Goal: Task Accomplishment & Management: Use online tool/utility

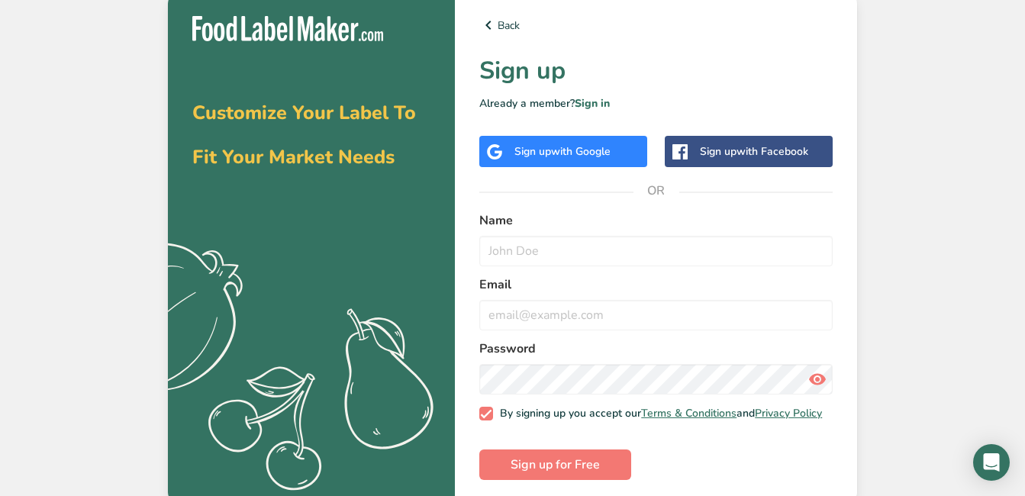
click at [563, 150] on span "with Google" at bounding box center [581, 151] width 60 height 14
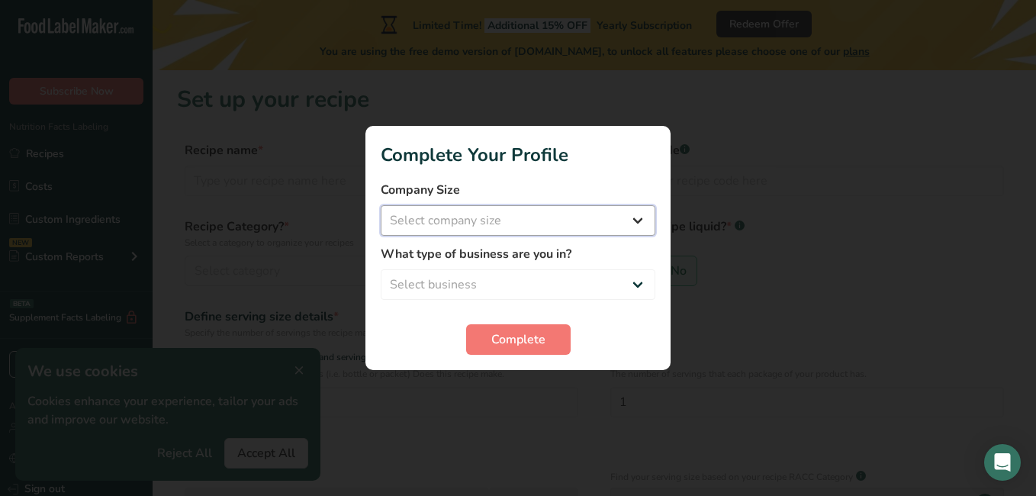
click at [614, 225] on select "Select company size Fewer than 10 Employees 10 to 50 Employees 51 to 500 Employ…" at bounding box center [518, 220] width 275 height 31
select select "1"
click at [381, 205] on select "Select company size Fewer than 10 Employees 10 to 50 Employees 51 to 500 Employ…" at bounding box center [518, 220] width 275 height 31
click at [520, 286] on select "Select business Packaged Food Manufacturer Restaurant & Cafe Bakery Meal Plans …" at bounding box center [518, 284] width 275 height 31
select select "3"
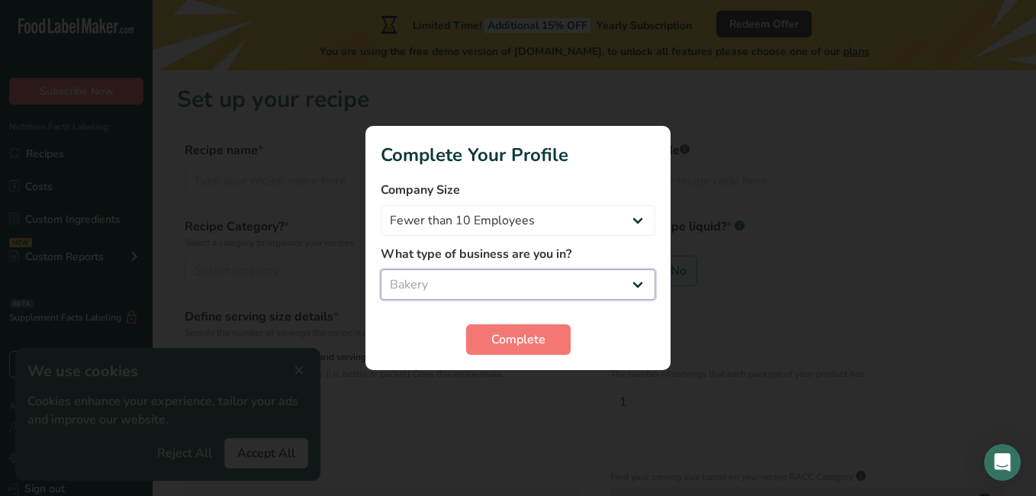
click at [381, 269] on select "Select business Packaged Food Manufacturer Restaurant & Cafe Bakery Meal Plans …" at bounding box center [518, 284] width 275 height 31
click at [514, 343] on span "Complete" at bounding box center [518, 339] width 54 height 18
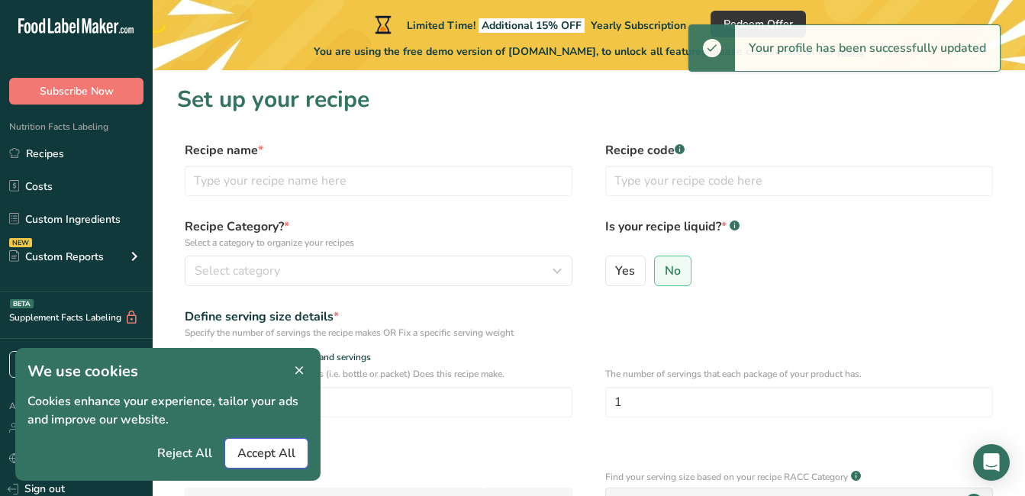
click at [271, 453] on span "Accept All" at bounding box center [266, 453] width 58 height 18
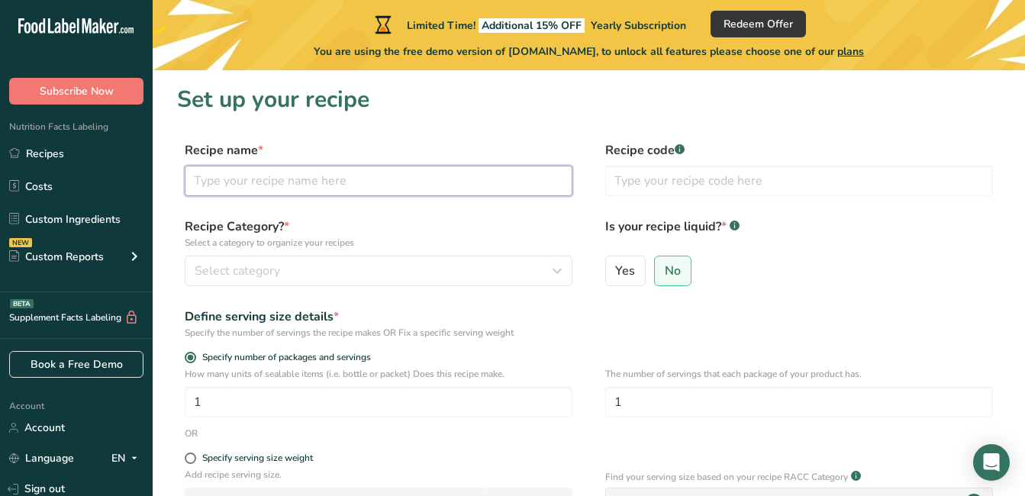
click at [361, 185] on input "text" at bounding box center [379, 181] width 388 height 31
type input "bakewell slice"
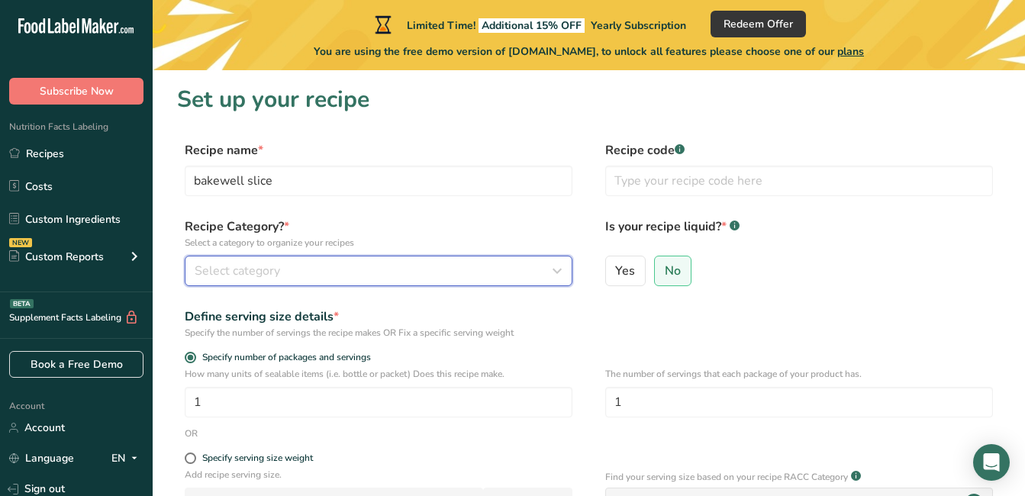
click at [491, 269] on div "Select category" at bounding box center [374, 271] width 359 height 18
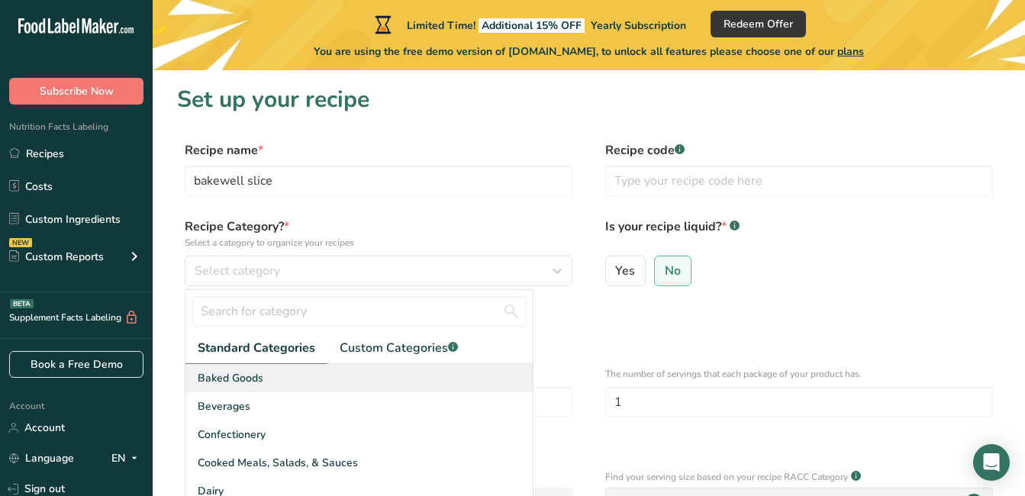
click at [391, 388] on div "Baked Goods" at bounding box center [358, 378] width 347 height 28
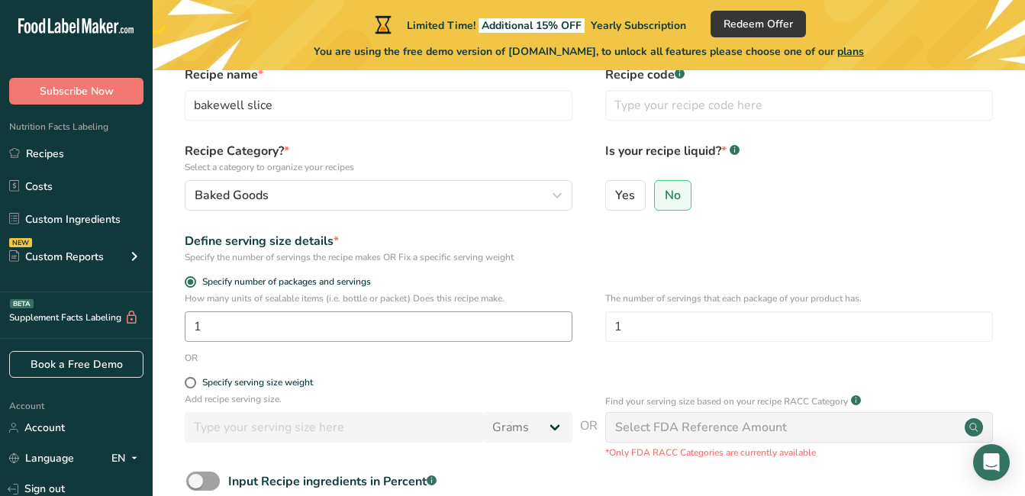
scroll to position [76, 0]
click at [454, 318] on input "1" at bounding box center [379, 325] width 388 height 31
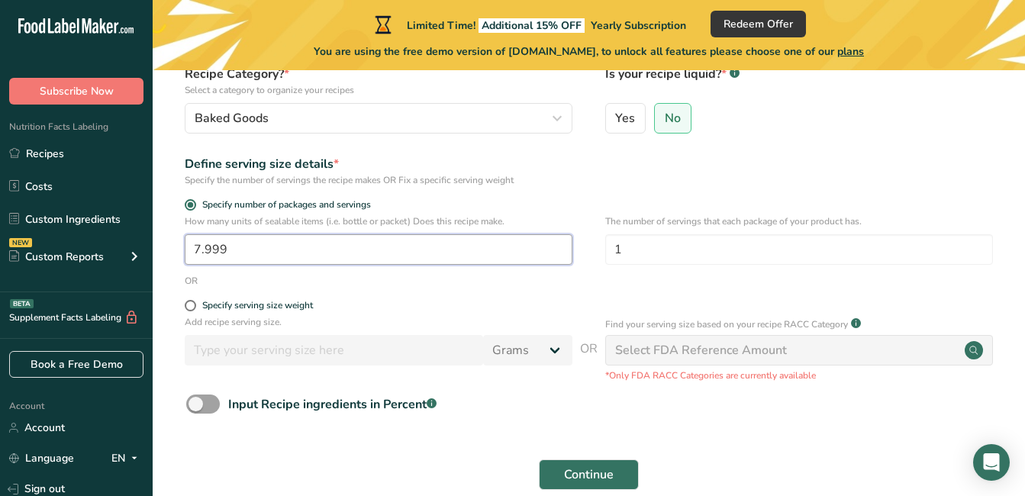
scroll to position [229, 0]
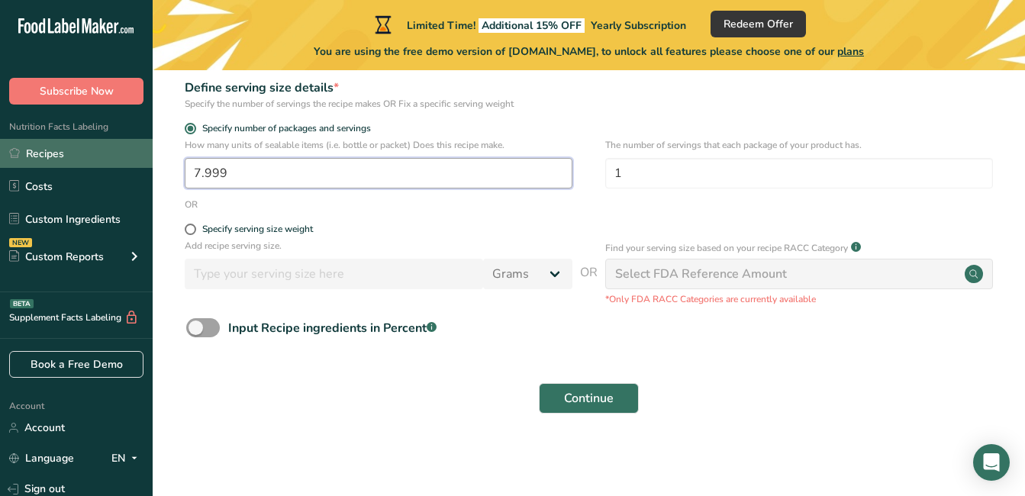
drag, startPoint x: 426, startPoint y: 169, endPoint x: 150, endPoint y: 165, distance: 275.4
click at [151, 165] on div ".a-20{fill:#fff;} Subscribe Now Nutrition Facts Labeling Recipes Costs Custom I…" at bounding box center [512, 133] width 1025 height 725
type input "8"
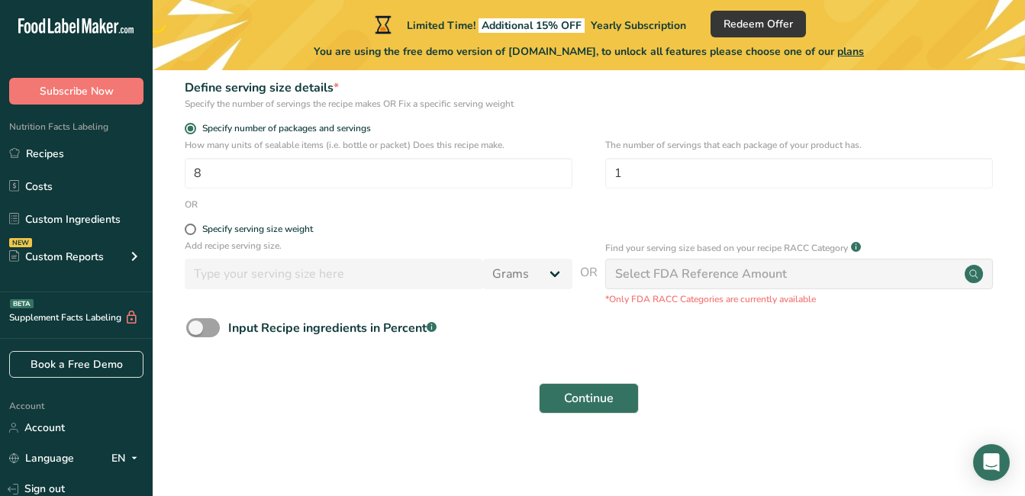
click at [340, 220] on form "Recipe name * bakewell slice Recipe code .a-a{fill:#347362;}.b-a{fill:#fff;} Re…" at bounding box center [588, 167] width 823 height 510
click at [198, 328] on span at bounding box center [203, 327] width 34 height 19
click at [196, 328] on input "Input Recipe ingredients in Percent .a-a{fill:#347362;}.b-a{fill:#fff;}" at bounding box center [191, 328] width 10 height 10
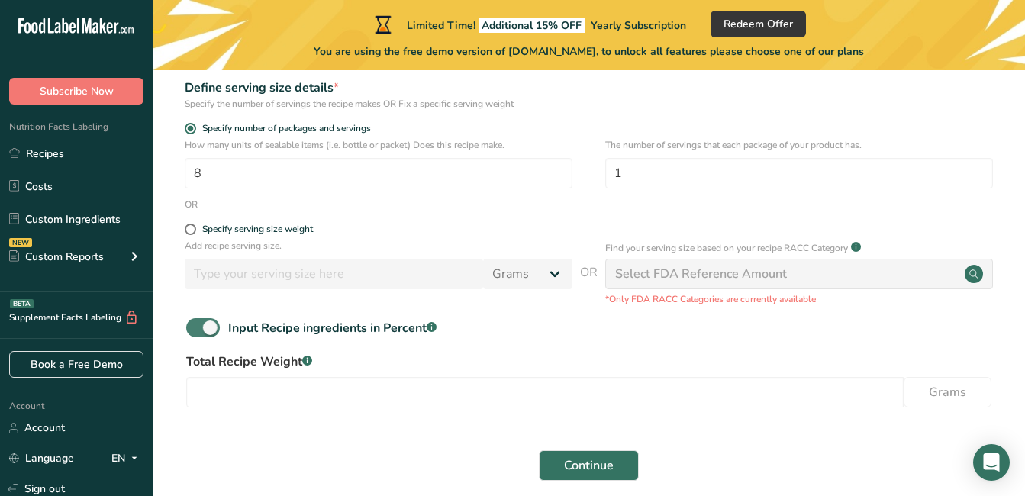
click at [206, 326] on span at bounding box center [203, 327] width 34 height 19
click at [196, 326] on input "Input Recipe ingredients in Percent .a-a{fill:#347362;}.b-a{fill:#fff;}" at bounding box center [191, 328] width 10 height 10
checkbox input "false"
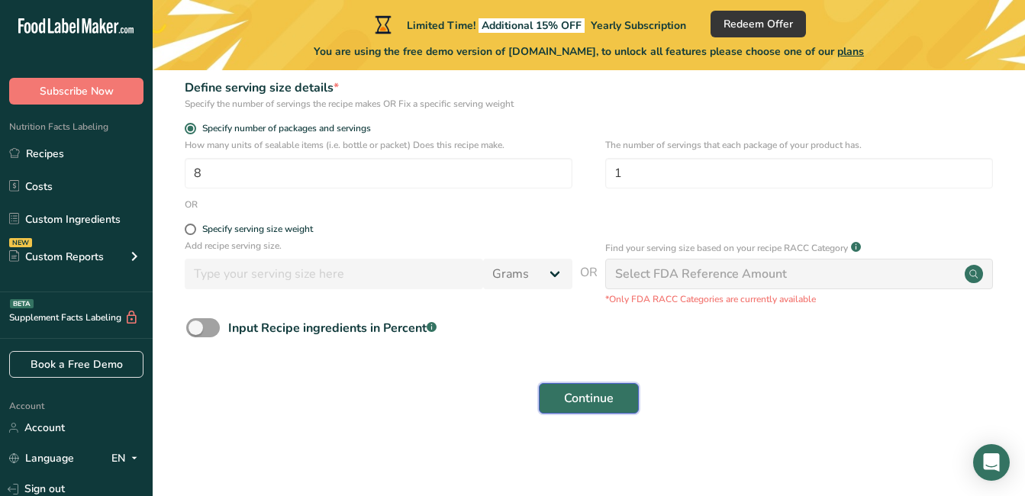
click at [588, 404] on span "Continue" at bounding box center [589, 398] width 50 height 18
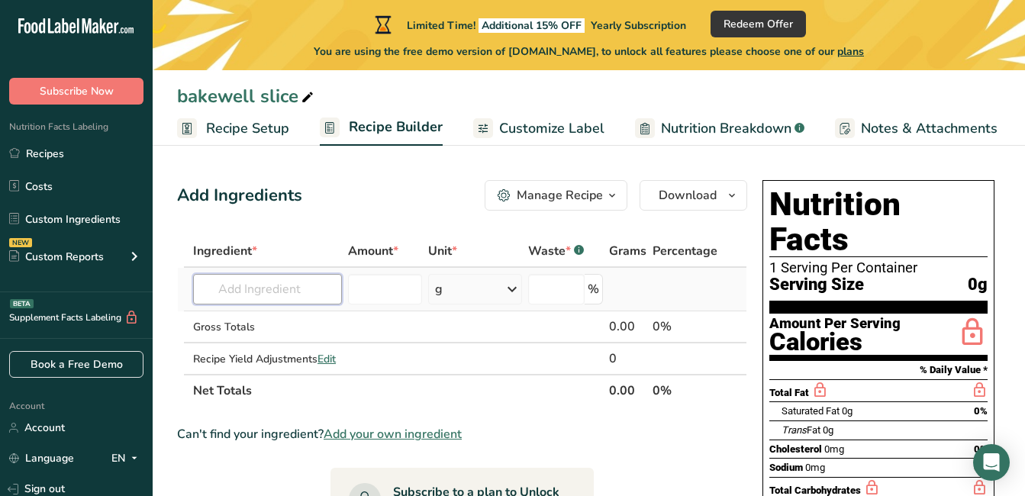
click at [305, 294] on input "text" at bounding box center [267, 289] width 149 height 31
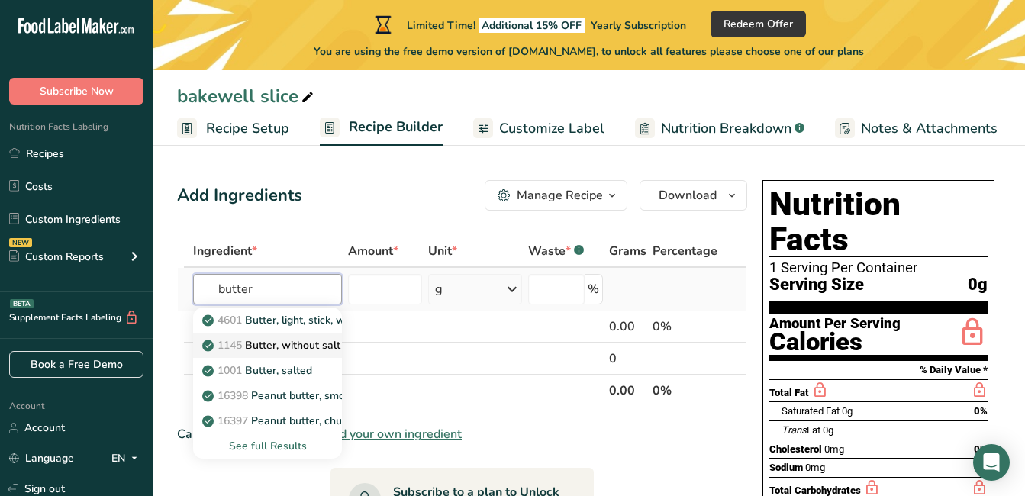
type input "butter"
click at [317, 343] on p "1145 Butter, without salt" at bounding box center [272, 345] width 135 height 16
type input "Butter, without salt"
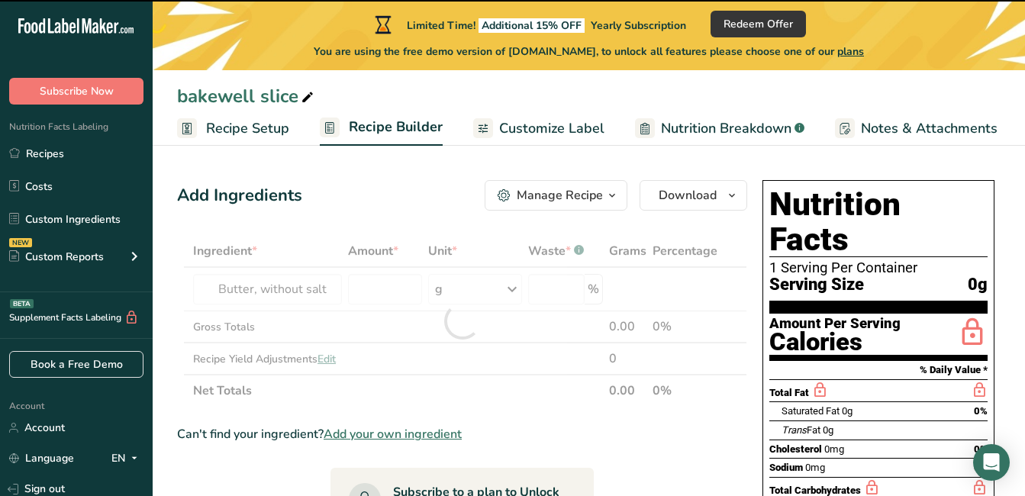
type input "0"
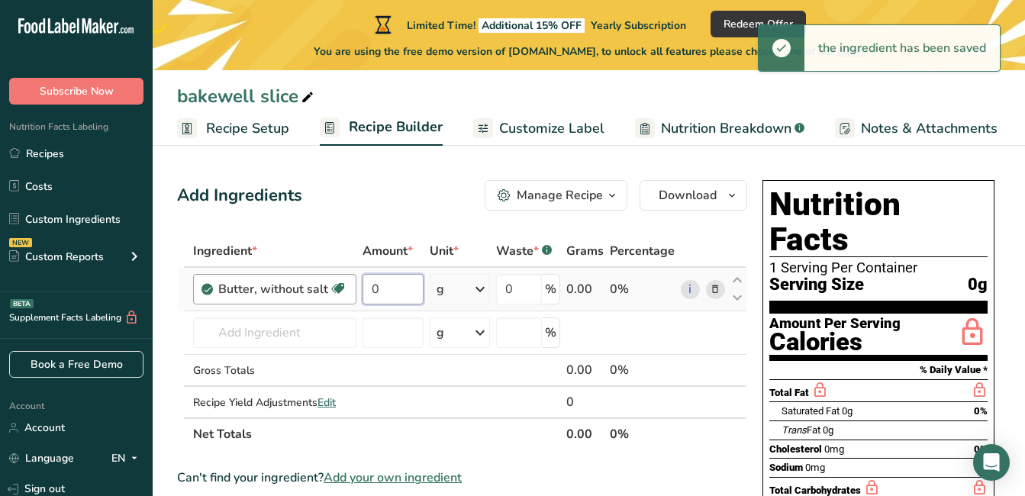
drag, startPoint x: 407, startPoint y: 290, endPoint x: 345, endPoint y: 296, distance: 62.1
click at [346, 295] on tr "Butter, without salt Gluten free Vegetarian Soy free 0 g Portions 1 pat (1" sq,…" at bounding box center [462, 289] width 568 height 43
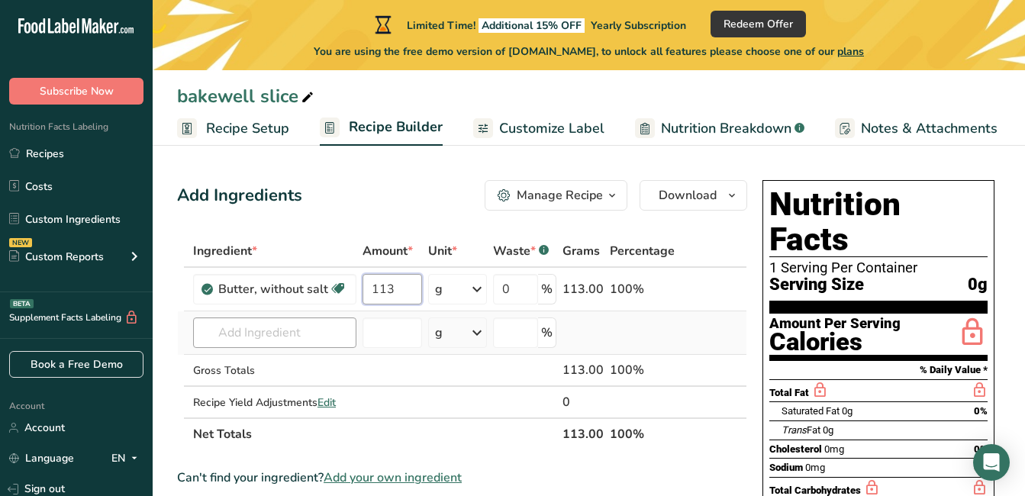
type input "113"
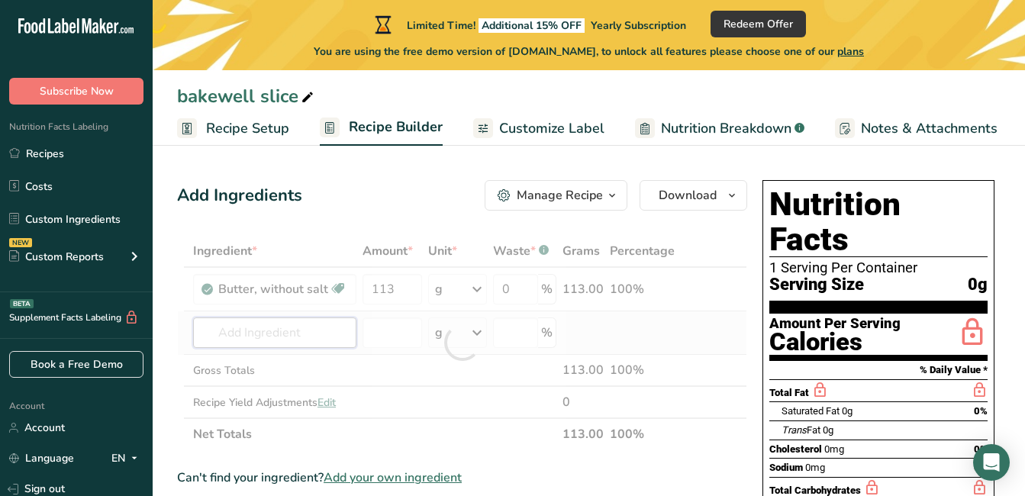
click at [321, 337] on div "Ingredient * Amount * Unit * Waste * .a-a{fill:#347362;}.b-a{fill:#fff;} Grams …" at bounding box center [462, 342] width 570 height 215
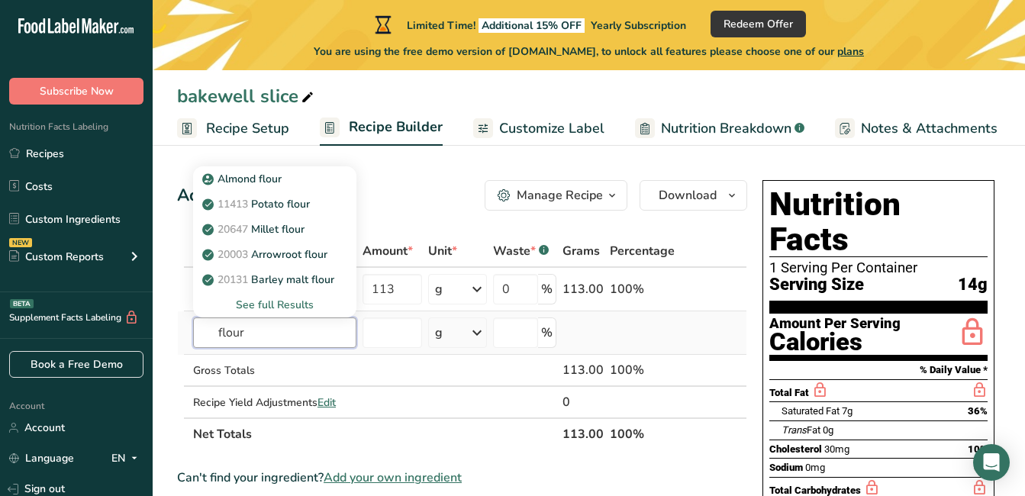
type input "flour"
click at [288, 303] on div "See full Results" at bounding box center [274, 305] width 139 height 16
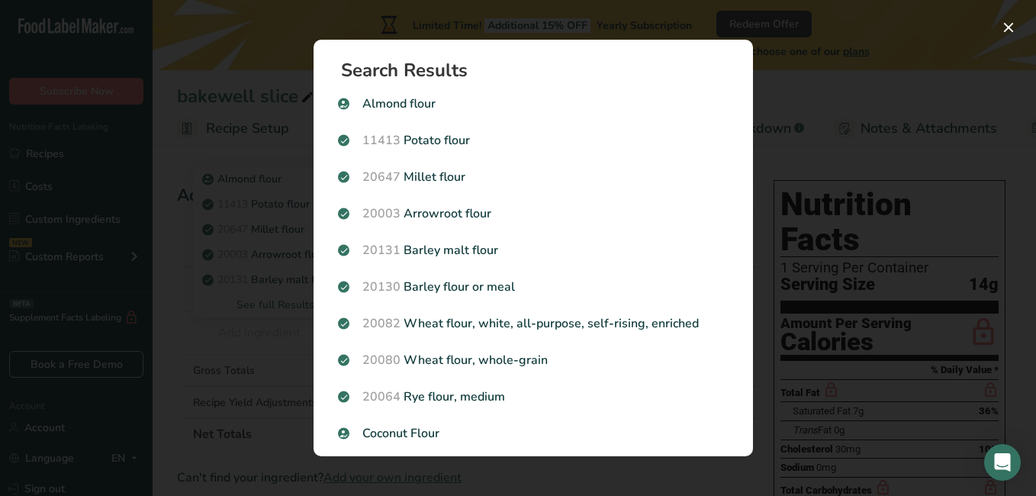
click at [832, 117] on div "Search results modal" at bounding box center [518, 248] width 1036 height 496
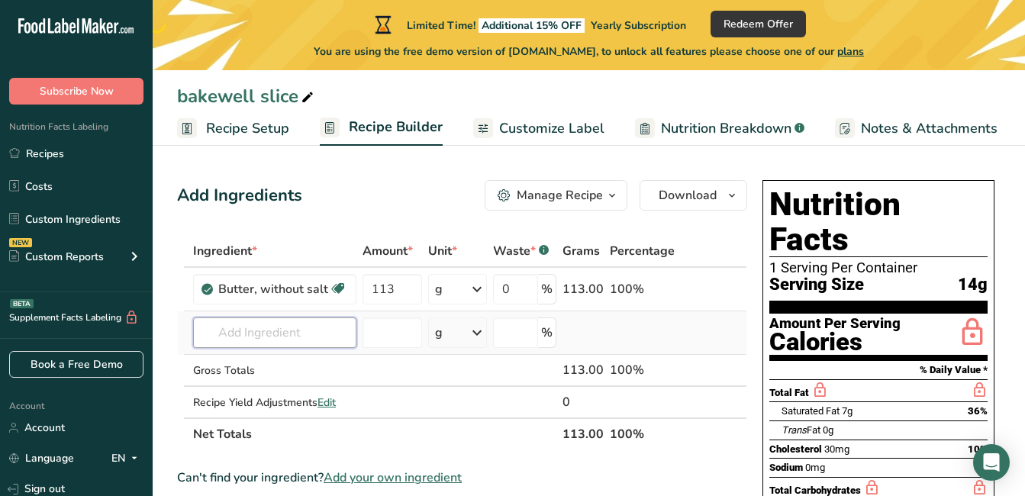
click at [238, 333] on input "text" at bounding box center [274, 332] width 163 height 31
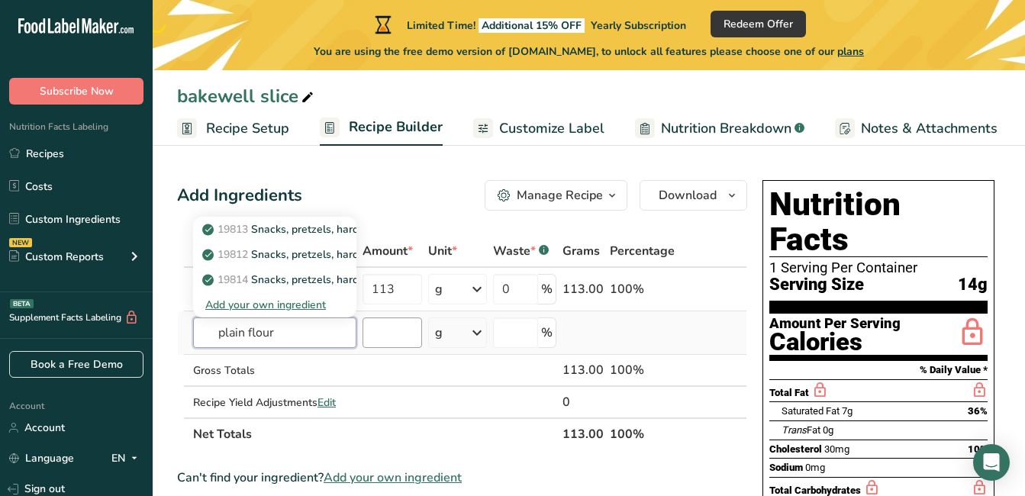
type input "plain flour"
click at [406, 334] on input "number" at bounding box center [392, 332] width 60 height 31
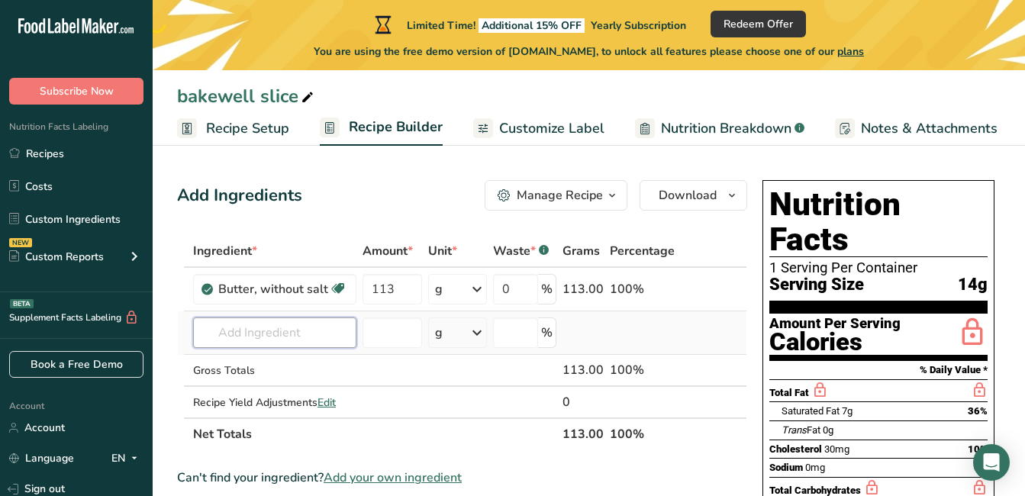
click at [302, 339] on input "text" at bounding box center [274, 332] width 163 height 31
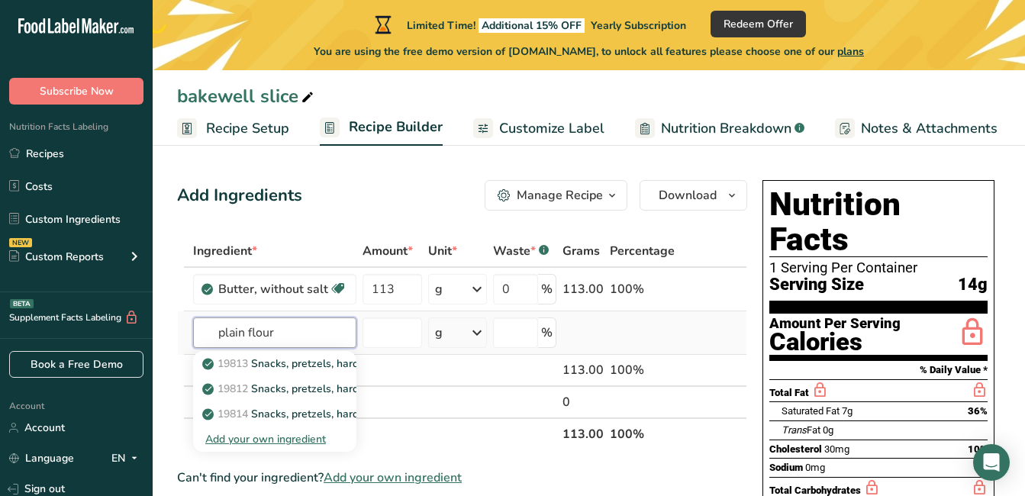
type input "plain flour"
click at [291, 439] on div "Add your own ingredient" at bounding box center [274, 439] width 139 height 16
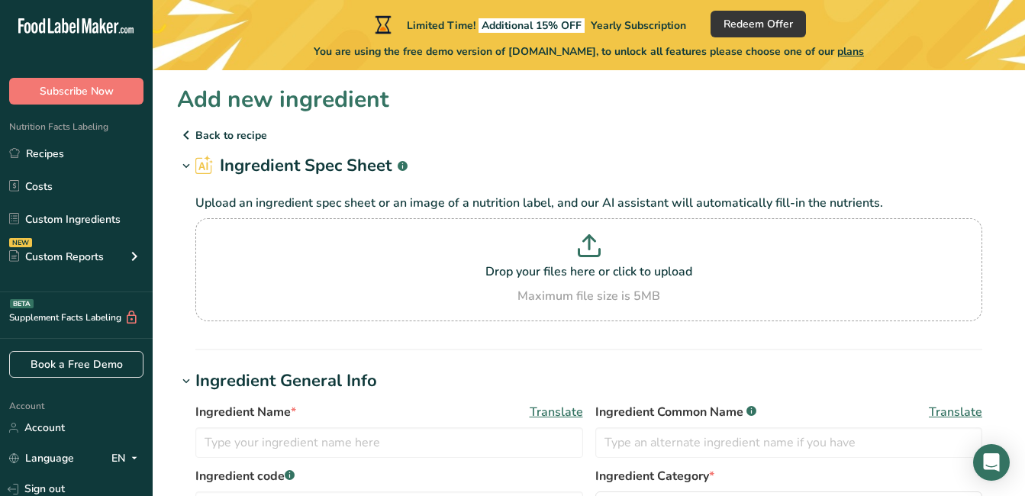
click at [230, 132] on p "Back to recipe" at bounding box center [588, 135] width 823 height 18
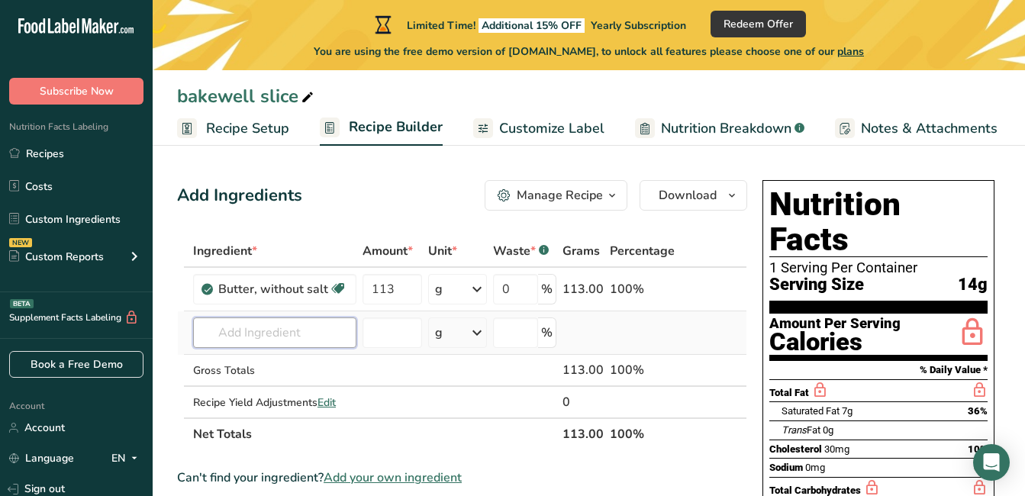
click at [310, 337] on input "text" at bounding box center [274, 332] width 163 height 31
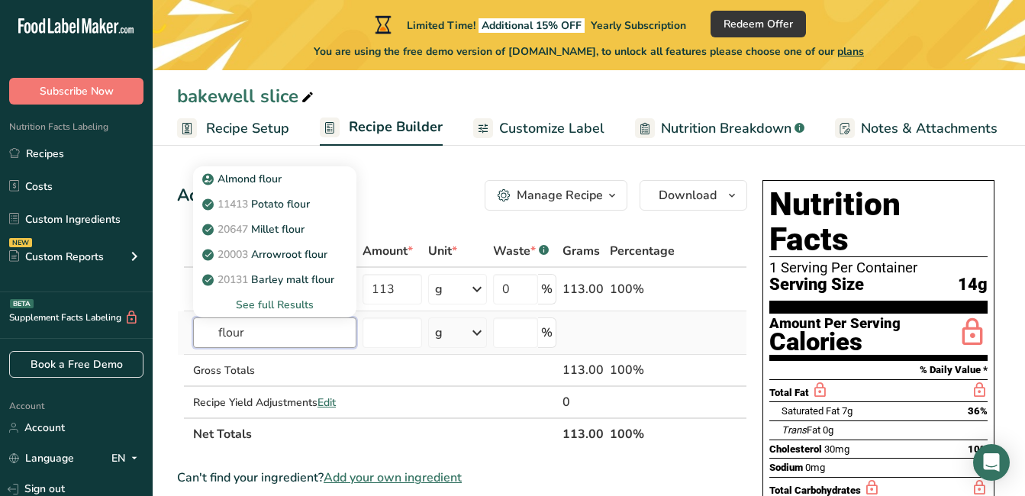
type input "flour"
click at [257, 299] on div "See full Results" at bounding box center [274, 305] width 139 height 16
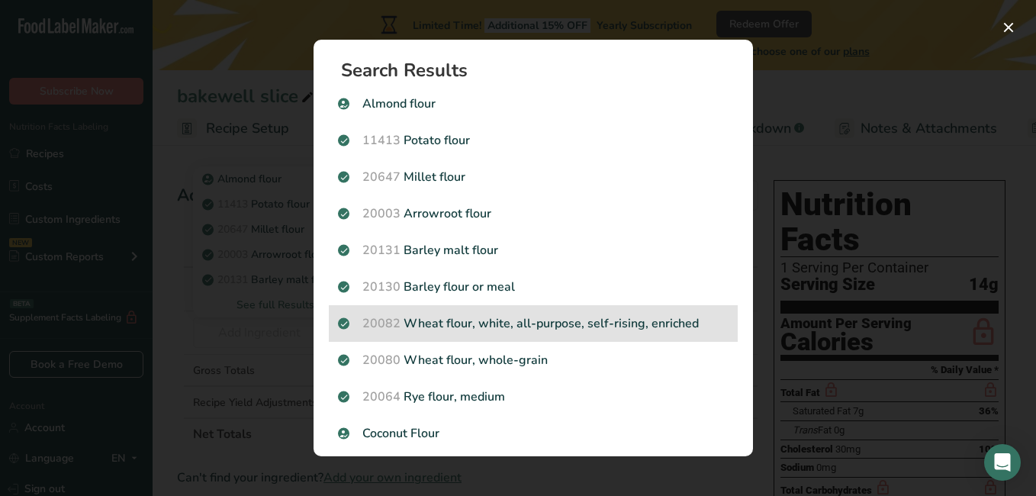
click at [641, 326] on p "20082 Wheat flour, white, all-purpose, self-rising, enriched" at bounding box center [533, 323] width 391 height 18
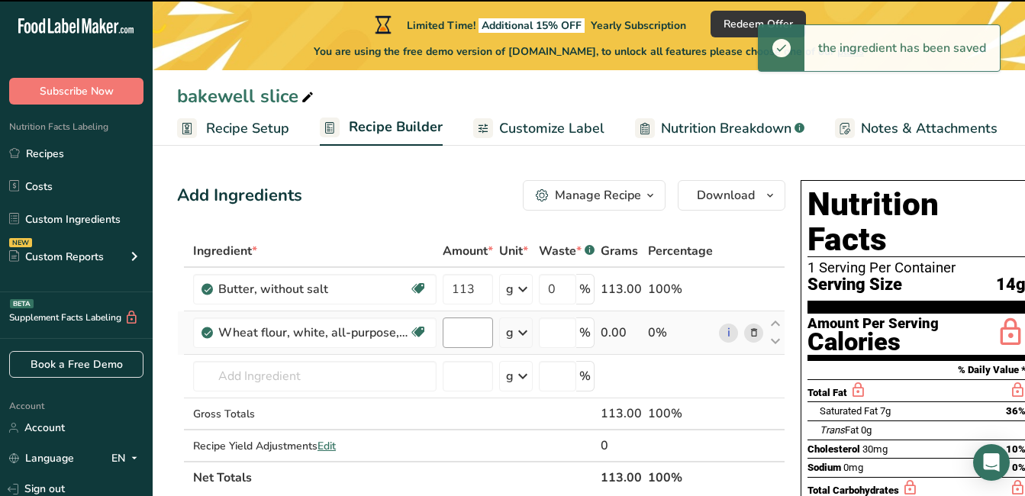
type input "0"
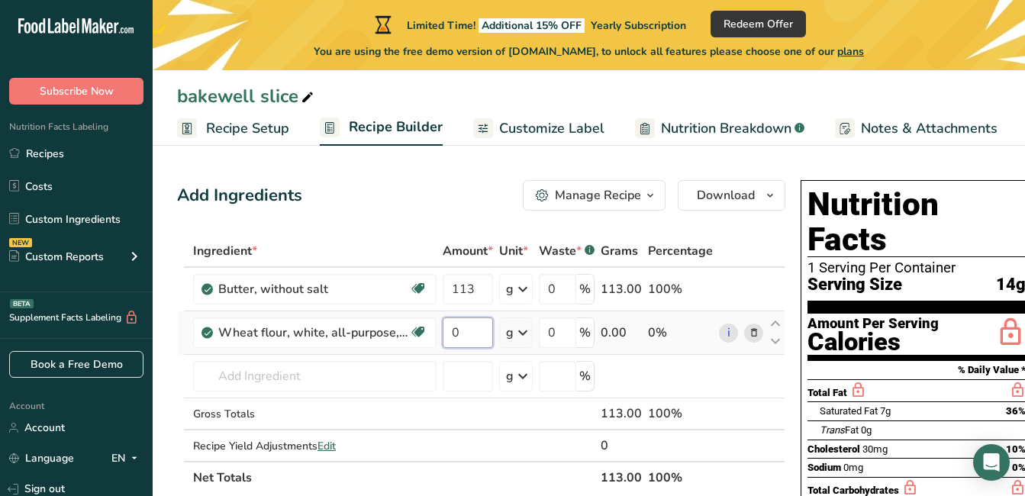
click at [488, 331] on input "0" at bounding box center [467, 332] width 50 height 31
type input "226"
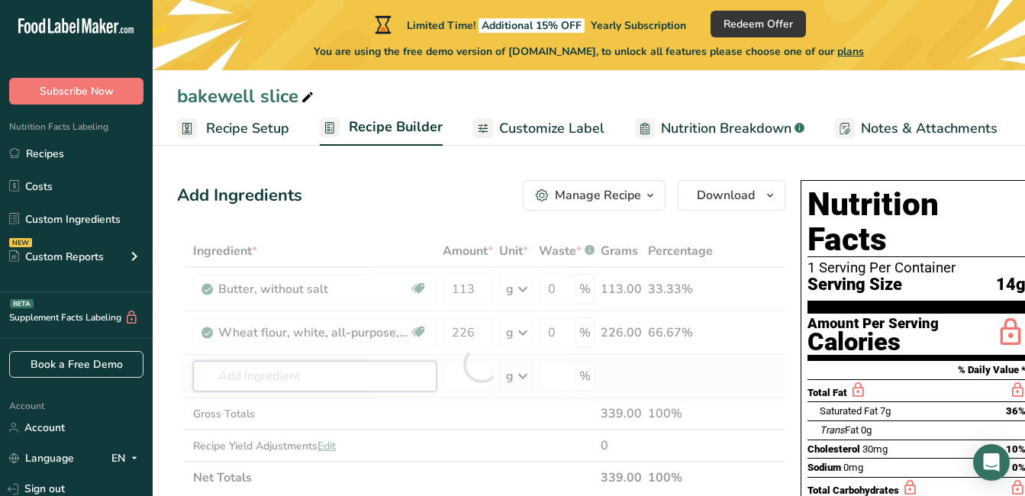
click at [327, 381] on div "Ingredient * Amount * Unit * Waste * .a-a{fill:#347362;}.b-a{fill:#fff;} Grams …" at bounding box center [481, 364] width 608 height 259
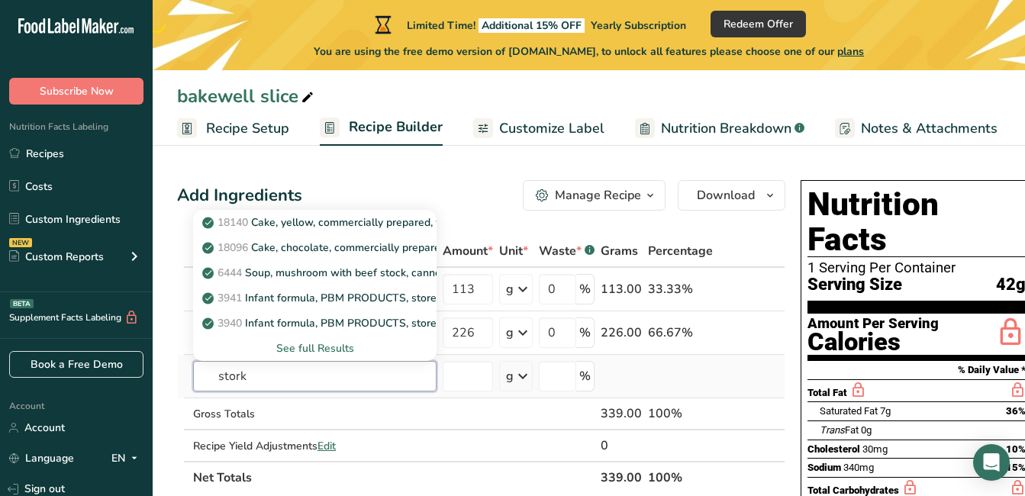
type input "stork"
click at [335, 346] on div "See full Results" at bounding box center [314, 348] width 219 height 16
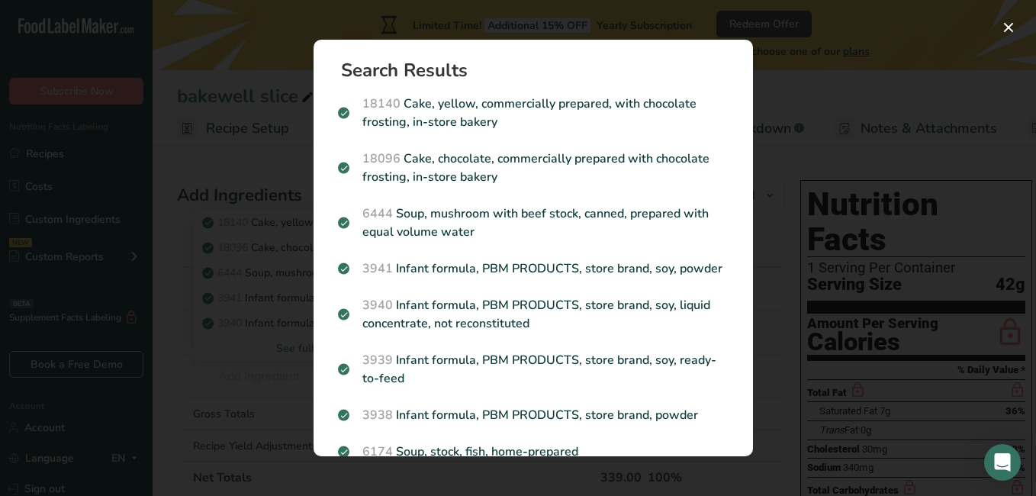
click at [783, 43] on div "Search results modal" at bounding box center [518, 248] width 1036 height 496
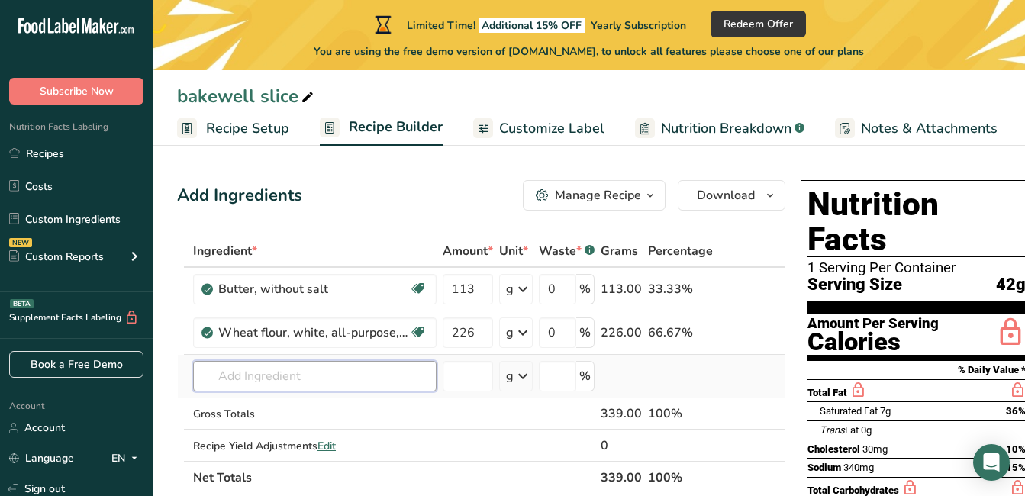
click at [274, 377] on input "text" at bounding box center [314, 376] width 243 height 31
click at [325, 376] on input "text" at bounding box center [314, 376] width 243 height 31
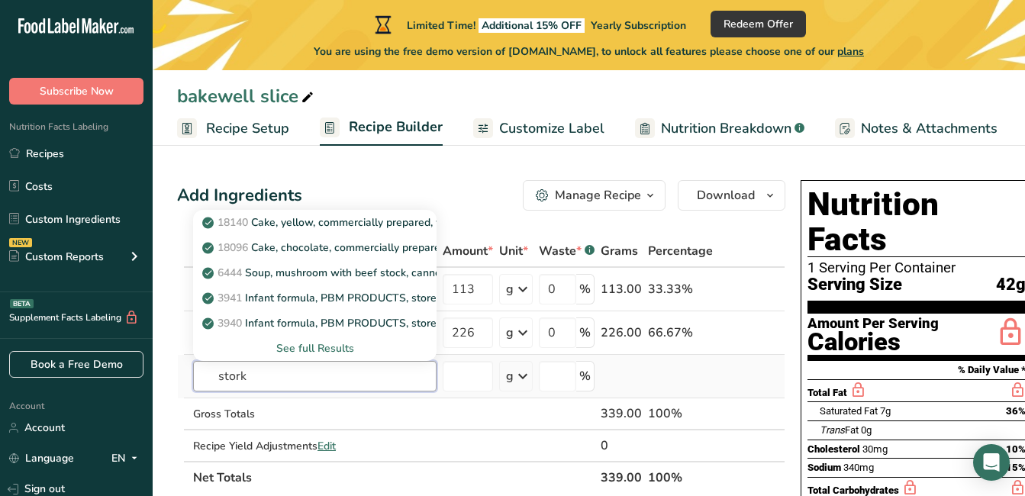
type input "stork"
click at [319, 347] on div "See full Results" at bounding box center [314, 348] width 219 height 16
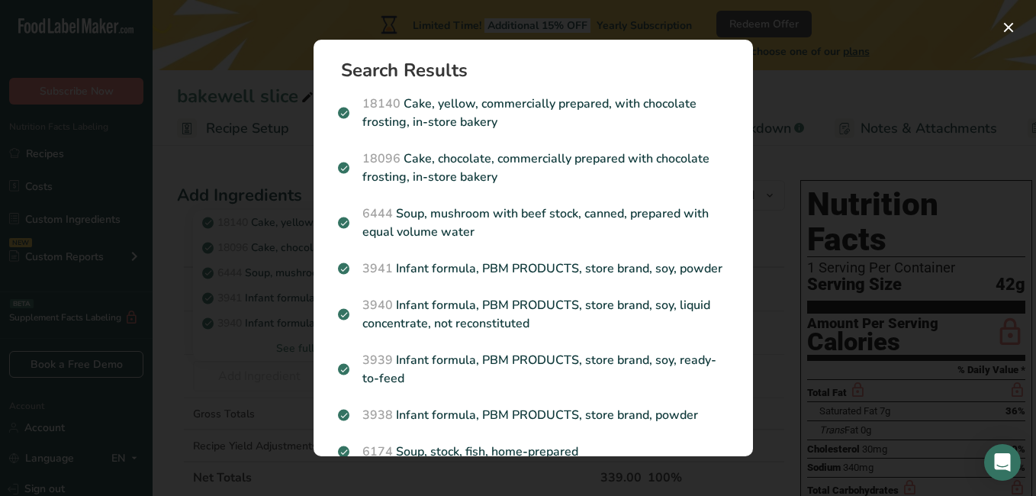
click at [822, 66] on div "Search results modal" at bounding box center [518, 248] width 1036 height 496
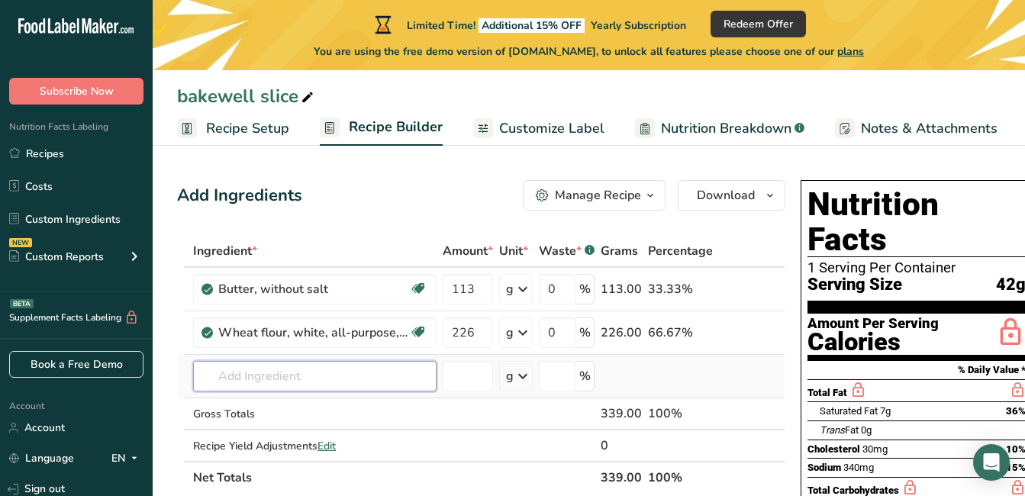
click at [298, 375] on input "text" at bounding box center [314, 376] width 243 height 31
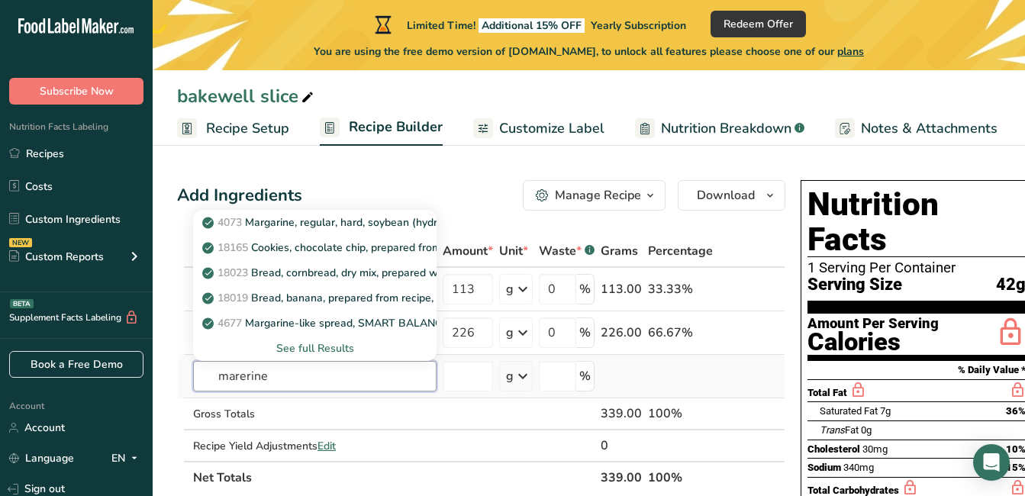
type input "marerine"
click at [331, 346] on div "See full Results" at bounding box center [314, 348] width 219 height 16
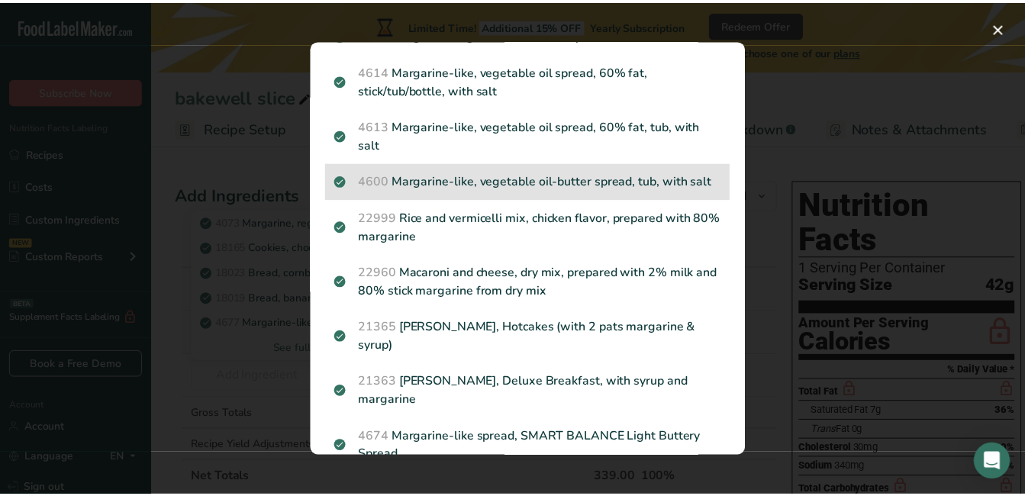
scroll to position [763, 0]
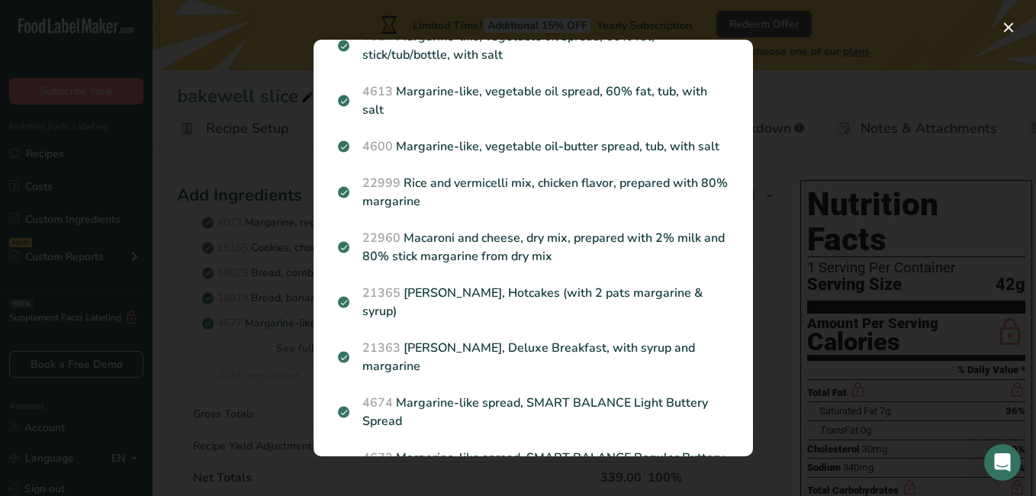
click at [270, 354] on div "Search results modal" at bounding box center [518, 248] width 1036 height 496
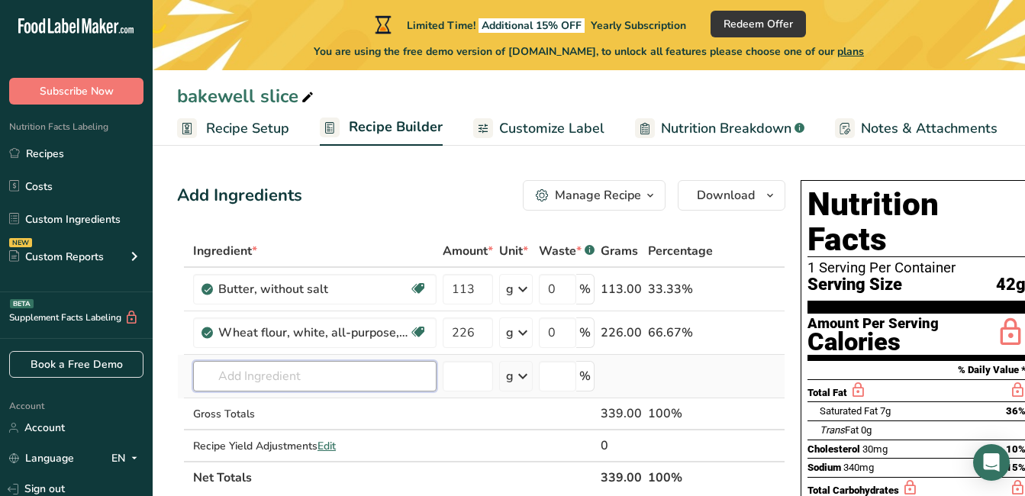
click at [259, 378] on input "text" at bounding box center [314, 376] width 243 height 31
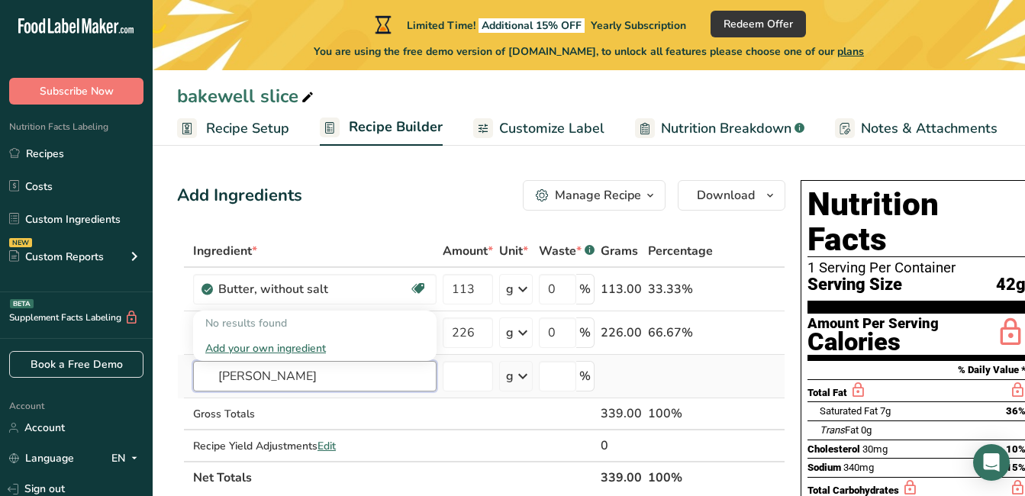
type input "stork margerine"
click at [287, 346] on div "Add your own ingredient" at bounding box center [314, 348] width 219 height 16
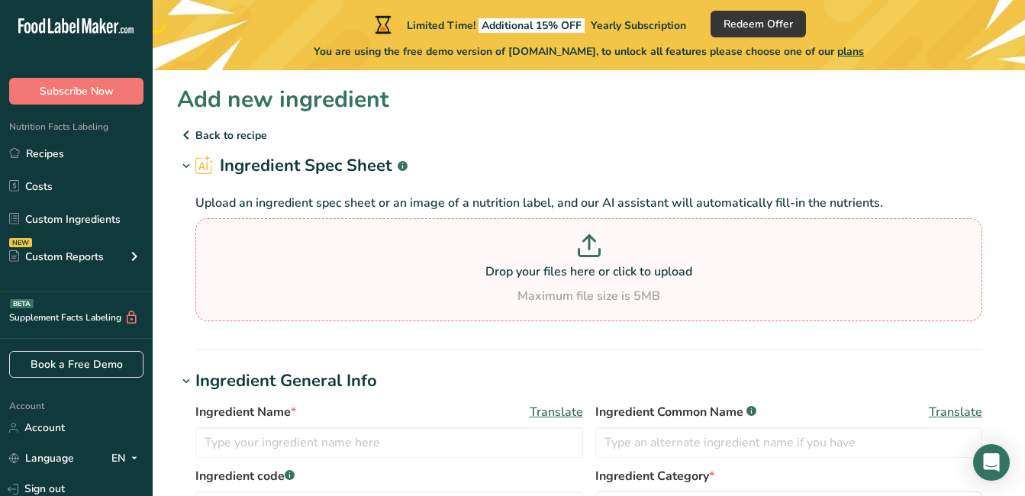
click at [346, 278] on p "Drop your files here or click to upload" at bounding box center [588, 271] width 779 height 18
click at [346, 278] on input "Drop your files here or click to upload Maximum file size is 5MB" at bounding box center [588, 269] width 787 height 103
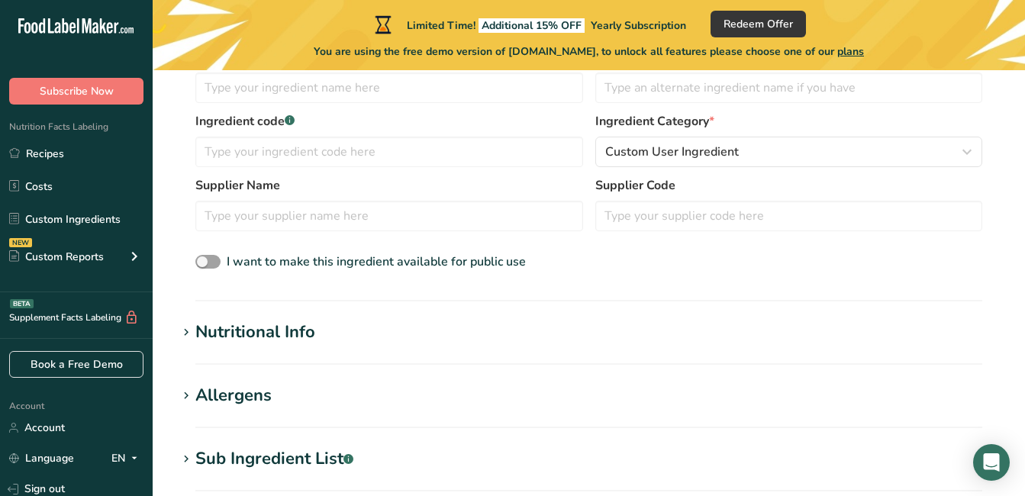
scroll to position [381, 0]
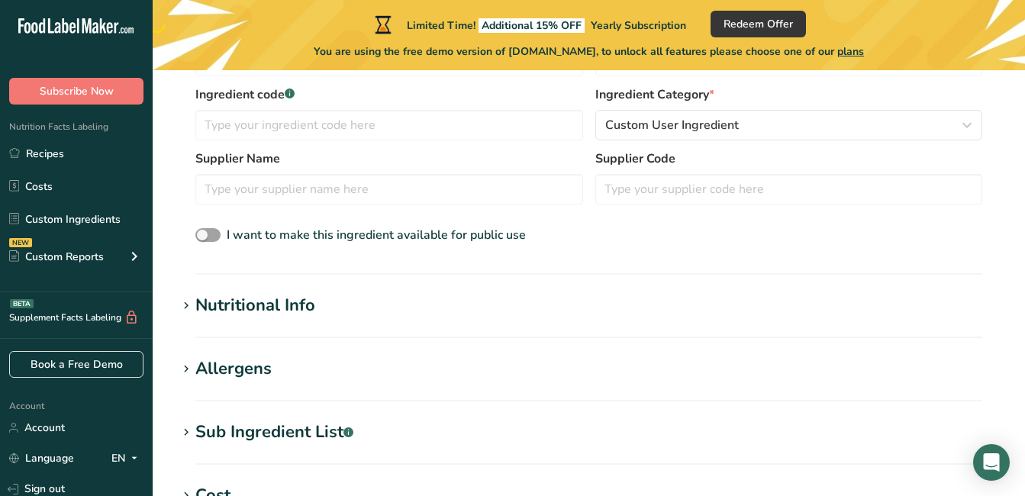
click at [191, 306] on icon at bounding box center [186, 305] width 14 height 21
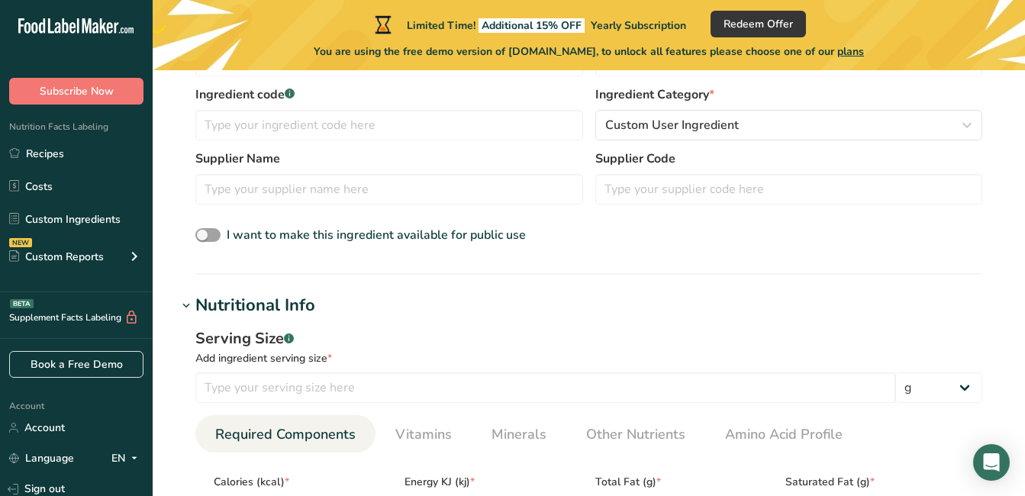
click at [191, 306] on icon at bounding box center [186, 305] width 14 height 21
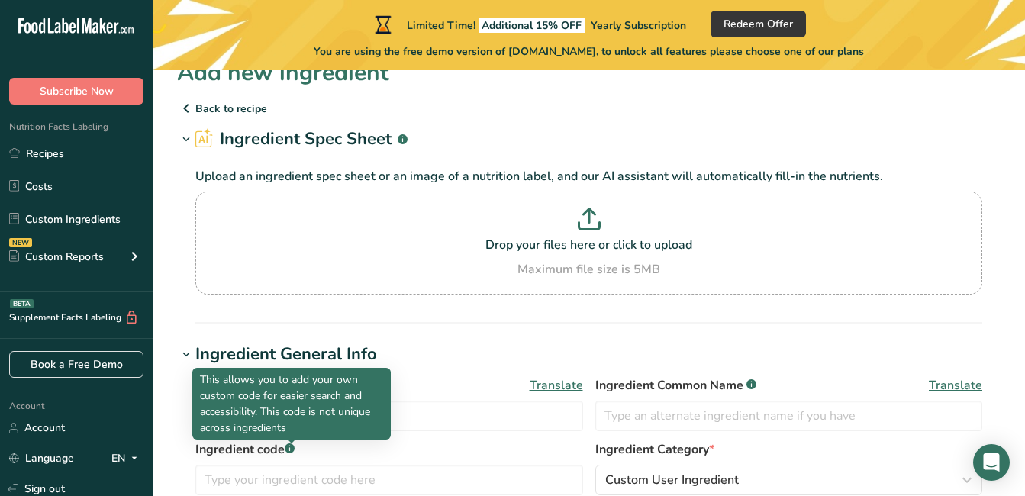
scroll to position [0, 0]
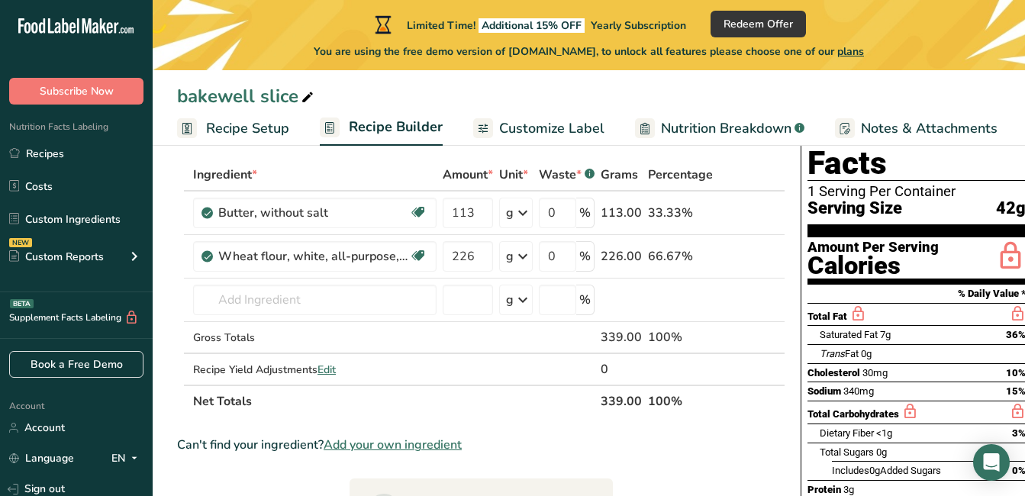
scroll to position [153, 0]
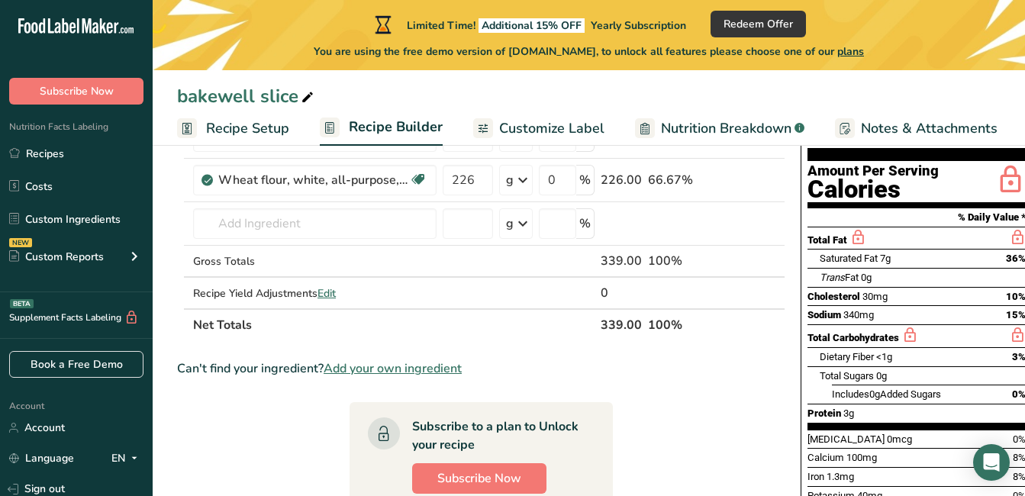
click at [384, 367] on span "Add your own ingredient" at bounding box center [392, 368] width 138 height 18
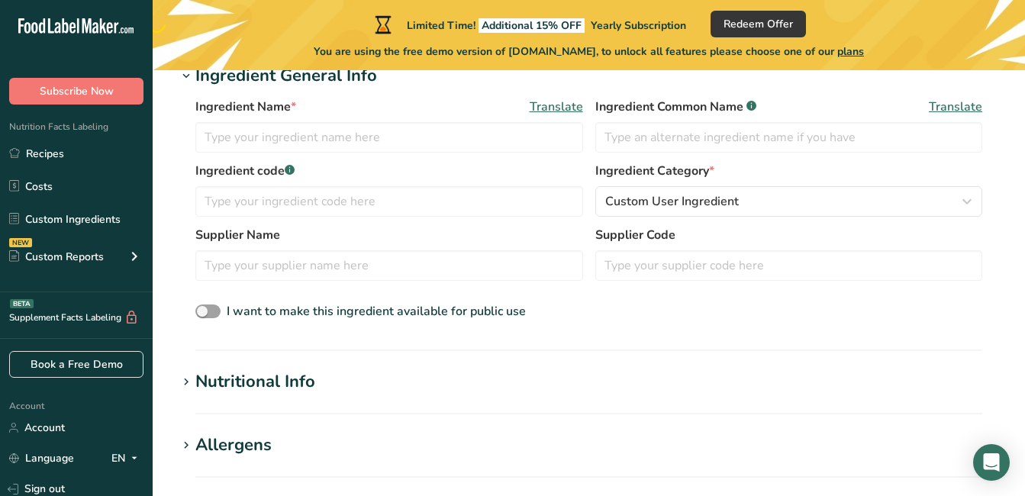
scroll to position [381, 0]
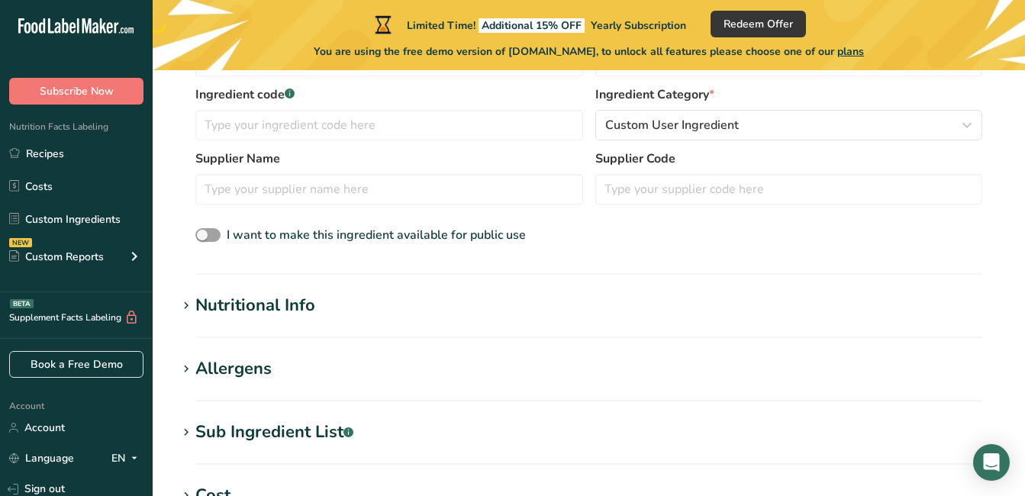
click at [220, 304] on div "Nutritional Info" at bounding box center [255, 305] width 120 height 25
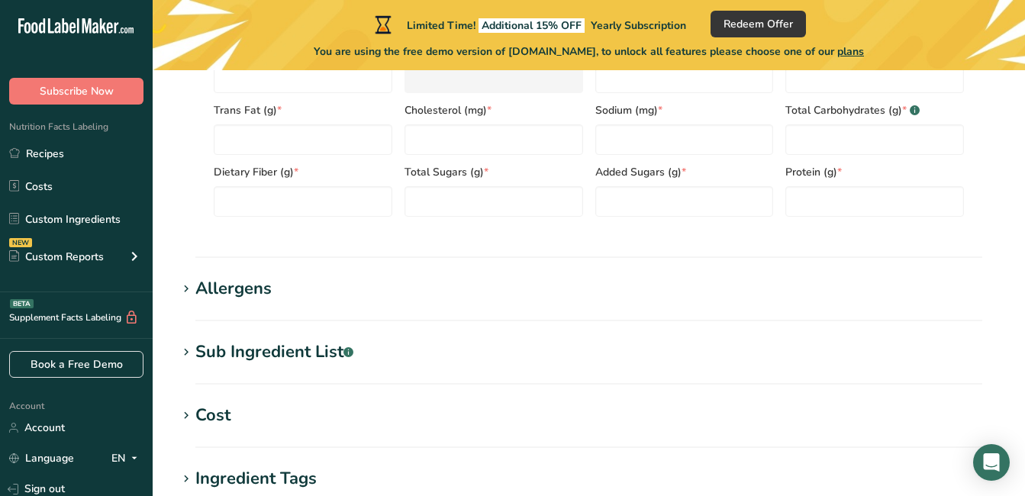
scroll to position [839, 0]
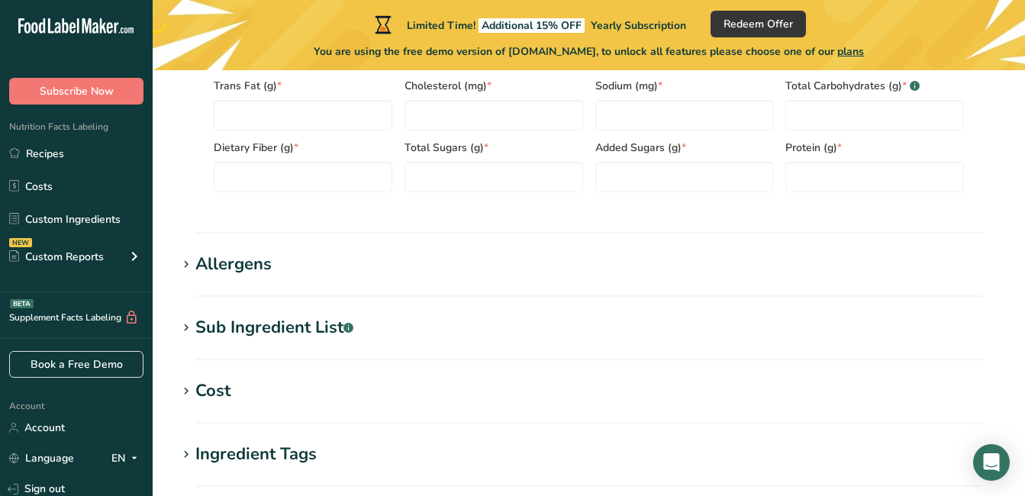
click at [187, 326] on icon at bounding box center [186, 327] width 14 height 21
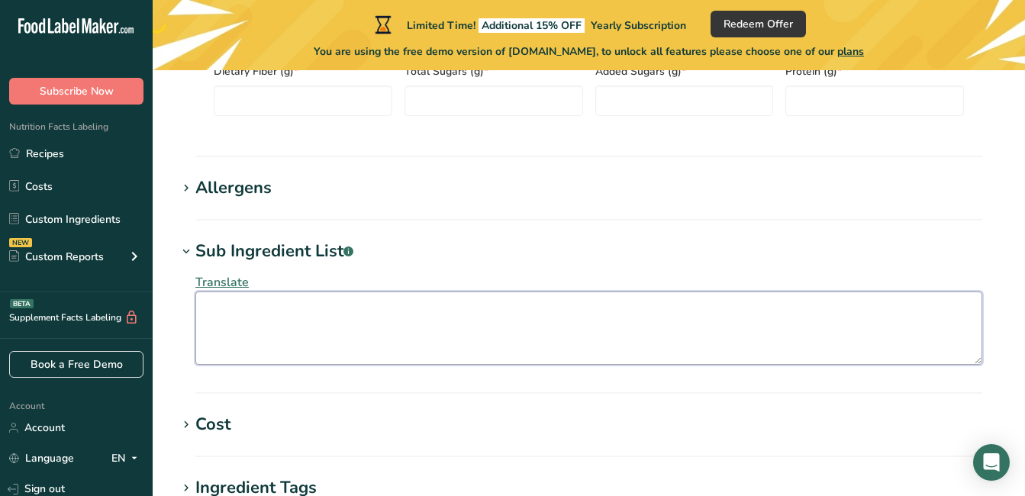
click at [222, 311] on textarea at bounding box center [588, 327] width 787 height 73
paste textarea "Vegetable Oils 70% (Rapeseed, Palm¹, Sunflower in varying proportions), Water, …"
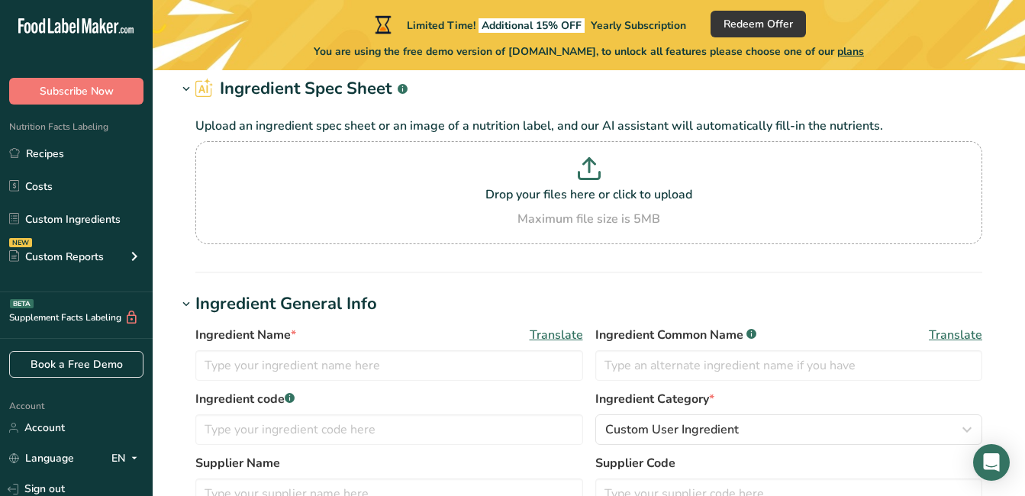
scroll to position [76, 0]
type textarea "Vegetable Oils 70% (Rapeseed, Palm¹, Sunflower in varying proportions), Water, …"
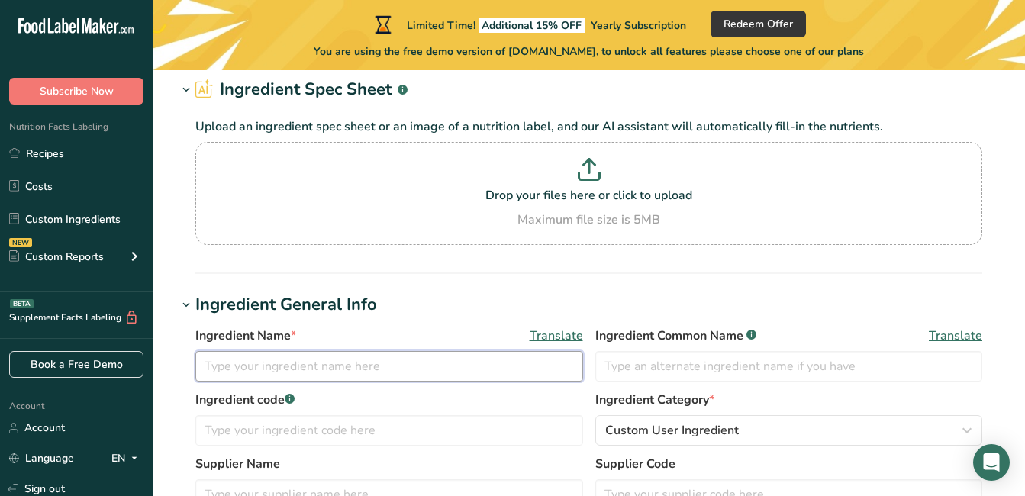
click at [318, 362] on input "text" at bounding box center [389, 366] width 388 height 31
type input "stork"
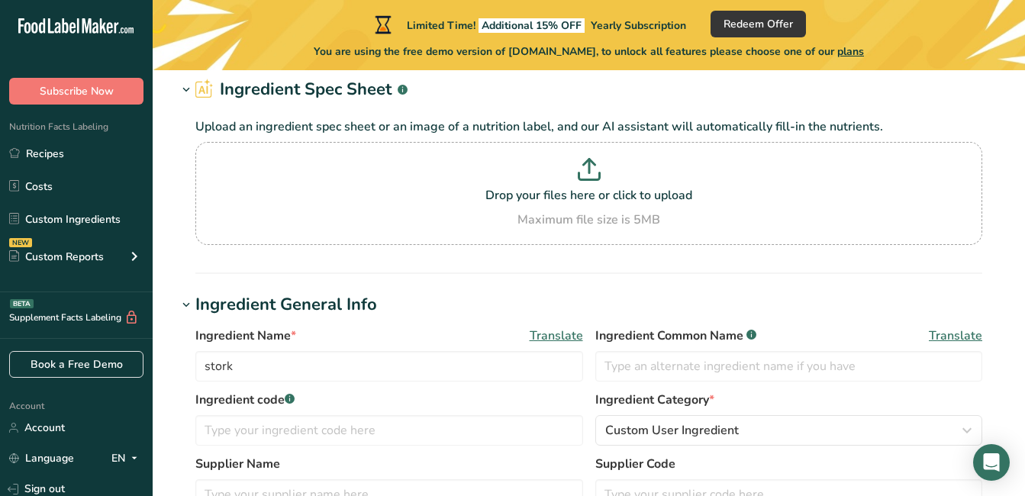
click at [343, 391] on label "Ingredient code .a-a{fill:#347362;}.b-a{fill:#fff;}" at bounding box center [389, 400] width 388 height 18
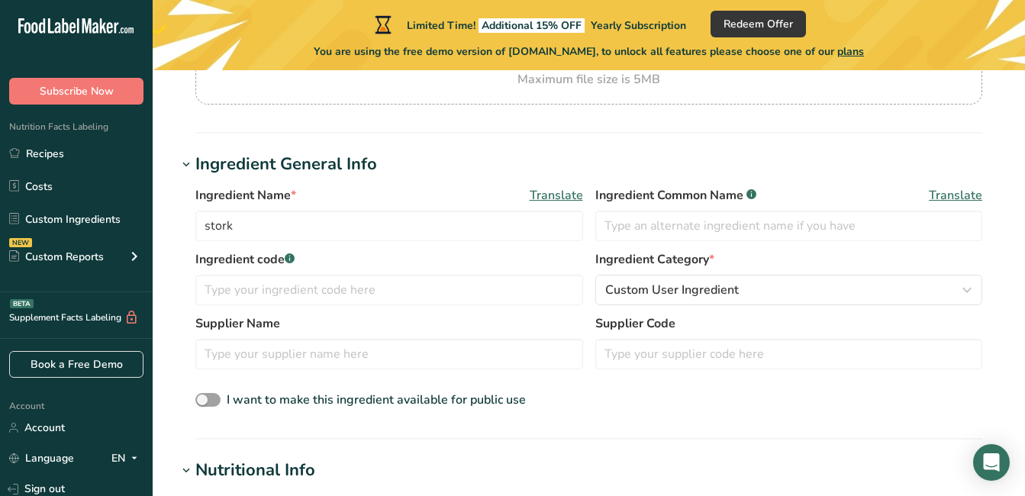
scroll to position [229, 0]
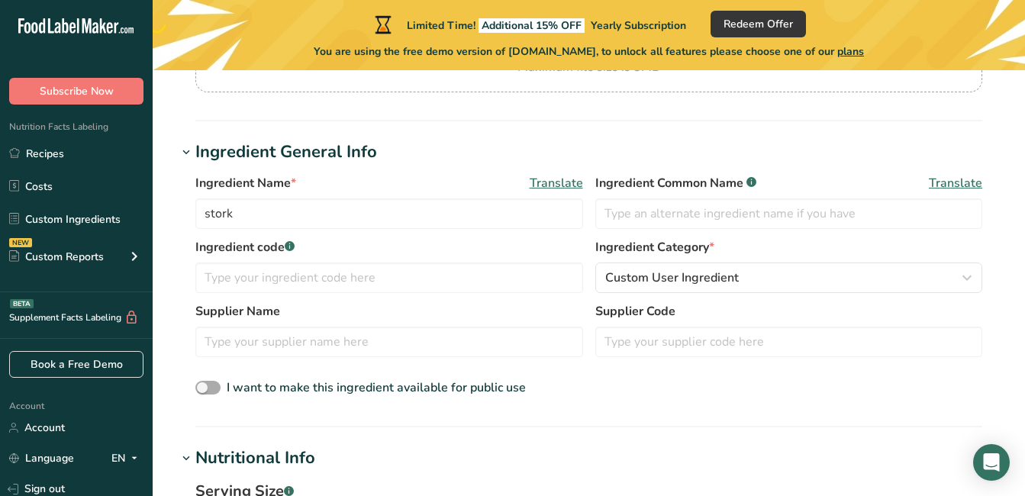
click at [202, 388] on span at bounding box center [207, 388] width 25 height 14
click at [202, 388] on input "I want to make this ingredient available for public use" at bounding box center [200, 388] width 10 height 10
click at [217, 387] on span at bounding box center [207, 388] width 25 height 14
click at [205, 387] on input "I want to make this ingredient available for public use" at bounding box center [200, 388] width 10 height 10
checkbox input "false"
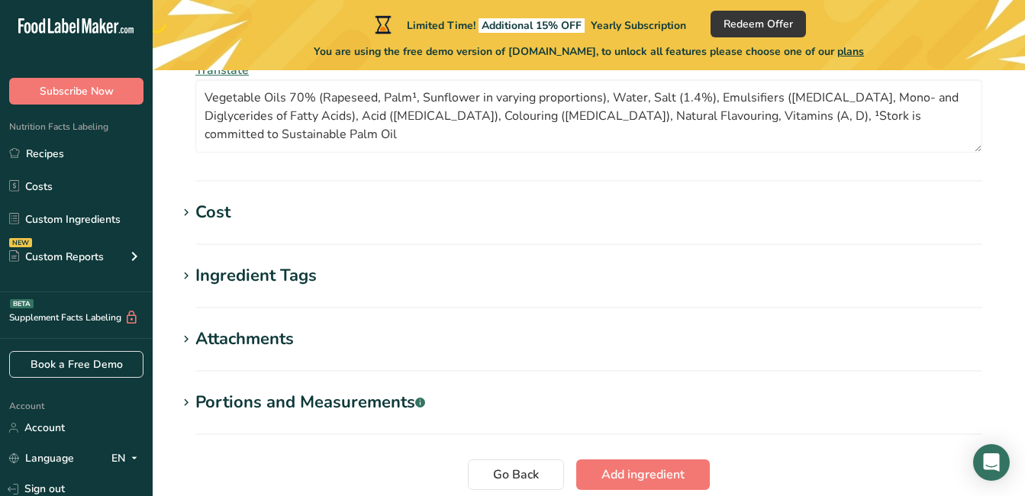
scroll to position [1221, 0]
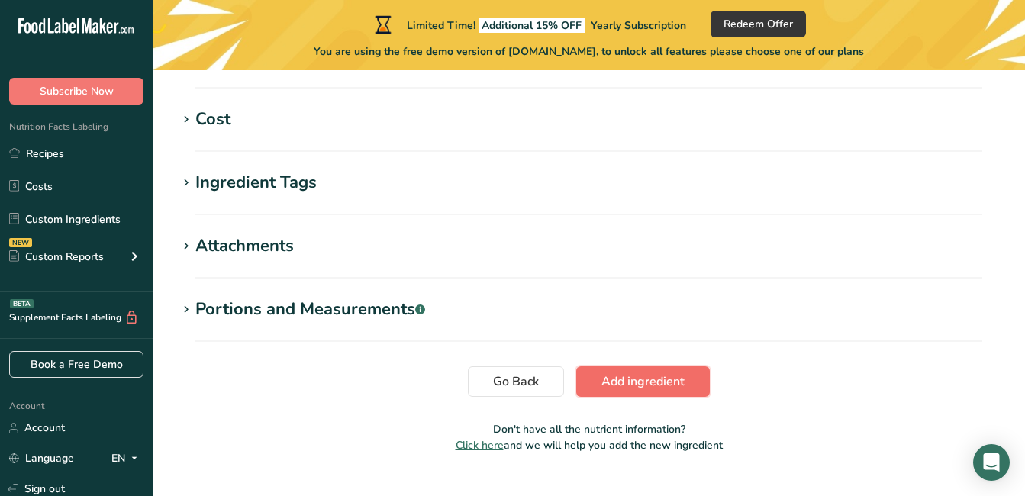
click at [647, 381] on span "Add ingredient" at bounding box center [642, 381] width 83 height 18
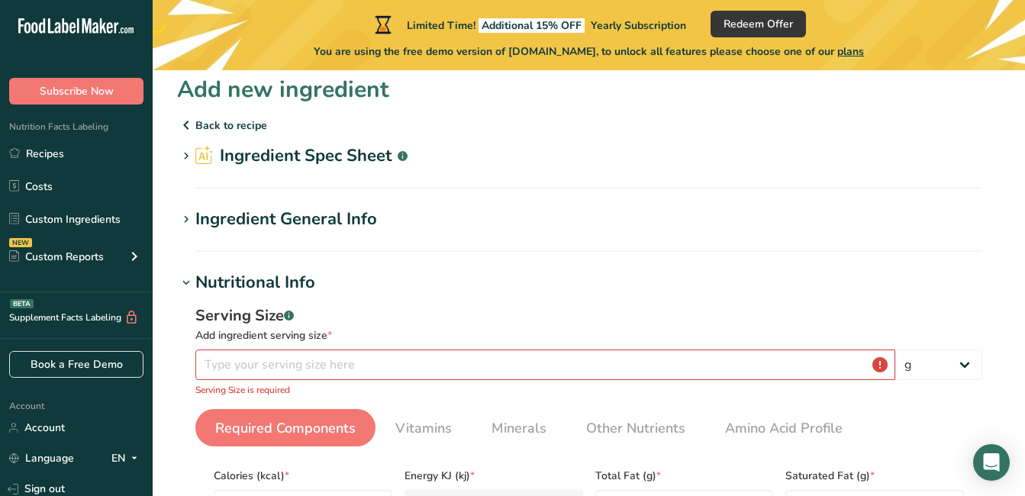
scroll to position [76, 0]
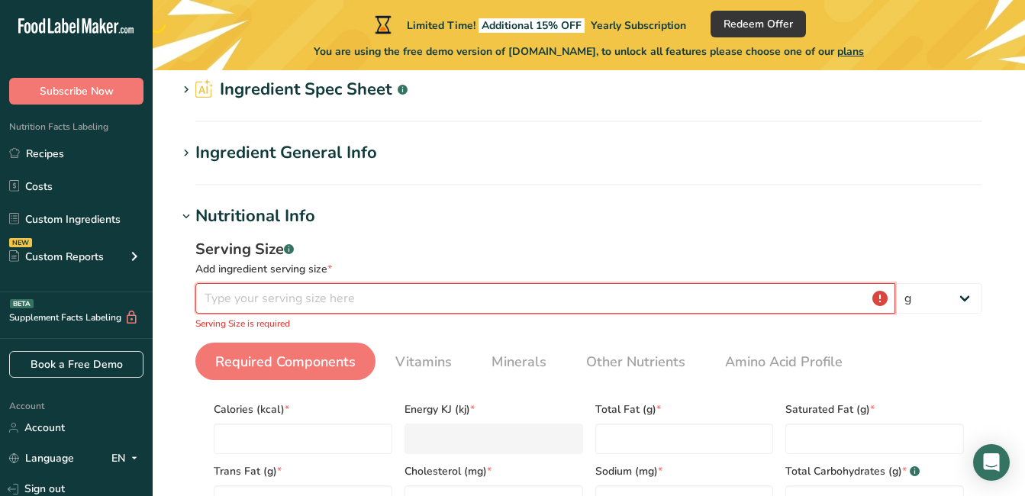
click at [254, 301] on input "number" at bounding box center [545, 298] width 700 height 31
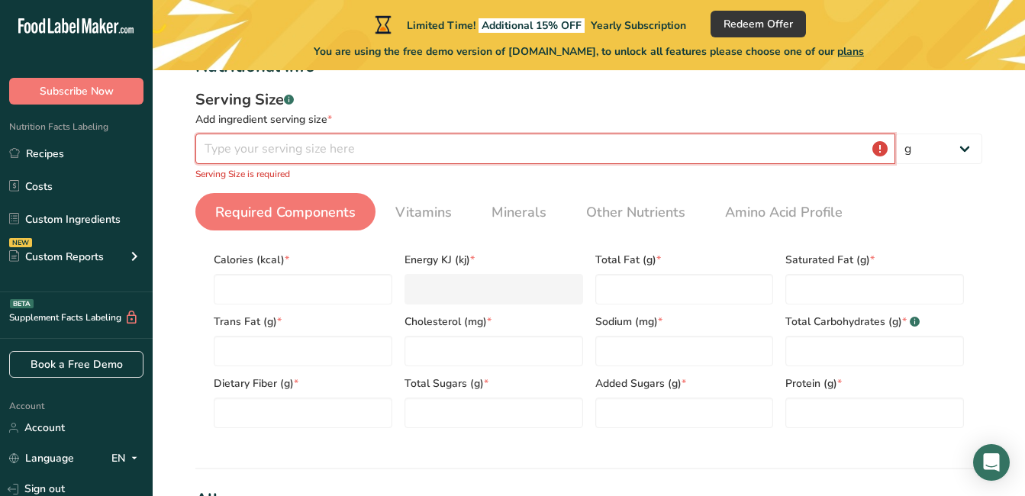
scroll to position [229, 0]
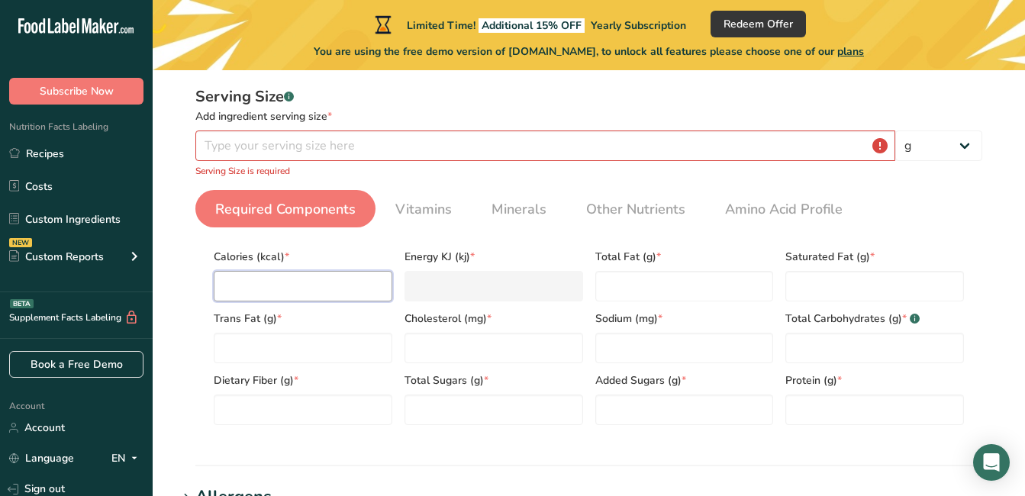
paste input "2593620"
type input "2593620"
type KJ "10851706.1"
click at [253, 286] on input "2593620" at bounding box center [303, 286] width 179 height 31
type input "259620"
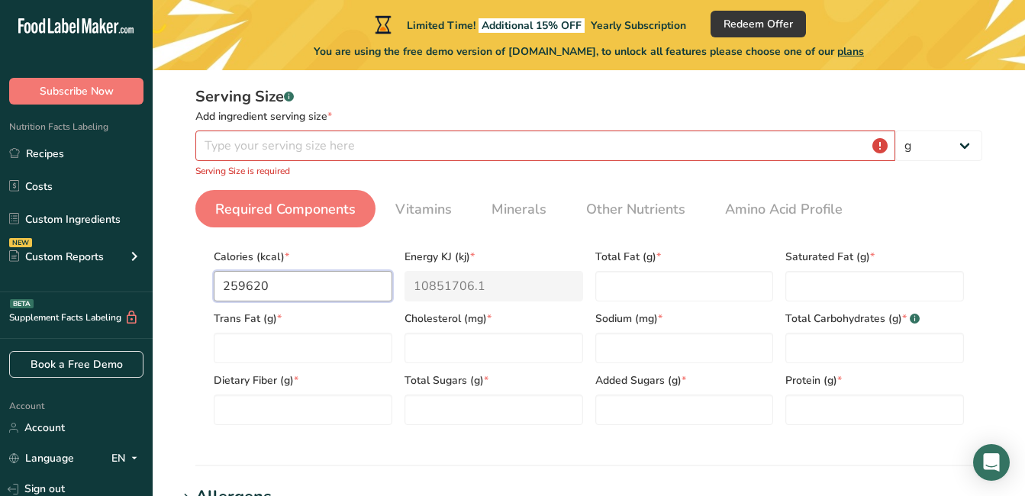
type KJ "1086250.1"
type input "25620"
type KJ "107194.1"
type input "2620"
type KJ "10962.1"
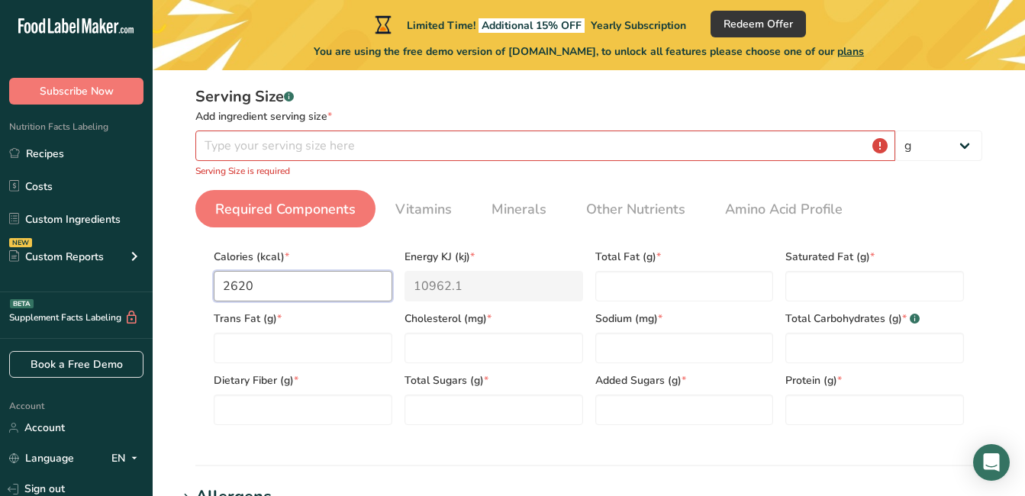
type input "620"
type KJ "2594.1"
type input "620"
click at [417, 151] on input "number" at bounding box center [545, 145] width 700 height 31
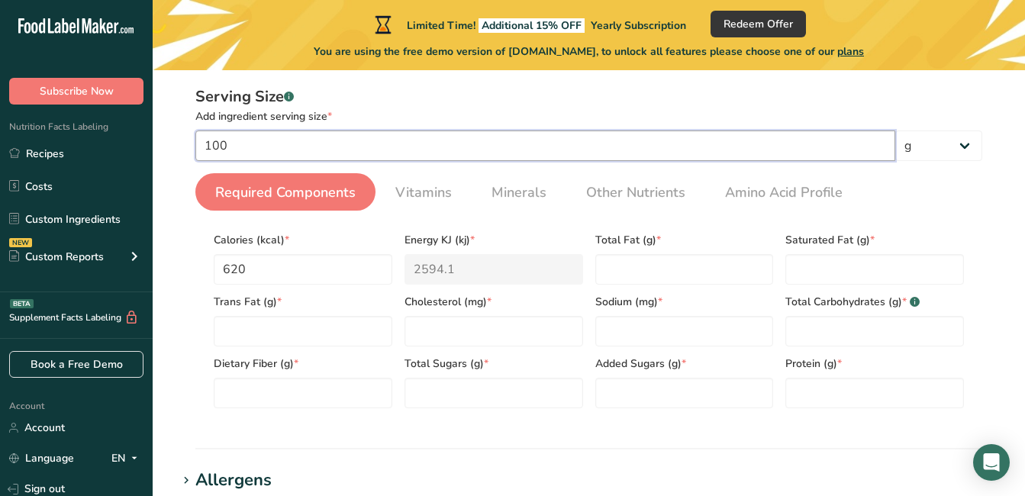
type input "100"
click at [944, 199] on ul "Required Components Vitamins Minerals Other Nutrients Amino Acid Profile" at bounding box center [588, 191] width 787 height 37
click at [655, 269] on Fat "number" at bounding box center [684, 269] width 179 height 31
type Fat "70"
click at [825, 260] on Fat "number" at bounding box center [874, 269] width 179 height 31
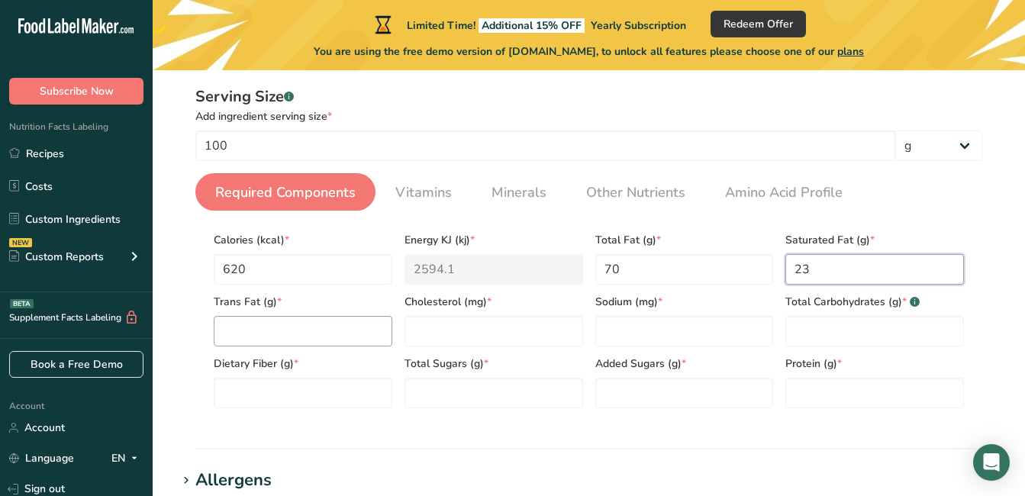
type Fat "23"
click at [339, 335] on Fat "number" at bounding box center [303, 331] width 179 height 31
type Fat "0"
click at [508, 333] on input "number" at bounding box center [493, 331] width 179 height 31
click at [651, 303] on span "Sodium (mg) *" at bounding box center [684, 302] width 179 height 16
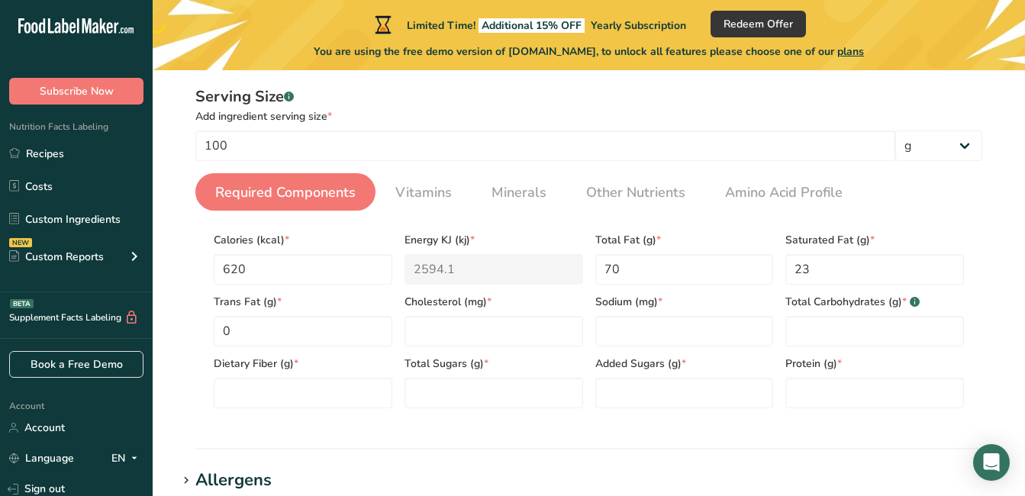
click at [658, 295] on span "*" at bounding box center [660, 302] width 5 height 16
click at [882, 333] on Carbohydrates "number" at bounding box center [874, 331] width 179 height 31
type Carbohydrates "0.5"
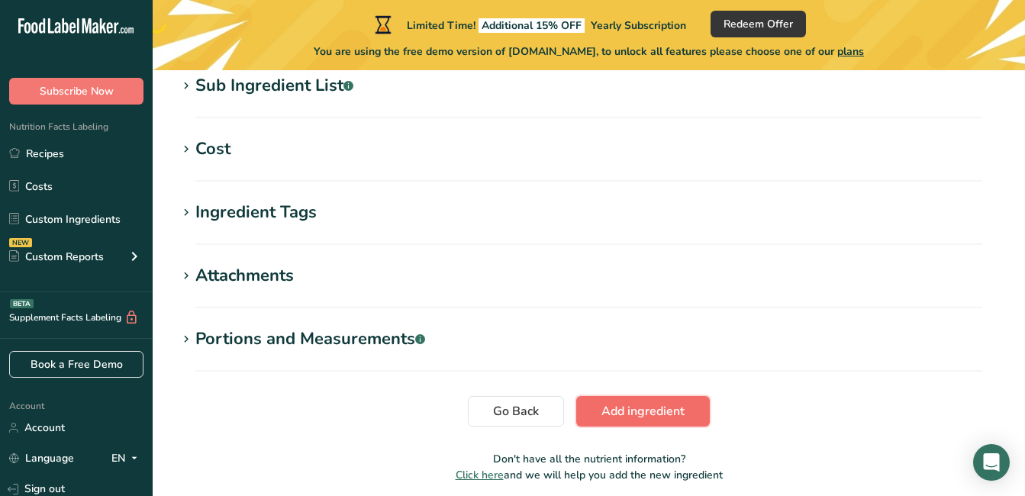
click at [662, 407] on span "Add ingredient" at bounding box center [642, 411] width 83 height 18
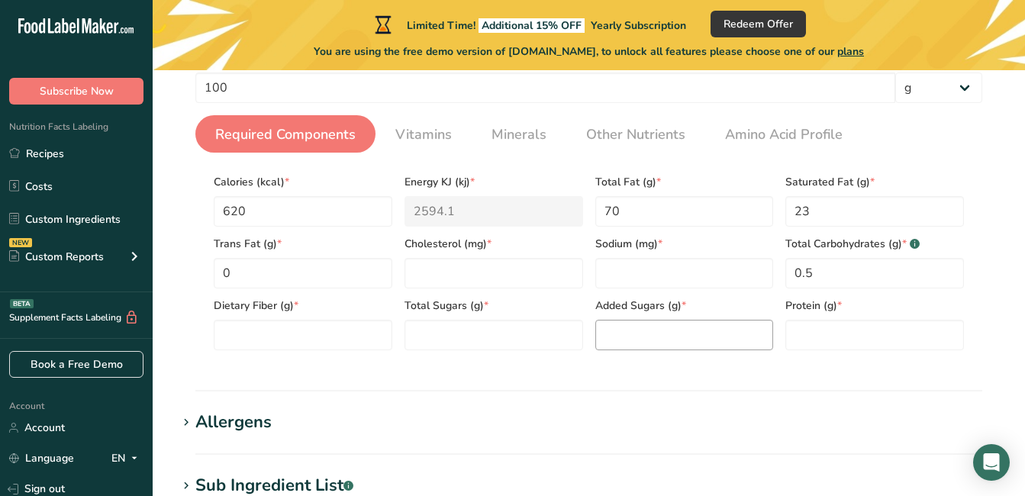
scroll to position [280, 0]
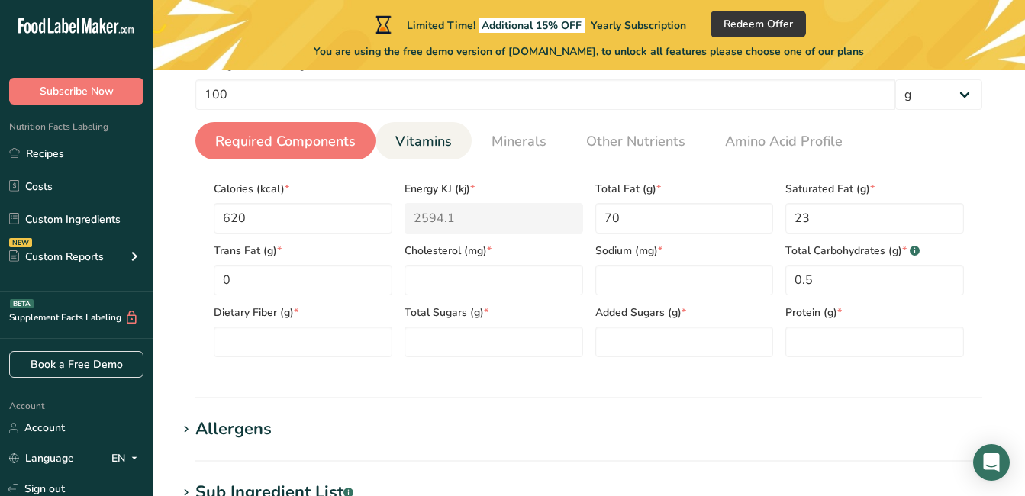
click at [421, 134] on span "Vitamins" at bounding box center [423, 141] width 56 height 21
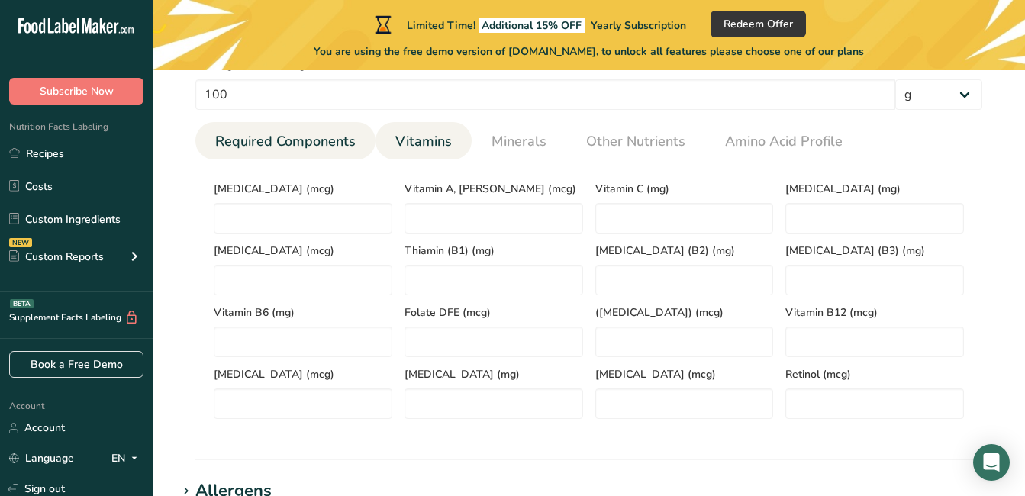
click at [285, 134] on span "Required Components" at bounding box center [285, 141] width 140 height 21
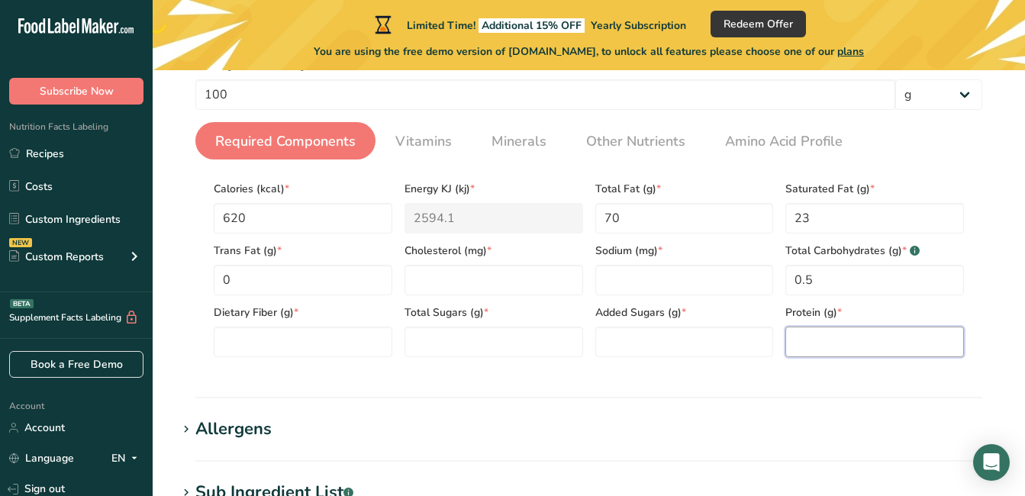
click at [864, 342] on input "number" at bounding box center [874, 342] width 179 height 31
type input "0.5"
click at [672, 341] on Sugars "number" at bounding box center [684, 342] width 179 height 31
type Sugars "0.5"
click at [463, 339] on Sugars "number" at bounding box center [493, 342] width 179 height 31
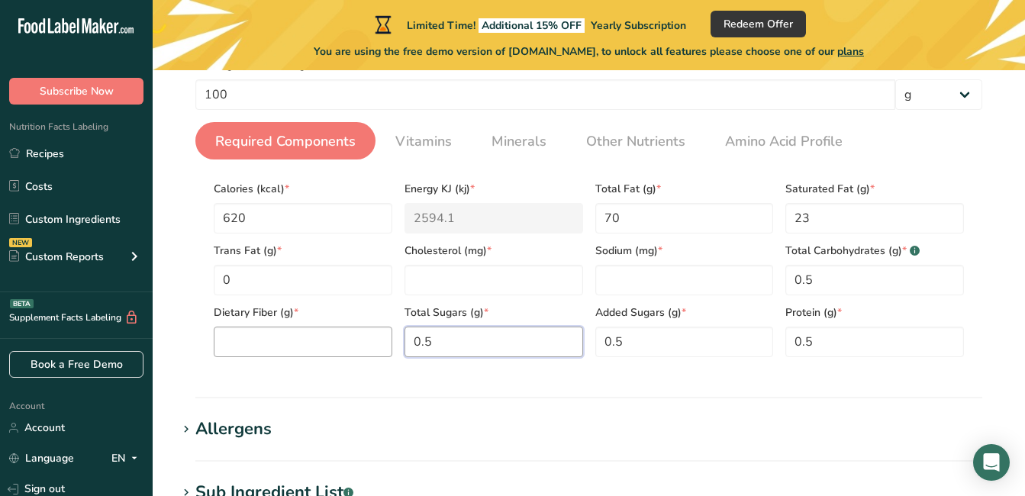
type Sugars "0.5"
click at [262, 343] on Fiber "number" at bounding box center [303, 342] width 179 height 31
type Fiber "0.5"
click at [647, 285] on input "number" at bounding box center [684, 280] width 179 height 31
type input "1.4"
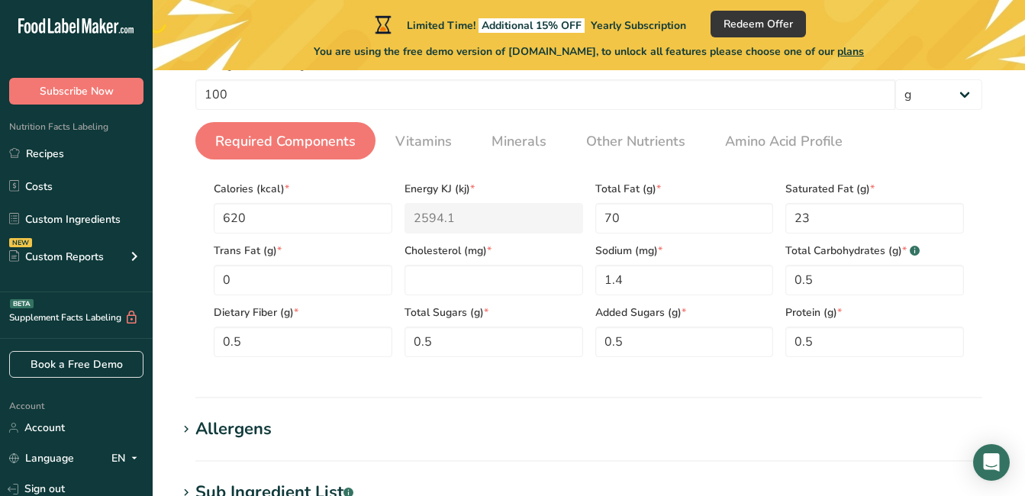
click at [490, 250] on span "*" at bounding box center [489, 251] width 5 height 16
click at [447, 254] on span "Cholesterol (mg) *" at bounding box center [493, 251] width 179 height 16
click at [433, 281] on input "number" at bounding box center [493, 280] width 179 height 31
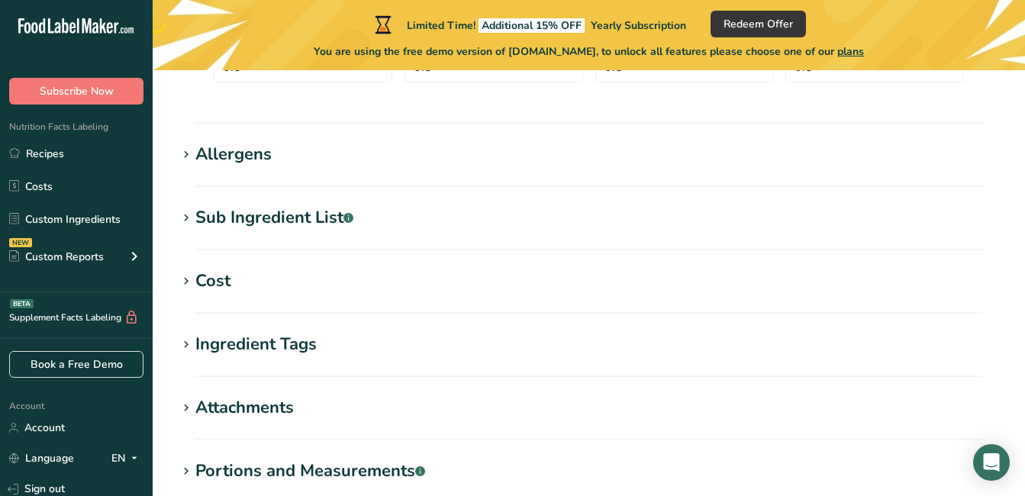
scroll to position [661, 0]
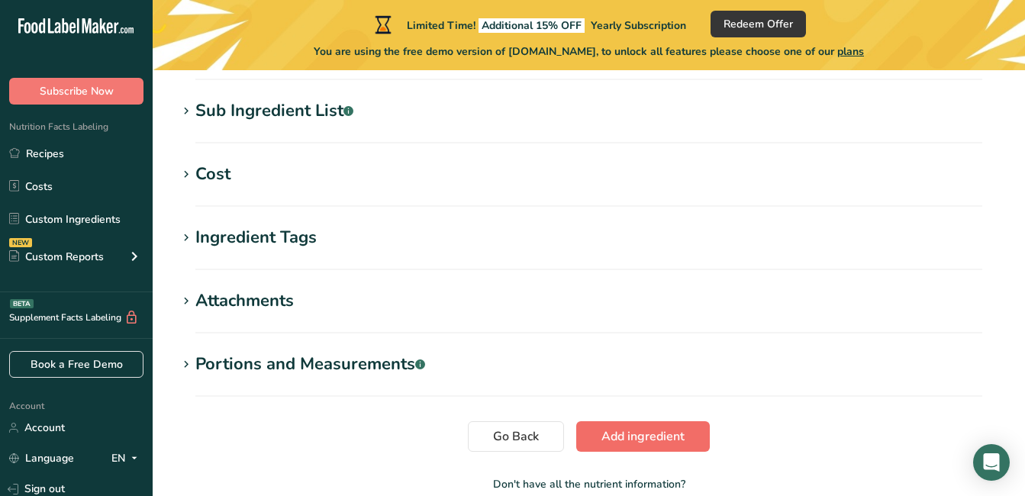
type input "0"
click at [634, 442] on span "Add ingredient" at bounding box center [642, 436] width 83 height 18
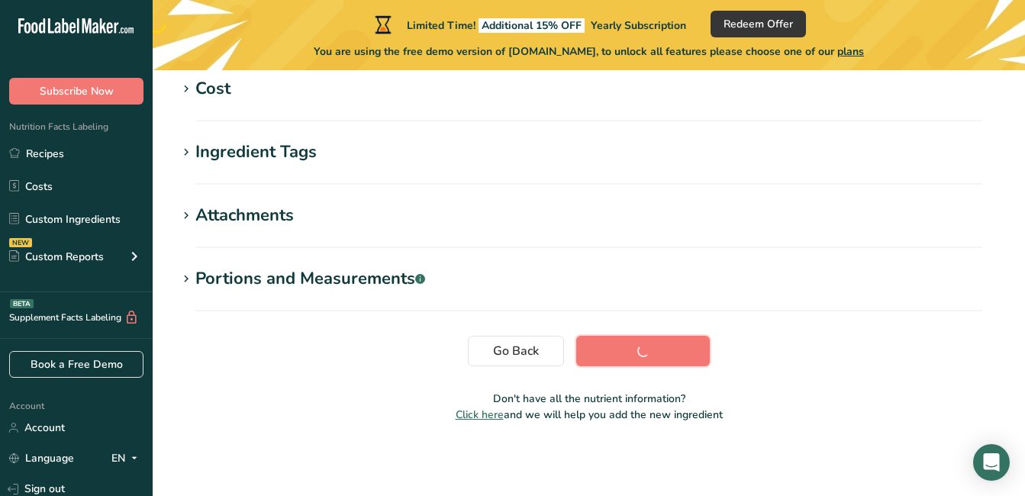
scroll to position [308, 0]
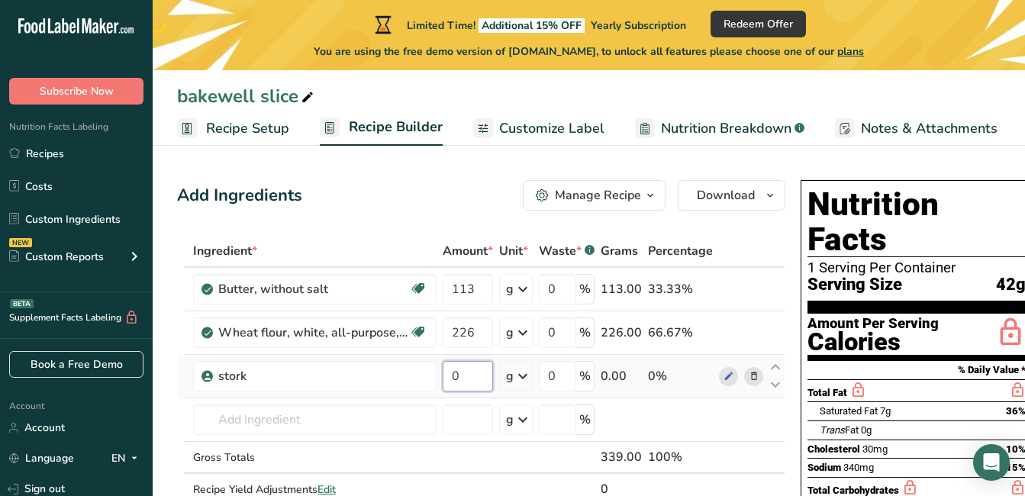
click at [477, 375] on input "0" at bounding box center [467, 376] width 50 height 31
type input "120"
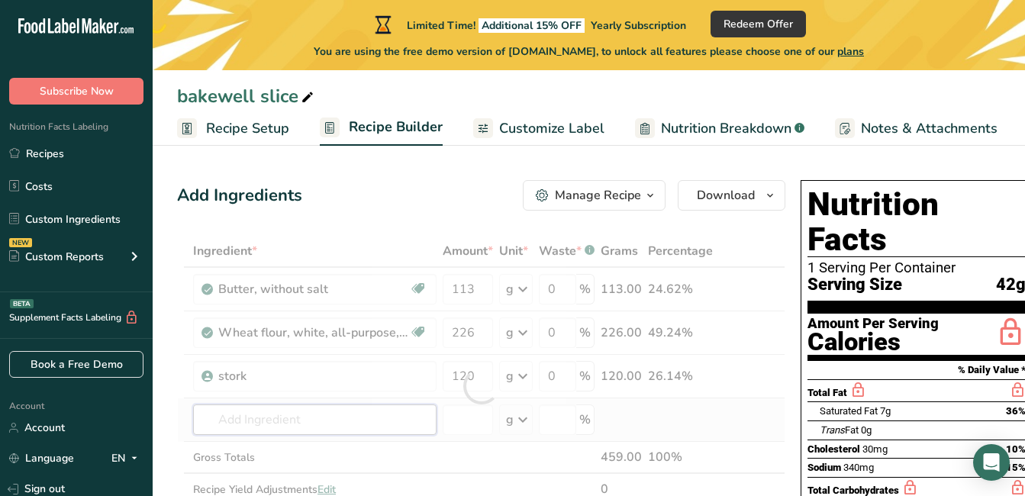
click at [346, 423] on div "Ingredient * Amount * Unit * Waste * .a-a{fill:#347362;}.b-a{fill:#fff;} Grams …" at bounding box center [481, 386] width 608 height 302
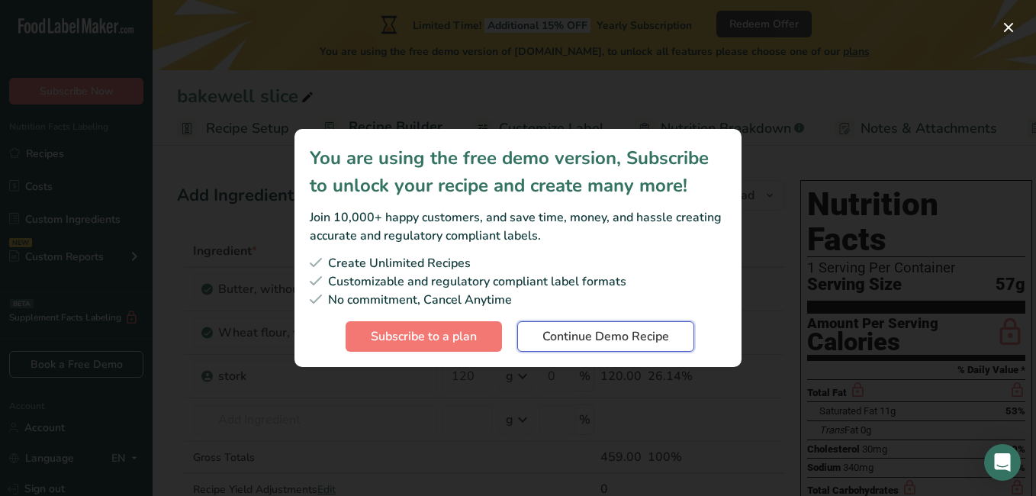
click at [619, 332] on span "Continue Demo Recipe" at bounding box center [605, 336] width 127 height 18
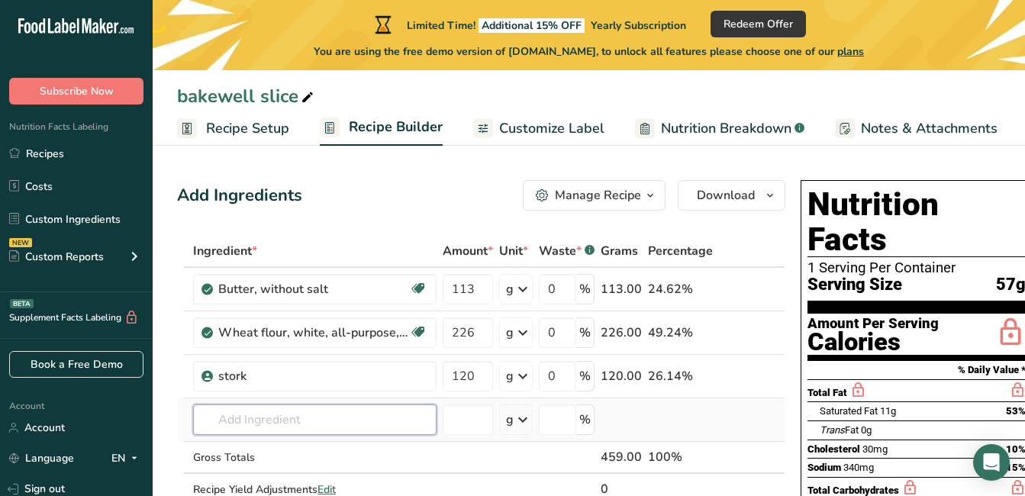
click at [322, 413] on input "text" at bounding box center [314, 419] width 243 height 31
type input "c"
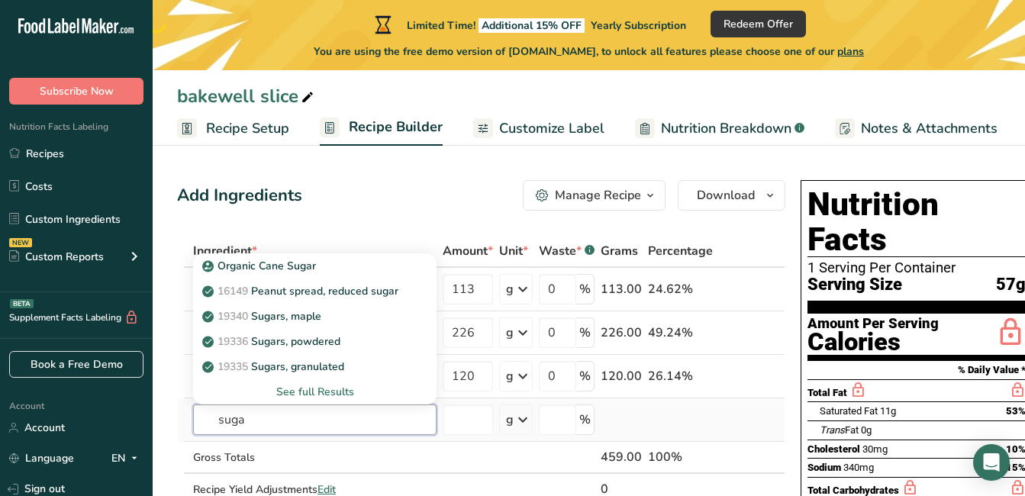
type input "suga"
click at [320, 390] on div "See full Results" at bounding box center [314, 392] width 219 height 16
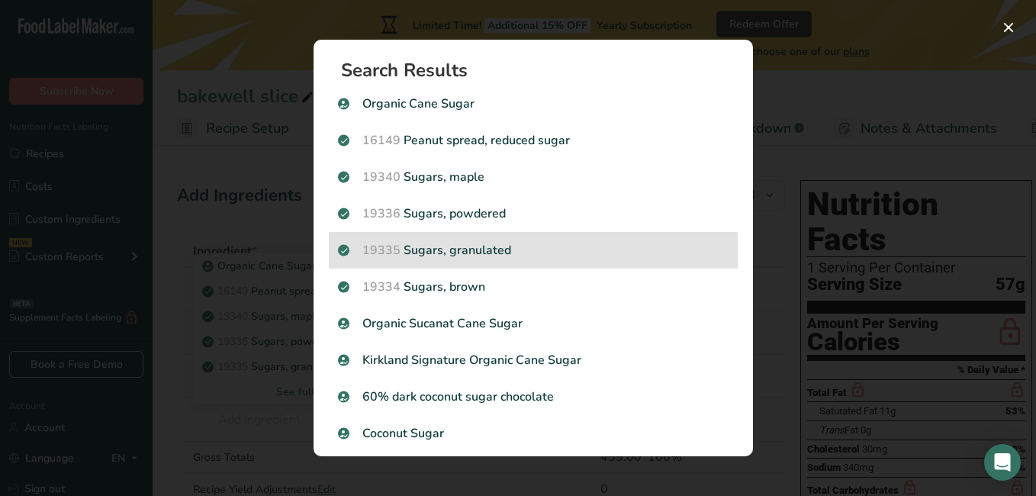
click at [563, 253] on p "19335 Sugars, granulated" at bounding box center [533, 250] width 391 height 18
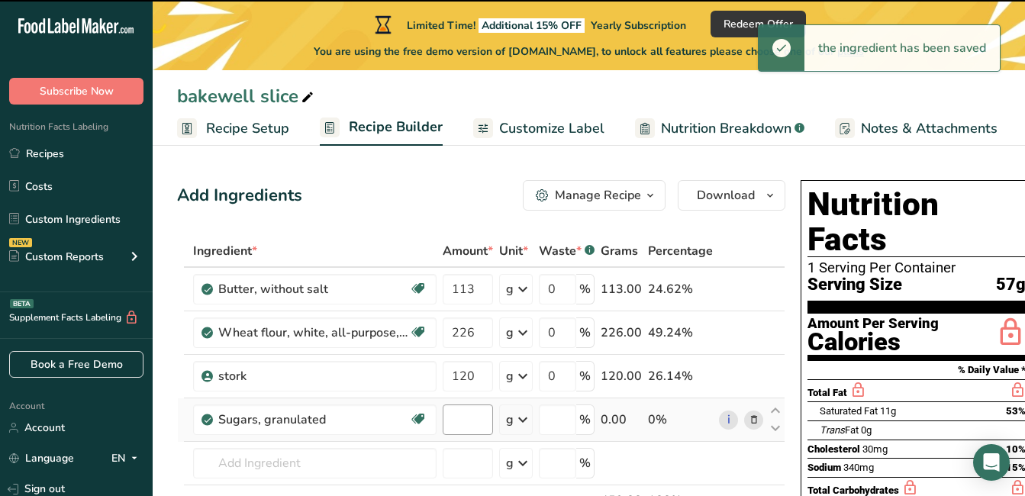
type input "0"
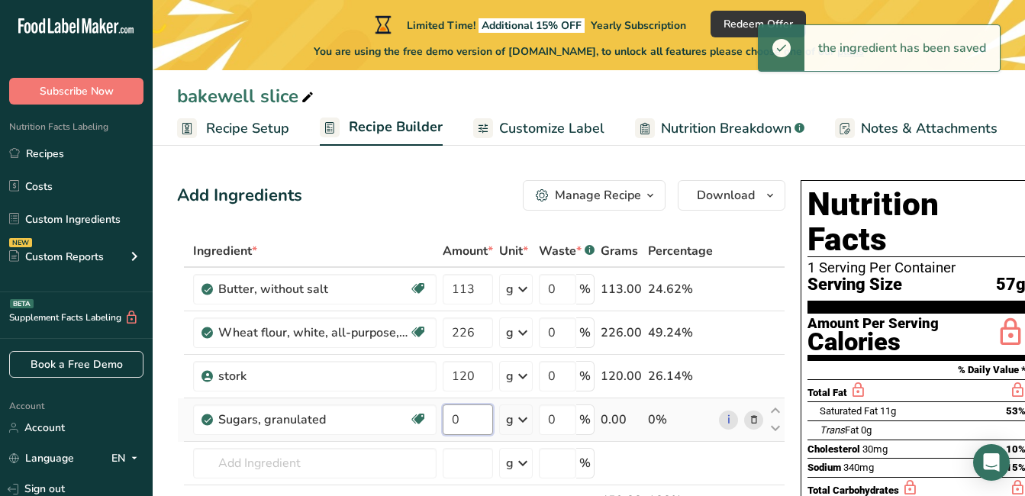
click at [471, 419] on input "0" at bounding box center [467, 419] width 50 height 31
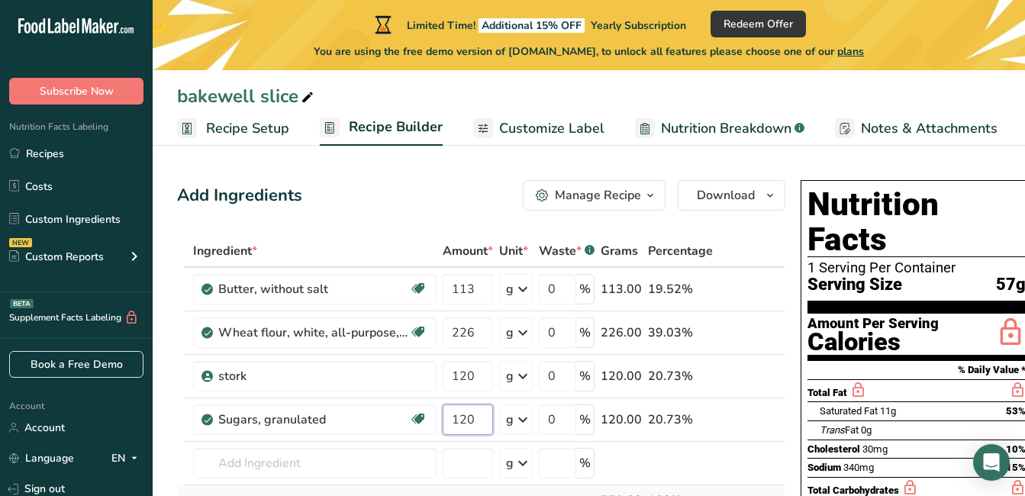
scroll to position [76, 0]
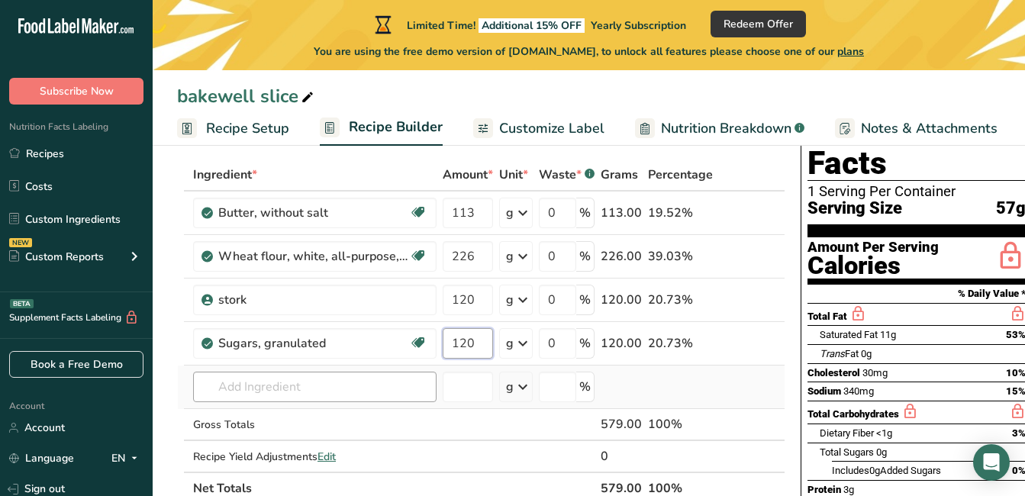
type input "120"
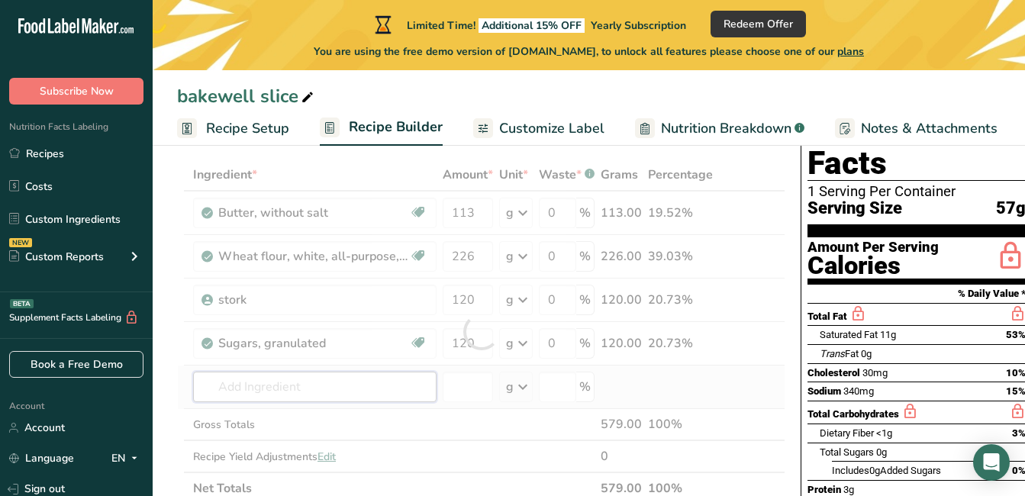
click at [333, 388] on div "Ingredient * Amount * Unit * Waste * .a-a{fill:#347362;}.b-a{fill:#fff;} Grams …" at bounding box center [481, 332] width 608 height 346
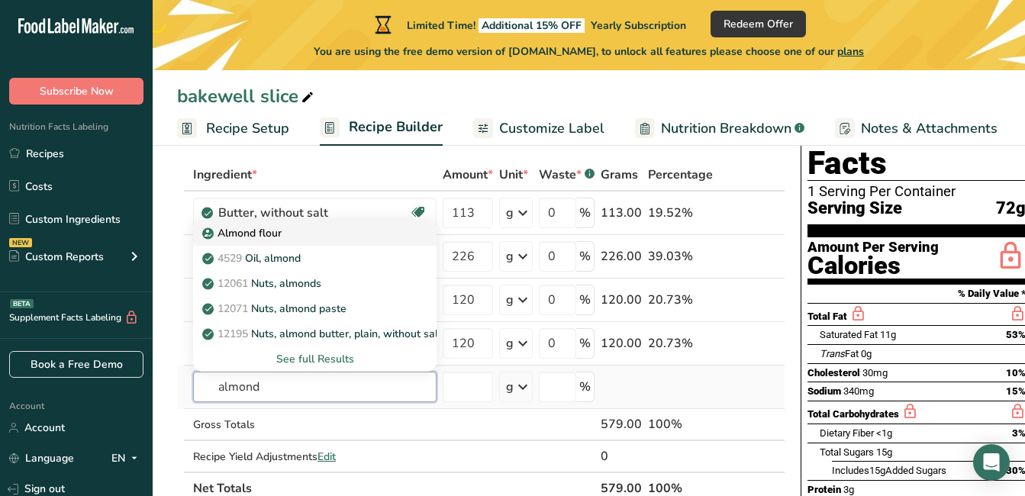
type input "almond"
click at [352, 233] on div "Almond flour" at bounding box center [302, 233] width 195 height 16
type input "Almond flour"
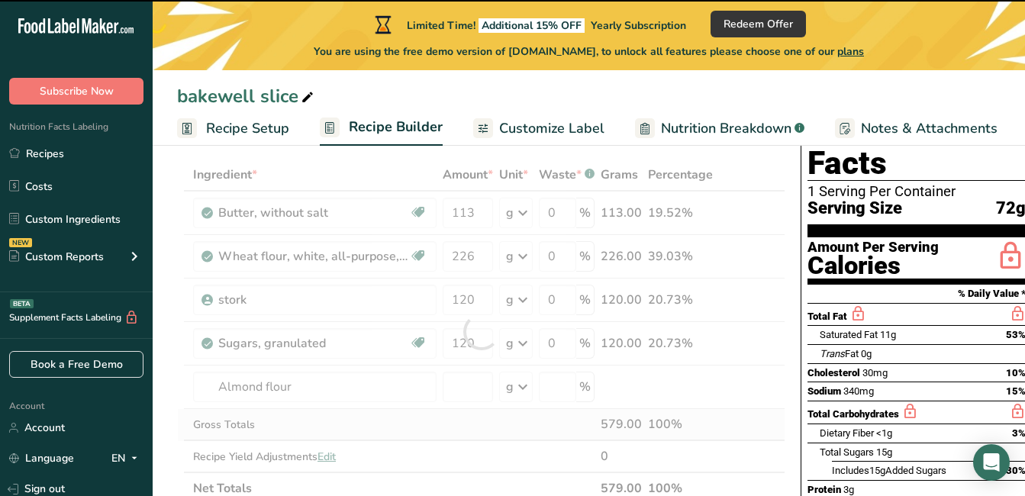
type input "0"
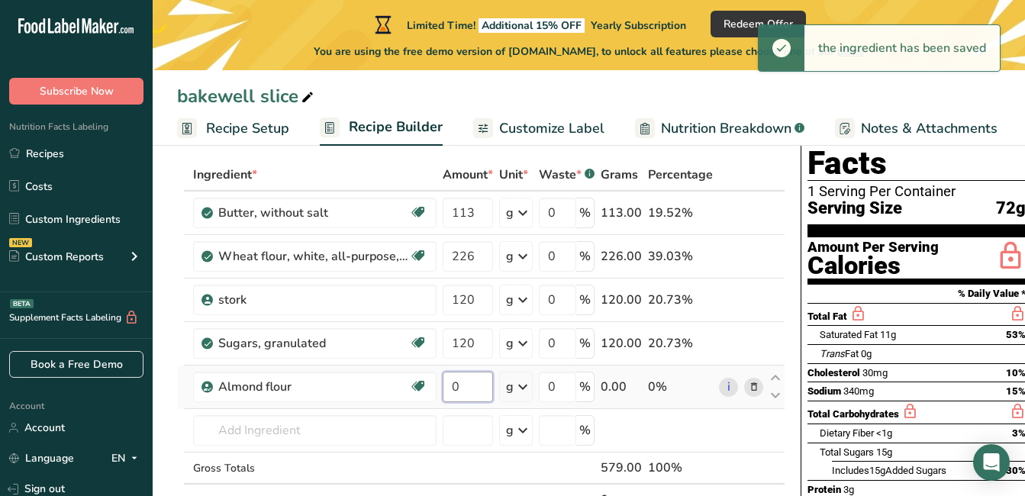
click at [476, 388] on input "0" at bounding box center [467, 387] width 50 height 31
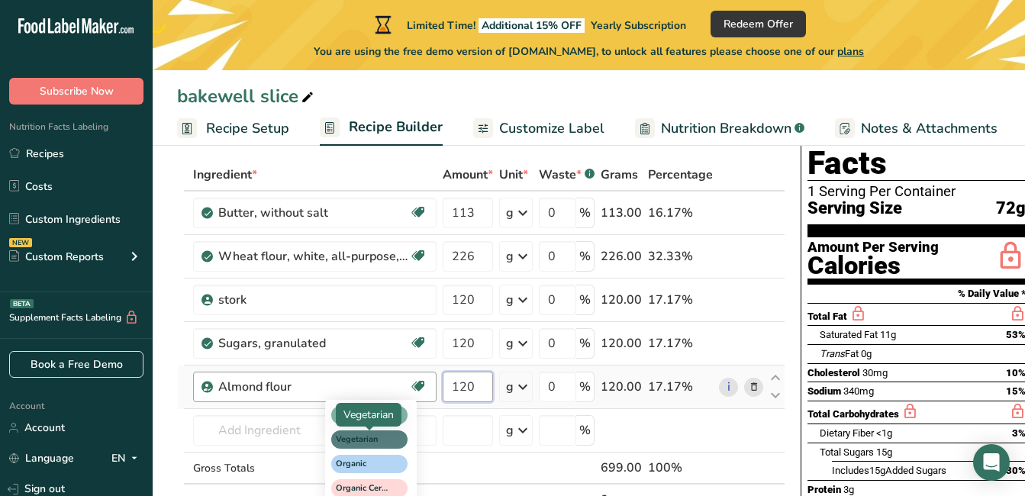
type input "120"
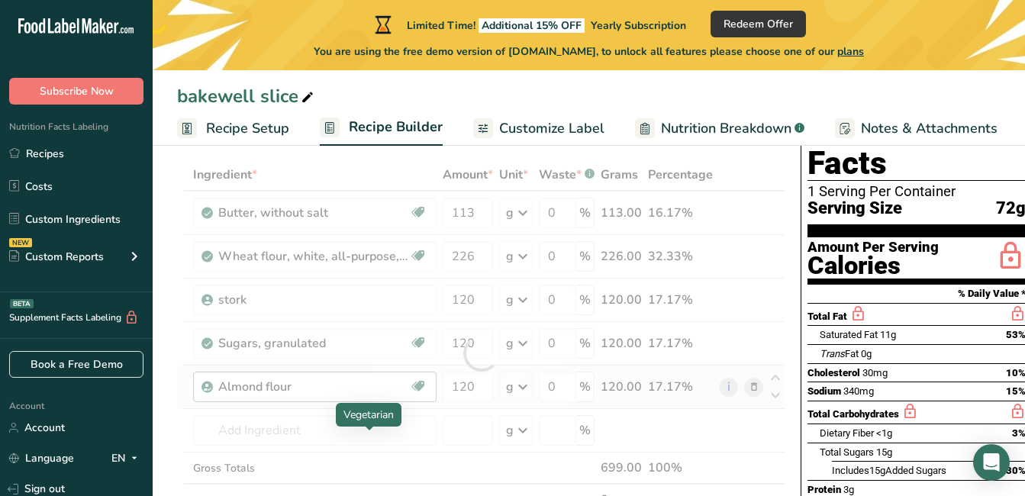
click at [360, 446] on div "Ingredient * Amount * Unit * Waste * .a-a{fill:#347362;}.b-a{fill:#fff;} Grams …" at bounding box center [481, 353] width 608 height 389
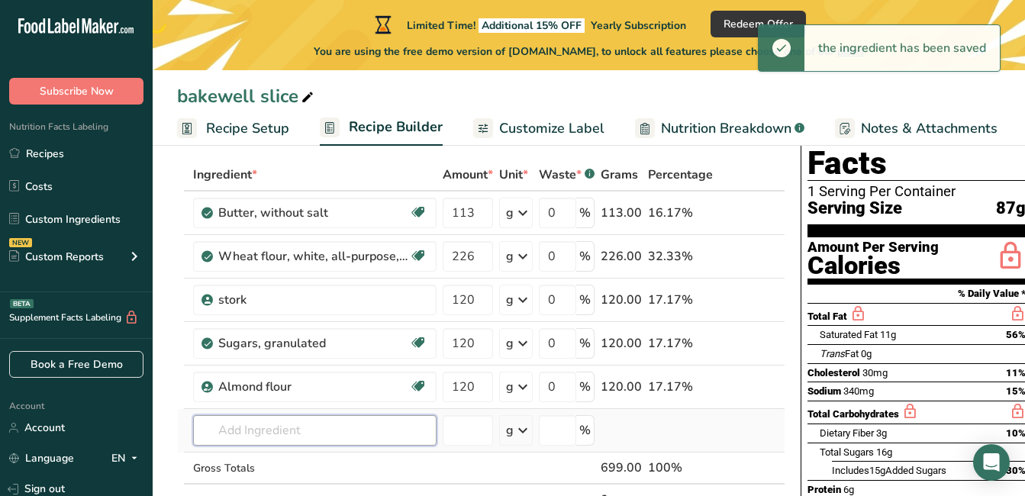
click at [363, 430] on input "text" at bounding box center [314, 430] width 243 height 31
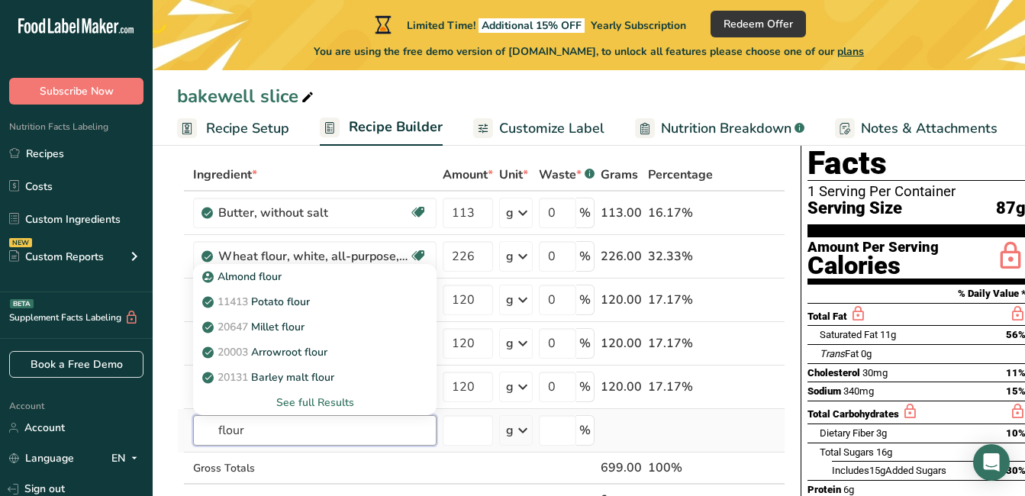
type input "flour"
click at [328, 405] on div "See full Results" at bounding box center [314, 402] width 219 height 16
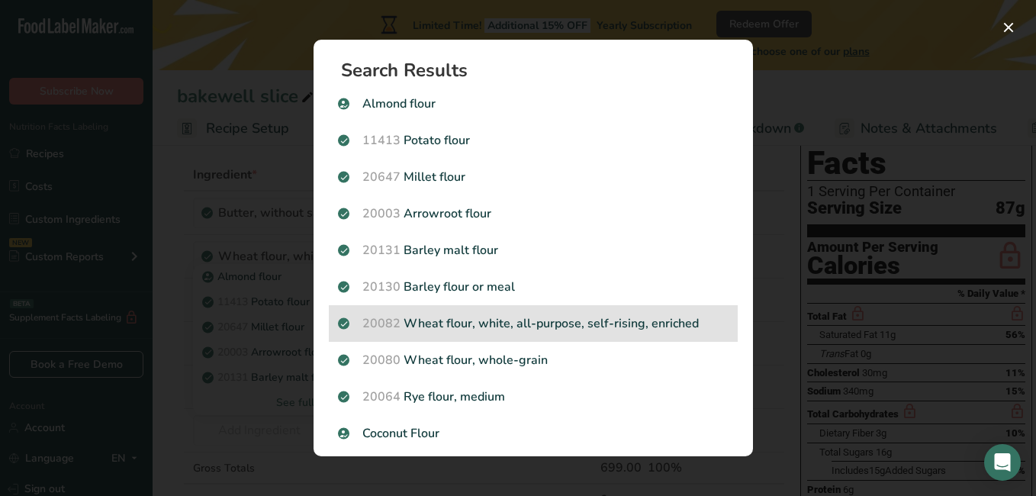
click at [560, 318] on p "20082 Wheat flour, white, all-purpose, self-rising, enriched" at bounding box center [533, 323] width 391 height 18
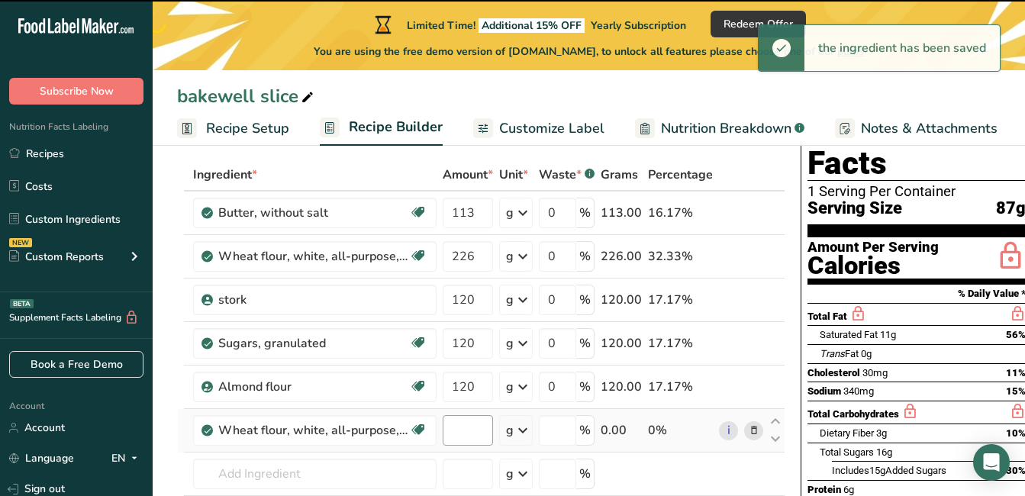
type input "0"
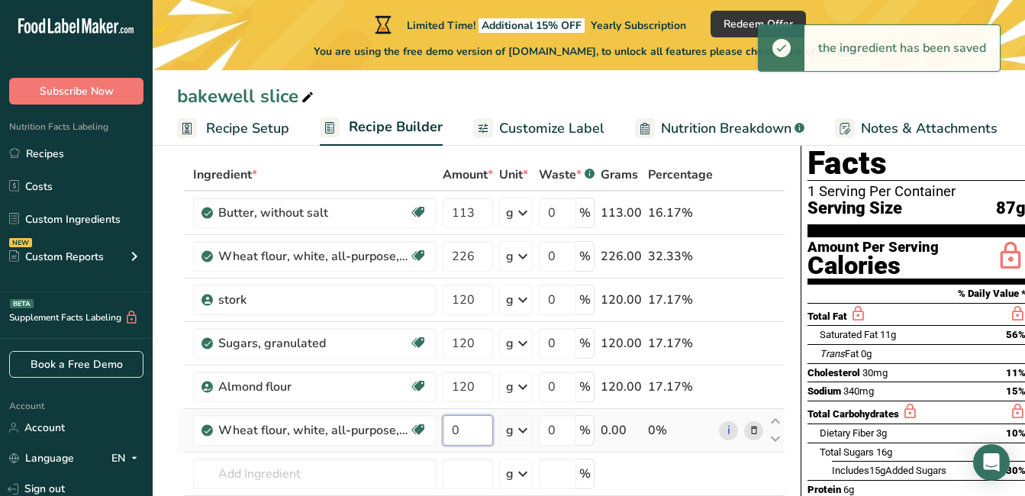
click at [480, 430] on input "0" at bounding box center [467, 430] width 50 height 31
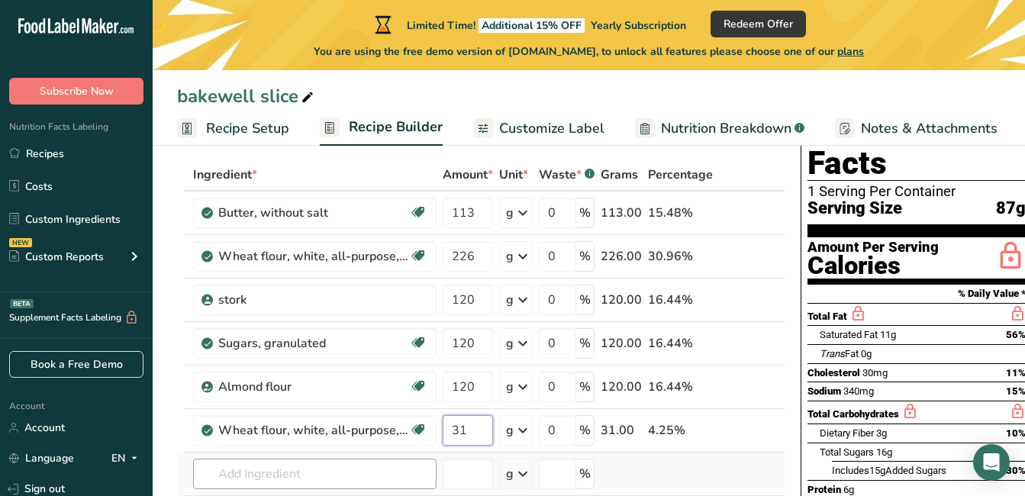
type input "31"
click at [326, 474] on div "Ingredient * Amount * Unit * Waste * .a-a{fill:#347362;}.b-a{fill:#fff;} Grams …" at bounding box center [481, 375] width 608 height 433
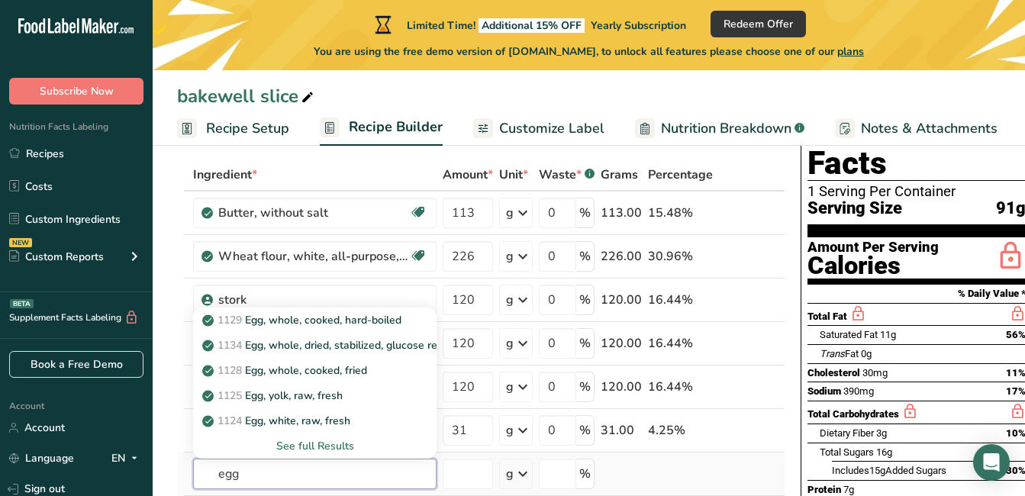
type input "egg"
click at [327, 446] on div "See full Results" at bounding box center [314, 446] width 219 height 16
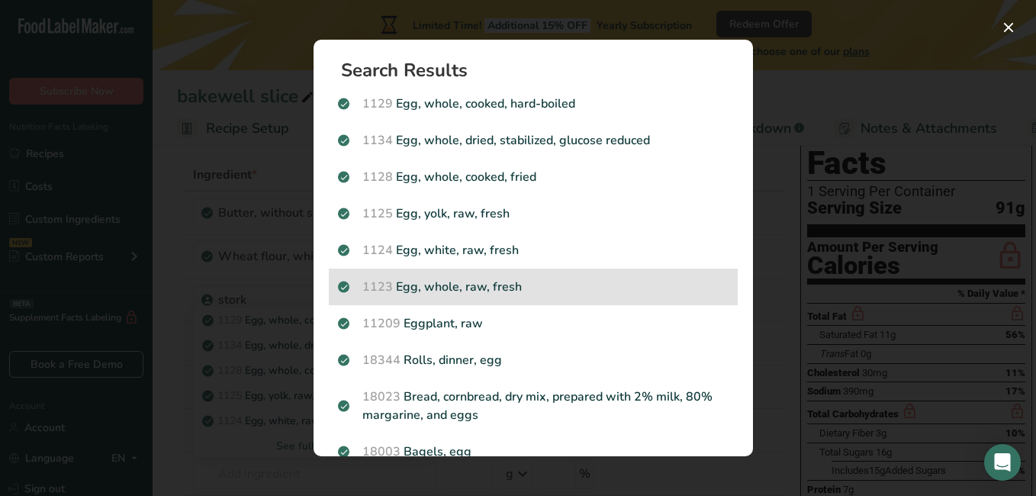
click at [432, 285] on p "1123 Egg, whole, raw, fresh" at bounding box center [533, 287] width 391 height 18
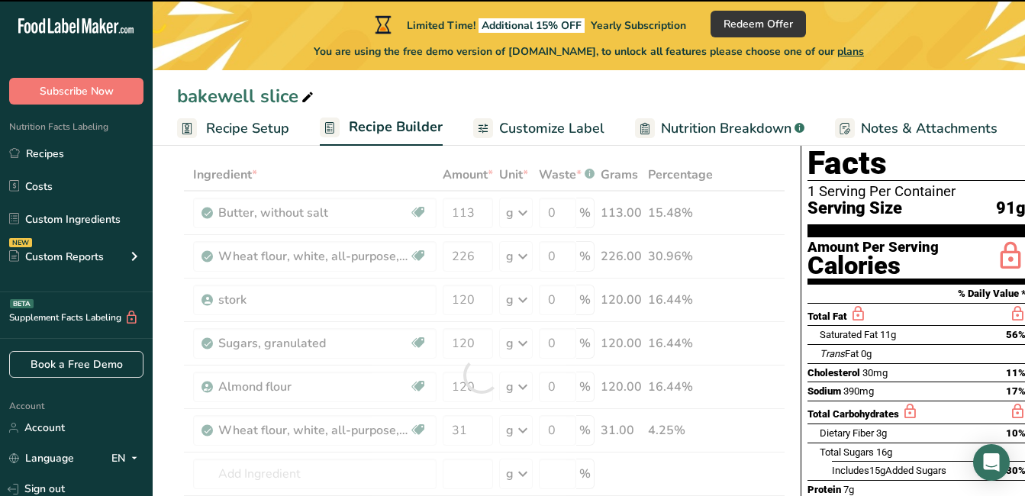
type input "0"
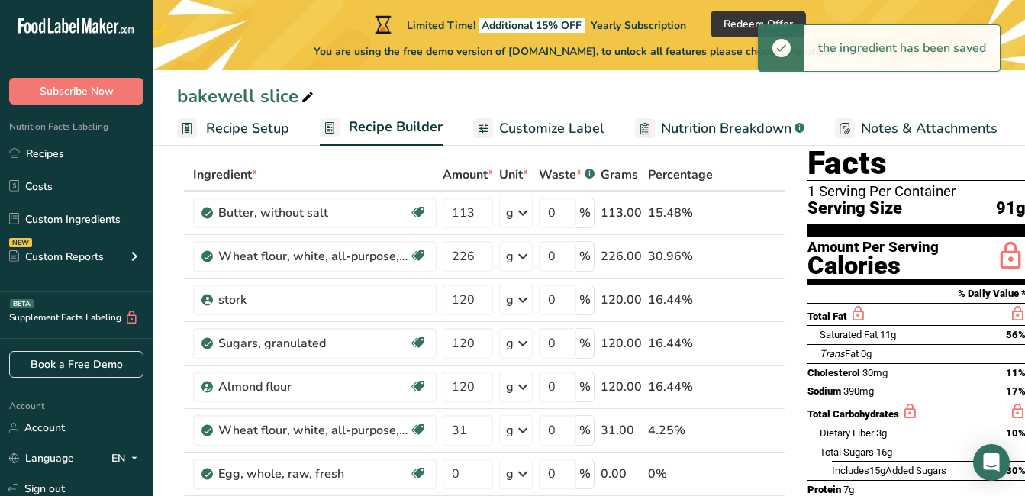
scroll to position [153, 0]
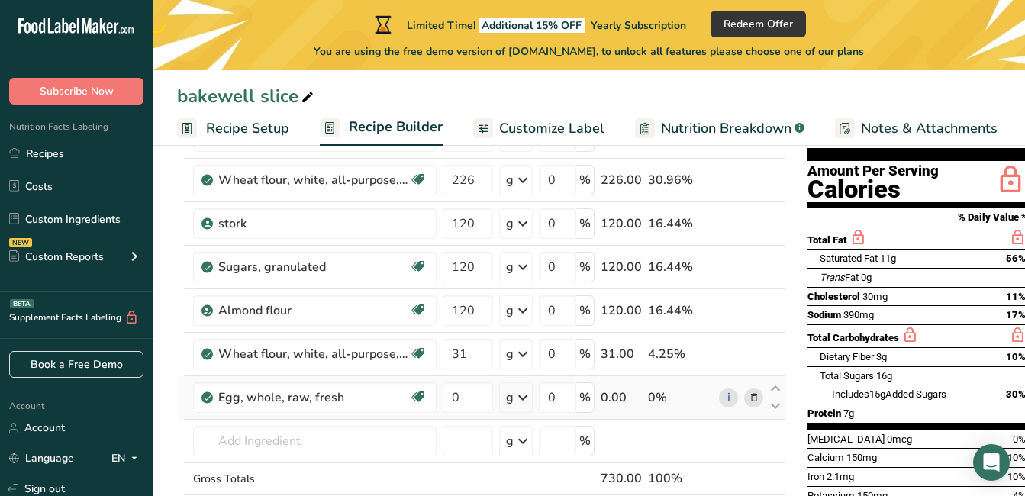
click at [528, 396] on icon at bounding box center [522, 397] width 18 height 27
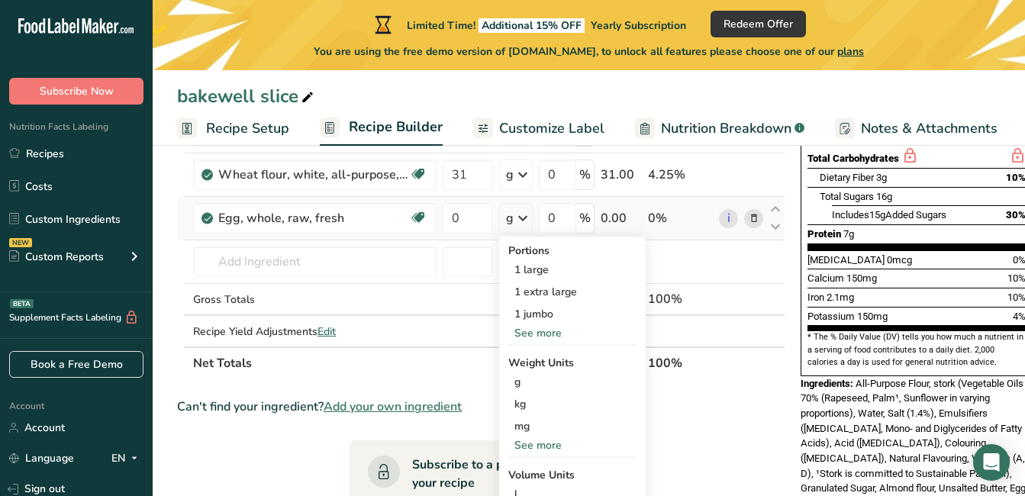
scroll to position [305, 0]
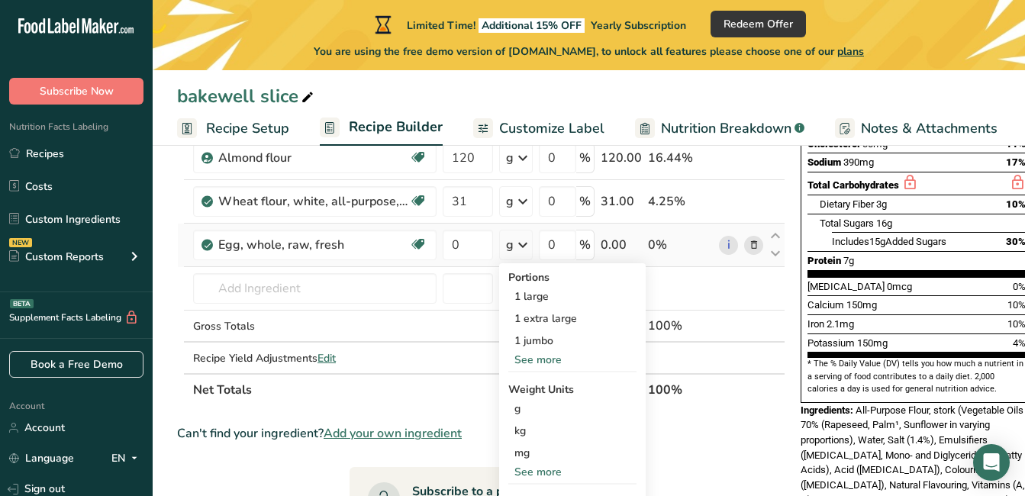
click at [547, 355] on div "See more" at bounding box center [572, 360] width 128 height 16
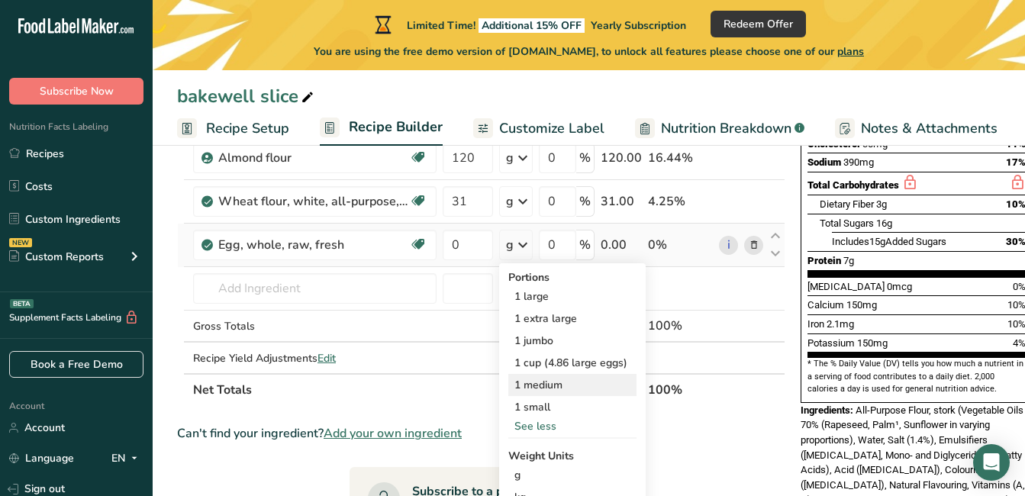
click at [554, 384] on div "1 medium" at bounding box center [572, 385] width 128 height 22
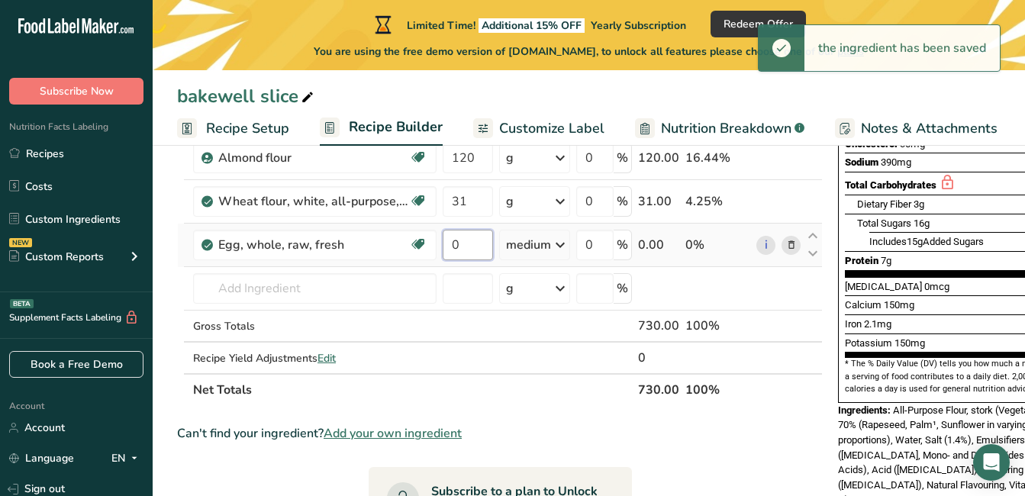
click at [468, 246] on input "0" at bounding box center [467, 245] width 50 height 31
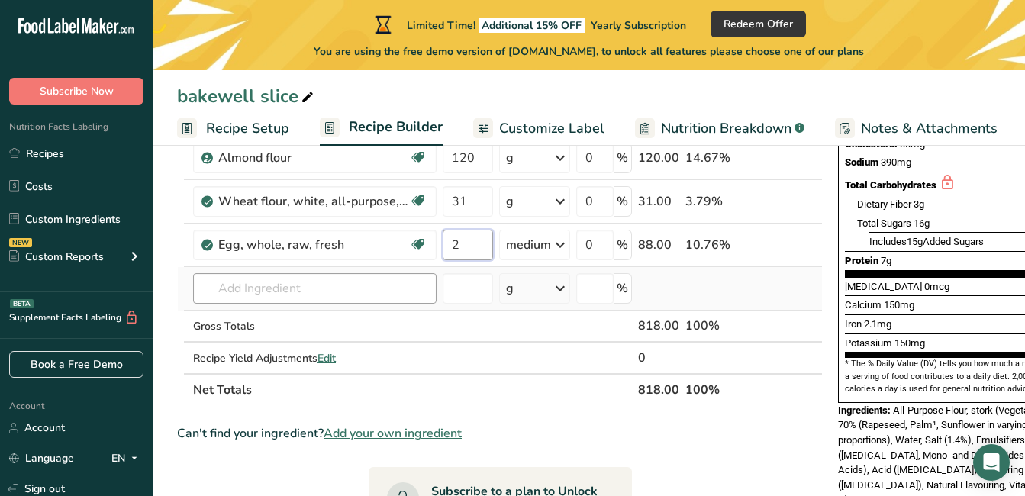
type input "2"
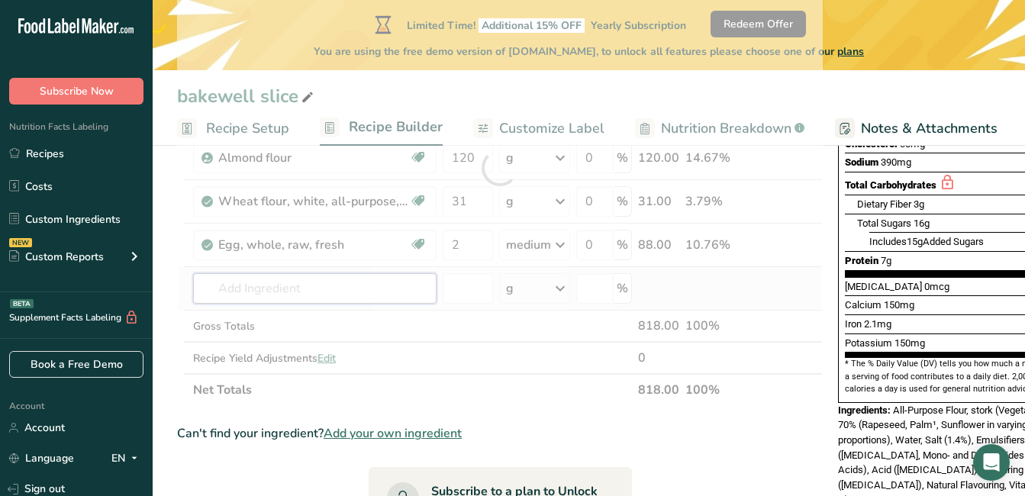
click at [301, 285] on div "Ingredient * Amount * Unit * Waste * .a-a{fill:#347362;}.b-a{fill:#fff;} Grams …" at bounding box center [499, 168] width 645 height 476
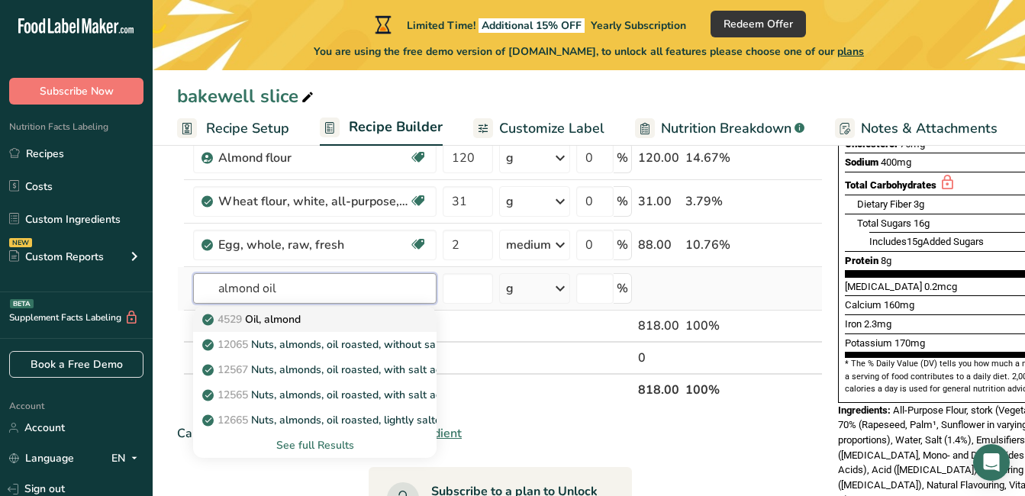
type input "almond oil"
click at [356, 320] on div "4529 Oil, almond" at bounding box center [302, 319] width 195 height 16
type input "Oil, almond"
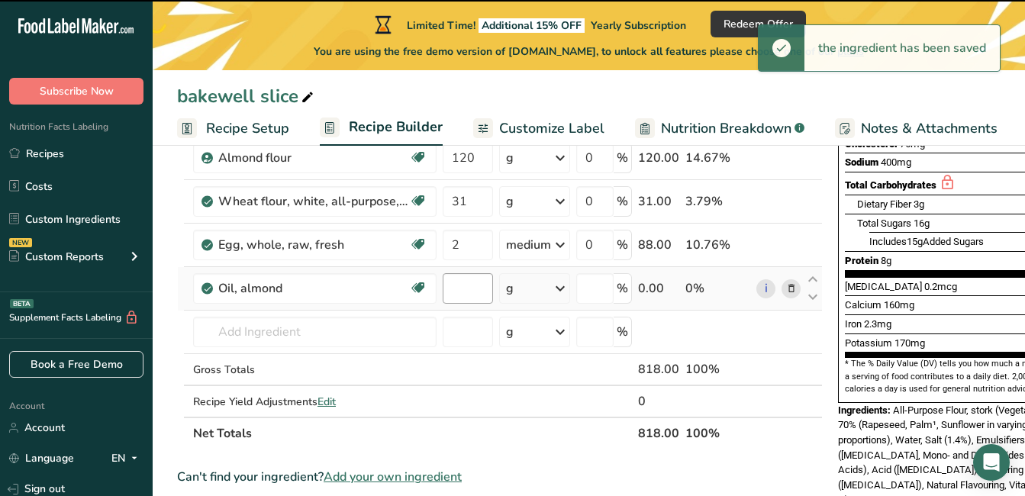
type input "0"
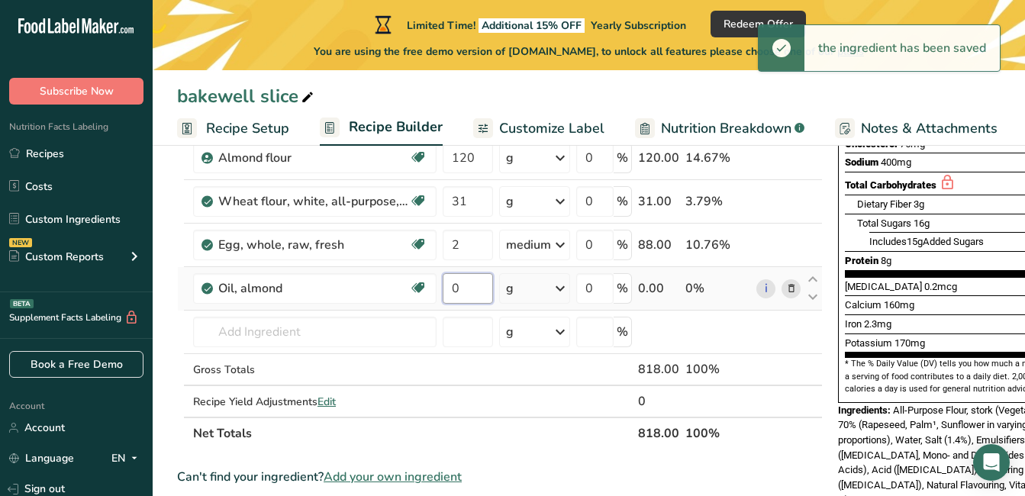
click at [459, 291] on input "0" at bounding box center [467, 288] width 50 height 31
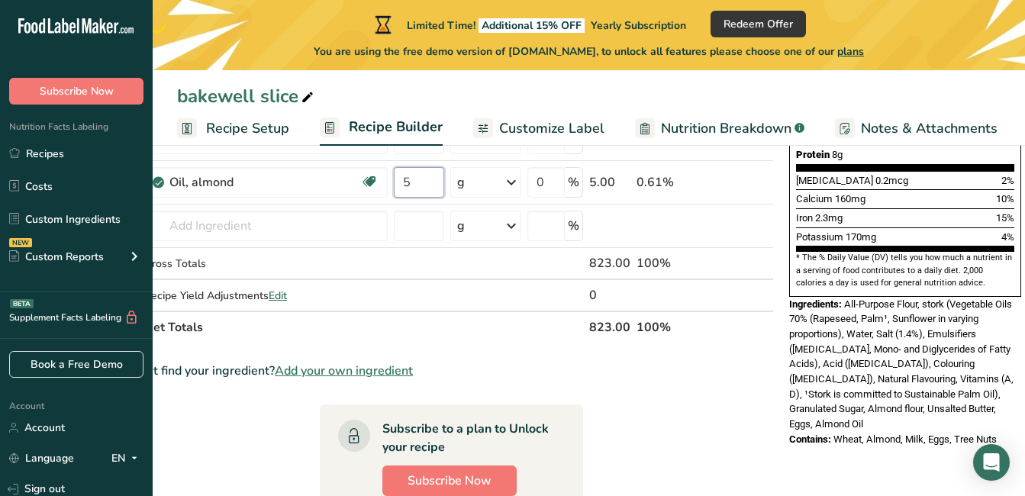
scroll to position [409, 0]
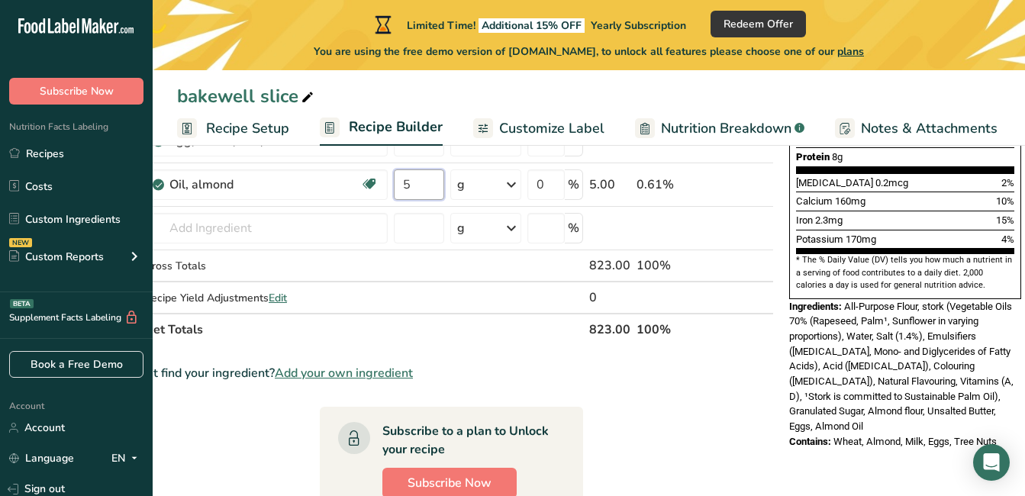
type input "5"
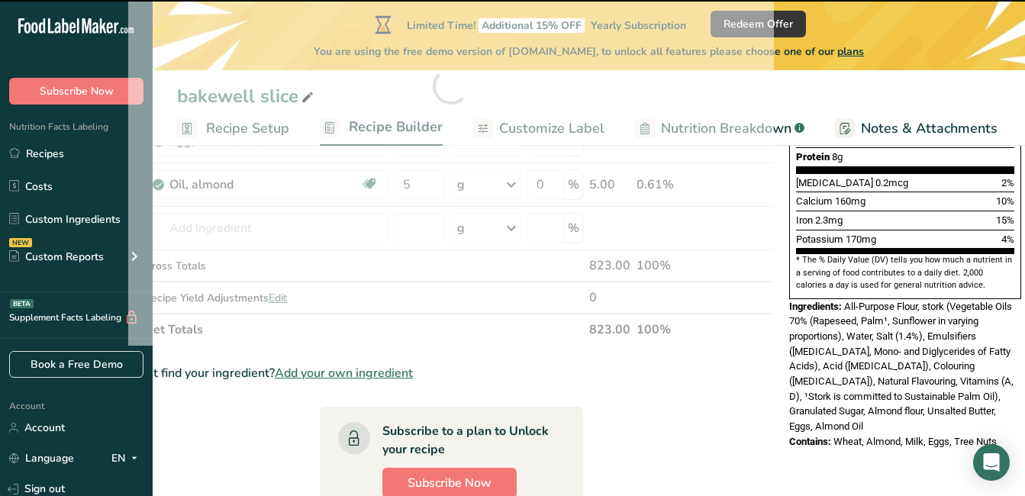
drag, startPoint x: 787, startPoint y: 269, endPoint x: 1019, endPoint y: 405, distance: 268.7
click at [1019, 405] on div "Nutrition Facts 1 Serving Per Container Serving Size 102g Amount Per Serving Ca…" at bounding box center [905, 110] width 244 height 690
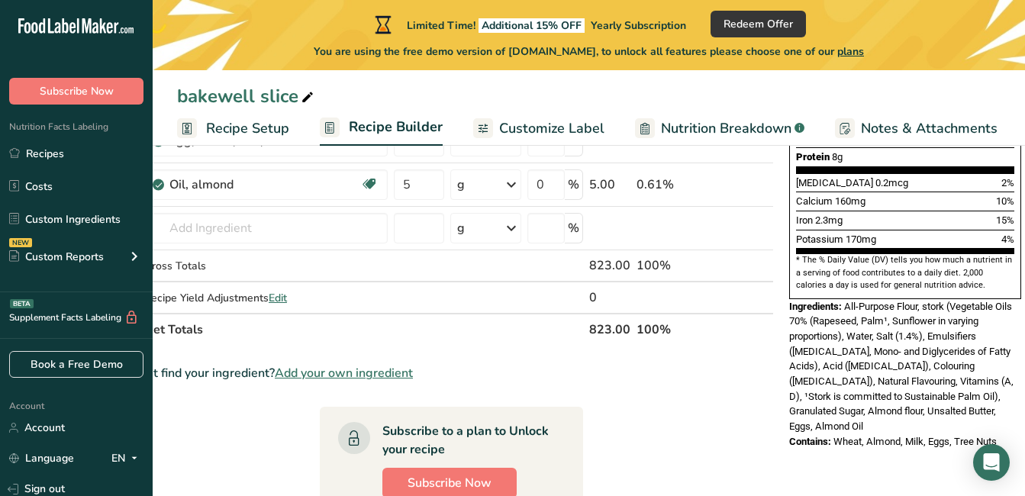
copy div "Ingredients: All-Purpose Flour, stork (Vegetable Oils 70% (Rapeseed, Palm¹, Sun…"
click at [868, 420] on div "Nutrition Facts 1 Serving Per Container Serving Size 103g Amount Per Serving Ca…" at bounding box center [905, 271] width 244 height 1013
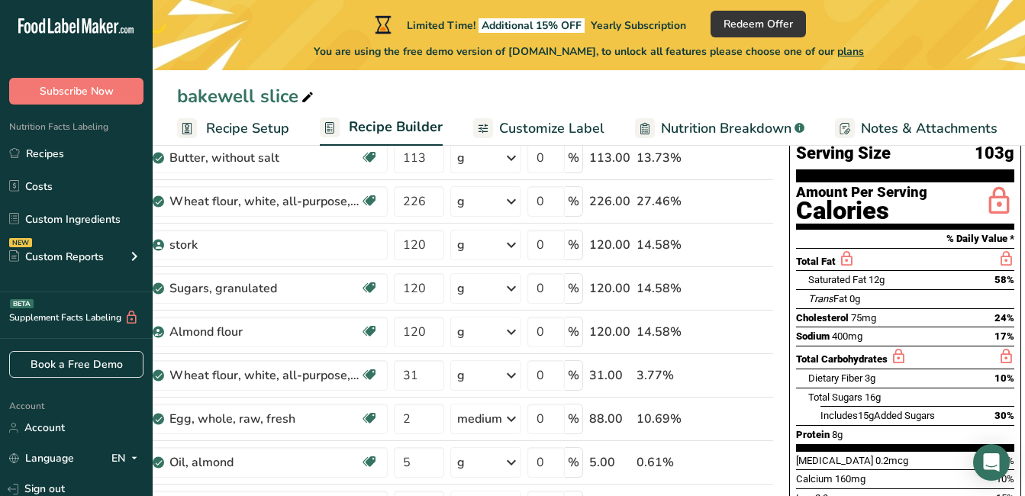
scroll to position [104, 0]
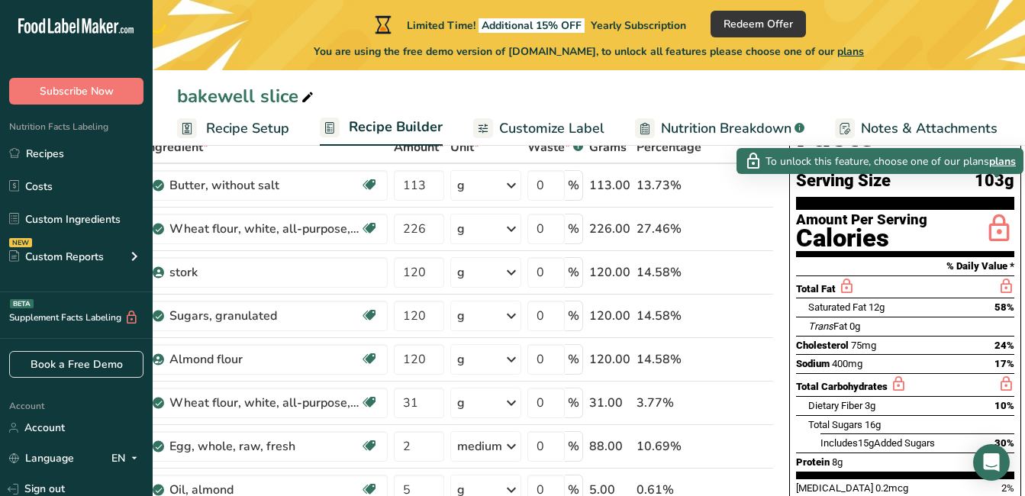
click at [989, 211] on icon at bounding box center [998, 229] width 31 height 36
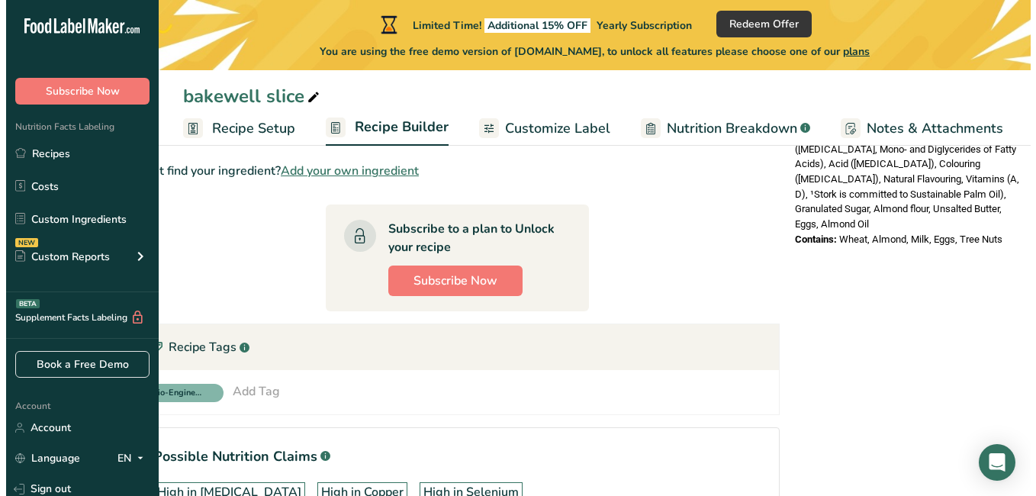
scroll to position [727, 0]
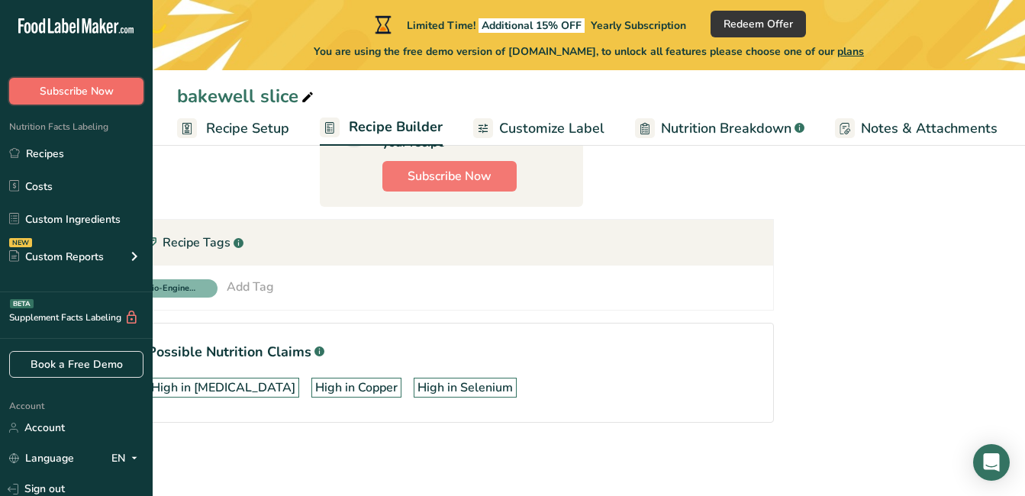
click at [78, 84] on span "Subscribe Now" at bounding box center [77, 91] width 74 height 16
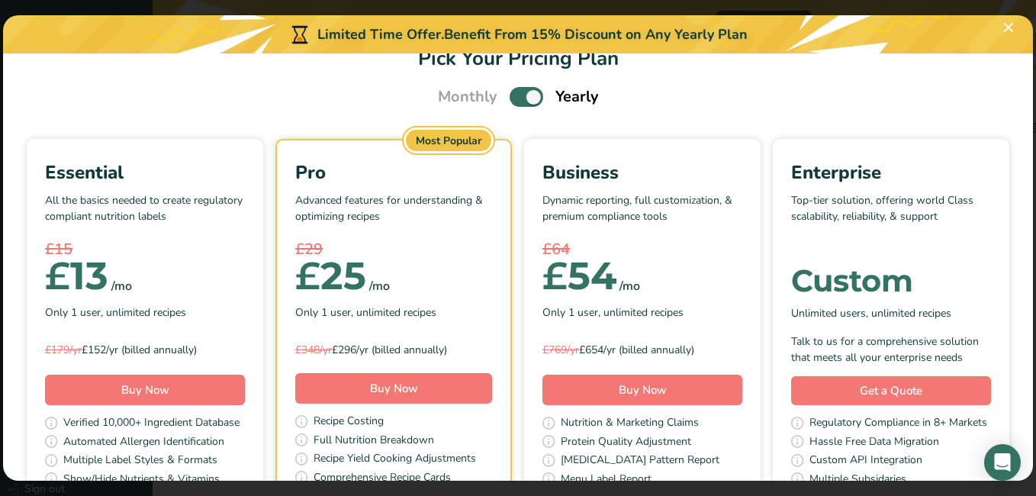
scroll to position [0, 0]
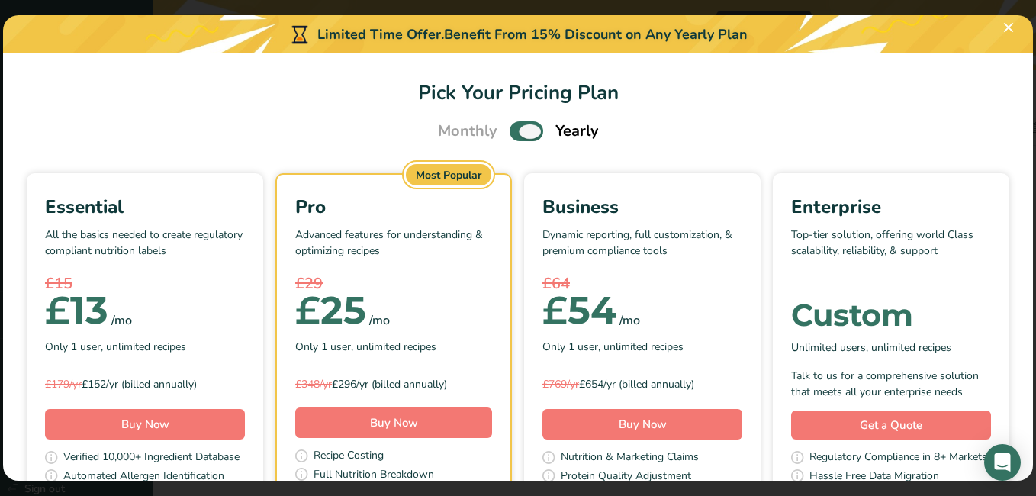
click at [526, 131] on span "Pick Your Pricing Plan Modal" at bounding box center [527, 130] width 34 height 19
click at [520, 131] on input "Pick Your Pricing Plan Modal" at bounding box center [515, 132] width 10 height 10
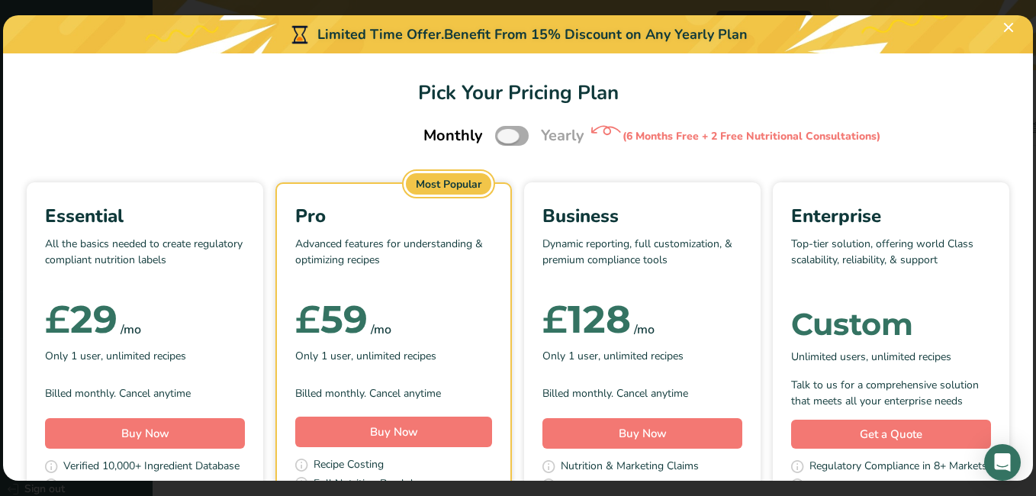
click at [498, 137] on span "Pick Your Pricing Plan Modal" at bounding box center [512, 135] width 34 height 19
click at [498, 137] on input "Pick Your Pricing Plan Modal" at bounding box center [500, 136] width 10 height 10
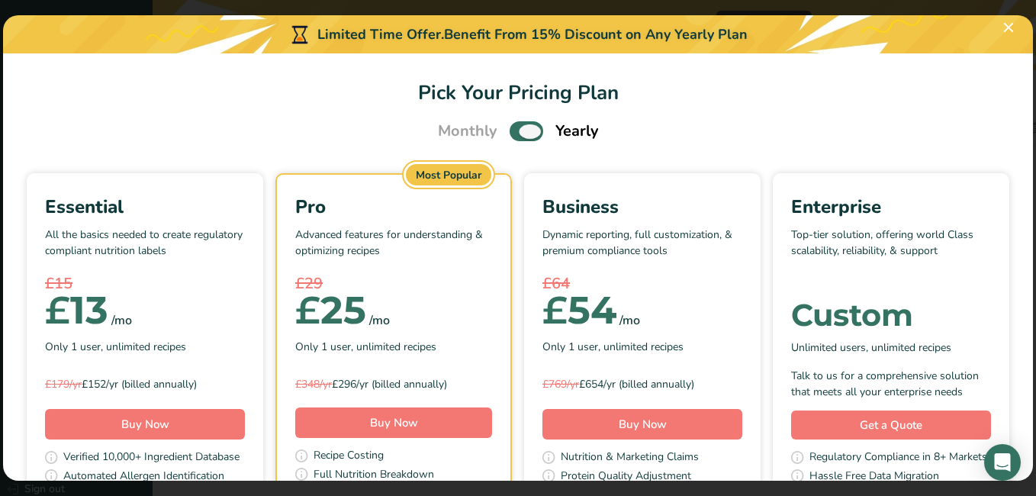
click at [529, 134] on span "Pick Your Pricing Plan Modal" at bounding box center [527, 130] width 34 height 19
click at [520, 134] on input "Pick Your Pricing Plan Modal" at bounding box center [515, 132] width 10 height 10
checkbox input "false"
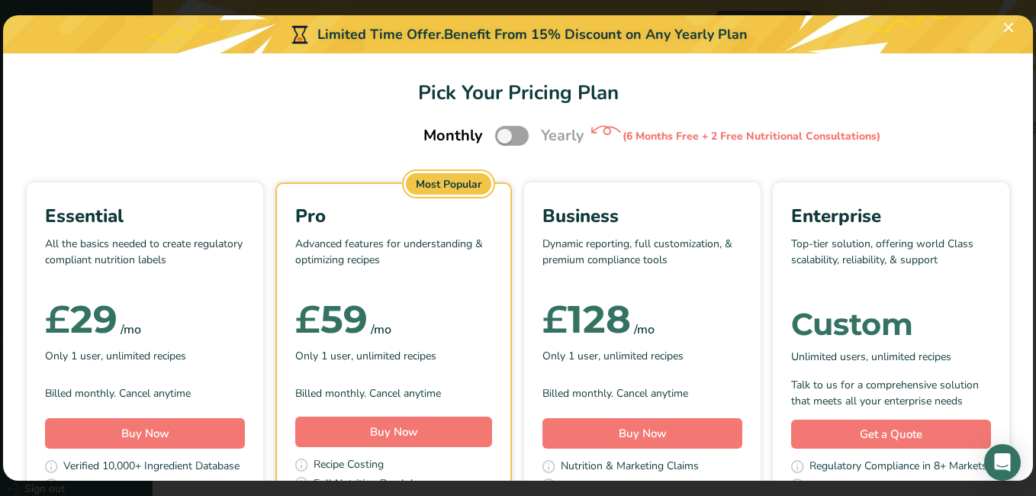
click at [245, 216] on div "Essential" at bounding box center [145, 215] width 200 height 27
click at [1007, 27] on button "Pick Your Pricing Plan Modal" at bounding box center [1008, 27] width 24 height 24
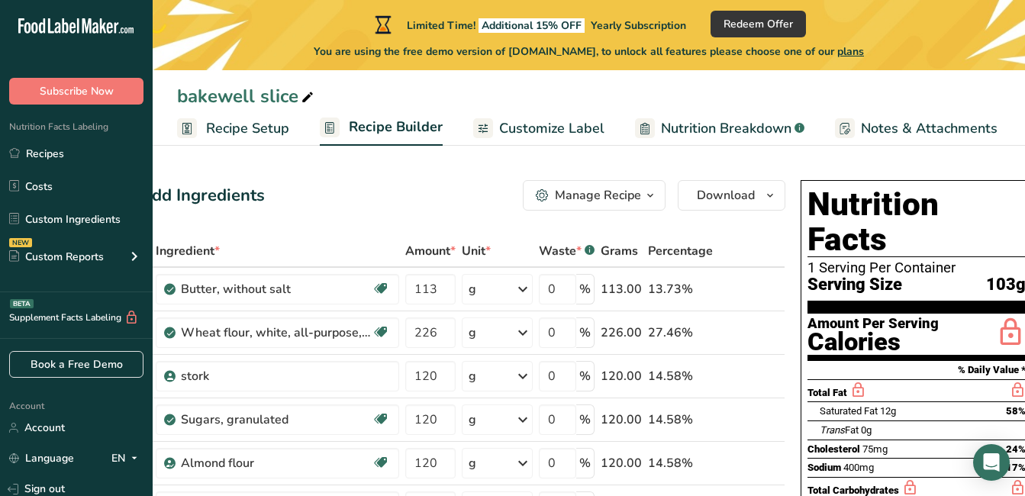
click at [254, 126] on span "Recipe Setup" at bounding box center [247, 128] width 83 height 21
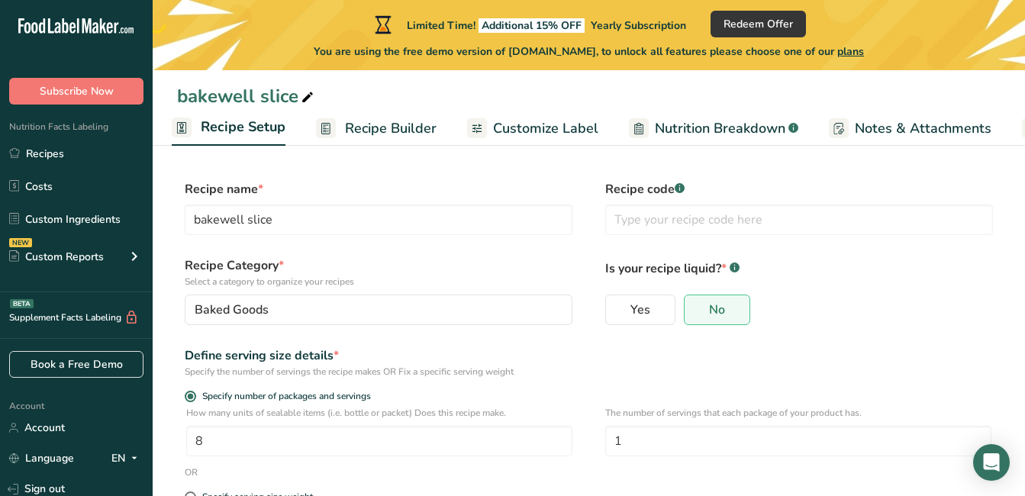
click at [702, 134] on span "Nutrition Breakdown" at bounding box center [720, 128] width 130 height 21
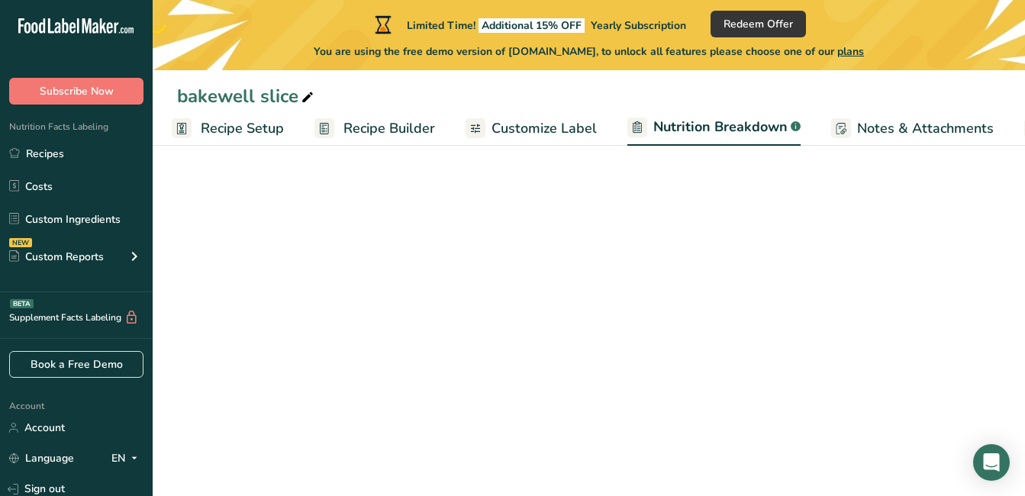
scroll to position [0, 114]
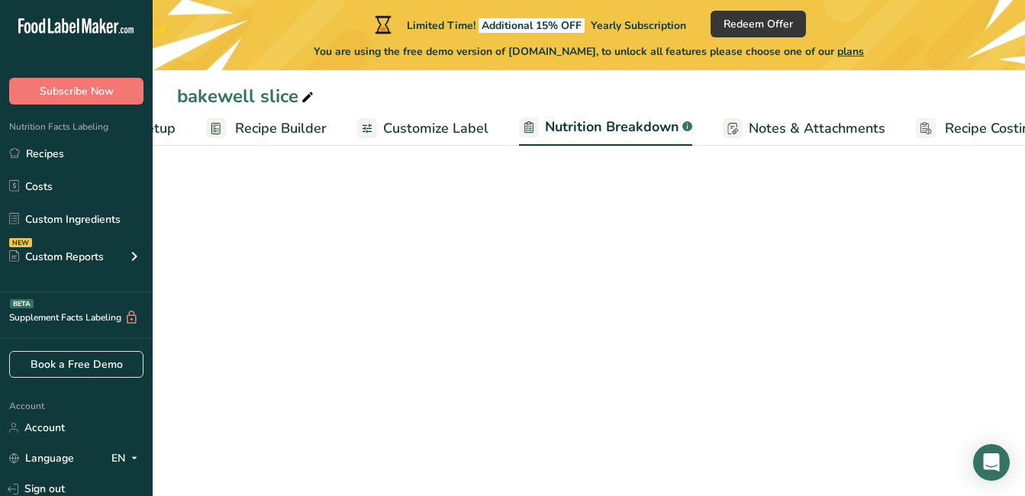
select select "Calories"
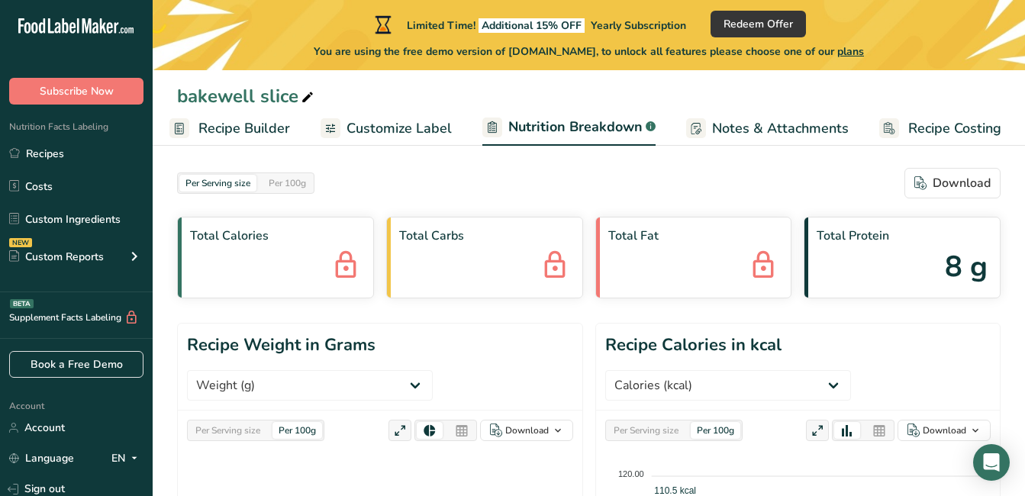
scroll to position [0, 0]
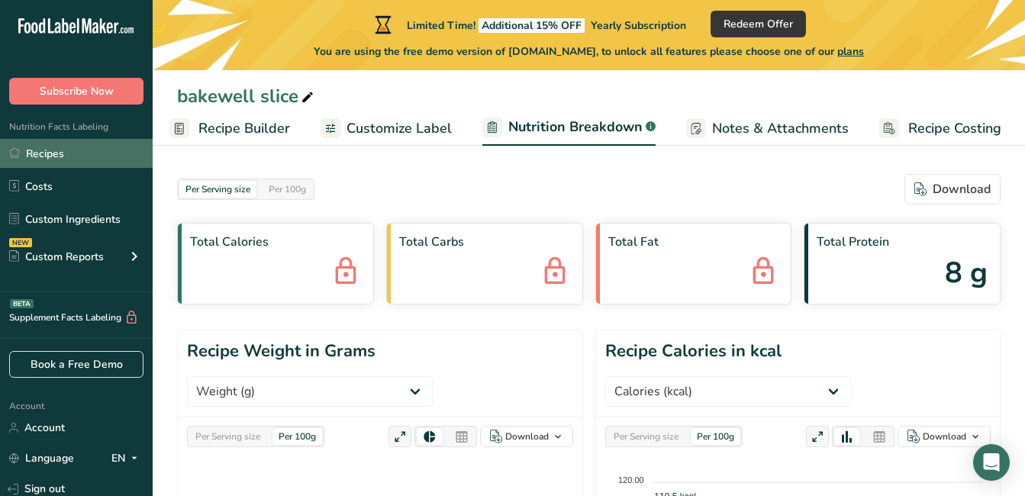
click at [60, 147] on link "Recipes" at bounding box center [76, 153] width 153 height 29
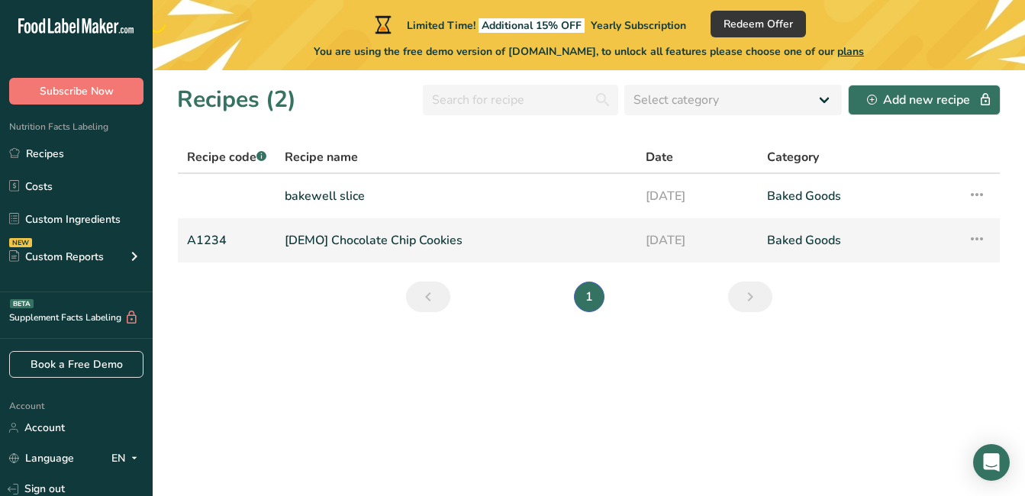
click at [417, 235] on link "[DEMO] Chocolate Chip Cookies" at bounding box center [456, 240] width 343 height 32
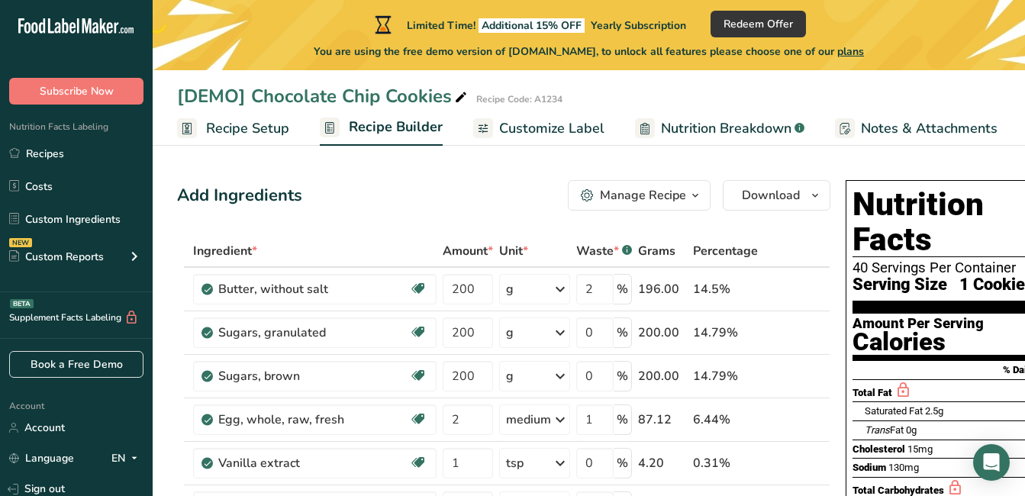
click at [281, 124] on span "Recipe Setup" at bounding box center [247, 128] width 83 height 21
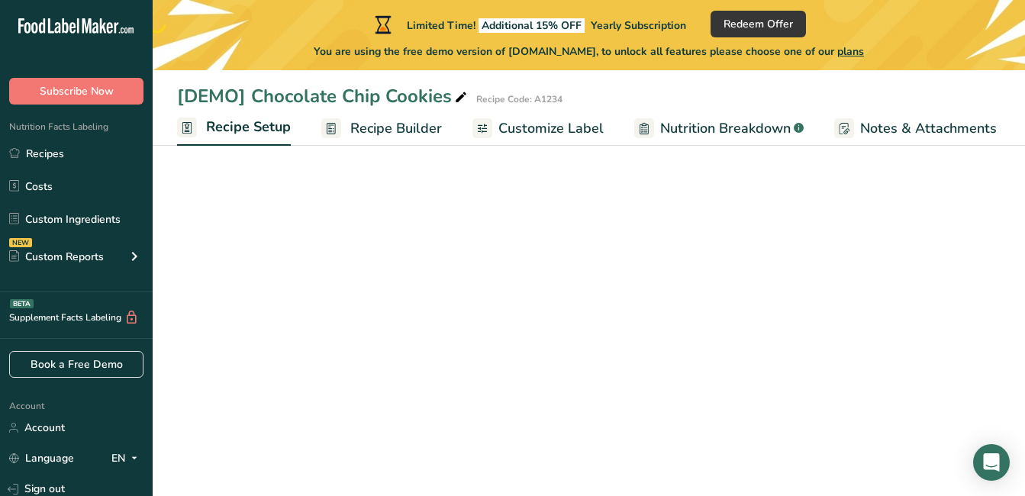
scroll to position [0, 5]
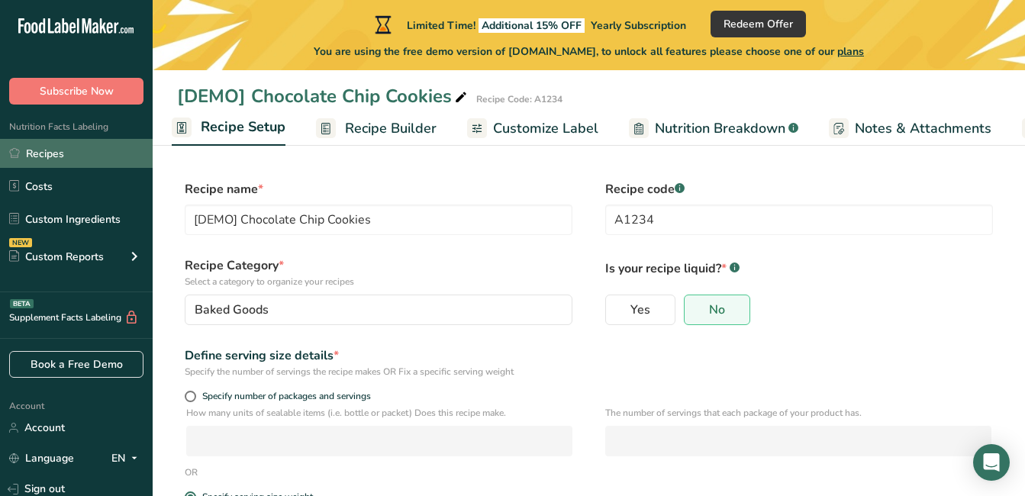
click at [53, 154] on link "Recipes" at bounding box center [76, 153] width 153 height 29
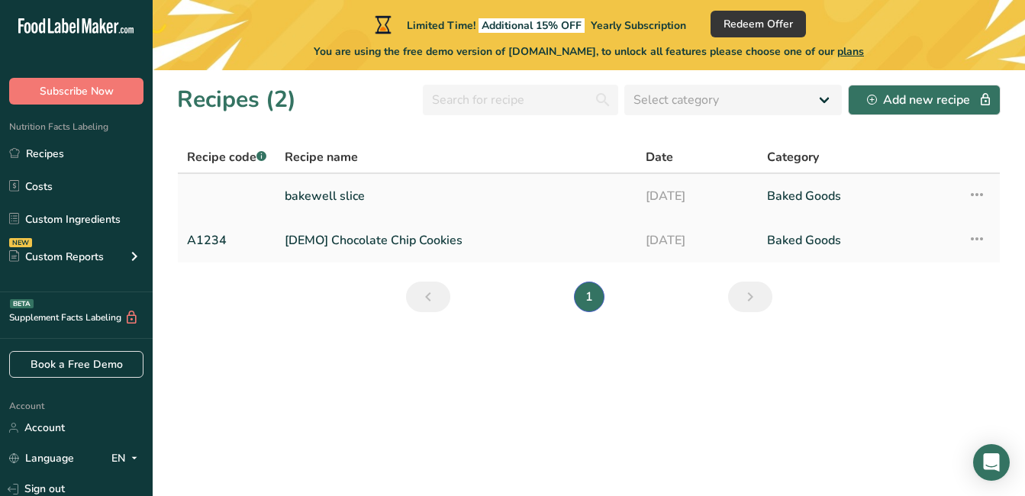
click at [328, 194] on link "bakewell slice" at bounding box center [456, 196] width 343 height 32
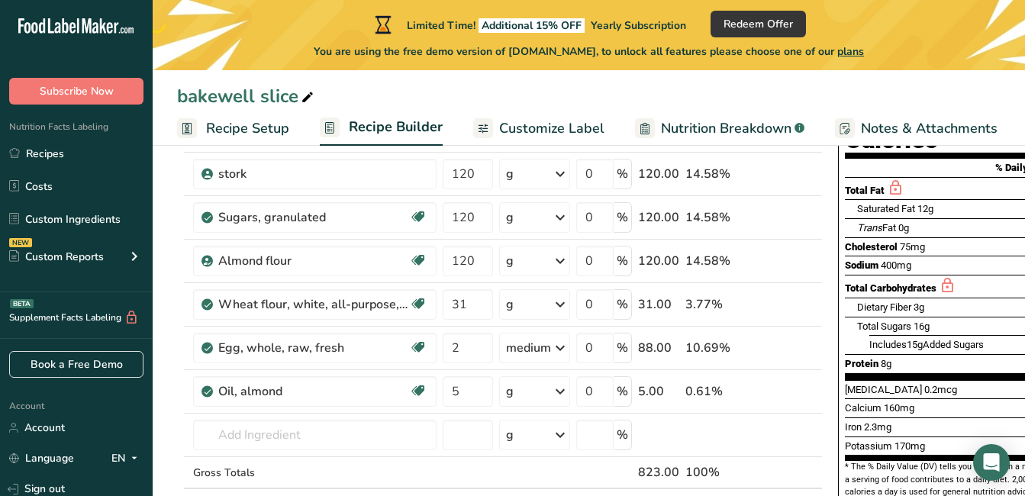
scroll to position [229, 0]
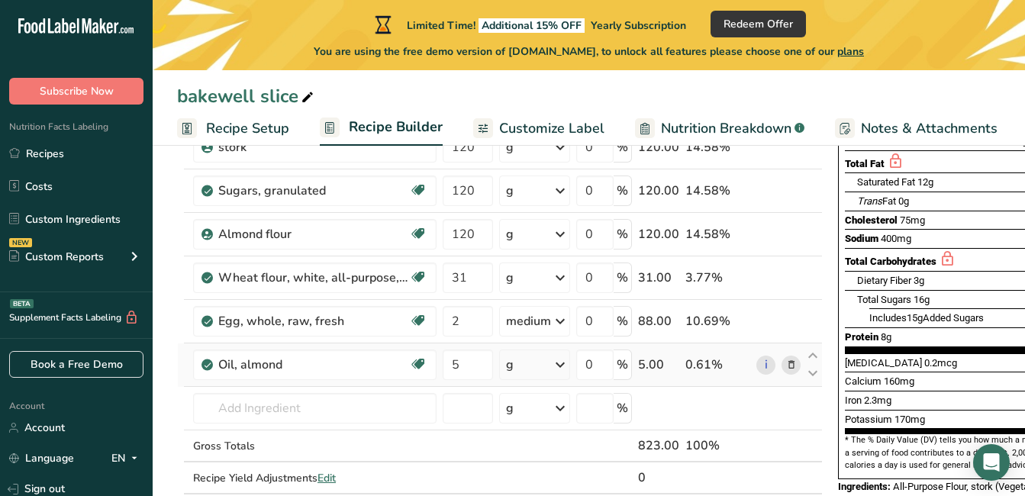
click at [569, 363] on icon at bounding box center [560, 364] width 18 height 27
click at [564, 457] on div "1 tsp" at bounding box center [572, 460] width 128 height 22
click at [469, 372] on input "5" at bounding box center [467, 364] width 50 height 31
type input "2"
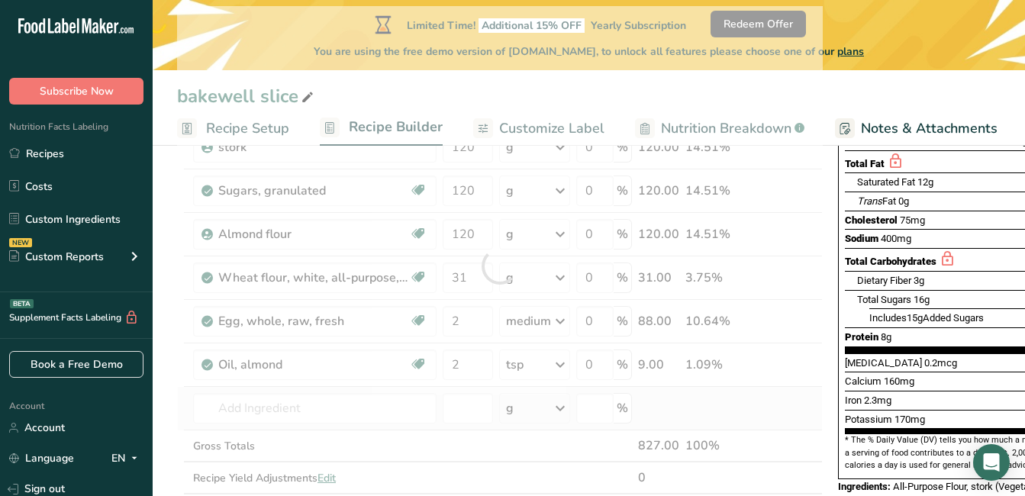
click at [739, 397] on div "Ingredient * Amount * Unit * Waste * .a-a{fill:#347362;}.b-a{fill:#fff;} Grams …" at bounding box center [499, 266] width 645 height 520
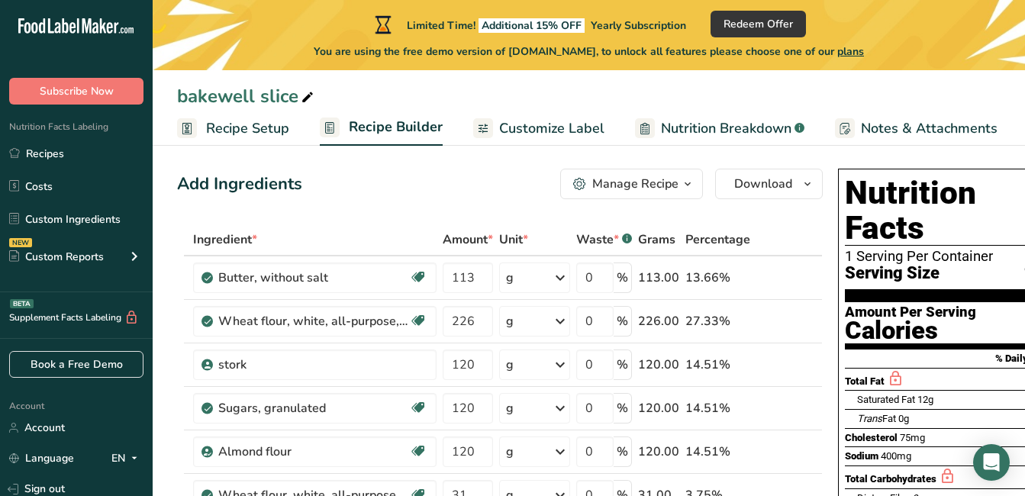
scroll to position [0, 0]
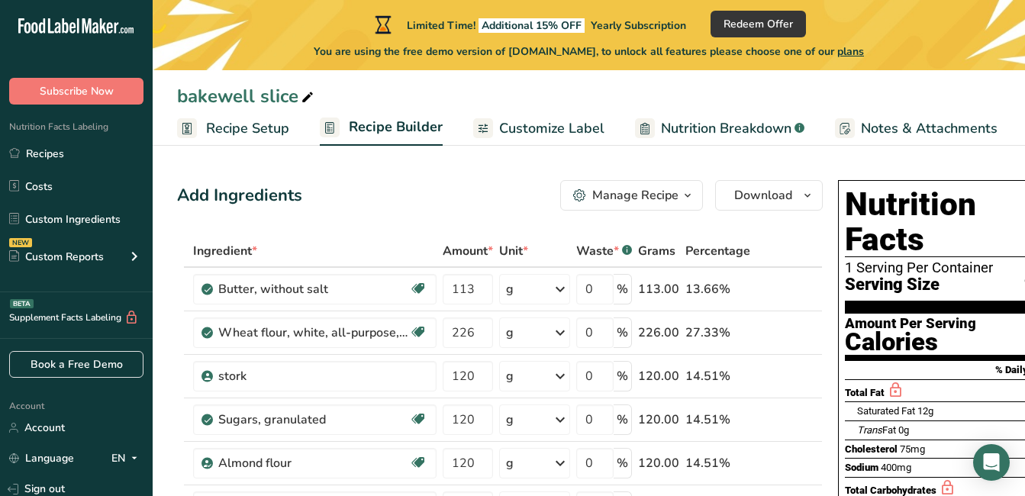
click at [658, 191] on div "Manage Recipe" at bounding box center [635, 195] width 86 height 18
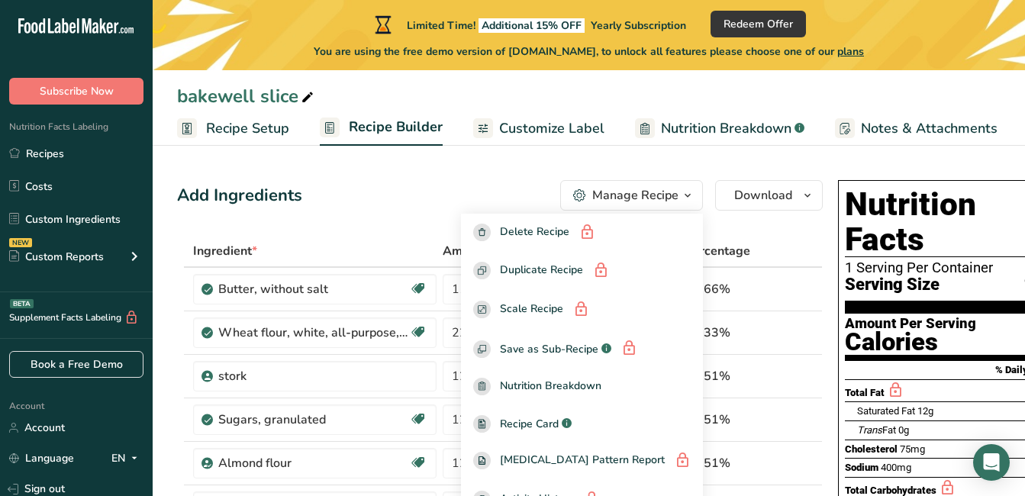
click at [662, 191] on div "Manage Recipe" at bounding box center [635, 195] width 86 height 18
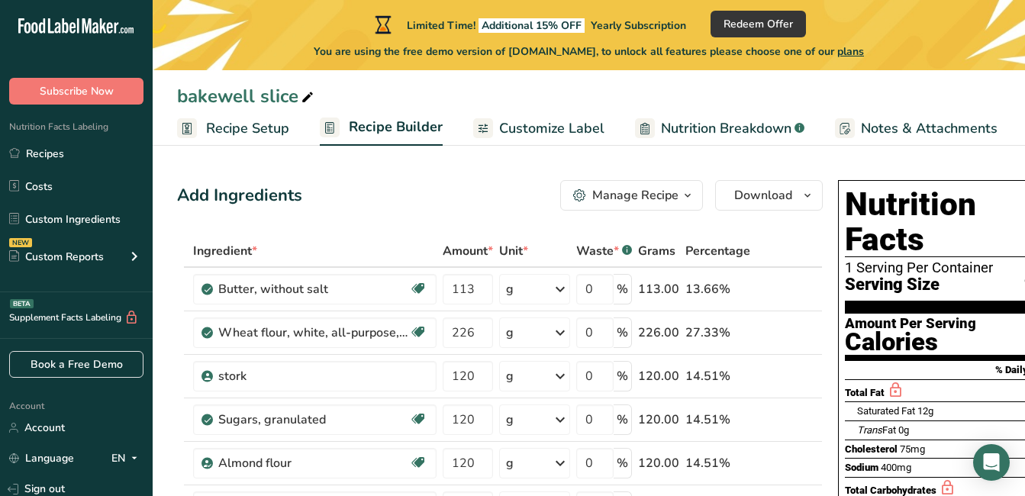
click at [249, 118] on span "Recipe Setup" at bounding box center [247, 128] width 83 height 21
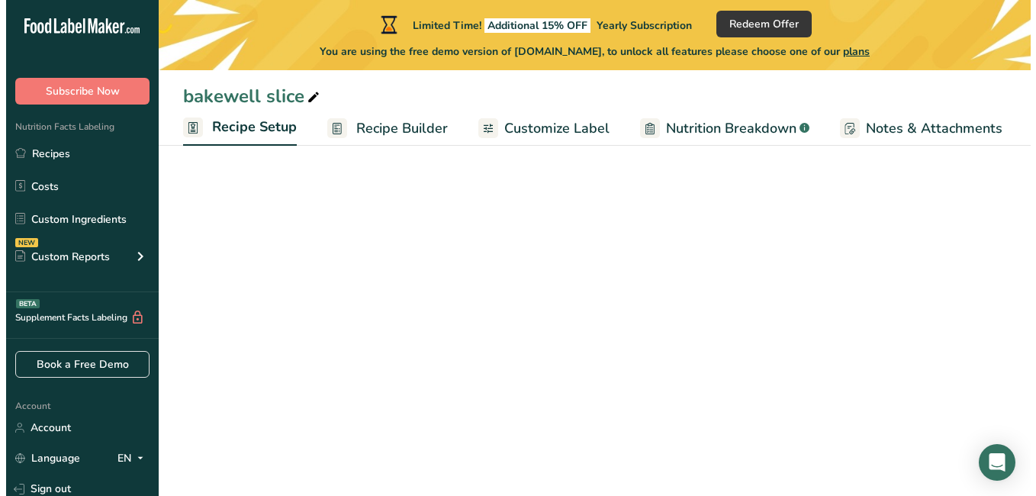
scroll to position [0, 5]
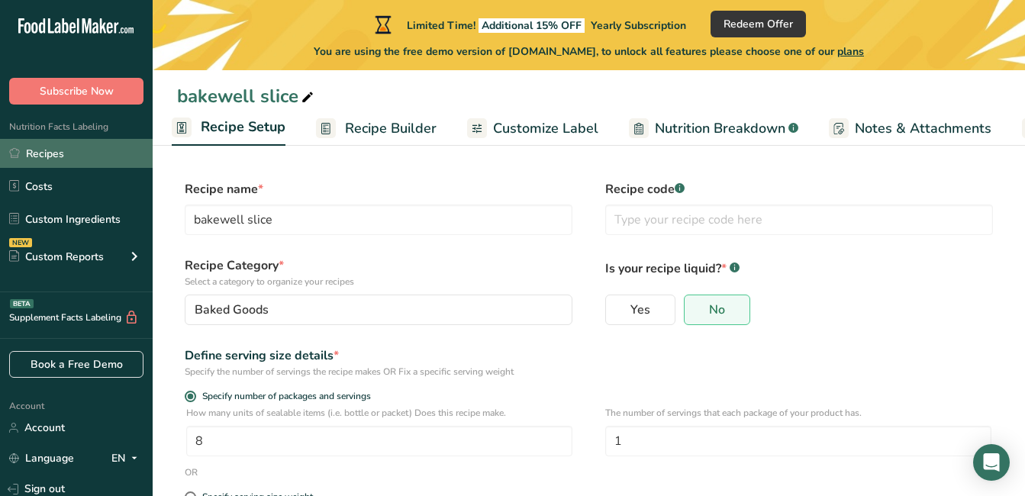
click at [50, 146] on link "Recipes" at bounding box center [76, 153] width 153 height 29
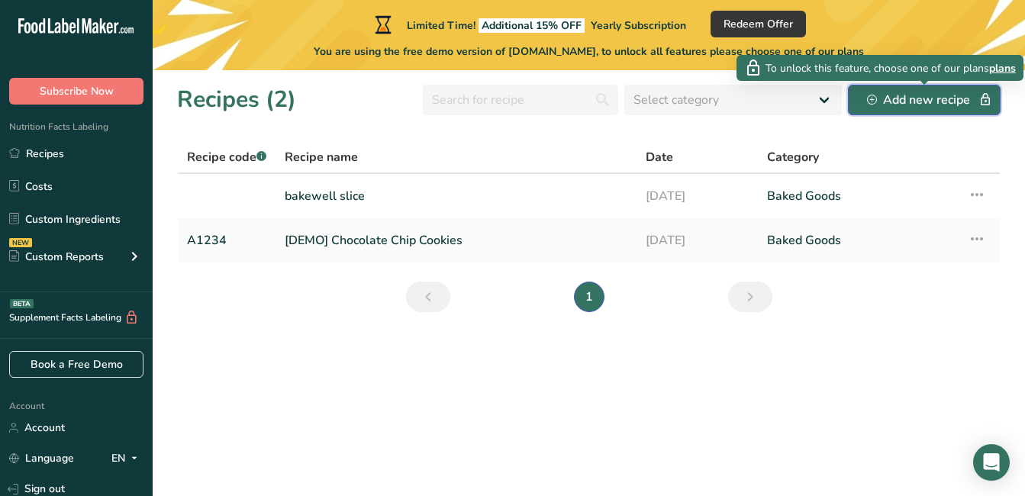
click at [908, 101] on div "Add new recipe" at bounding box center [924, 100] width 114 height 18
click at [911, 97] on div "Add new recipe" at bounding box center [924, 100] width 114 height 18
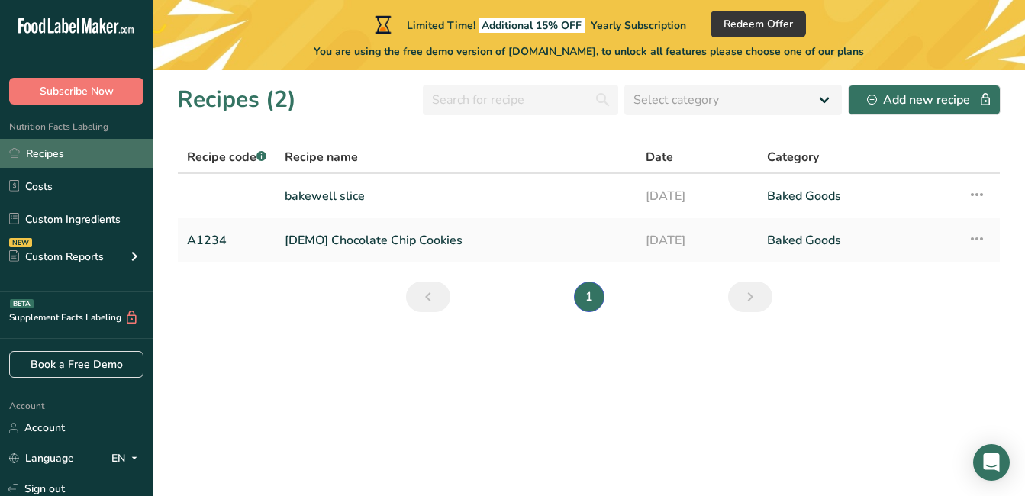
click at [73, 157] on link "Recipes" at bounding box center [76, 153] width 153 height 29
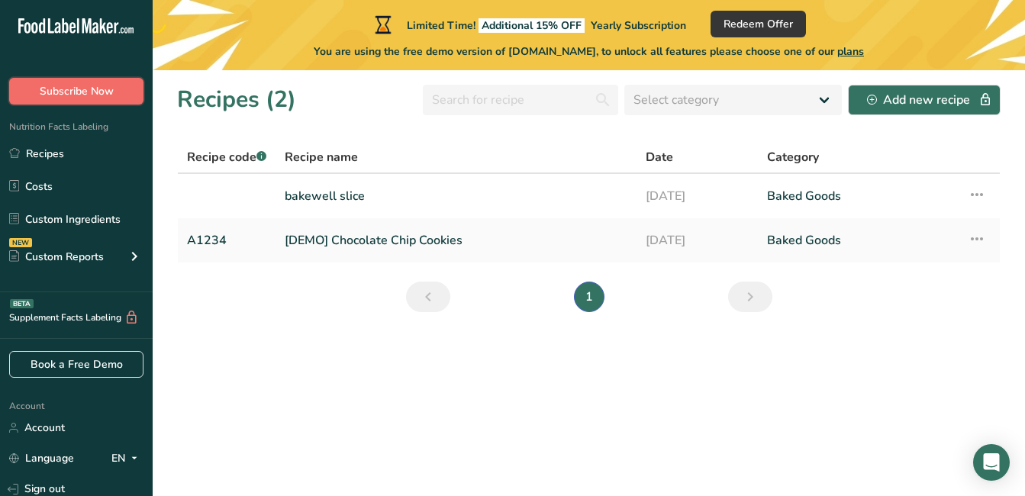
click at [109, 84] on span "Subscribe Now" at bounding box center [77, 91] width 74 height 16
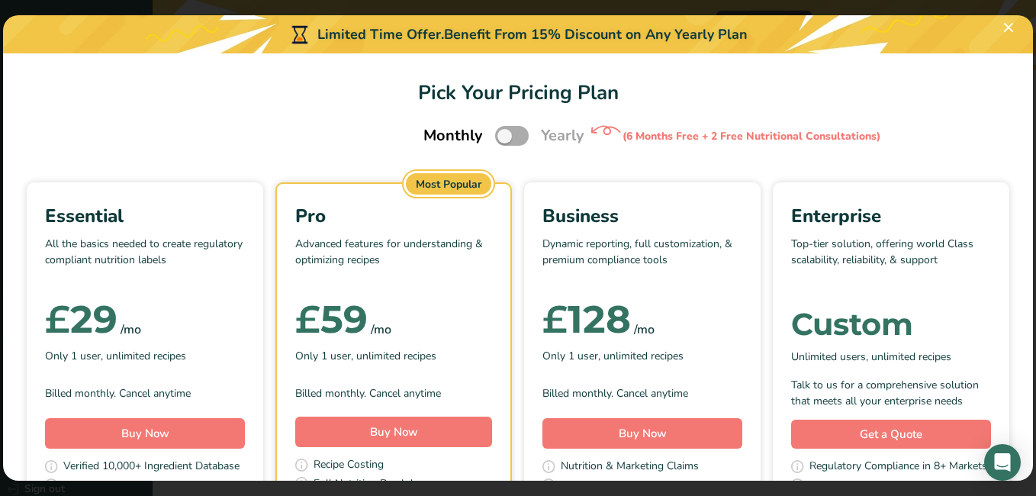
click at [497, 138] on span "Pick Your Pricing Plan Modal" at bounding box center [512, 135] width 34 height 19
click at [497, 138] on input "Pick Your Pricing Plan Modal" at bounding box center [500, 136] width 10 height 10
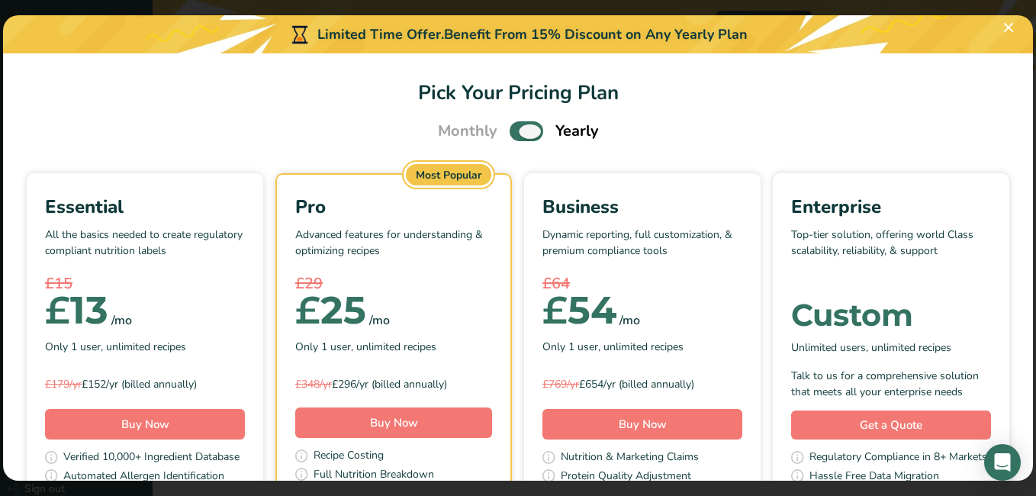
click at [524, 129] on span "Pick Your Pricing Plan Modal" at bounding box center [527, 130] width 34 height 19
click at [520, 129] on input "Pick Your Pricing Plan Modal" at bounding box center [515, 132] width 10 height 10
checkbox input "false"
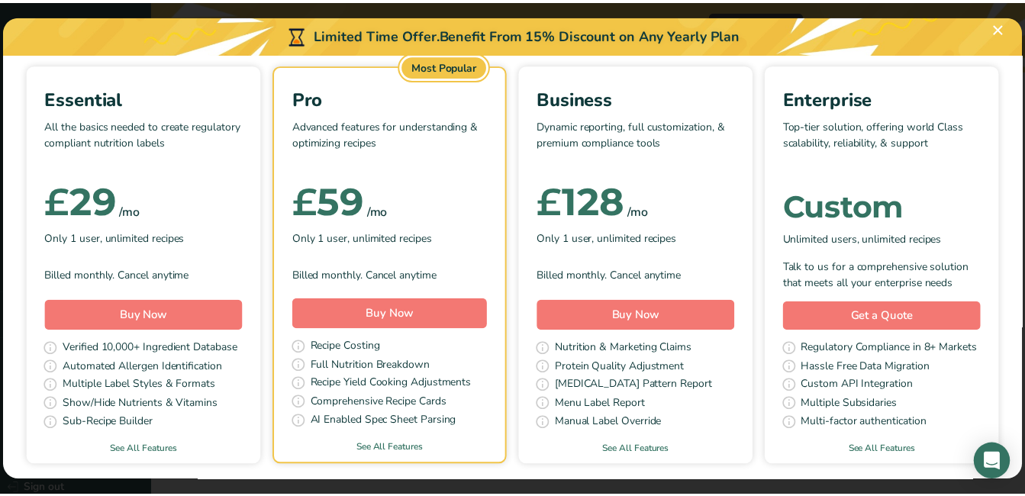
scroll to position [153, 0]
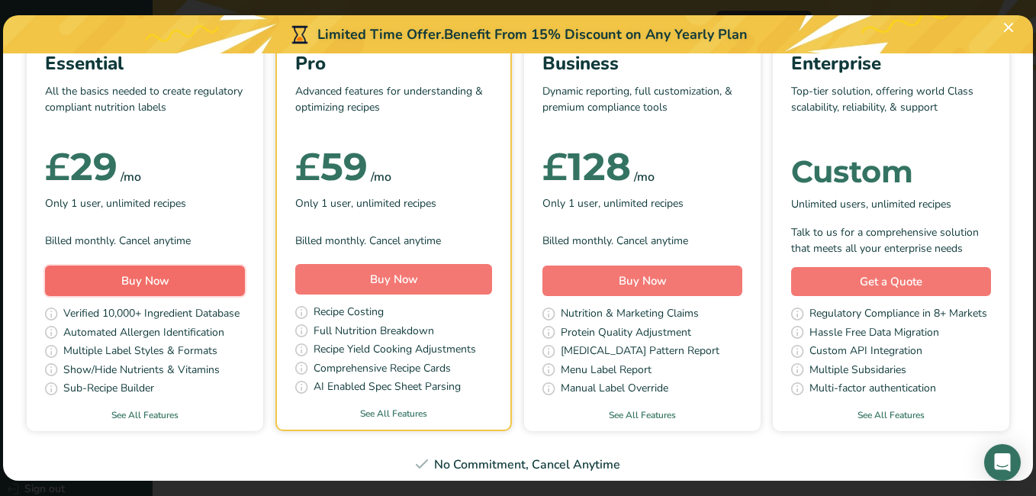
click at [169, 278] on span "Buy Now" at bounding box center [145, 280] width 48 height 15
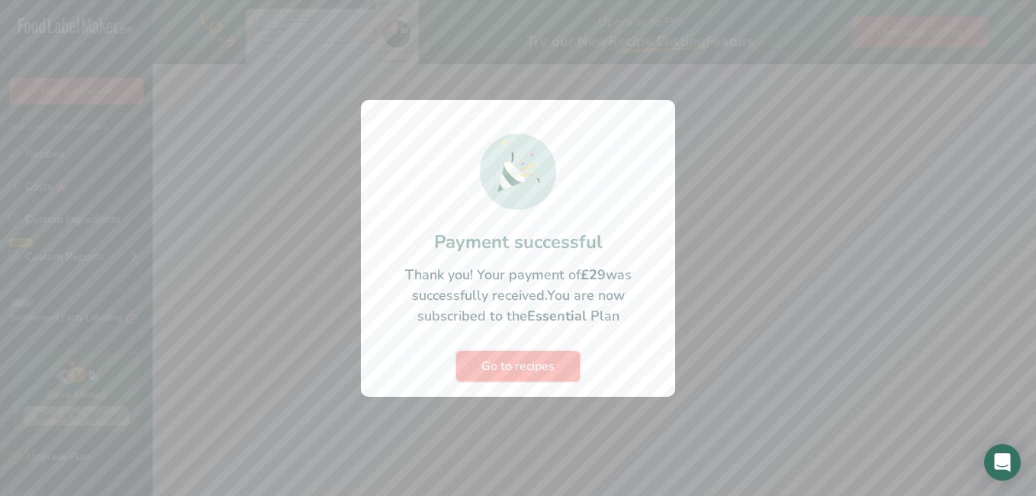
click at [526, 363] on span "Go to recipes" at bounding box center [517, 366] width 73 height 18
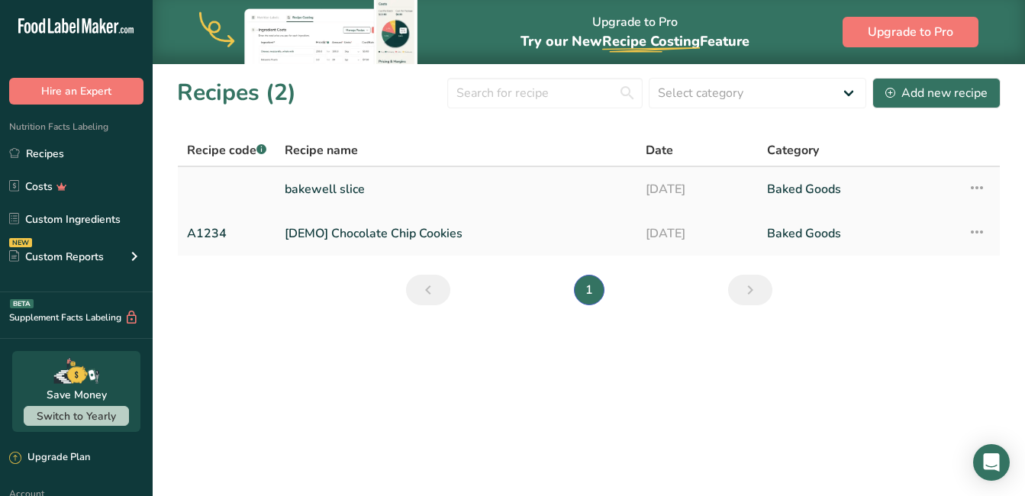
click at [343, 187] on link "bakewell slice" at bounding box center [456, 189] width 343 height 32
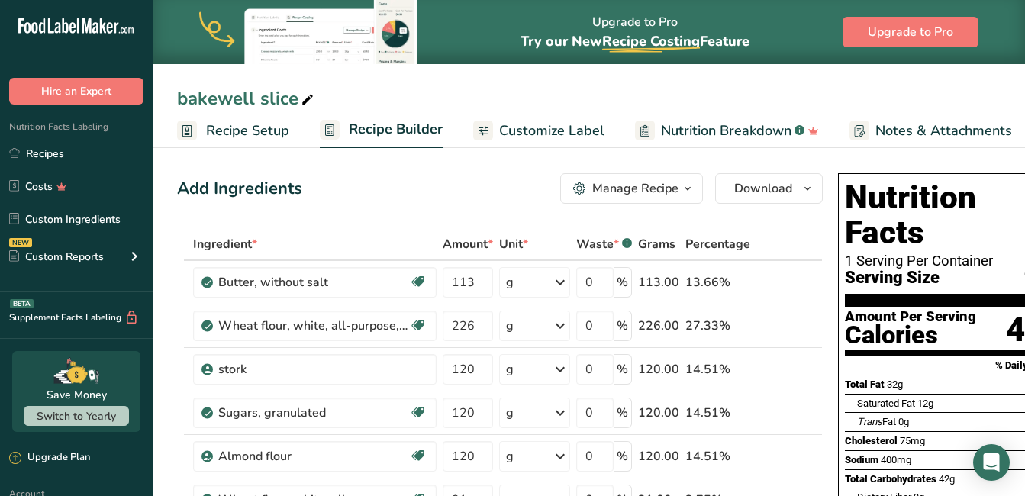
click at [668, 187] on div "Manage Recipe" at bounding box center [635, 188] width 86 height 18
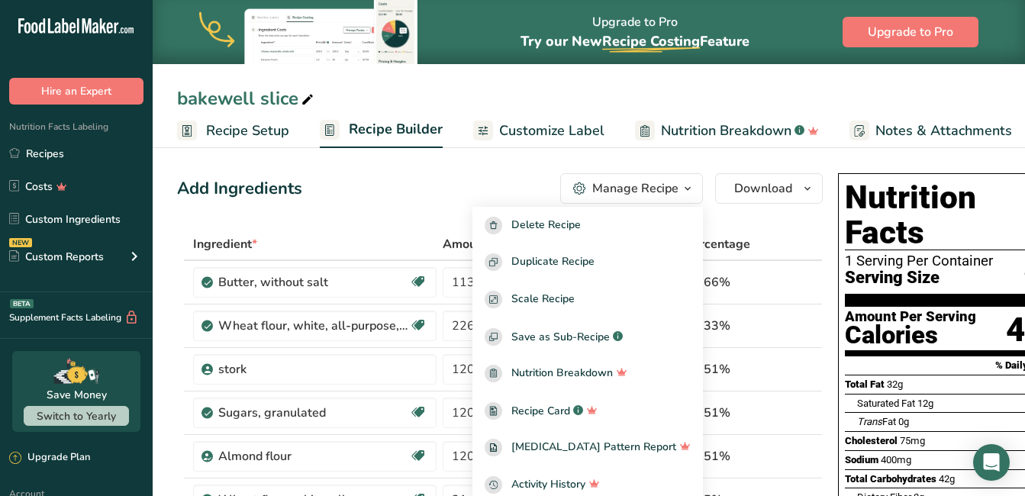
click at [668, 187] on div "Manage Recipe" at bounding box center [635, 188] width 86 height 18
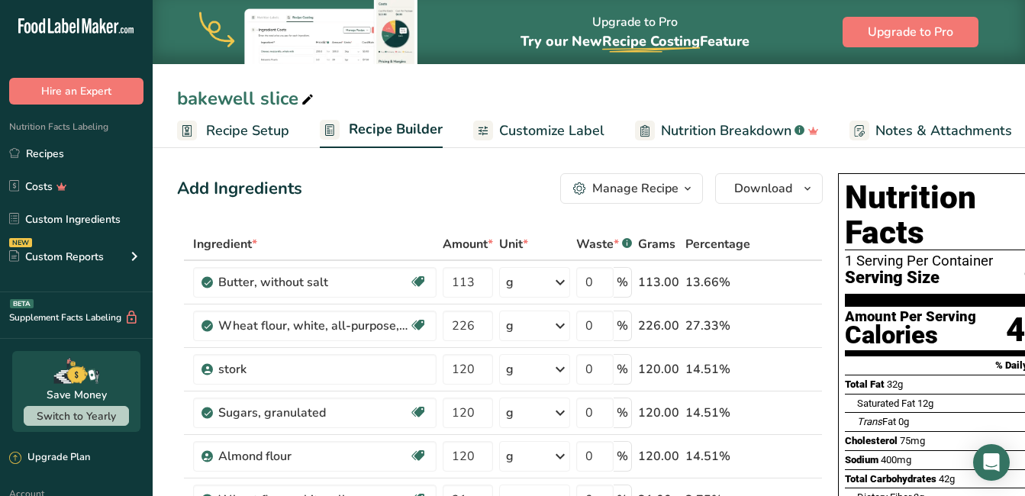
click at [262, 121] on span "Recipe Setup" at bounding box center [247, 131] width 83 height 21
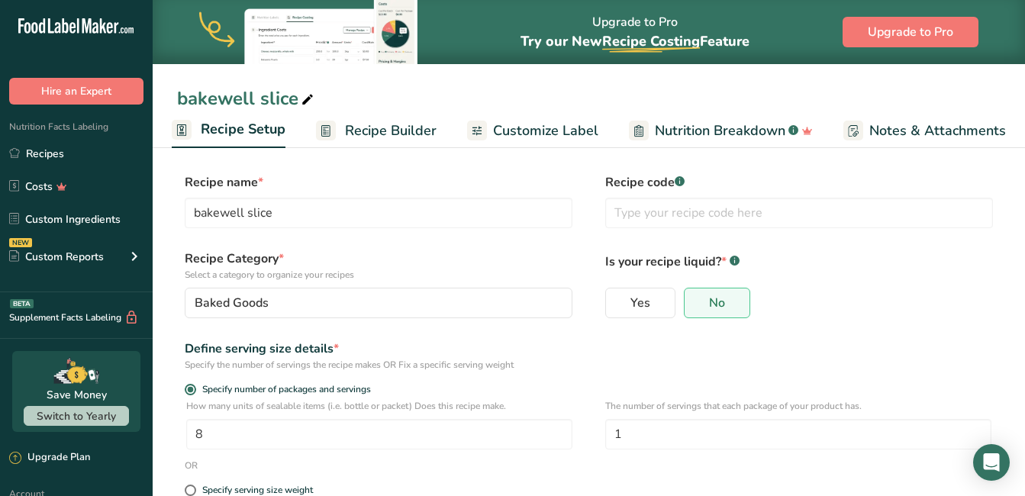
click at [257, 130] on span "Recipe Setup" at bounding box center [243, 129] width 85 height 21
click at [41, 154] on link "Recipes" at bounding box center [76, 153] width 153 height 29
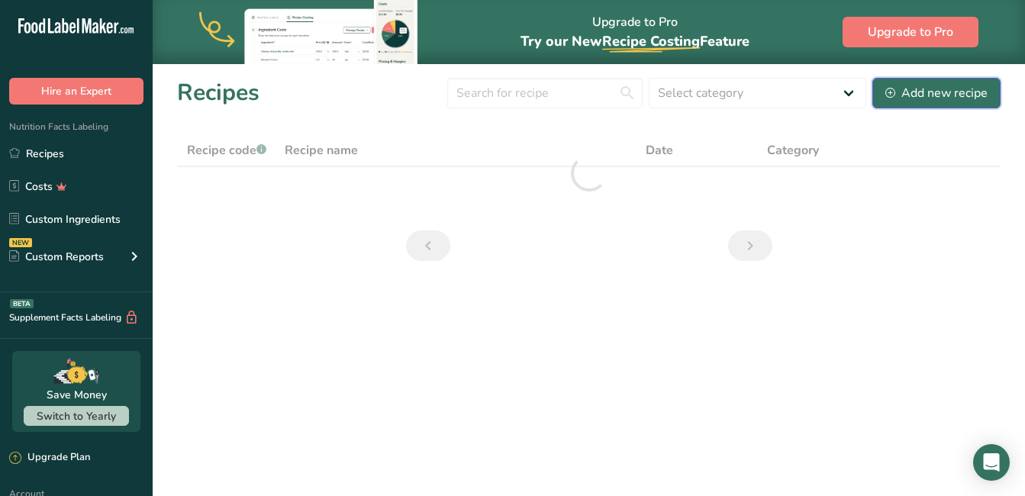
click at [941, 85] on div "Add new recipe" at bounding box center [936, 93] width 102 height 18
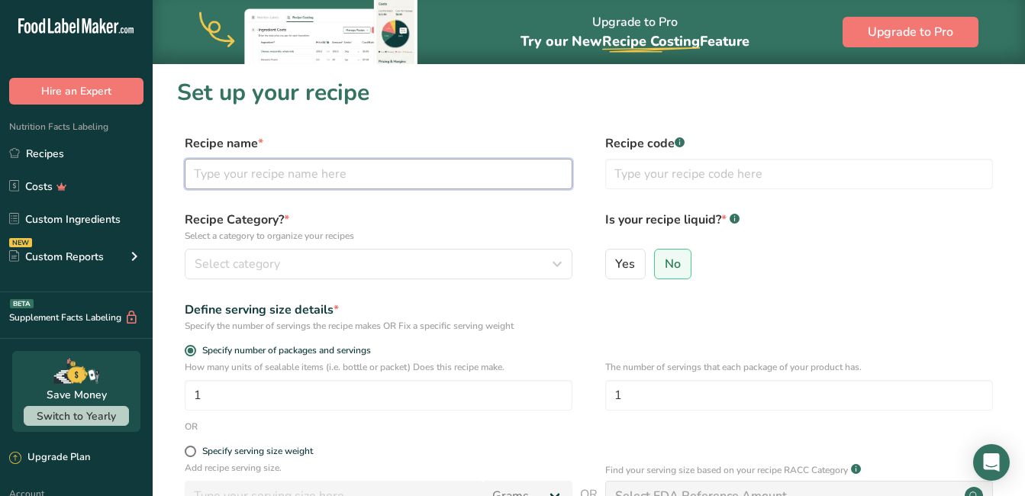
click at [240, 180] on input "text" at bounding box center [379, 174] width 388 height 31
type input "cookie"
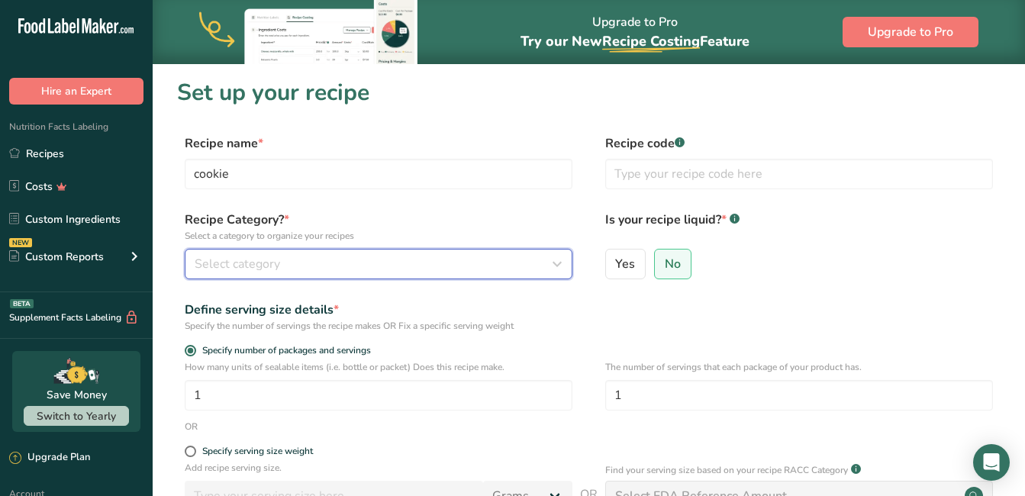
click at [234, 263] on span "Select category" at bounding box center [237, 264] width 85 height 18
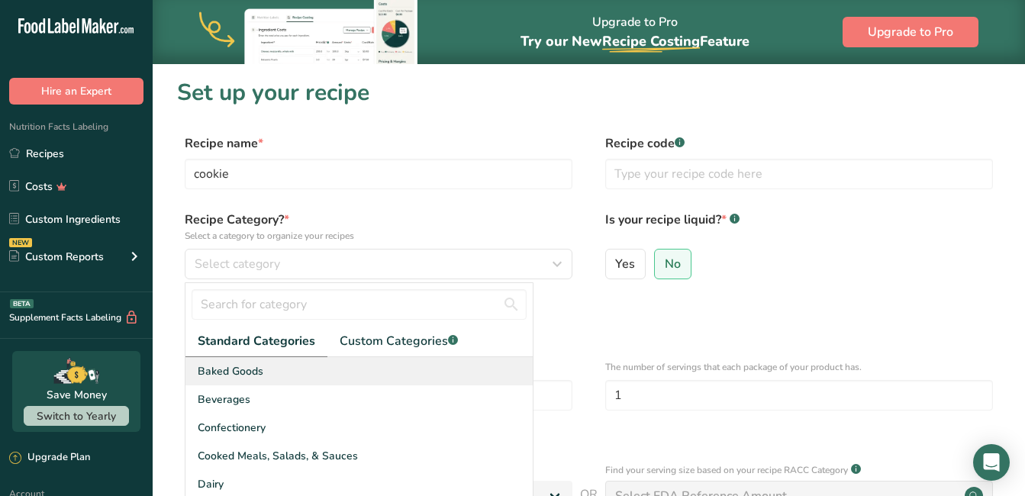
click at [257, 368] on span "Baked Goods" at bounding box center [231, 371] width 66 height 16
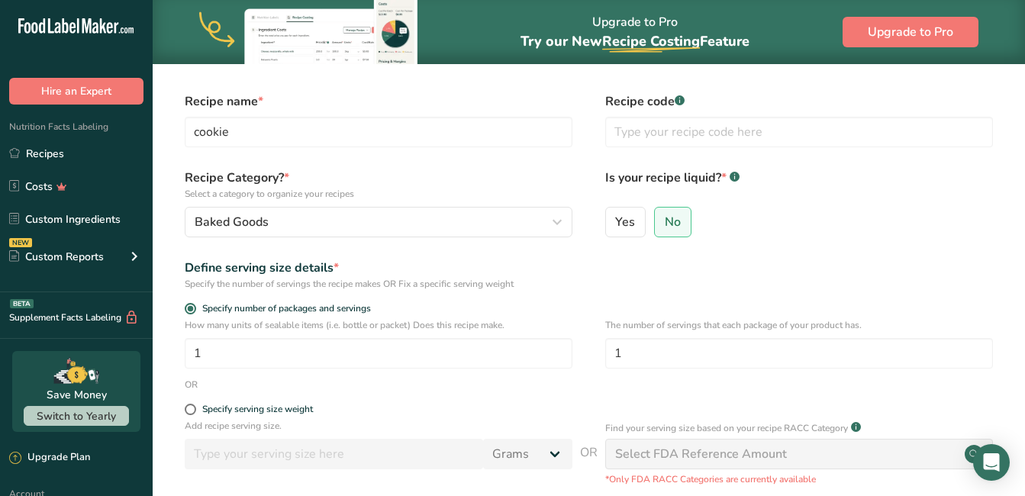
scroll to position [76, 0]
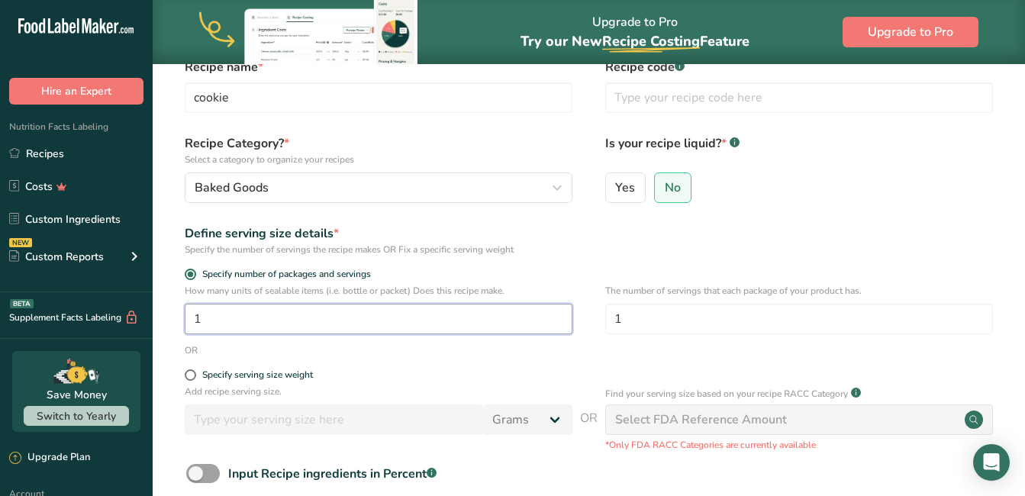
drag, startPoint x: 217, startPoint y: 315, endPoint x: 183, endPoint y: 313, distance: 33.6
click at [183, 313] on div "How many units of sealable items (i.e. bottle or packet) Does this recipe make.…" at bounding box center [588, 314] width 823 height 60
type input "4"
click at [644, 307] on input "1" at bounding box center [799, 319] width 388 height 31
drag, startPoint x: 639, startPoint y: 324, endPoint x: 587, endPoint y: 315, distance: 51.9
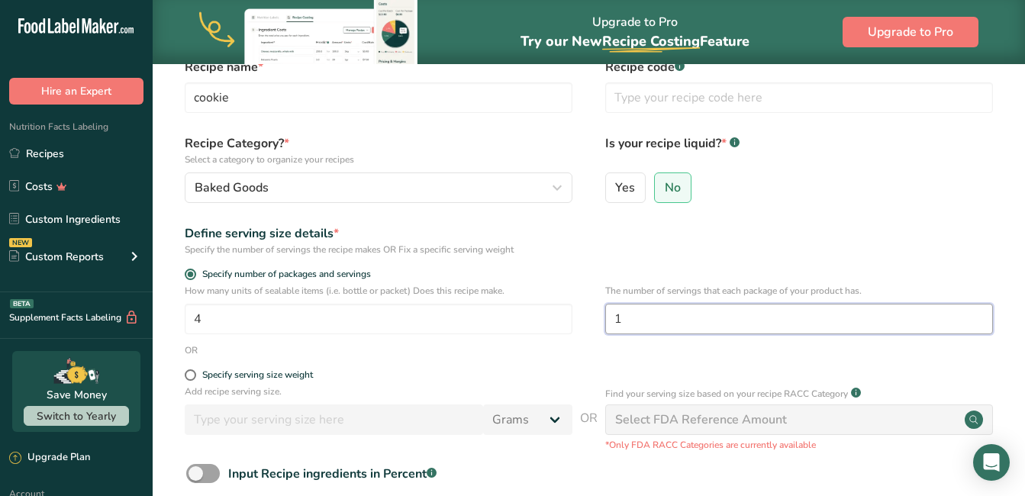
click at [587, 315] on div "How many units of sealable items (i.e. bottle or packet) Does this recipe make.…" at bounding box center [588, 314] width 823 height 60
type input "9"
click at [536, 330] on input "4" at bounding box center [379, 319] width 388 height 31
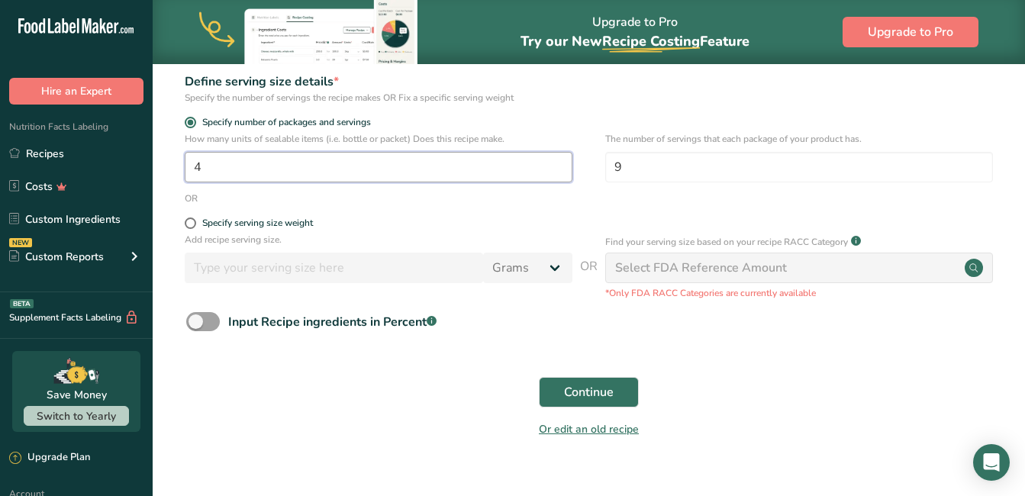
scroll to position [229, 0]
click at [612, 386] on span "Continue" at bounding box center [589, 391] width 50 height 18
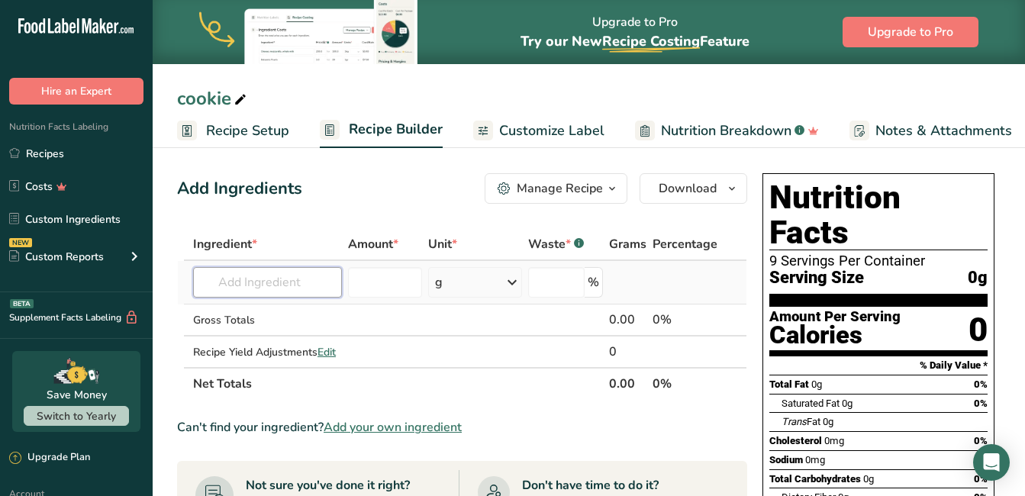
click at [276, 281] on input "text" at bounding box center [267, 282] width 149 height 31
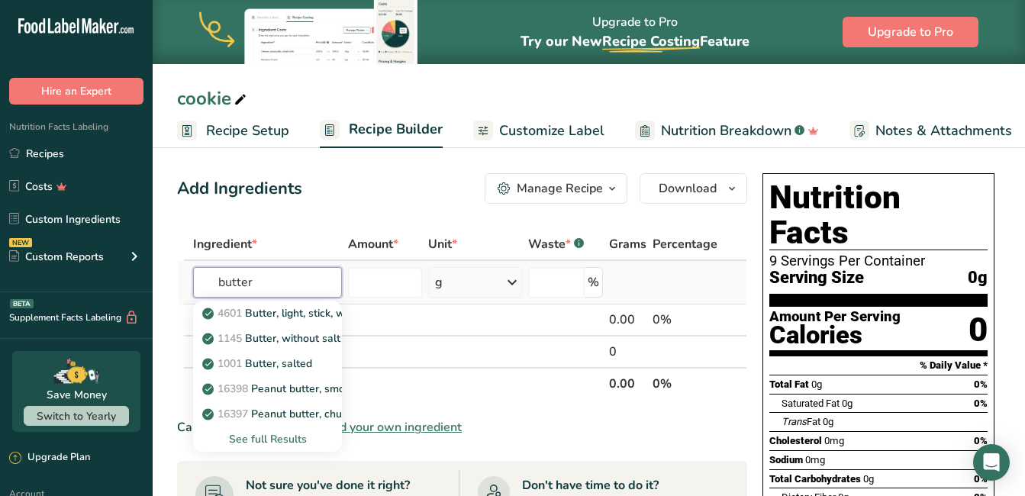
type input "butter"
click at [285, 439] on div "See full Results" at bounding box center [267, 439] width 124 height 16
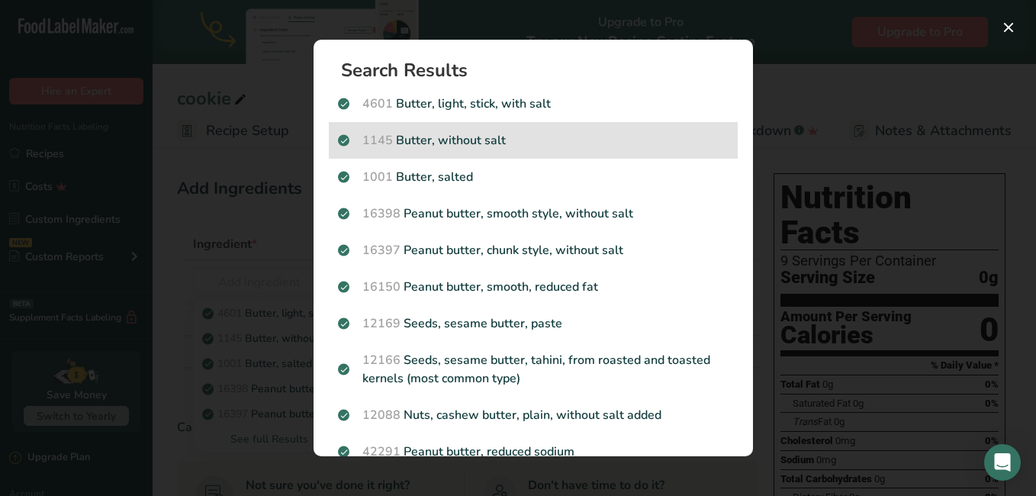
click at [475, 143] on p "1145 Butter, without salt" at bounding box center [533, 140] width 391 height 18
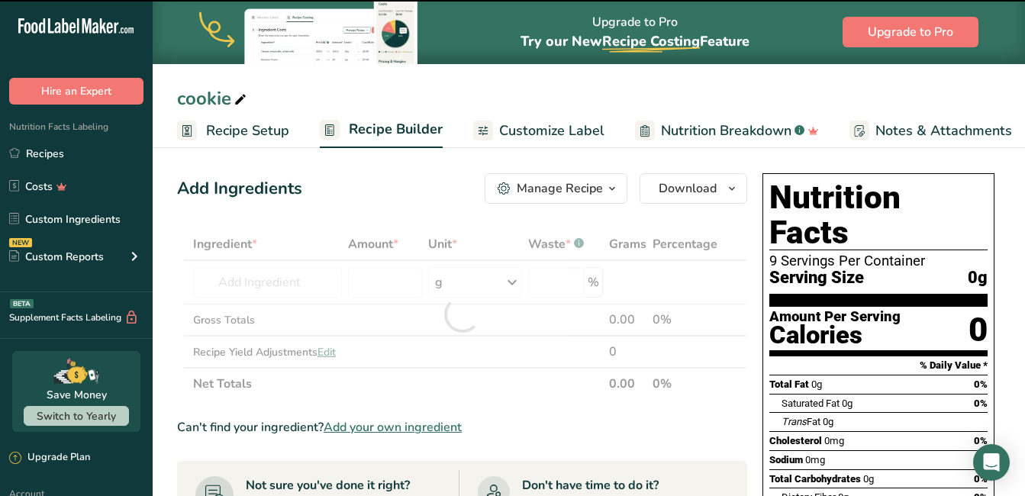
type input "0"
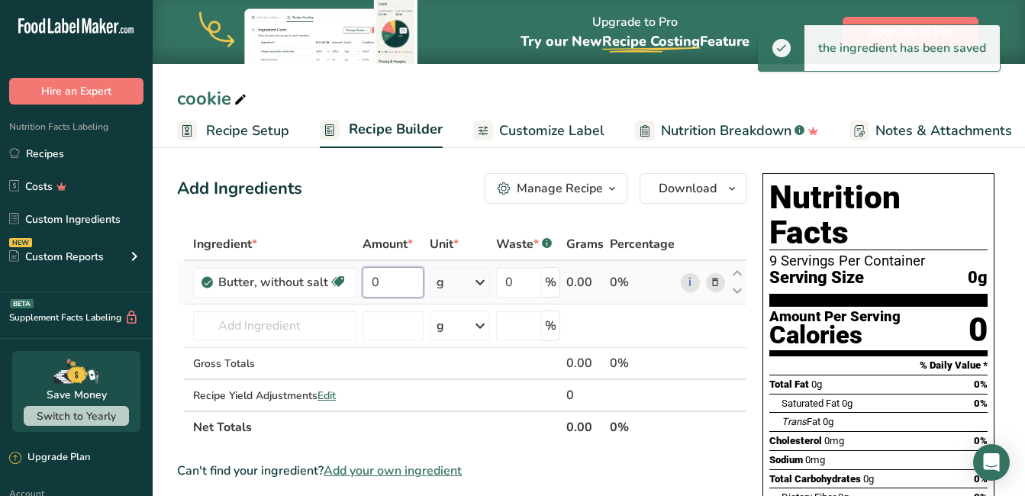
click at [405, 282] on input "0" at bounding box center [392, 282] width 61 height 31
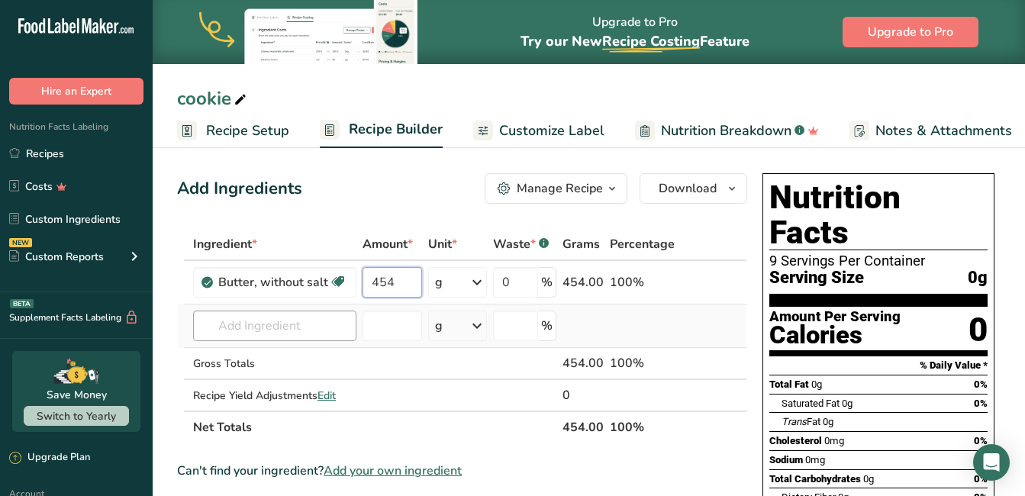
type input "454"
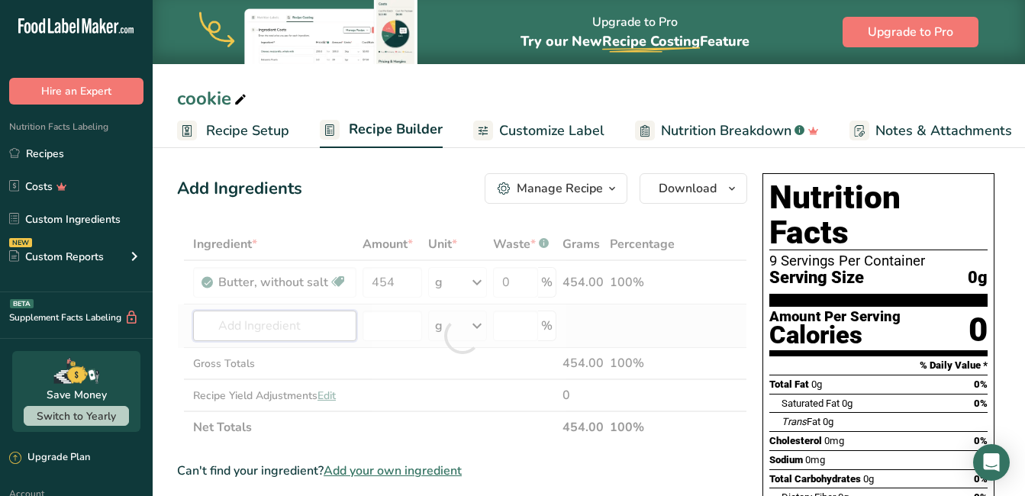
click at [281, 324] on div "Ingredient * Amount * Unit * Waste * .a-a{fill:#347362;}.b-a{fill:#fff;} Grams …" at bounding box center [462, 335] width 570 height 215
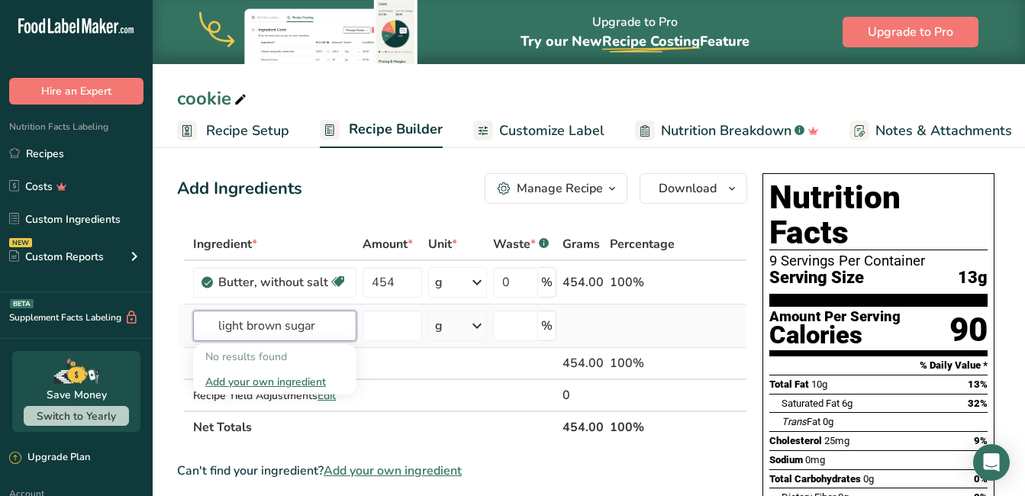
drag, startPoint x: 238, startPoint y: 324, endPoint x: 249, endPoint y: 320, distance: 12.1
click at [240, 323] on input "light brown sugar" at bounding box center [274, 325] width 163 height 31
drag, startPoint x: 246, startPoint y: 323, endPoint x: 265, endPoint y: 310, distance: 23.3
click at [251, 320] on input "light brown sugar" at bounding box center [274, 325] width 163 height 31
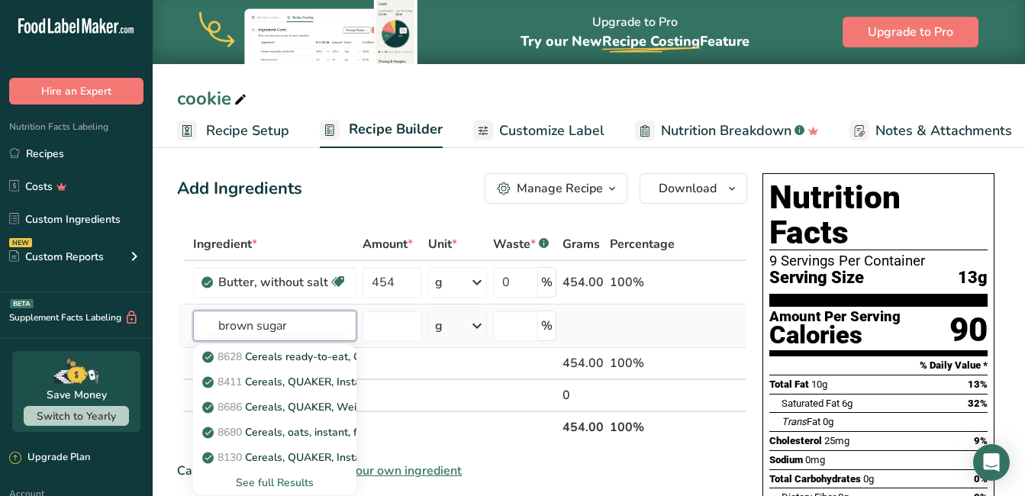
type input "brown sugar"
click at [284, 483] on div "See full Results" at bounding box center [274, 482] width 139 height 16
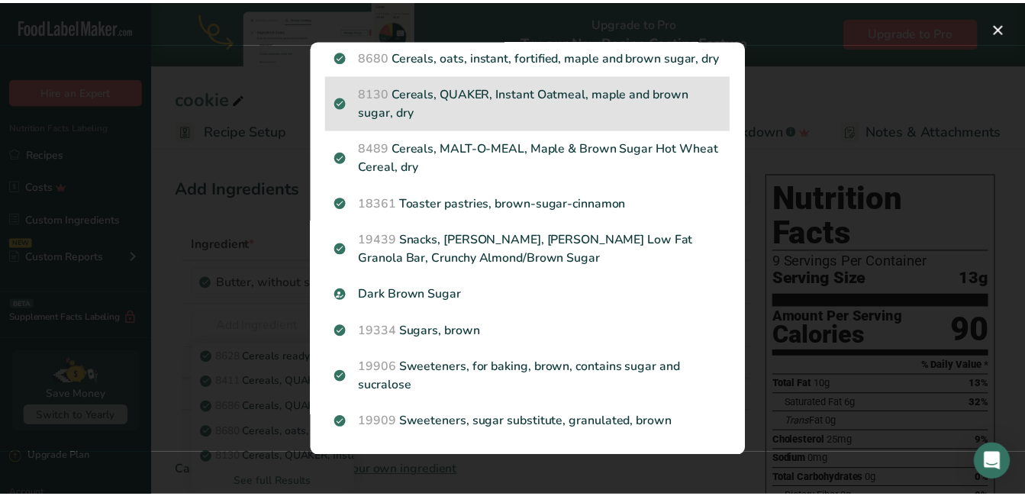
scroll to position [230, 0]
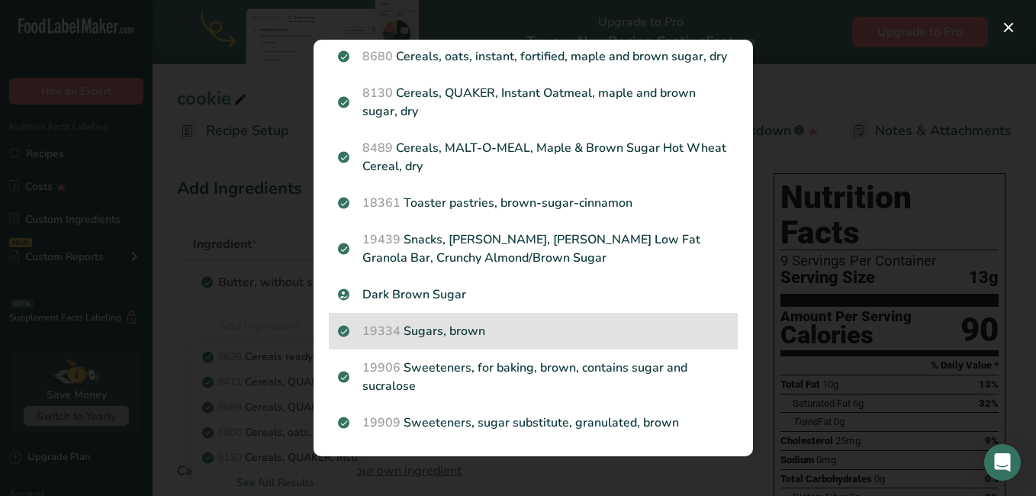
click at [495, 334] on p "19334 Sugars, brown" at bounding box center [533, 331] width 391 height 18
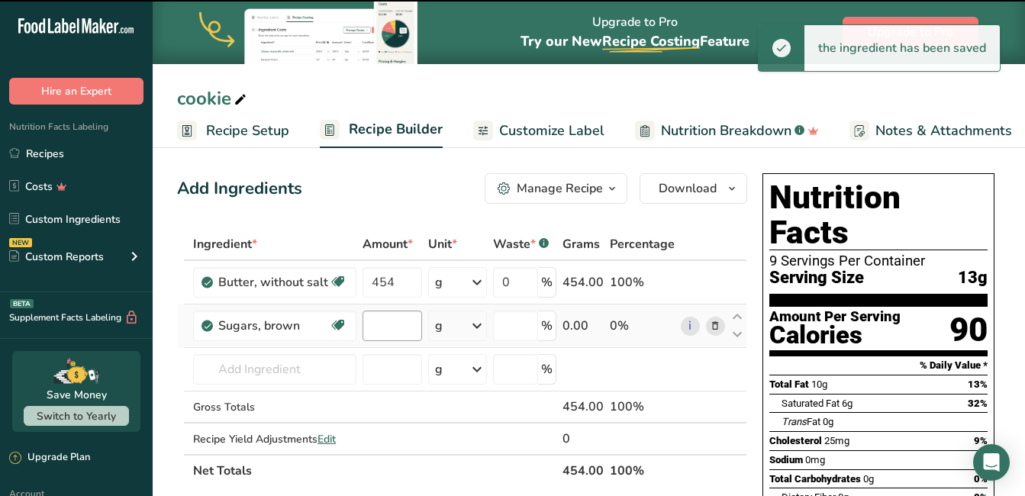
type input "0"
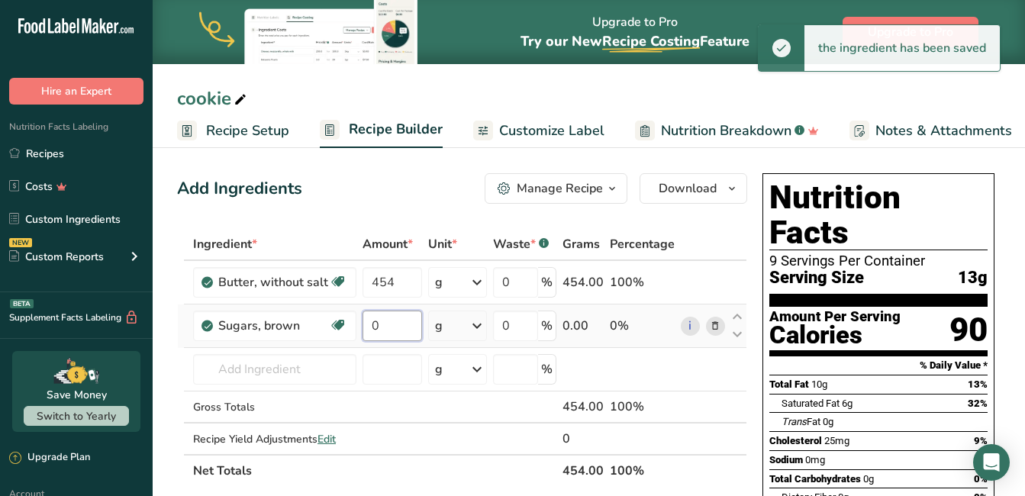
click at [403, 322] on input "0" at bounding box center [392, 325] width 60 height 31
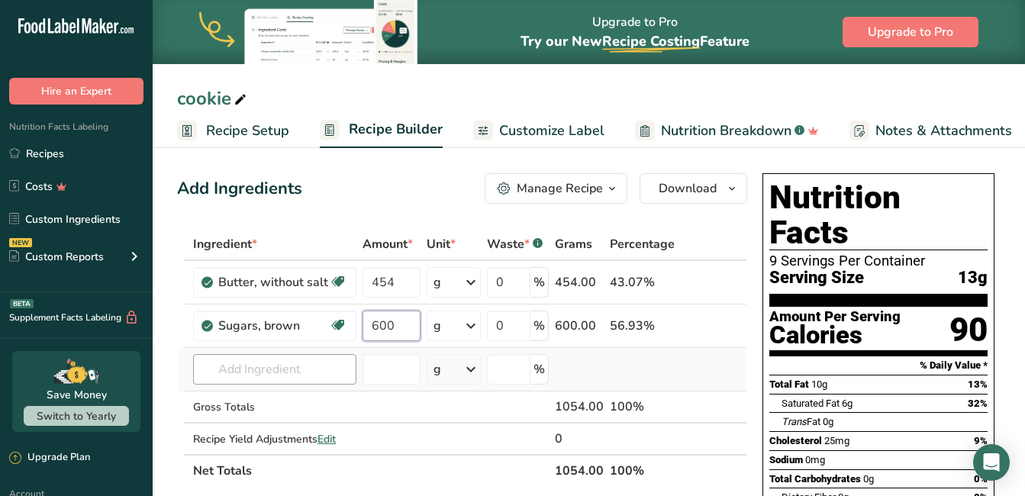
type input "600"
click at [242, 363] on div "Ingredient * Amount * Unit * Waste * .a-a{fill:#347362;}.b-a{fill:#fff;} Grams …" at bounding box center [462, 357] width 570 height 259
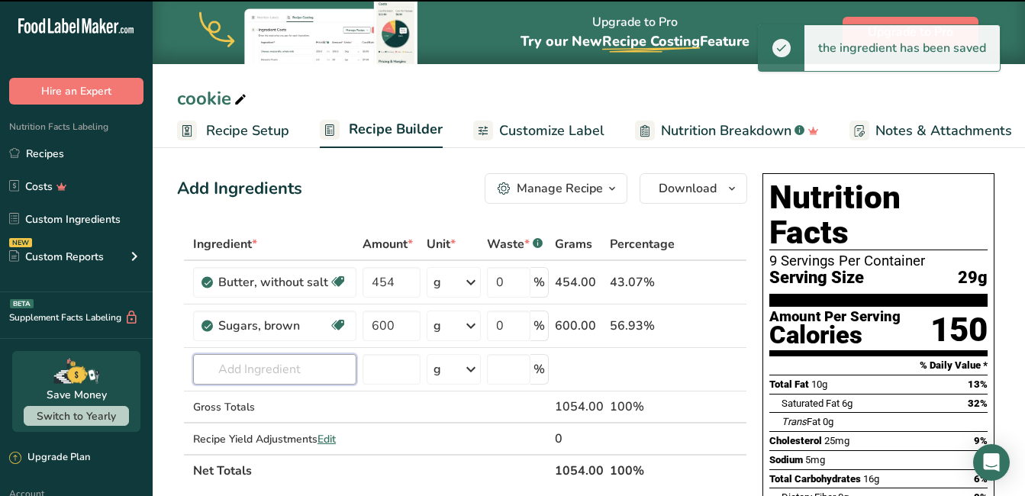
type input "g"
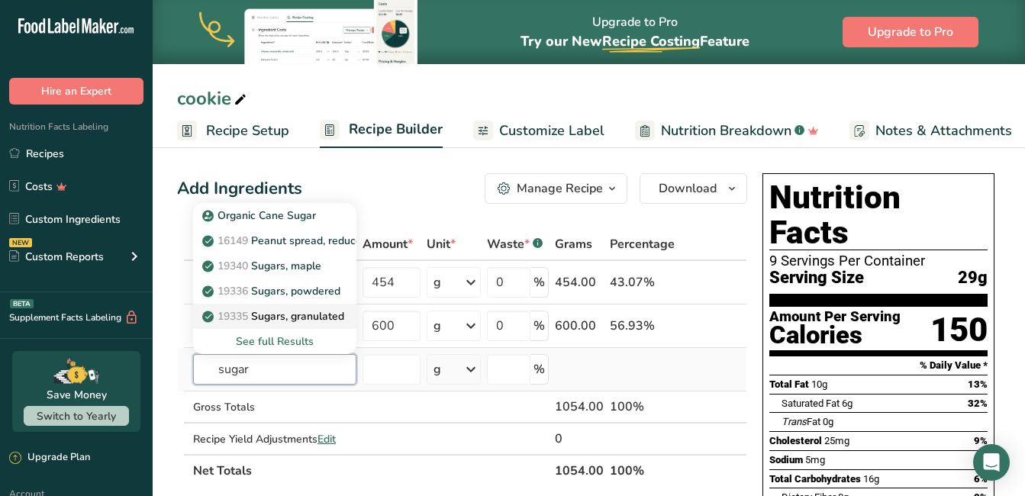
type input "sugar"
click at [300, 312] on p "19335 Sugars, granulated" at bounding box center [274, 316] width 139 height 16
type input "Sugars, granulated"
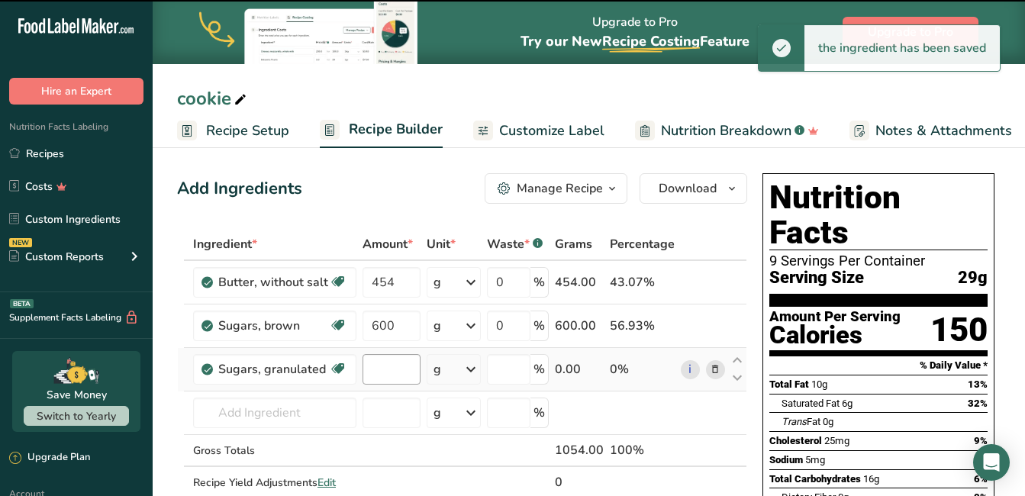
type input "0"
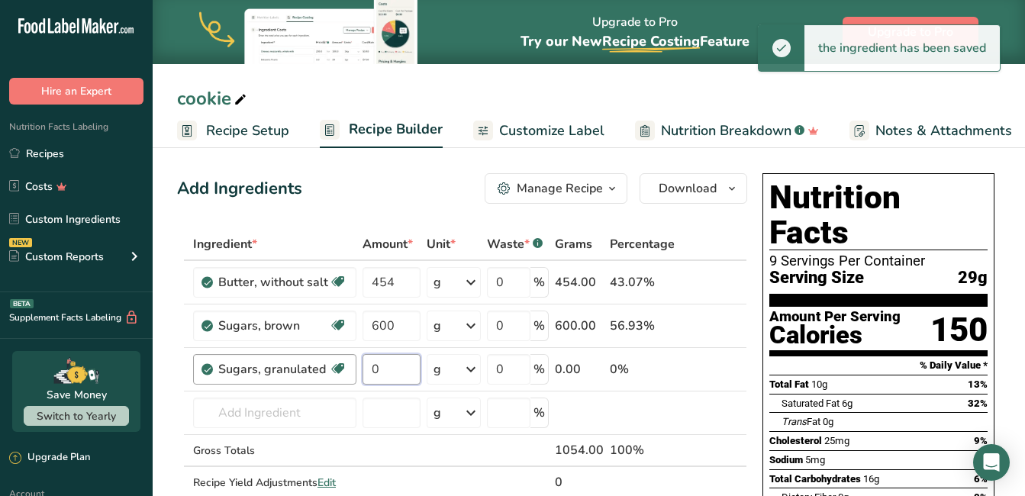
drag, startPoint x: 383, startPoint y: 365, endPoint x: 349, endPoint y: 368, distance: 33.7
click at [349, 368] on tr "Sugars, granulated Dairy free Gluten free Vegan Vegetarian Soy free 0 g Portion…" at bounding box center [462, 369] width 568 height 43
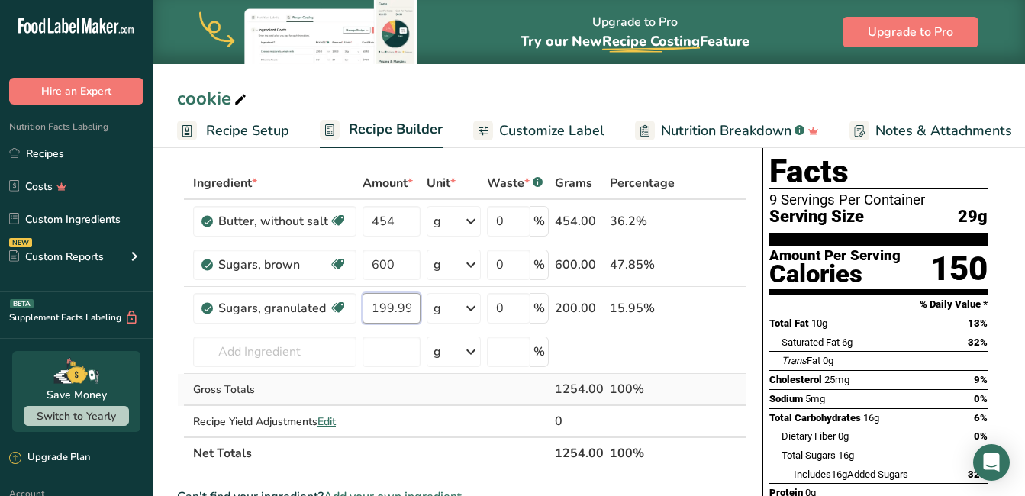
scroll to position [76, 0]
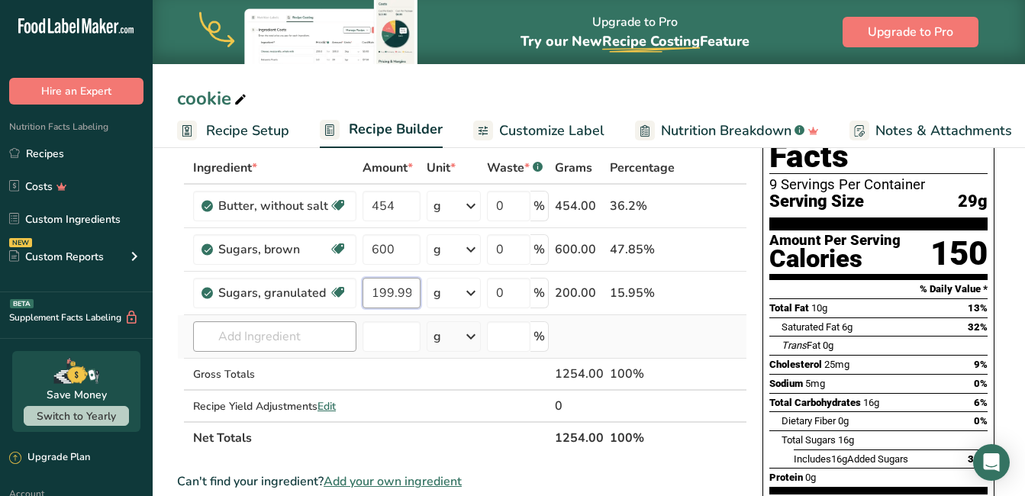
type input "199.999999"
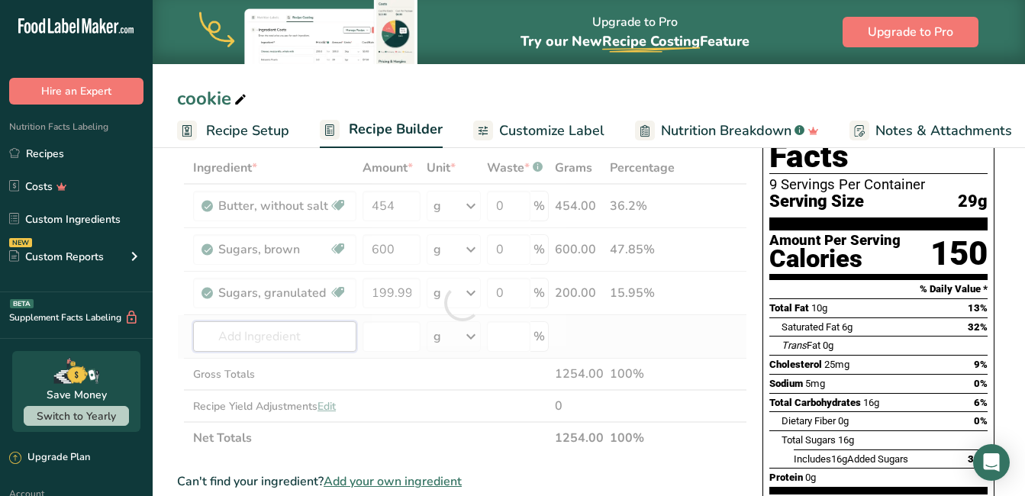
click at [306, 338] on div "Ingredient * Amount * Unit * Waste * .a-a{fill:#347362;}.b-a{fill:#fff;} Grams …" at bounding box center [462, 303] width 570 height 302
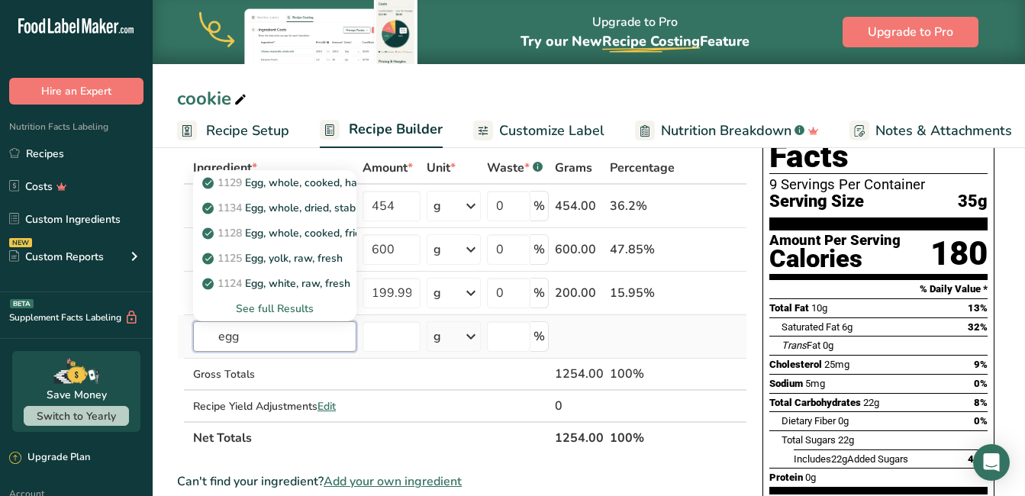
type input "egg"
click at [281, 303] on div "See full Results" at bounding box center [274, 309] width 139 height 16
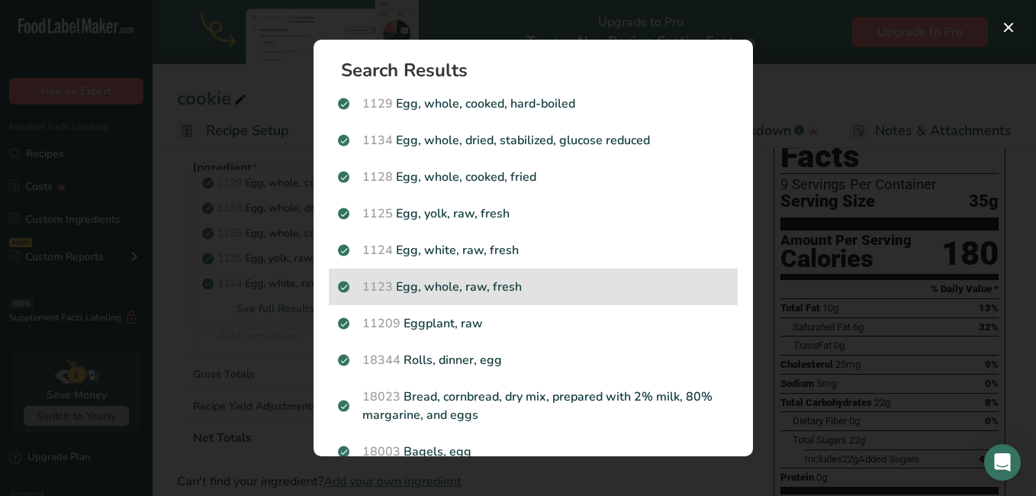
click at [593, 287] on p "1123 Egg, whole, raw, fresh" at bounding box center [533, 287] width 391 height 18
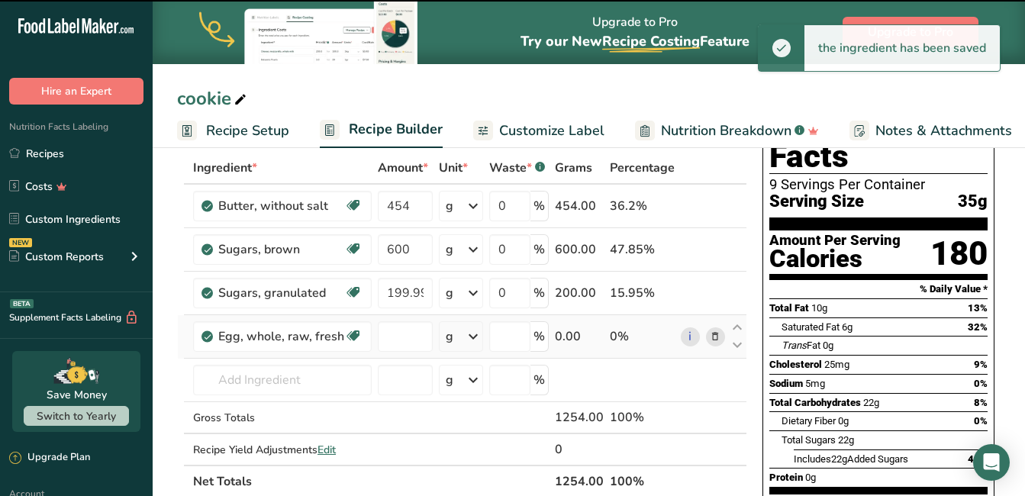
type input "0"
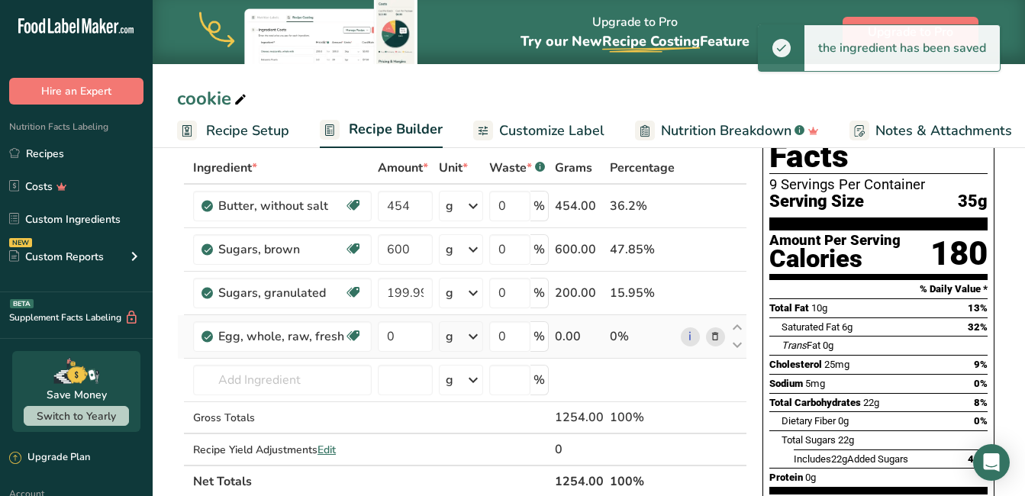
click at [476, 339] on icon at bounding box center [473, 336] width 18 height 27
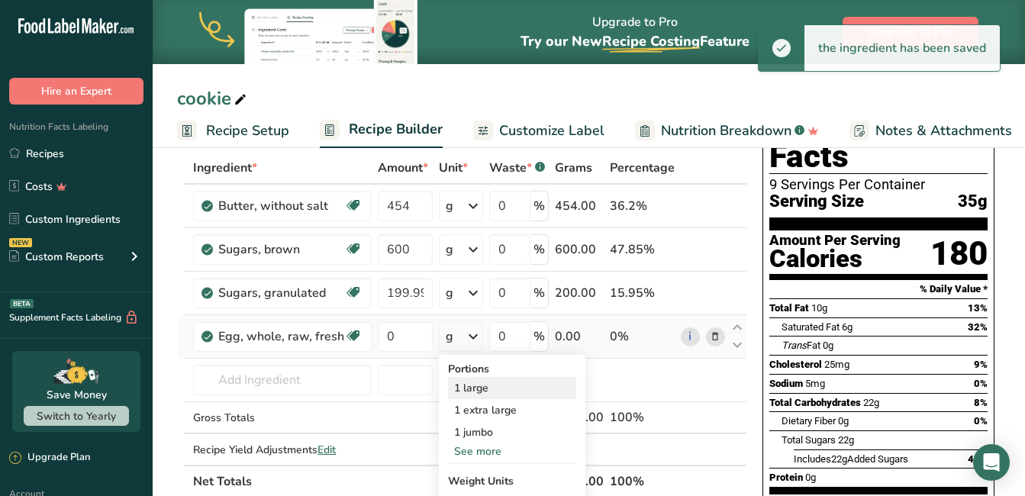
click at [483, 384] on div "1 large" at bounding box center [512, 388] width 128 height 22
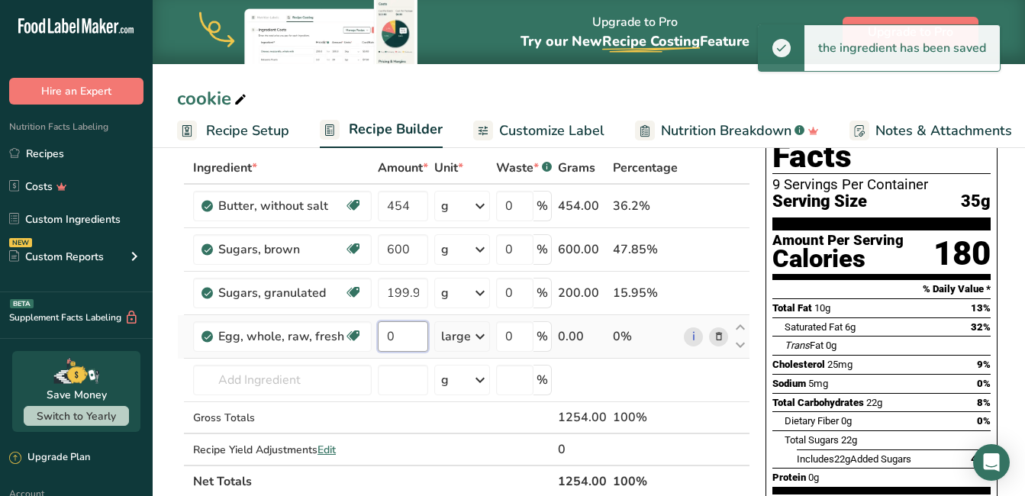
click at [397, 336] on input "0" at bounding box center [403, 336] width 50 height 31
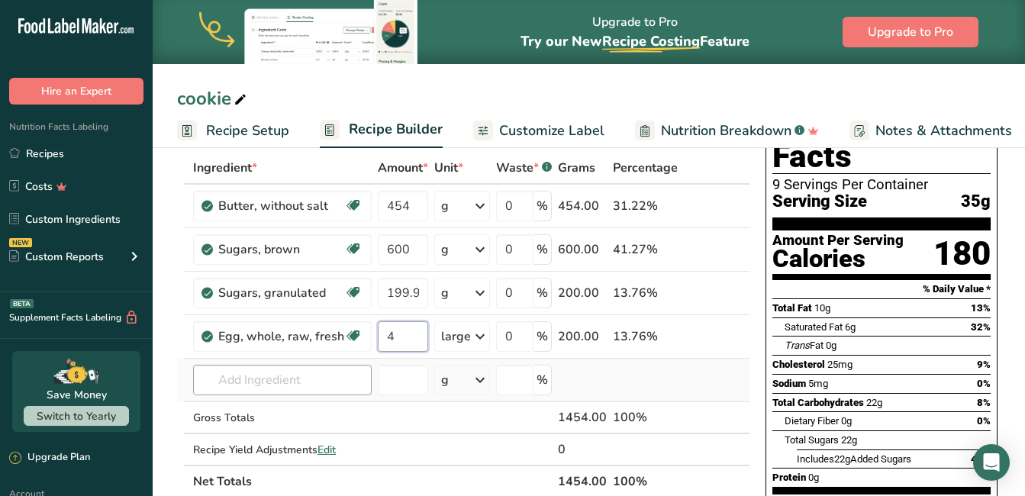
type input "4"
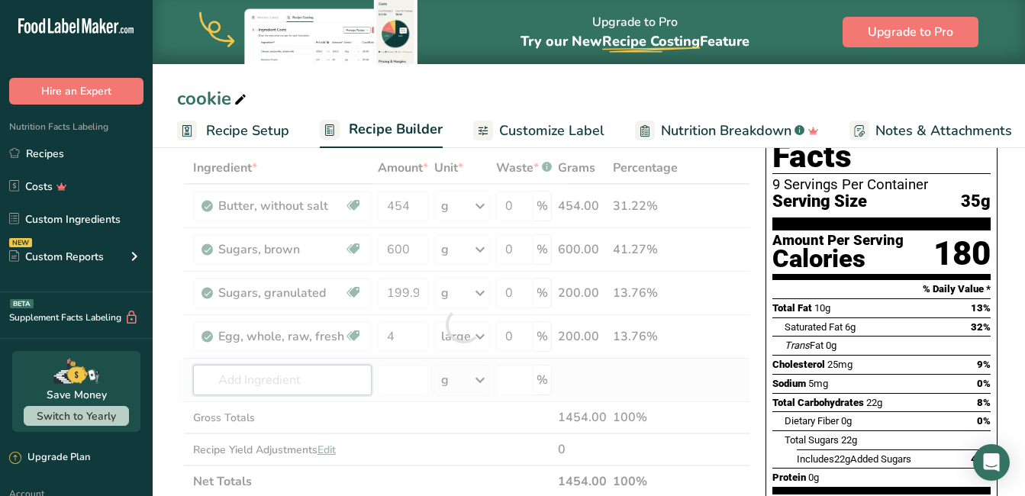
click at [278, 368] on div "Ingredient * Amount * Unit * Waste * .a-a{fill:#347362;}.b-a{fill:#fff;} Grams …" at bounding box center [463, 325] width 573 height 346
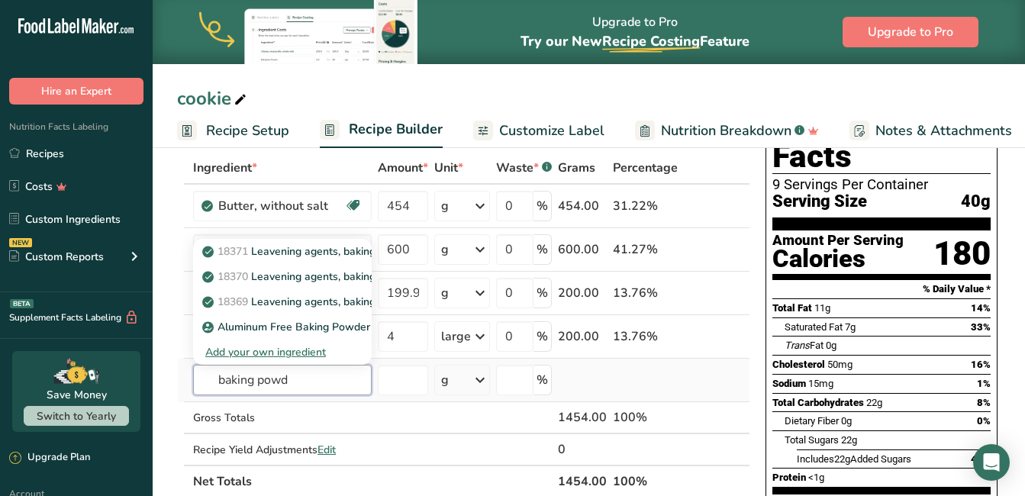
type input "baking powd"
click at [291, 349] on div "Add your own ingredient" at bounding box center [282, 352] width 154 height 16
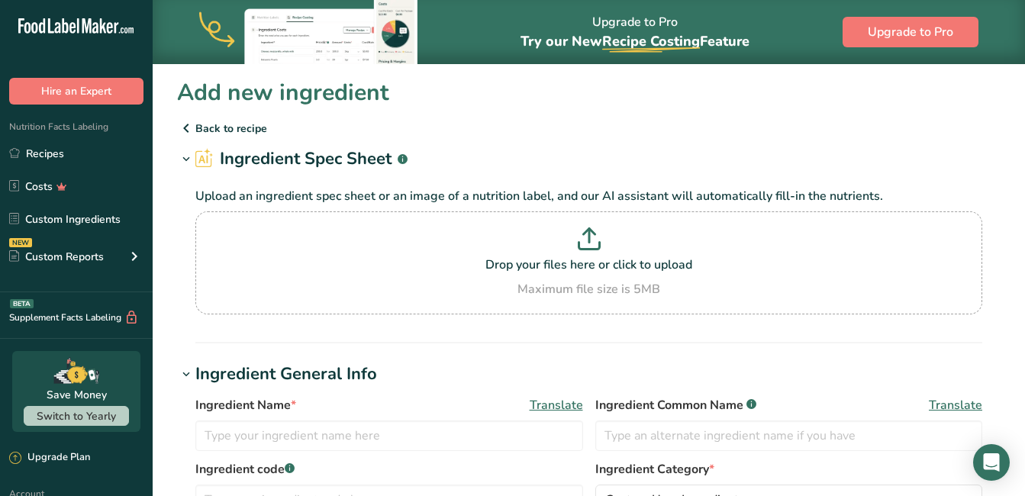
click at [217, 130] on p "Back to recipe" at bounding box center [588, 128] width 823 height 18
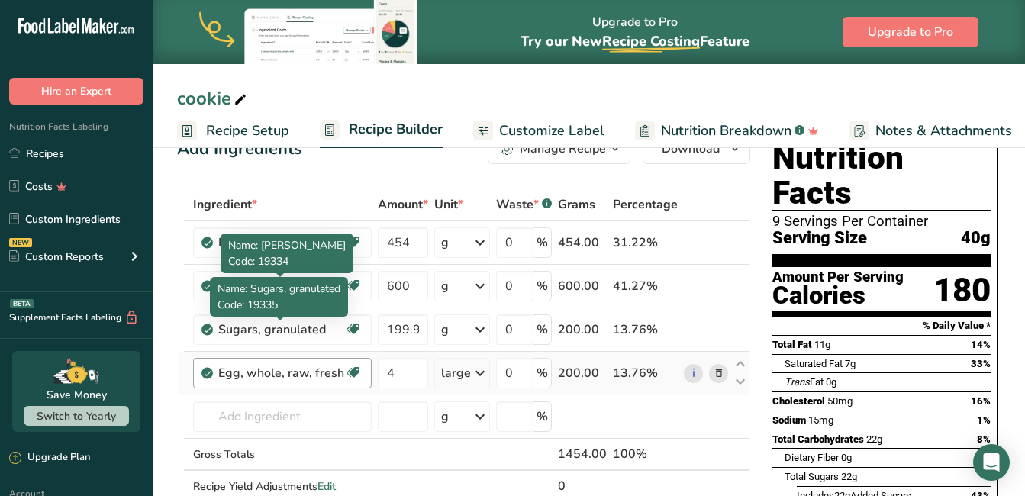
scroll to position [153, 0]
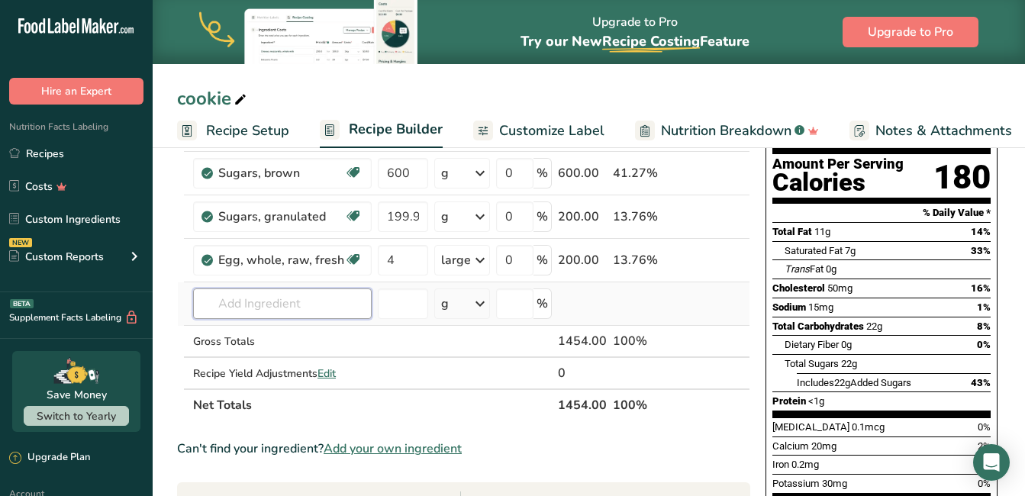
click at [294, 297] on input "text" at bounding box center [282, 303] width 179 height 31
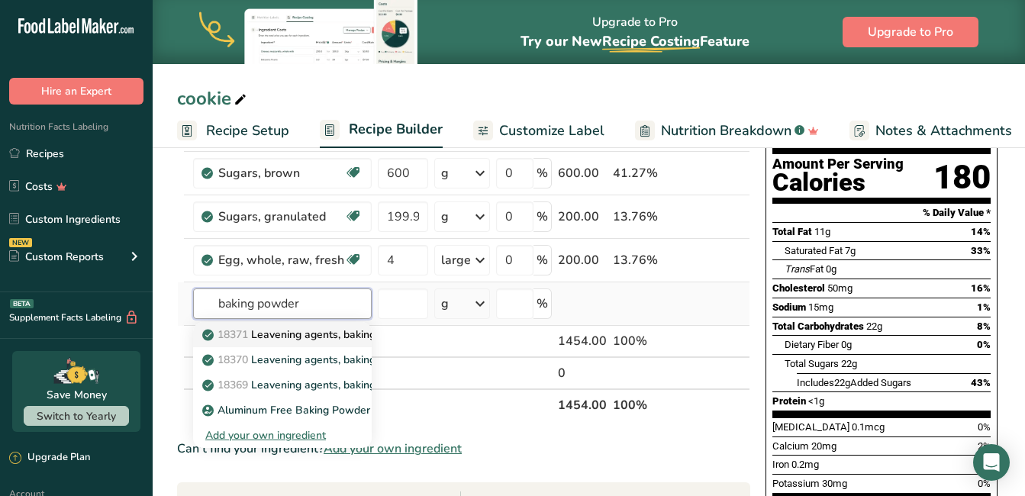
type input "baking powder"
click at [350, 332] on p "18371 Leavening agents, baking powder, low-sodium" at bounding box center [342, 335] width 274 height 16
type input "Leavening agents, baking powder, low-sodium"
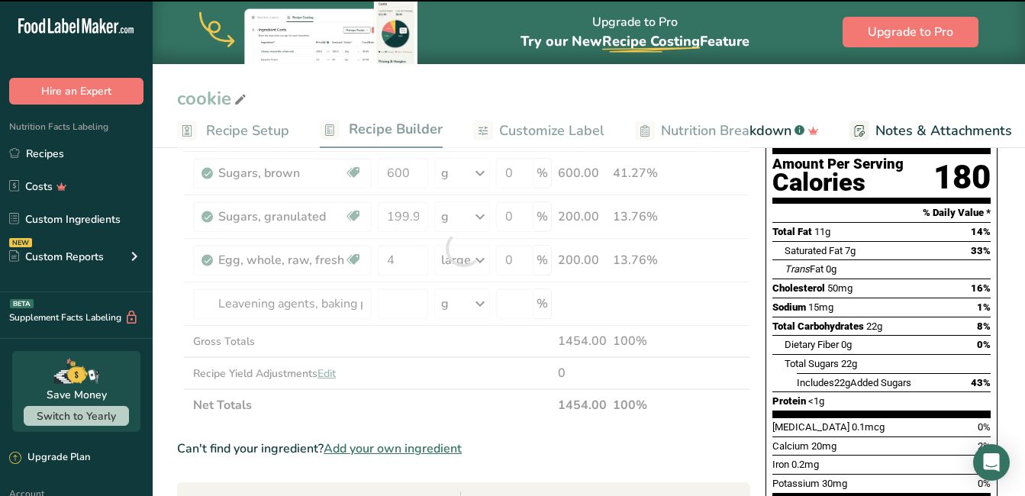
type input "0"
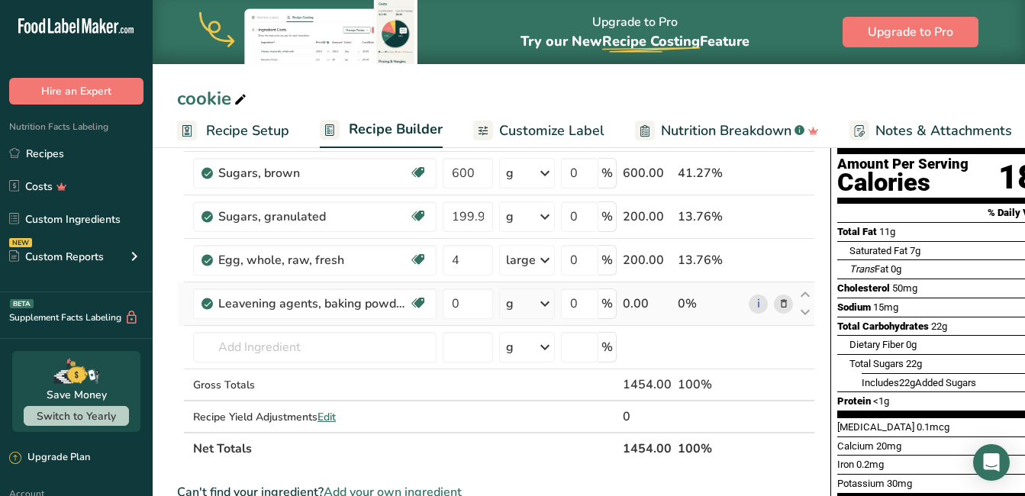
click at [543, 302] on icon at bounding box center [545, 303] width 18 height 27
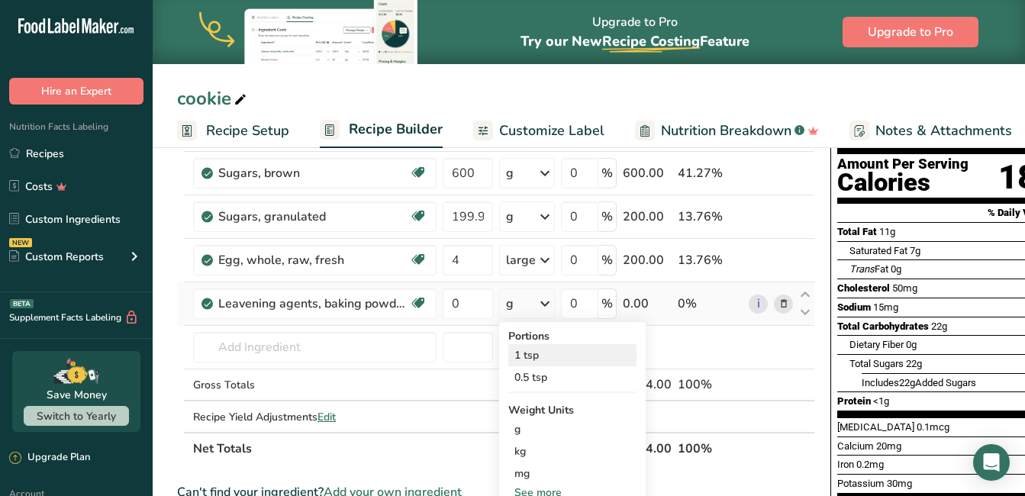
click at [552, 354] on div "1 tsp" at bounding box center [572, 355] width 128 height 22
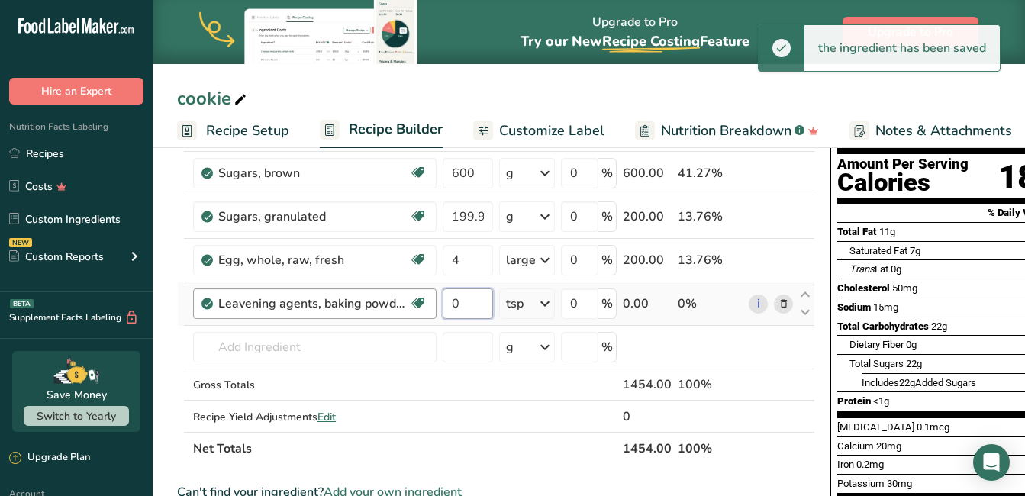
drag, startPoint x: 468, startPoint y: 304, endPoint x: 436, endPoint y: 301, distance: 32.9
click at [436, 301] on tr "Leavening agents, baking powder, low-sodium Dairy free Gluten free Vegan Vegeta…" at bounding box center [496, 303] width 636 height 43
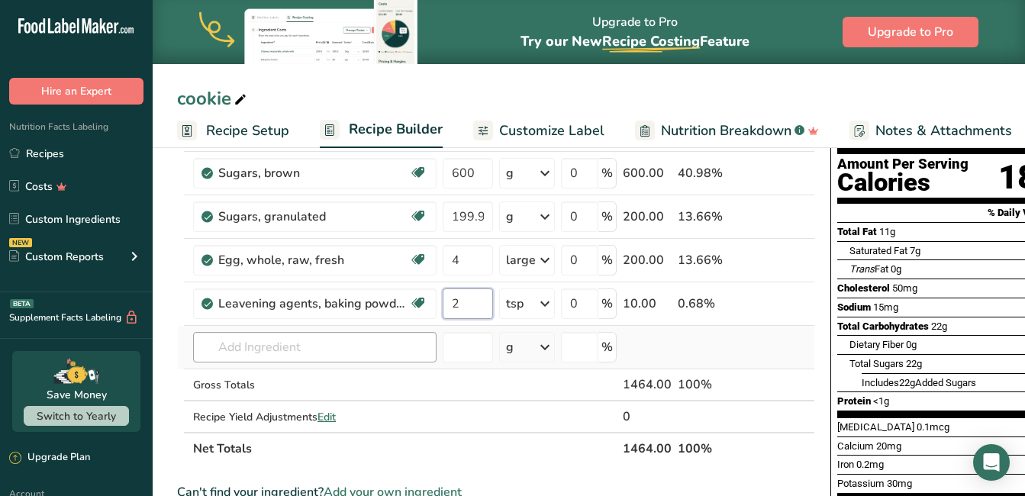
type input "2"
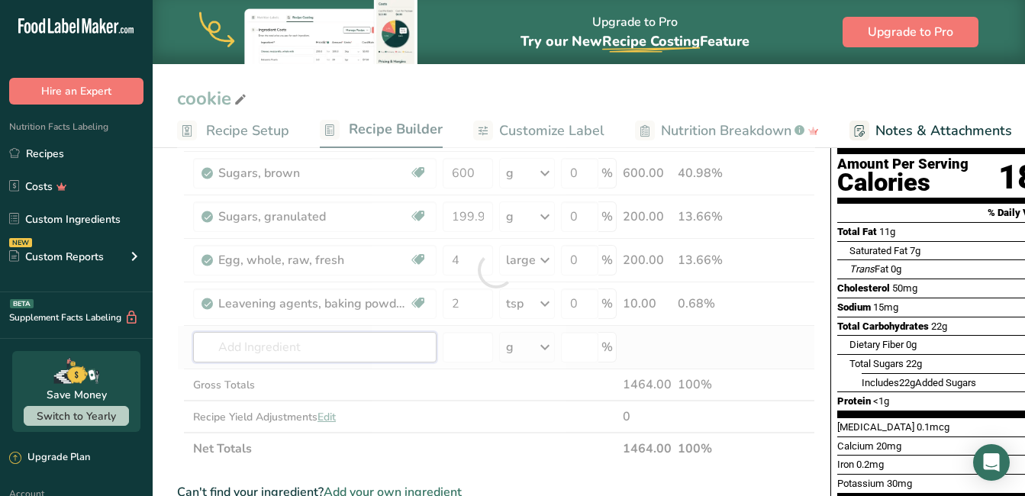
click at [286, 343] on div "Ingredient * Amount * Unit * Waste * .a-a{fill:#347362;}.b-a{fill:#fff;} Grams …" at bounding box center [496, 270] width 638 height 389
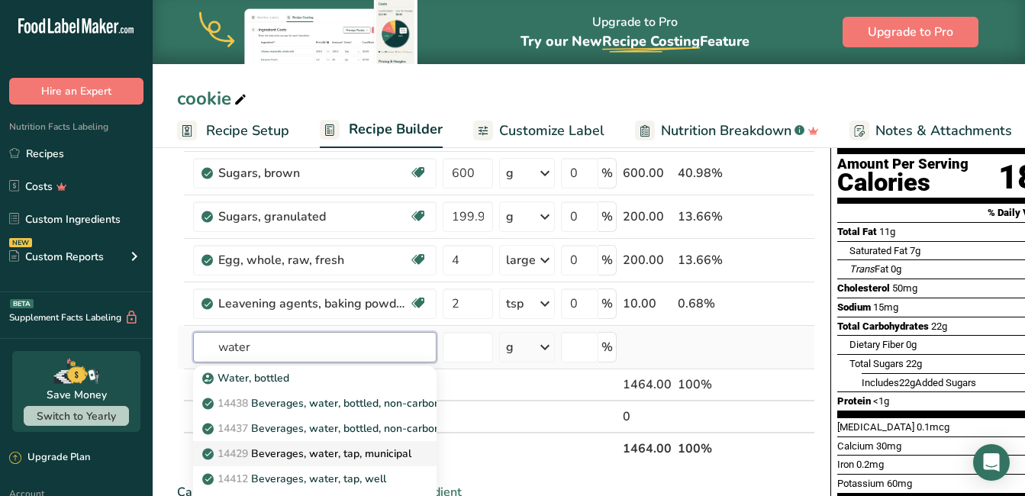
type input "water"
click at [334, 457] on p "14429 Beverages, water, tap, municipal" at bounding box center [308, 454] width 206 height 16
type input "Beverages, water, tap, municipal"
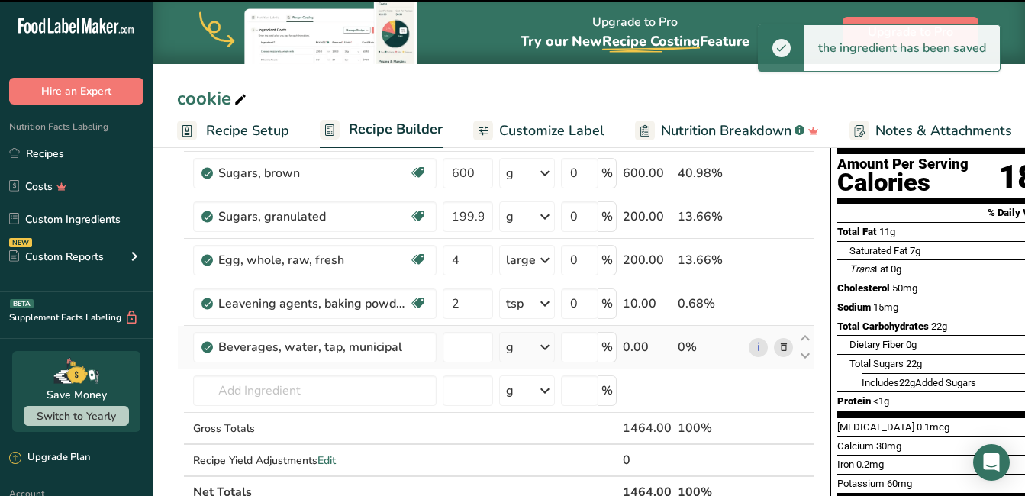
type input "0"
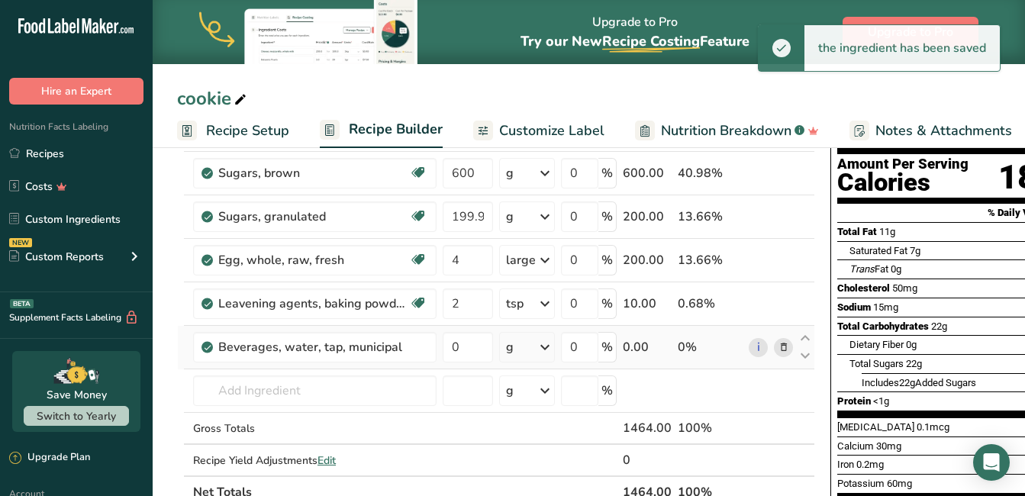
click at [544, 348] on icon at bounding box center [545, 346] width 18 height 27
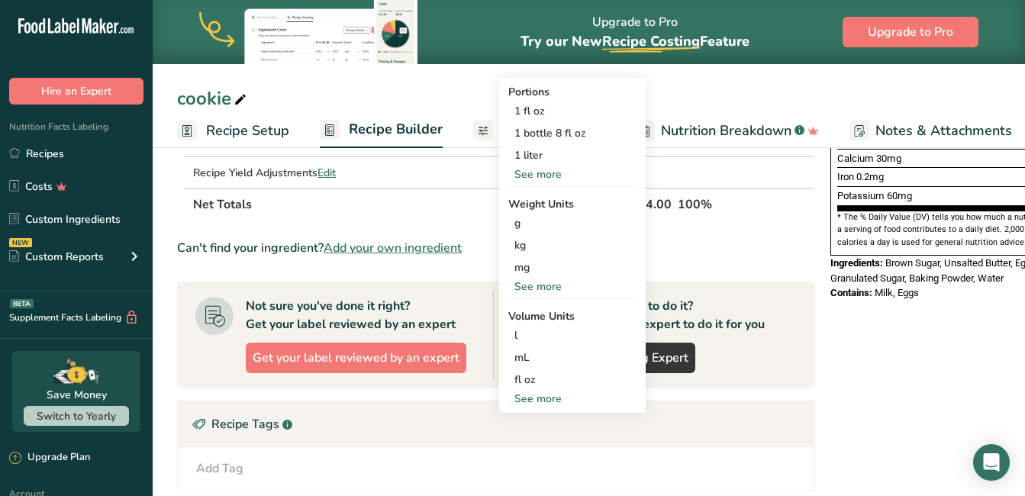
scroll to position [458, 0]
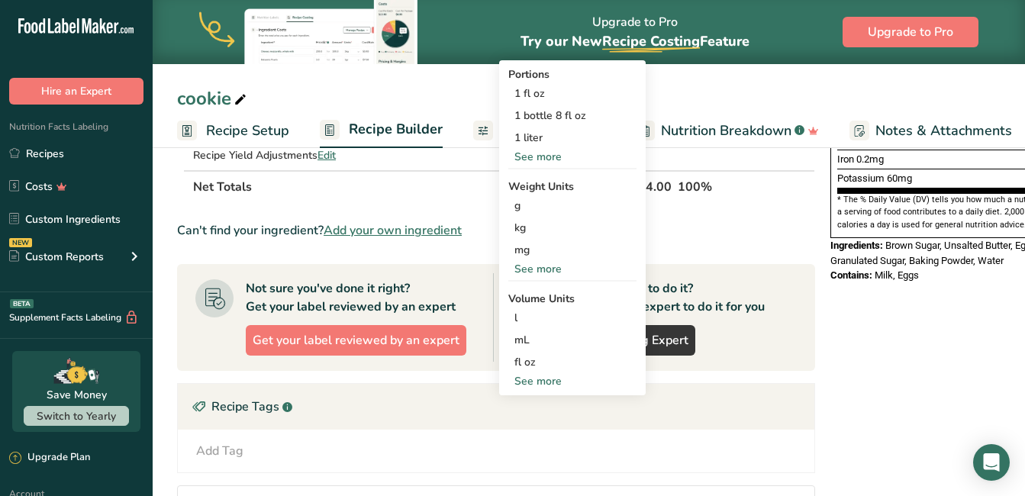
click at [551, 376] on div "See more" at bounding box center [572, 381] width 128 height 16
select select "22"
click at [539, 404] on div "tsp" at bounding box center [572, 406] width 116 height 16
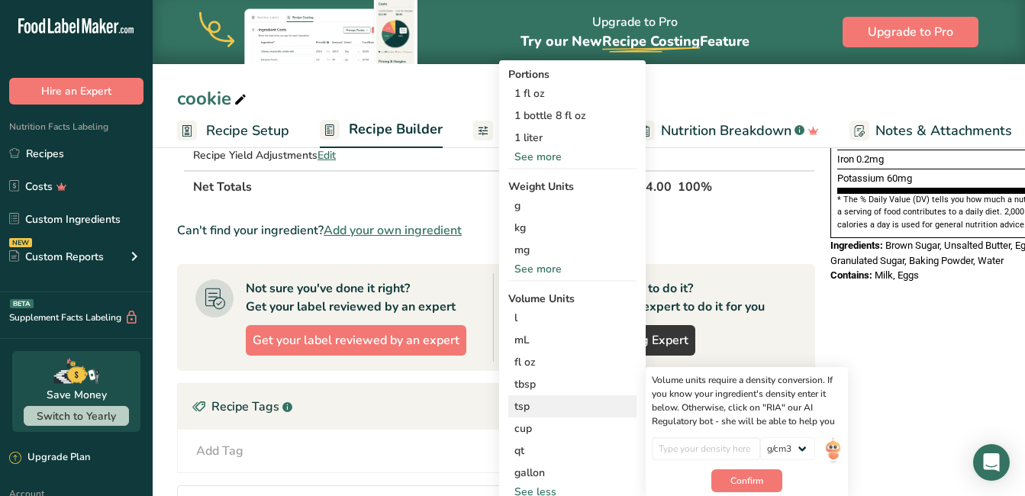
click at [525, 406] on div "tsp" at bounding box center [572, 406] width 116 height 16
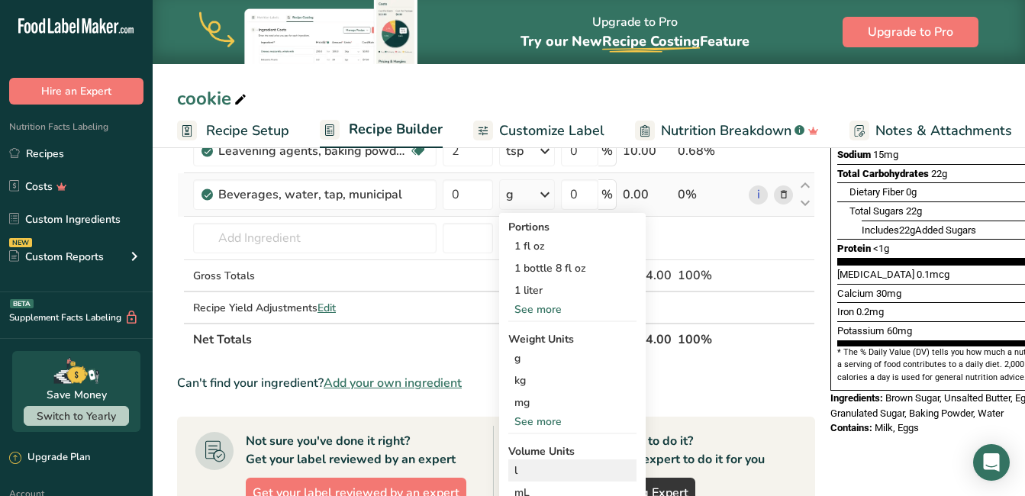
scroll to position [229, 0]
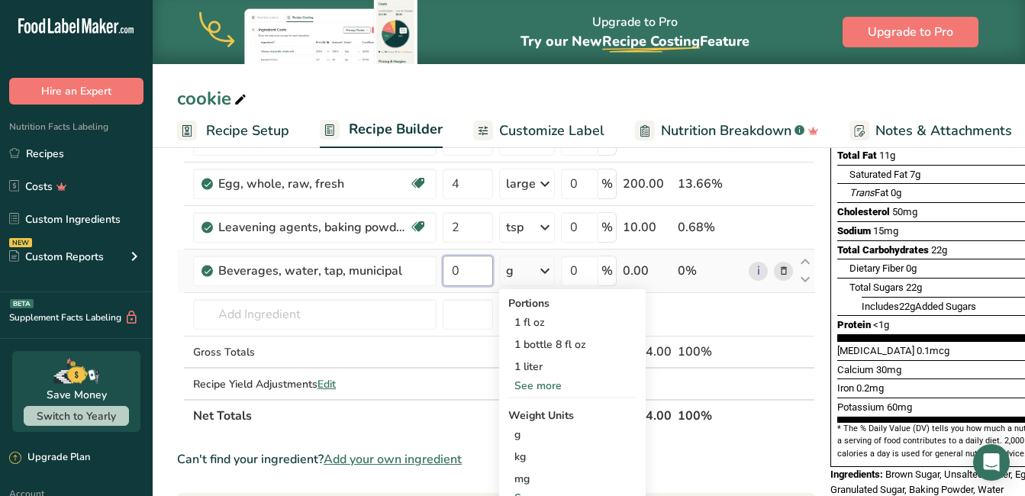
click at [473, 269] on input "0" at bounding box center [467, 271] width 50 height 31
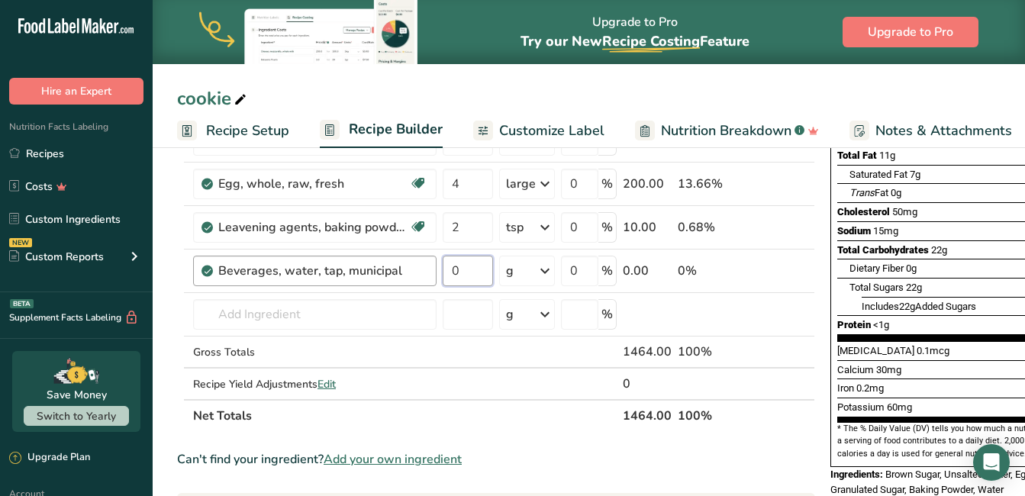
drag, startPoint x: 471, startPoint y: 269, endPoint x: 419, endPoint y: 268, distance: 52.7
click at [419, 268] on tr "Beverages, water, tap, municipal 0 g Portions 1 fl oz 1 bottle 8 fl oz 1 liter …" at bounding box center [496, 270] width 636 height 43
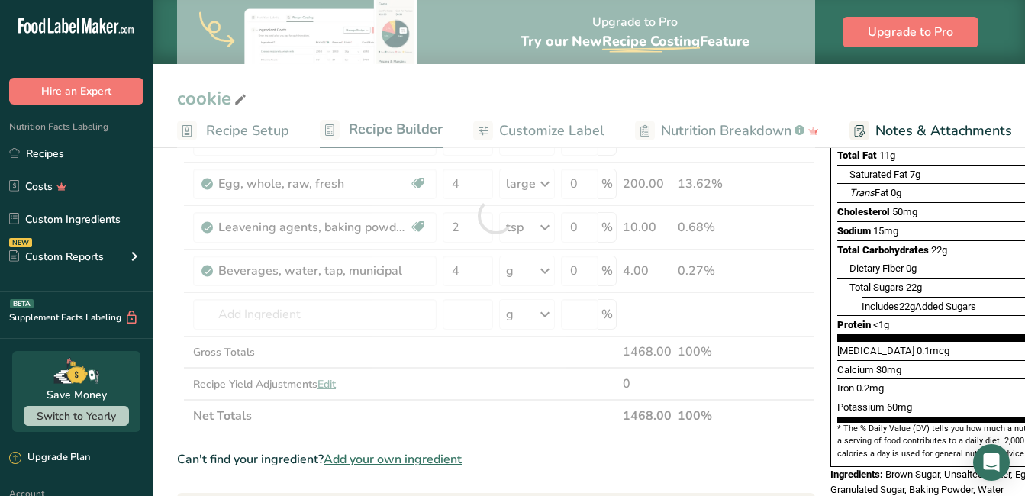
click at [545, 271] on div "Ingredient * Amount * Unit * Waste * .a-a{fill:#347362;}.b-a{fill:#fff;} Grams …" at bounding box center [496, 215] width 638 height 433
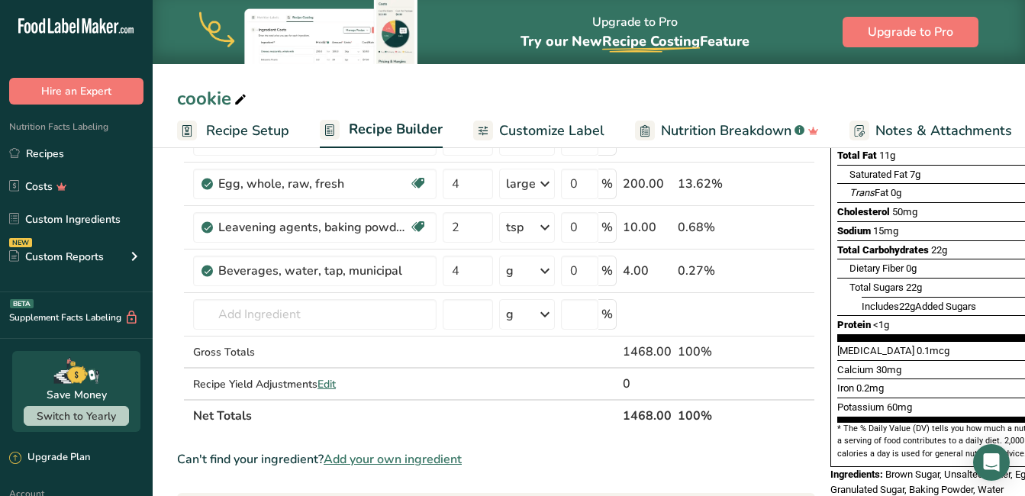
click at [544, 270] on icon at bounding box center [545, 270] width 18 height 27
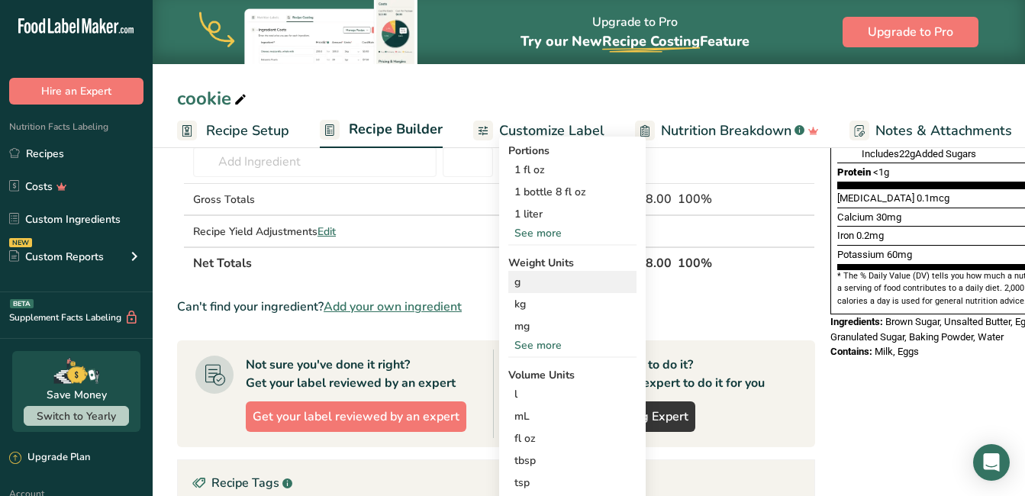
scroll to position [458, 0]
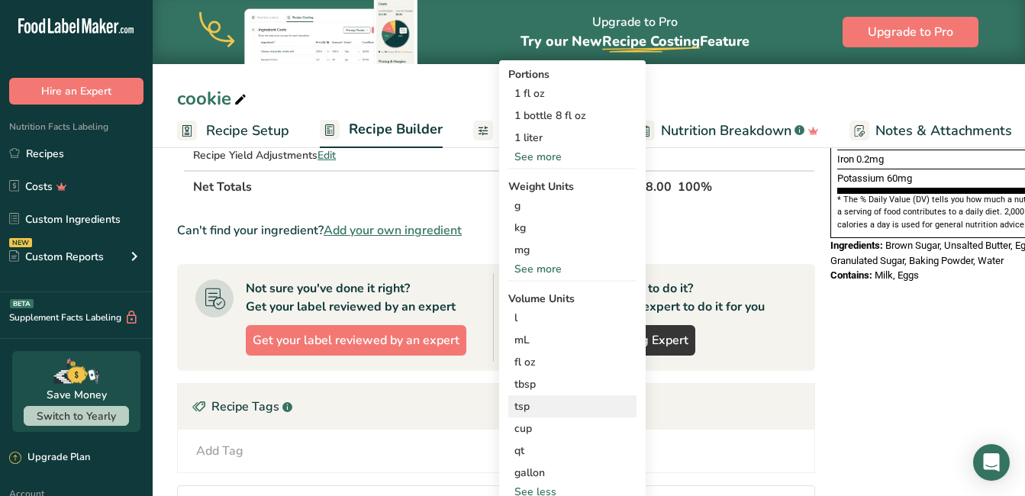
click at [516, 403] on div "tsp" at bounding box center [572, 406] width 116 height 16
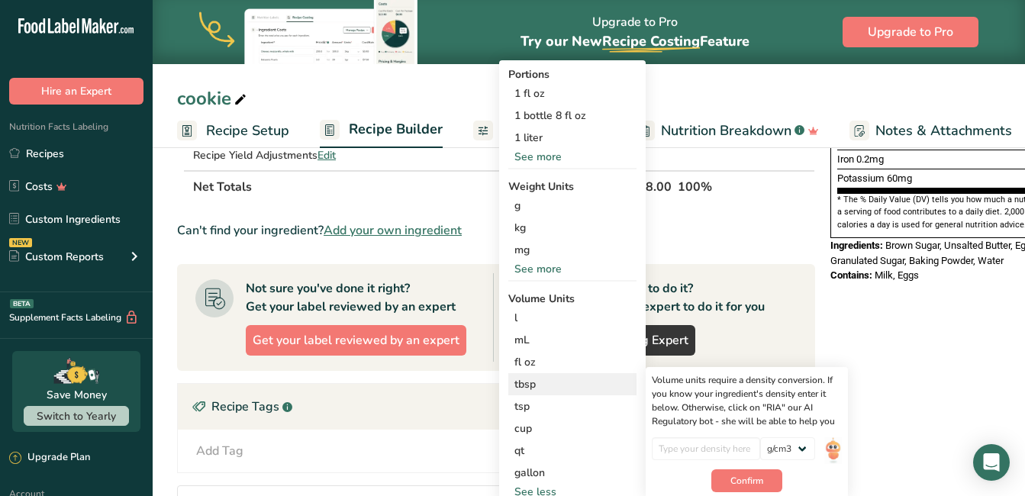
click at [520, 378] on div "tbsp" at bounding box center [572, 384] width 116 height 16
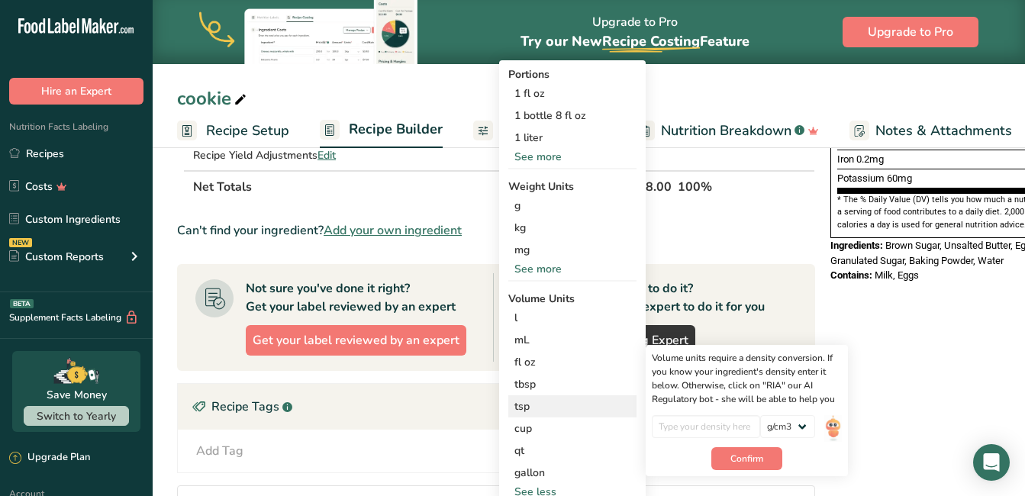
click at [524, 400] on div "tsp" at bounding box center [572, 406] width 116 height 16
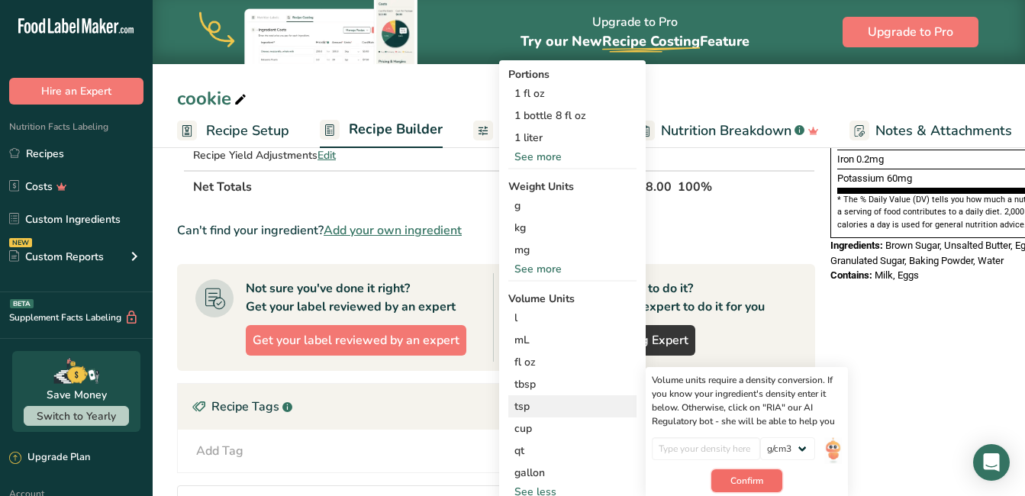
click at [750, 479] on span "Confirm" at bounding box center [746, 481] width 33 height 14
click at [743, 442] on input "number" at bounding box center [705, 448] width 109 height 23
click at [805, 451] on select "lb/ft3 g/cm3" at bounding box center [787, 448] width 55 height 23
drag, startPoint x: 805, startPoint y: 451, endPoint x: 787, endPoint y: 445, distance: 19.3
click at [799, 450] on select "lb/ft3 g/cm3" at bounding box center [787, 448] width 55 height 23
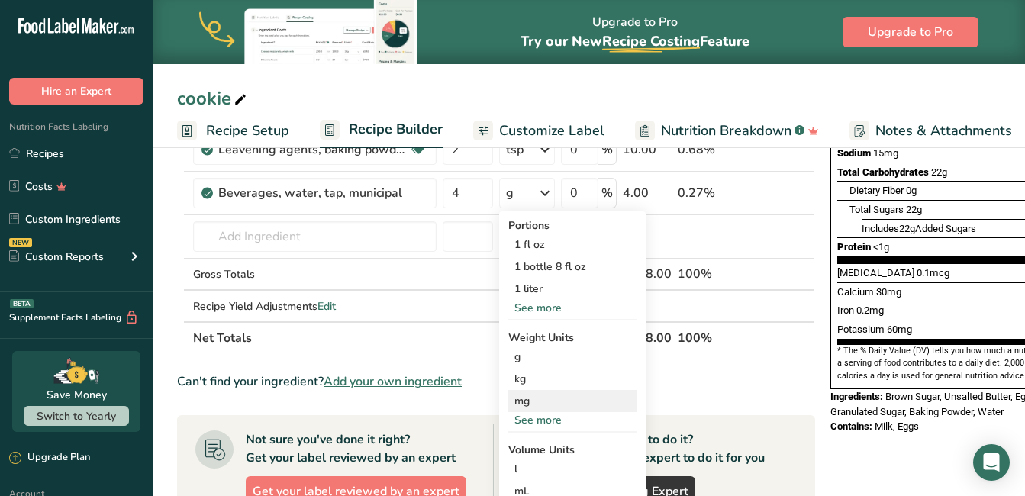
scroll to position [305, 0]
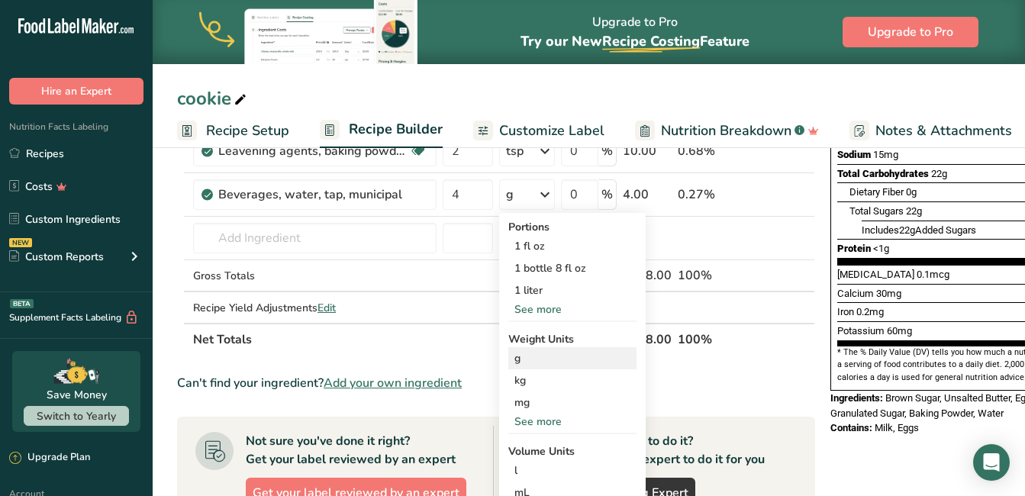
click at [552, 362] on div "g" at bounding box center [572, 358] width 128 height 22
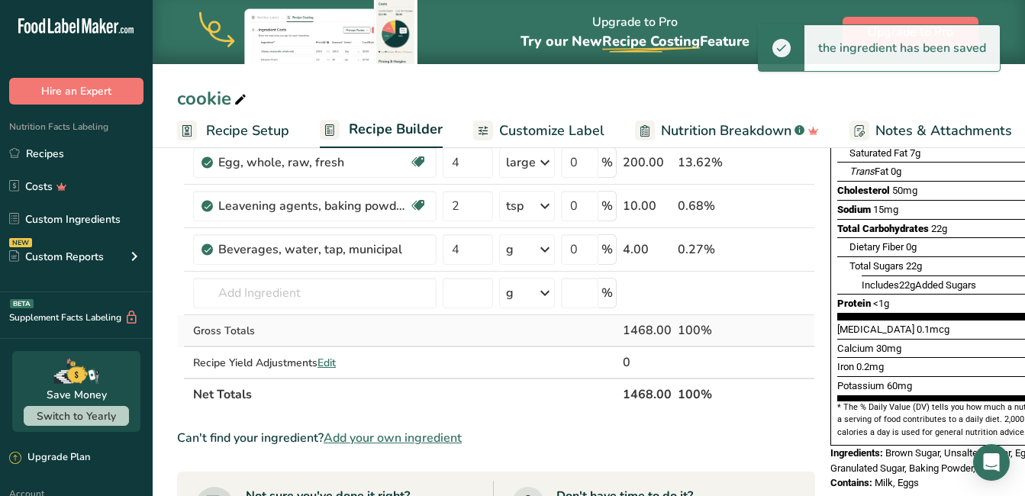
scroll to position [229, 0]
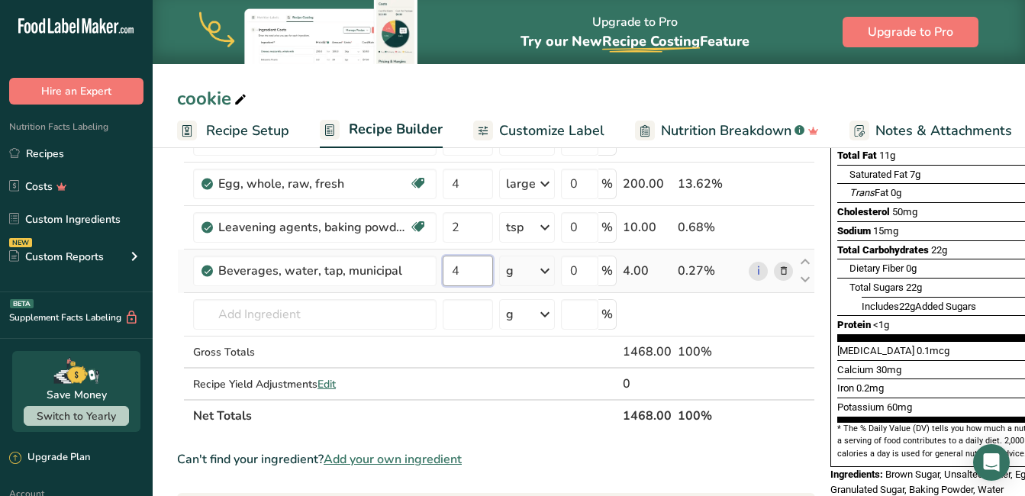
drag, startPoint x: 481, startPoint y: 272, endPoint x: 438, endPoint y: 268, distance: 42.9
click at [438, 268] on tr "Beverages, water, tap, municipal 4 g Portions 1 fl oz 1 bottle 8 fl oz 1 liter …" at bounding box center [496, 270] width 636 height 43
type input "20"
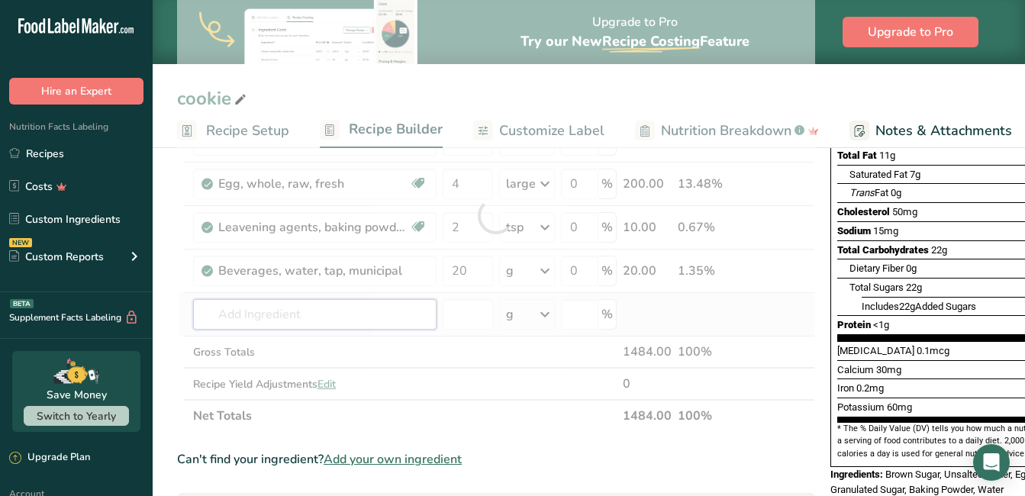
click at [309, 309] on div "Ingredient * Amount * Unit * Waste * .a-a{fill:#347362;}.b-a{fill:#fff;} Grams …" at bounding box center [496, 215] width 638 height 433
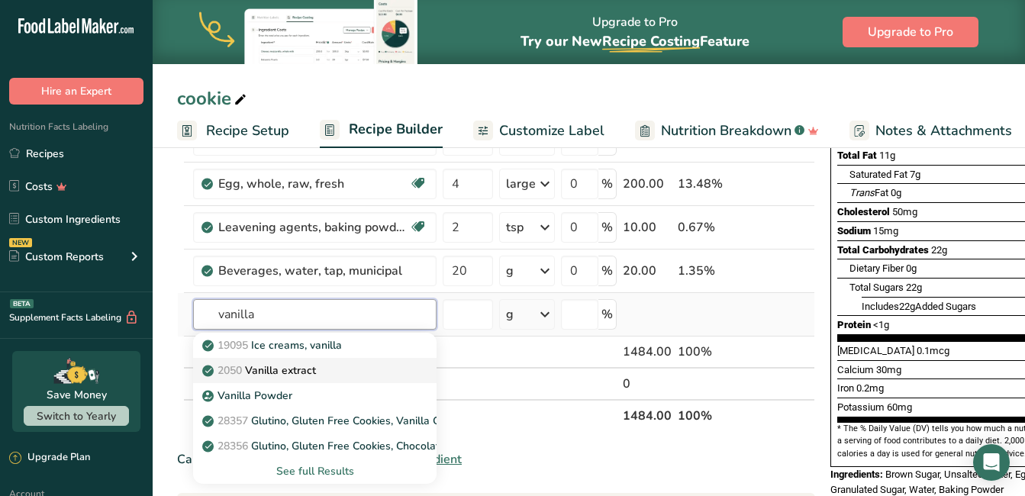
type input "vanilla"
click at [320, 370] on div "2050 Vanilla extract" at bounding box center [302, 370] width 195 height 16
type input "Vanilla extract"
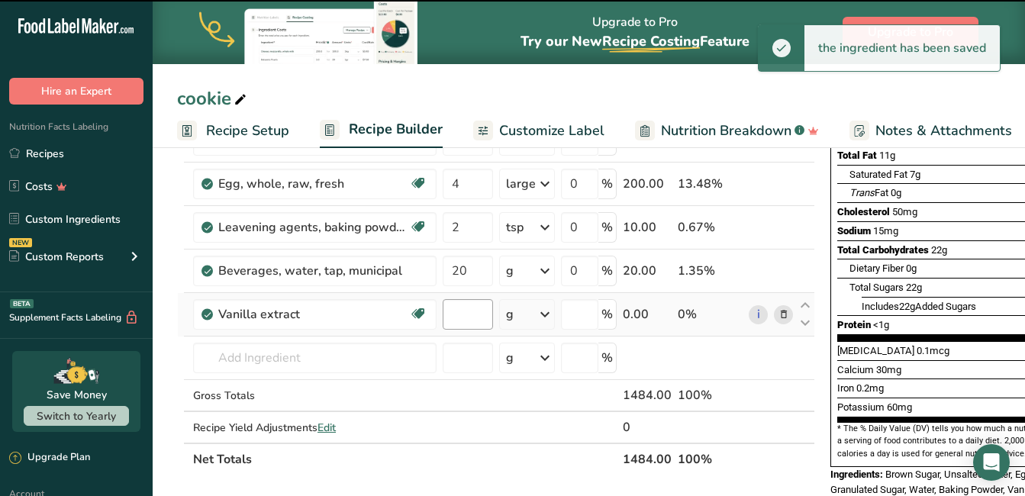
type input "0"
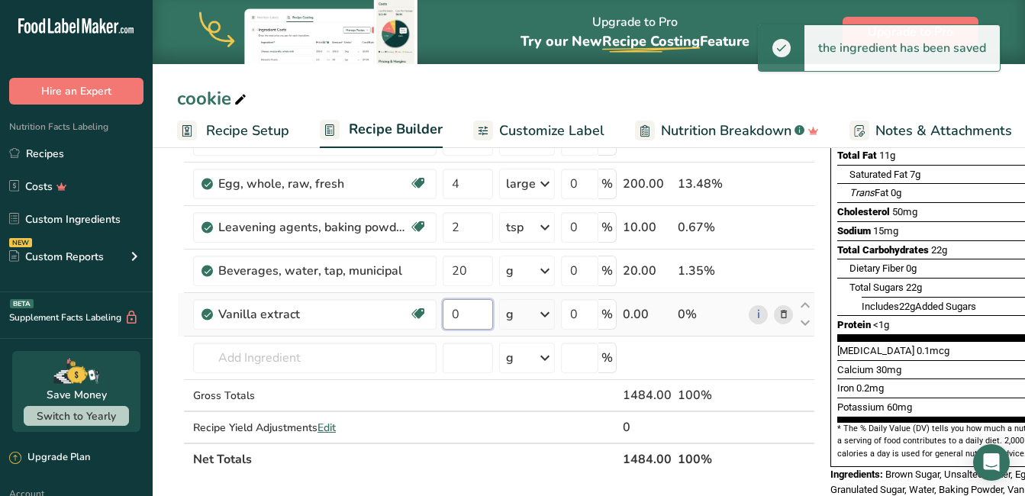
click at [468, 313] on input "0" at bounding box center [467, 314] width 50 height 31
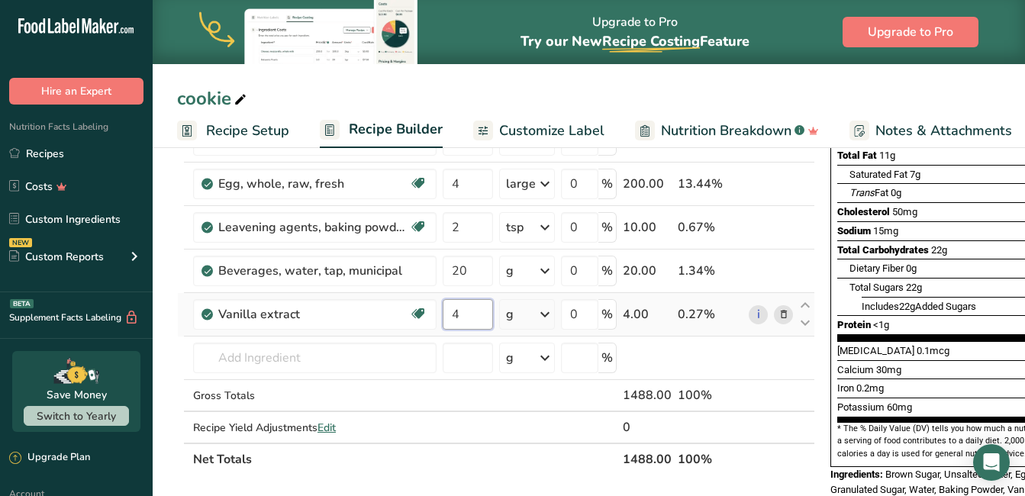
type input "4"
click at [544, 311] on div "Ingredient * Amount * Unit * Waste * .a-a{fill:#347362;}.b-a{fill:#fff;} Grams …" at bounding box center [496, 237] width 638 height 476
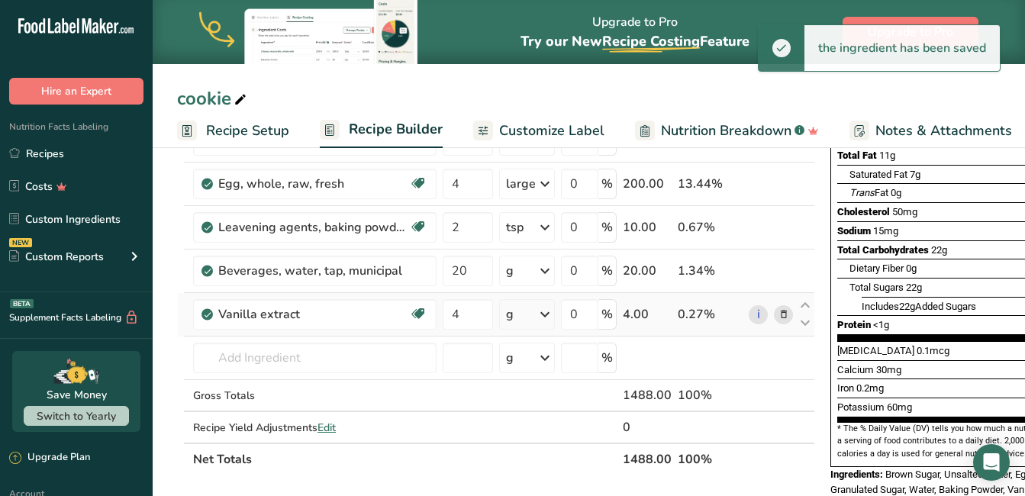
click at [544, 312] on icon at bounding box center [545, 314] width 18 height 27
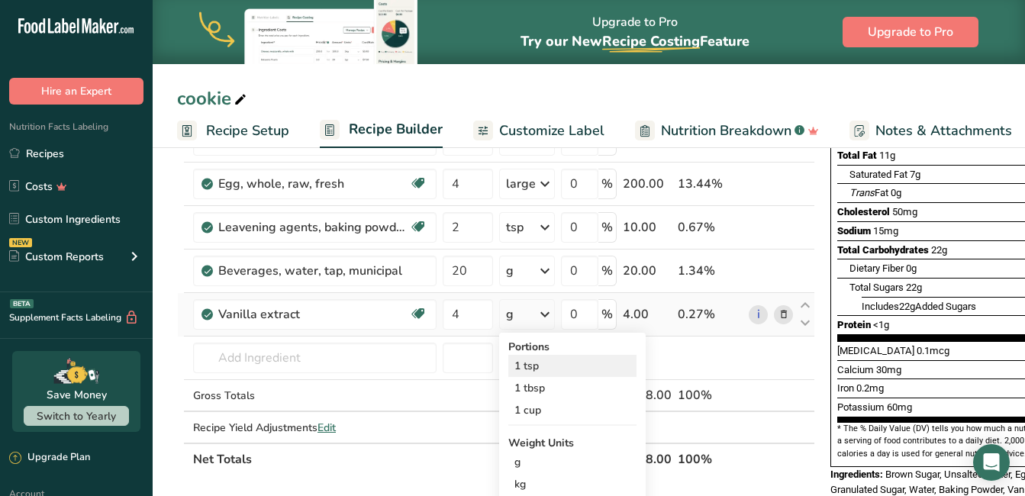
click at [553, 364] on div "1 tsp" at bounding box center [572, 366] width 128 height 22
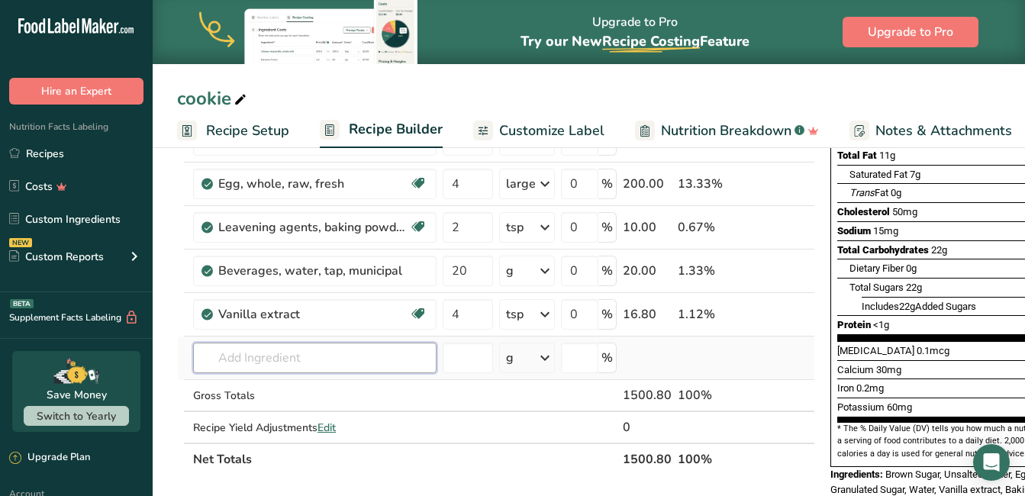
click at [276, 359] on input "text" at bounding box center [314, 358] width 243 height 31
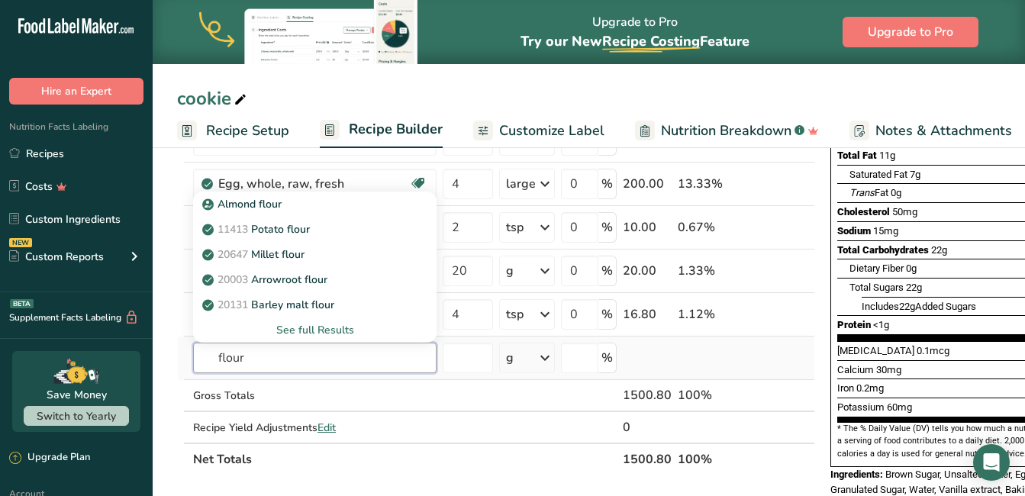
type input "flour"
click at [311, 323] on div "See full Results" at bounding box center [314, 330] width 219 height 16
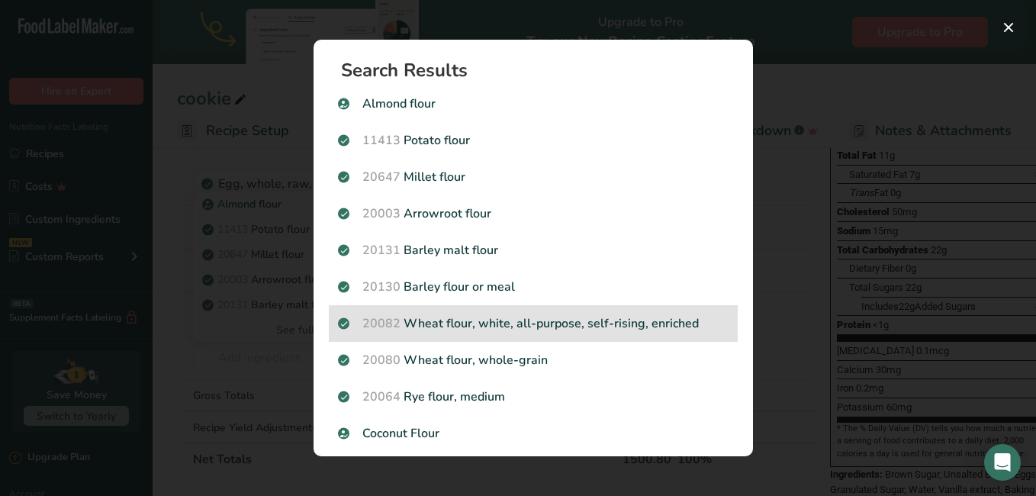
click at [642, 326] on p "20082 Wheat flour, white, all-purpose, self-rising, enriched" at bounding box center [533, 323] width 391 height 18
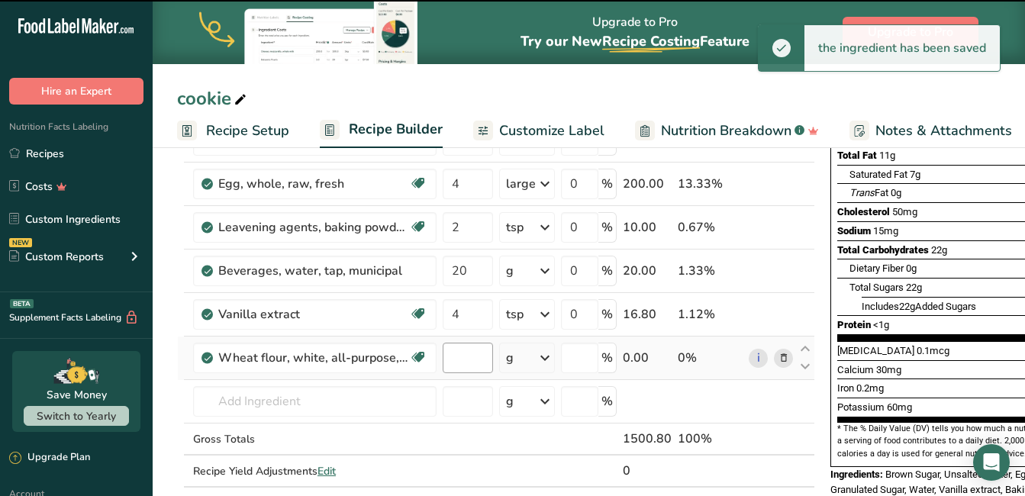
type input "0"
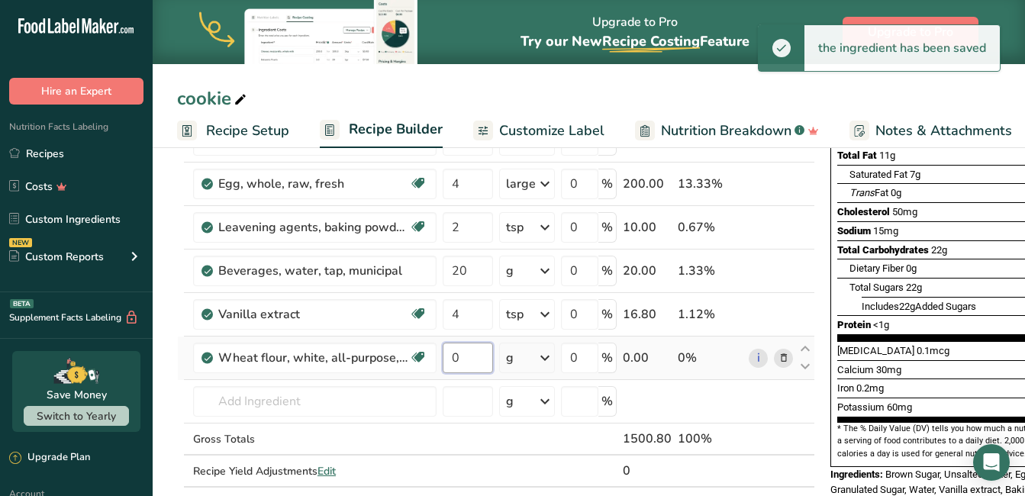
click at [478, 358] on input "0" at bounding box center [467, 358] width 50 height 31
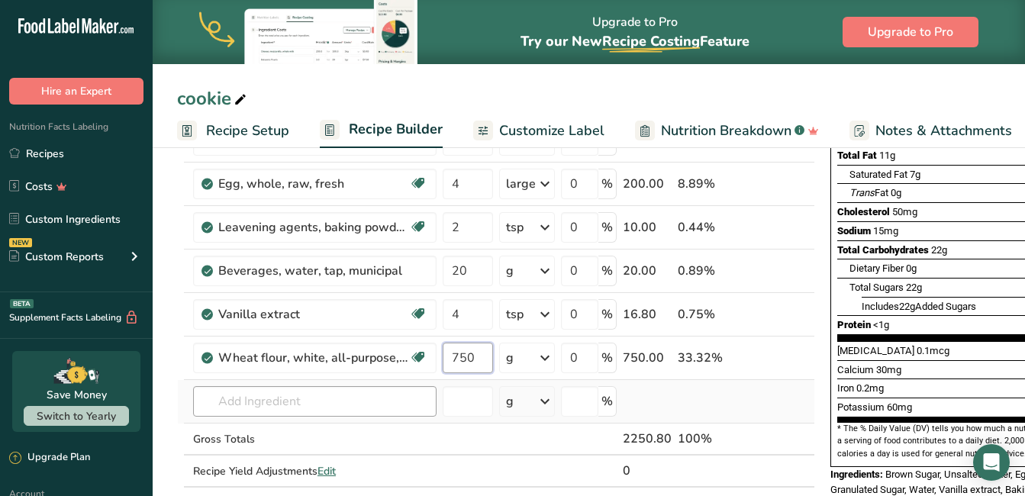
type input "750"
click at [340, 398] on div "Ingredient * Amount * Unit * Waste * .a-a{fill:#347362;}.b-a{fill:#fff;} Grams …" at bounding box center [496, 259] width 638 height 520
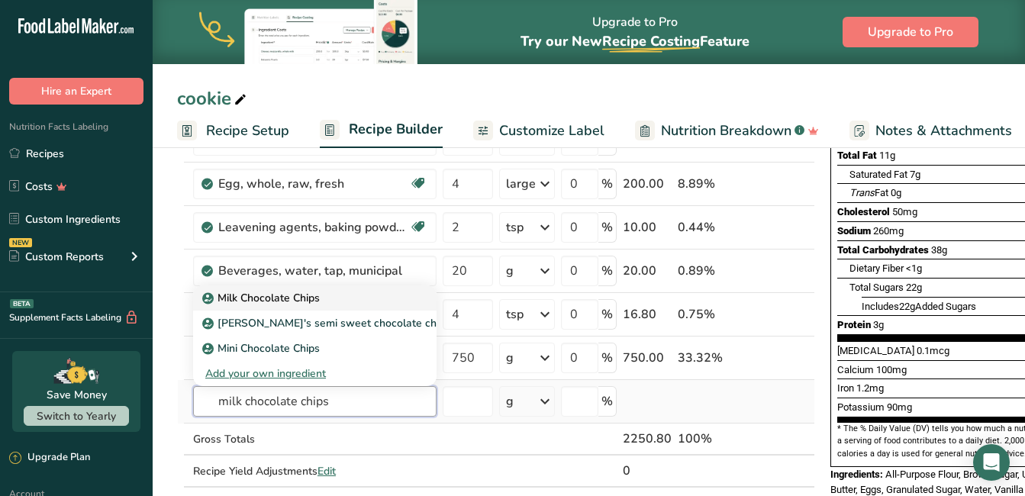
type input "milk chocolate chips"
click at [335, 301] on div "Milk Chocolate Chips" at bounding box center [302, 298] width 195 height 16
type input "Milk Chocolate Chips"
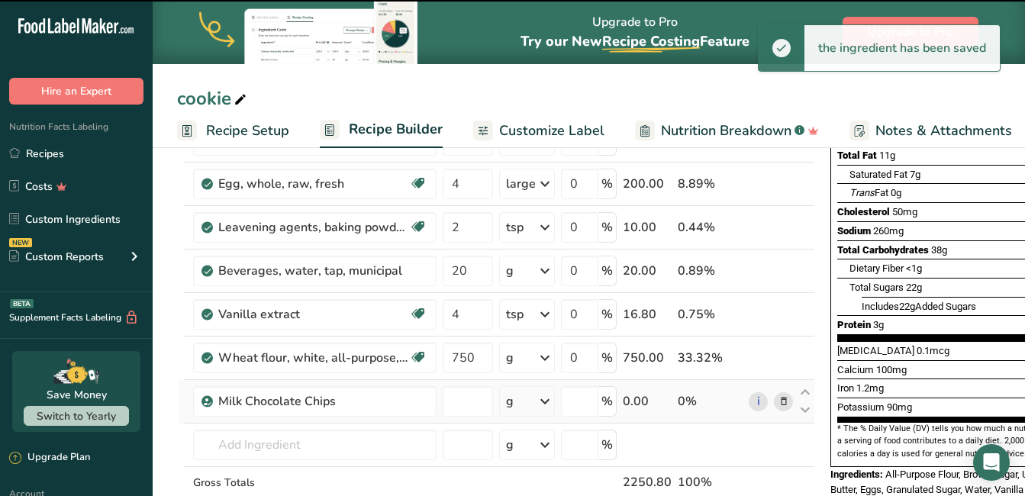
type input "0"
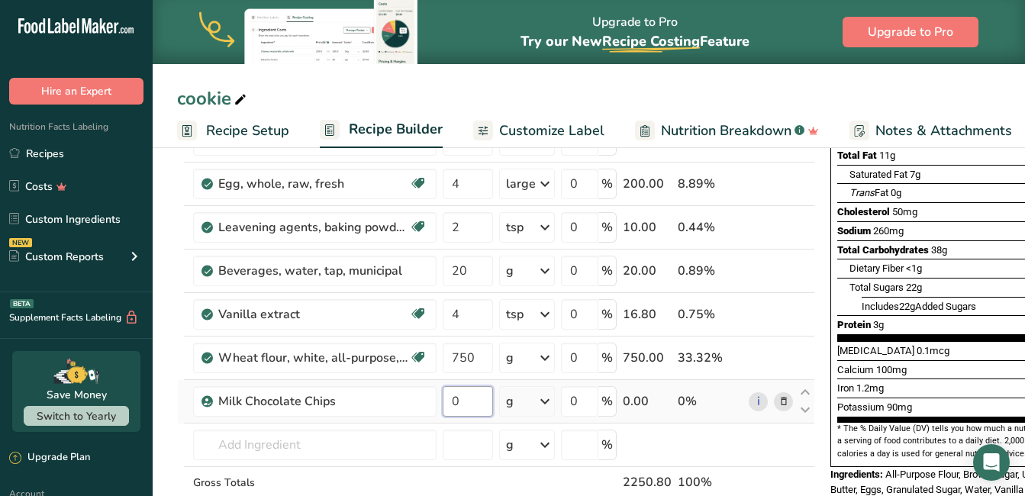
click at [487, 397] on input "0" at bounding box center [467, 401] width 50 height 31
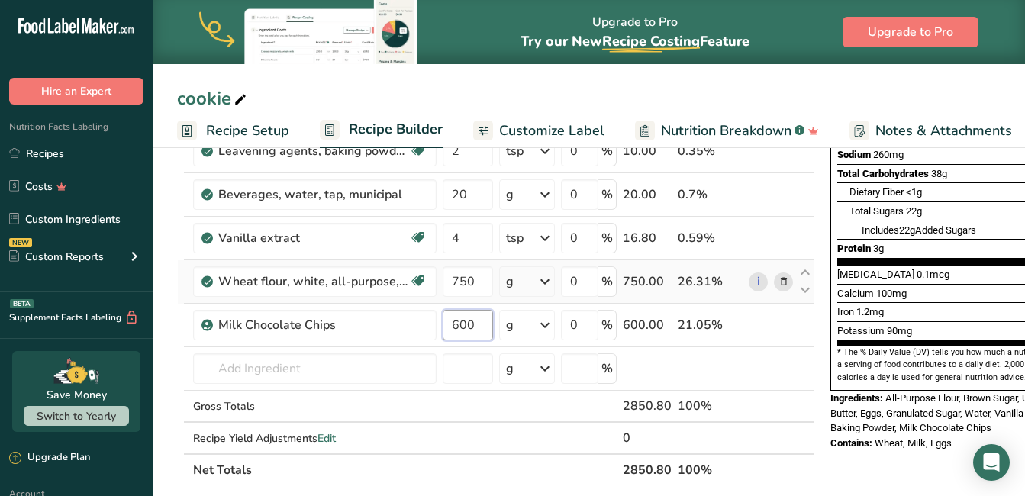
type input "600"
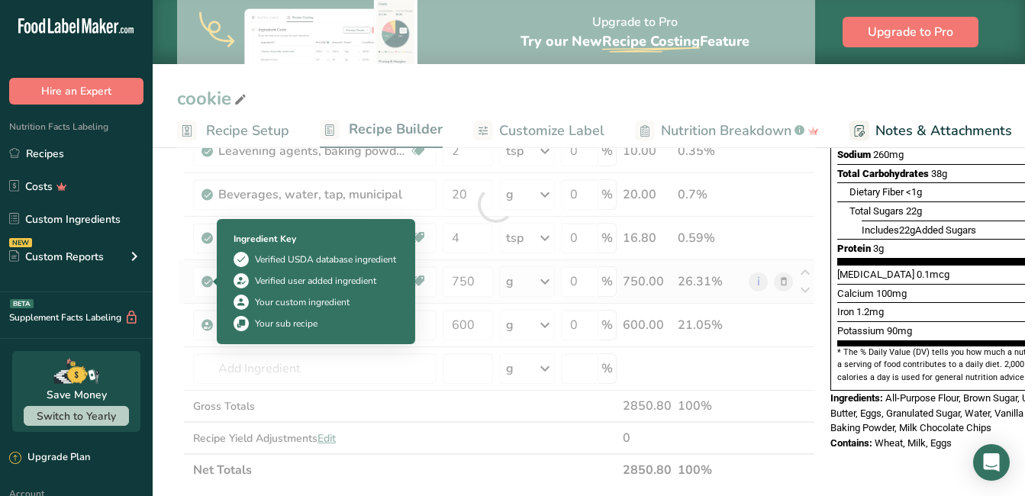
click at [211, 282] on div "Ingredient * Amount * Unit * Waste * .a-a{fill:#347362;}.b-a{fill:#fff;} Grams …" at bounding box center [496, 204] width 638 height 563
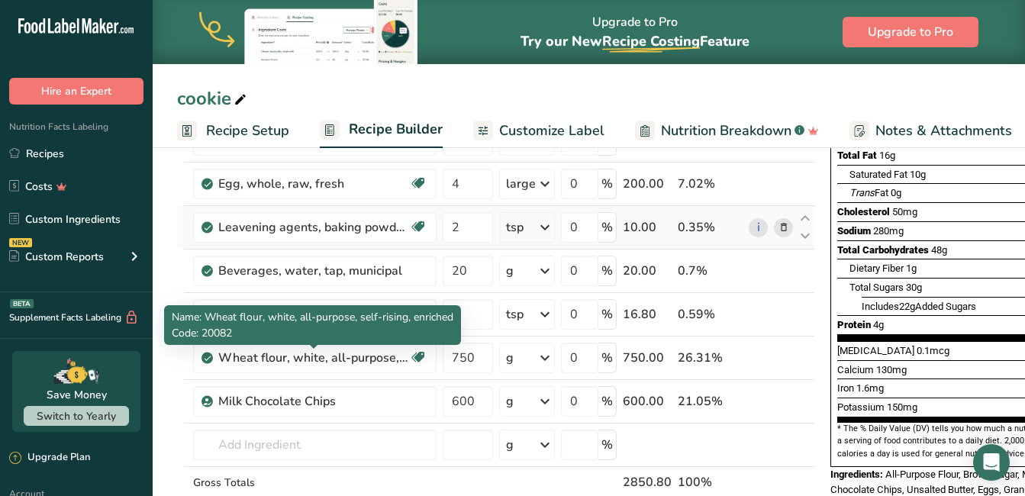
scroll to position [153, 0]
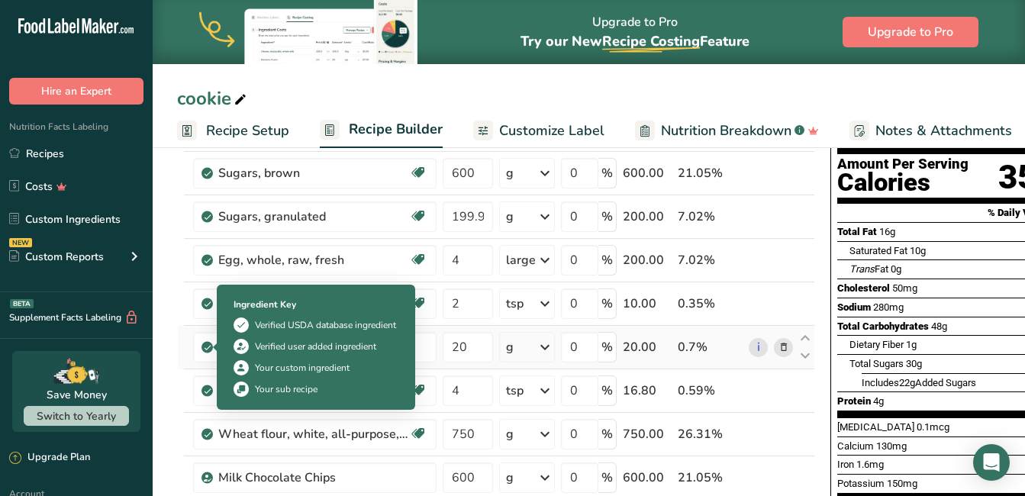
click at [205, 345] on icon at bounding box center [207, 347] width 9 height 14
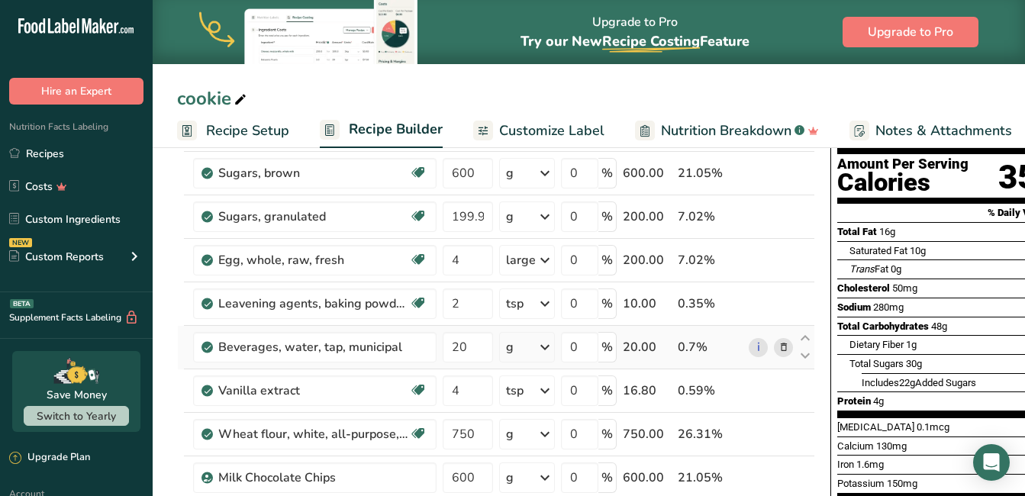
click at [780, 347] on icon at bounding box center [783, 347] width 11 height 16
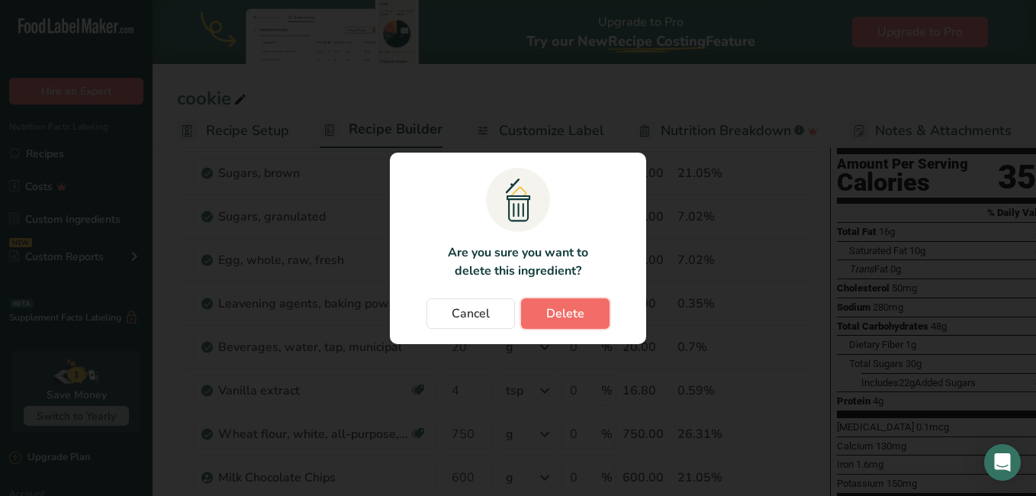
click at [581, 310] on span "Delete" at bounding box center [565, 313] width 38 height 18
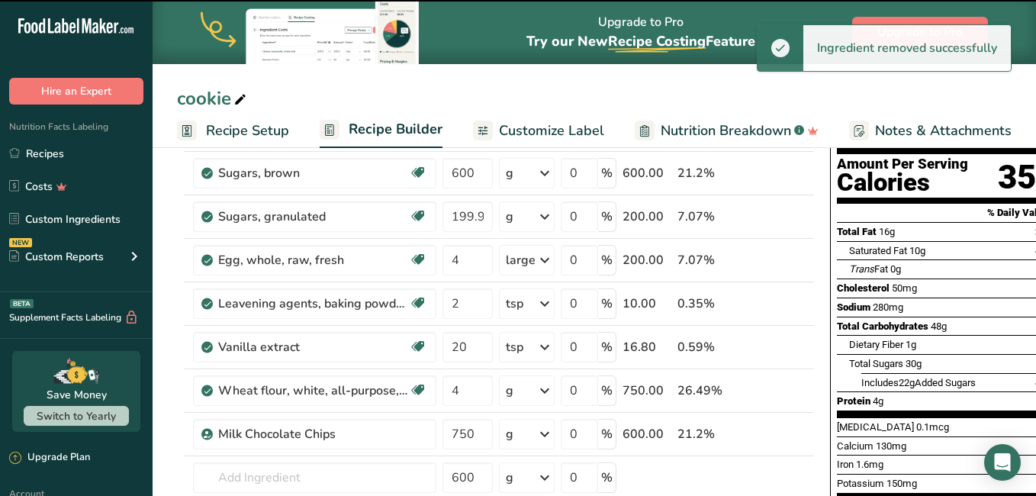
type input "4"
type input "750"
type input "600"
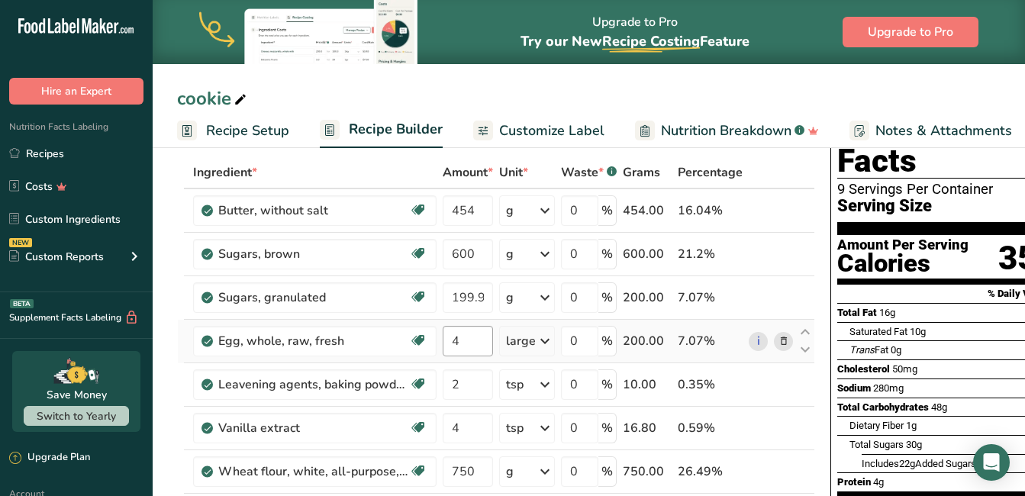
scroll to position [229, 0]
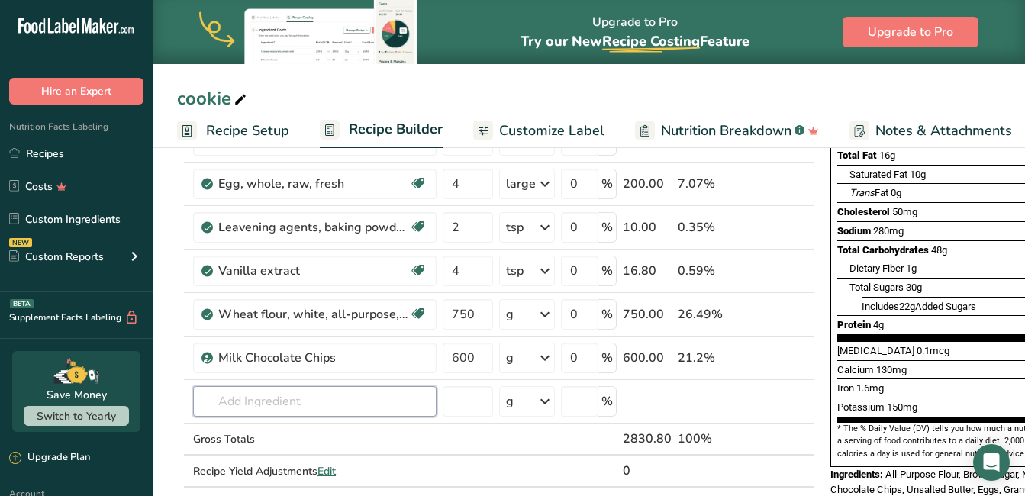
click at [322, 400] on input "text" at bounding box center [314, 401] width 243 height 31
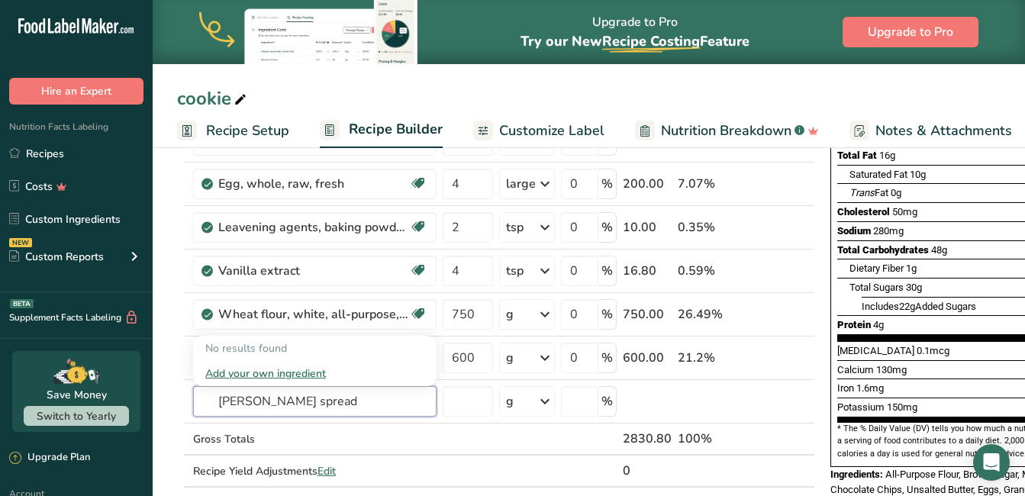
drag, startPoint x: 242, startPoint y: 402, endPoint x: 199, endPoint y: 356, distance: 62.6
click at [189, 388] on tr "vela spread No results found Add your own ingredient g Weight Units g kg mg See…" at bounding box center [496, 401] width 636 height 43
type input "milk chocolate spread"
click at [259, 370] on div "Add your own ingredient" at bounding box center [314, 373] width 219 height 16
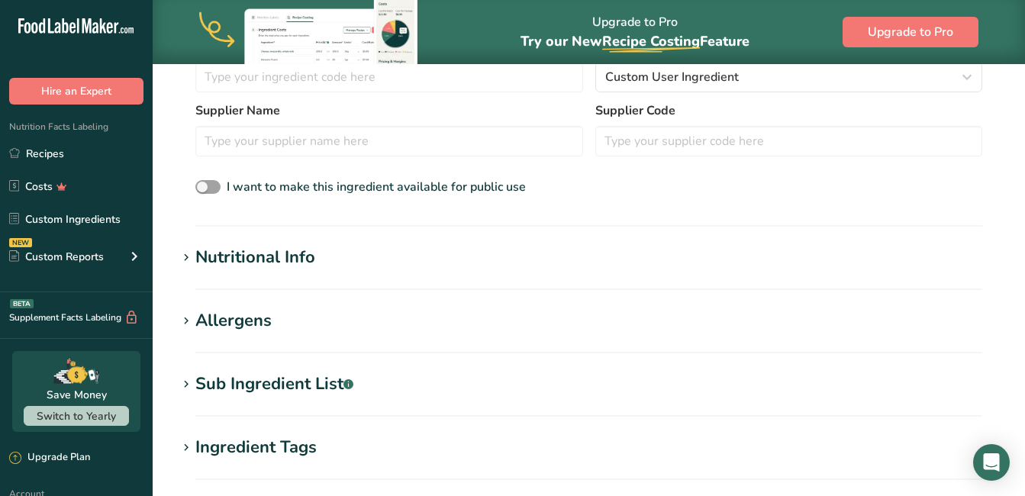
scroll to position [458, 0]
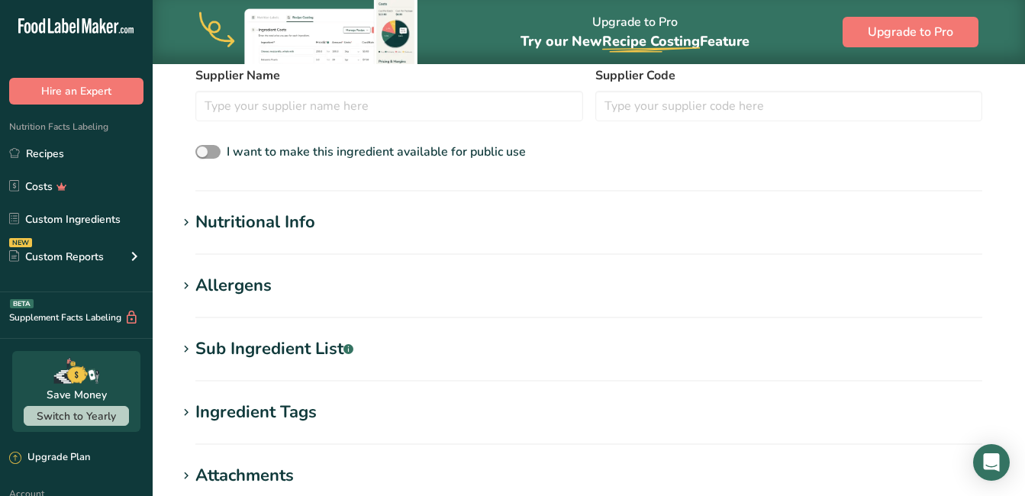
click at [278, 344] on div "Sub Ingredient List .a-a{fill:#347362;}.b-a{fill:#fff;}" at bounding box center [274, 348] width 158 height 25
drag, startPoint x: 182, startPoint y: 344, endPoint x: 220, endPoint y: 339, distance: 38.5
click at [185, 344] on icon at bounding box center [186, 349] width 14 height 21
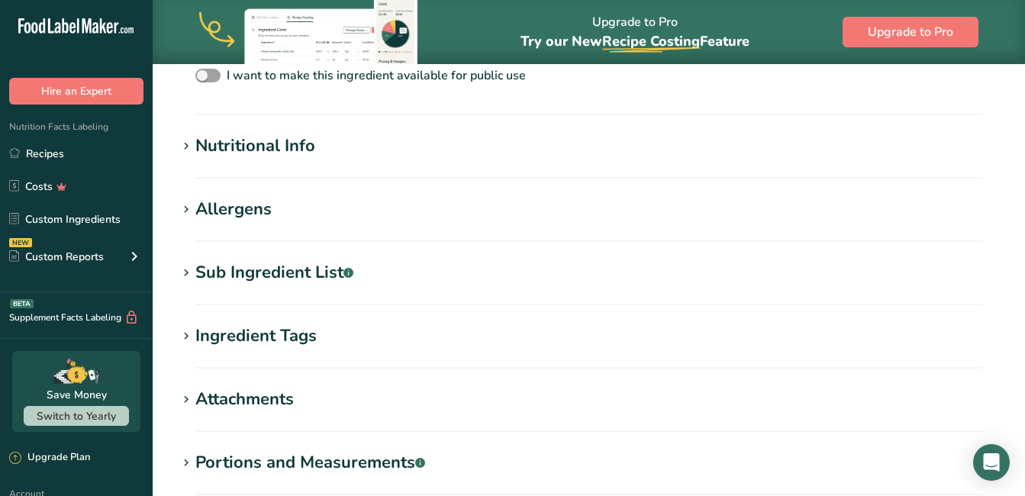
scroll to position [610, 0]
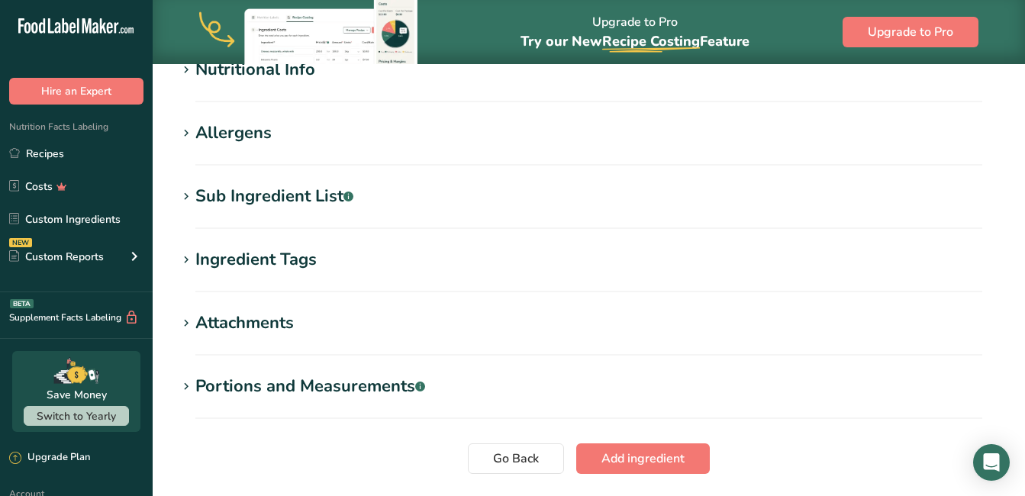
click at [241, 198] on div "Sub Ingredient List .a-a{fill:#347362;}.b-a{fill:#fff;}" at bounding box center [274, 196] width 158 height 25
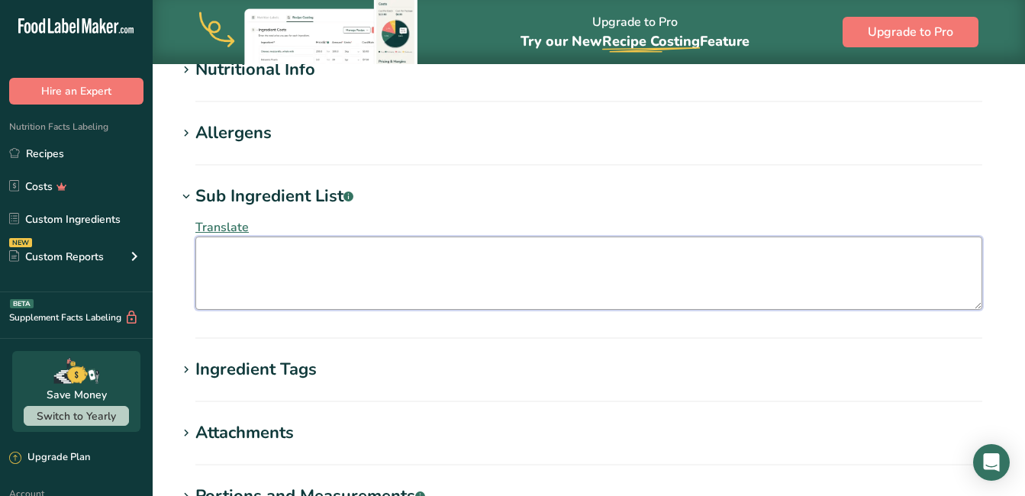
click at [220, 253] on textarea at bounding box center [588, 272] width 787 height 73
paste textarea "Sugar, Vegetable Oil and Fat (Shea, Sunflower), Whole MILK Powder, 10% MILK Cho…"
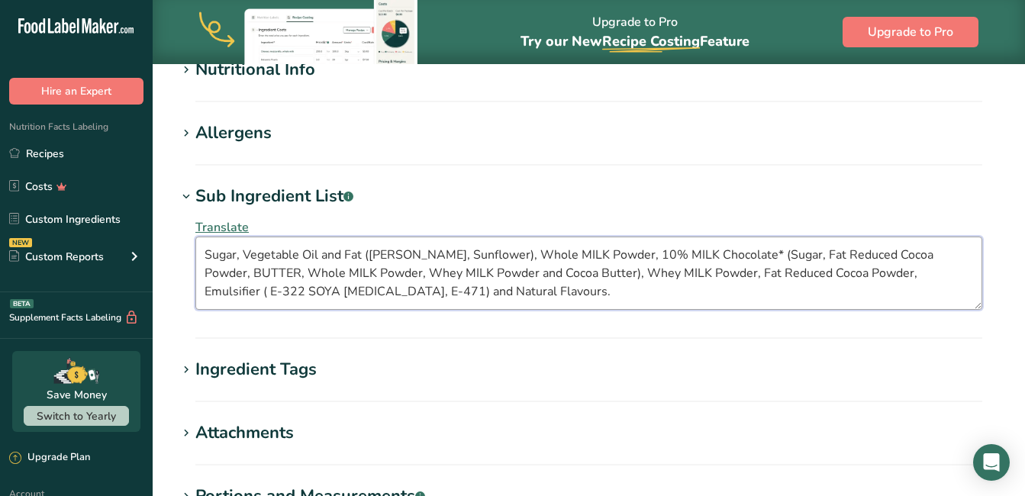
type textarea "Sugar, Vegetable Oil and Fat (Shea, Sunflower), Whole MILK Powder, 10% MILK Cho…"
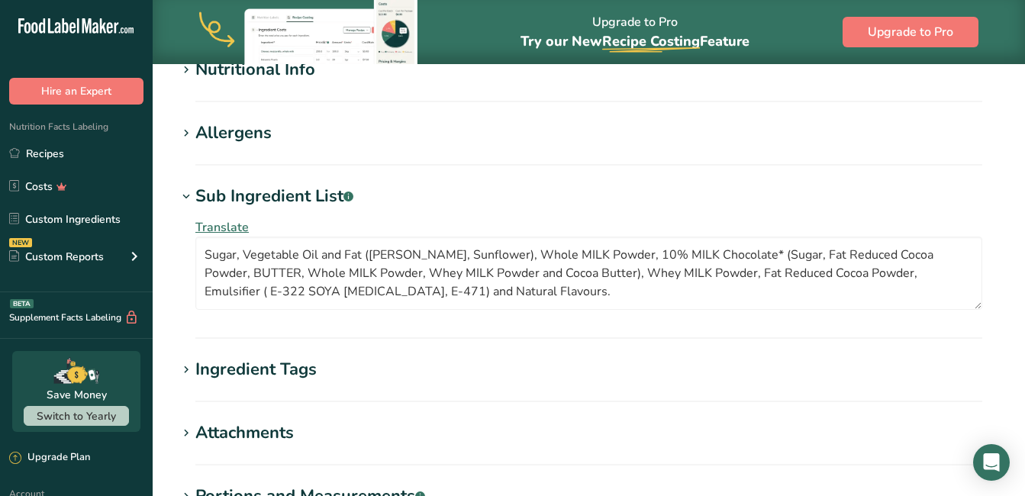
click at [456, 337] on hr at bounding box center [588, 338] width 787 height 2
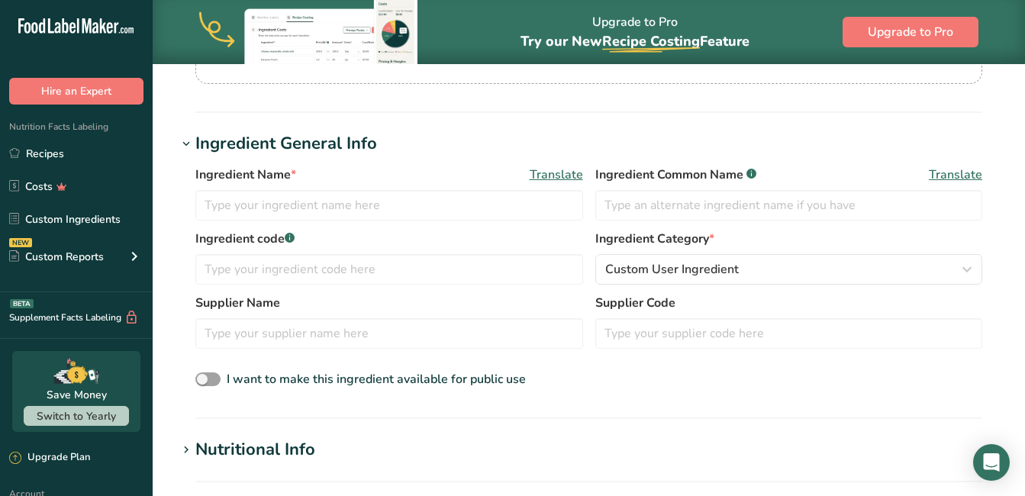
scroll to position [229, 0]
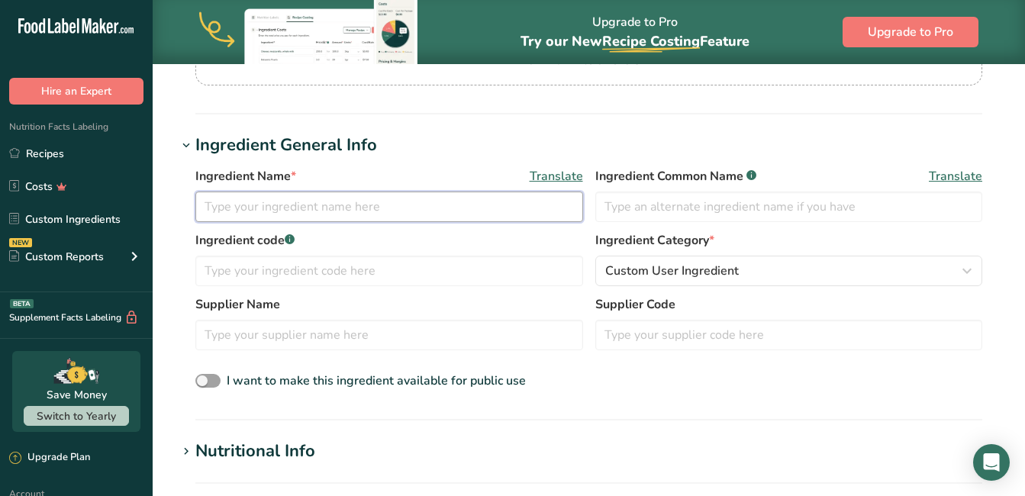
click at [260, 206] on input "text" at bounding box center [389, 206] width 388 height 31
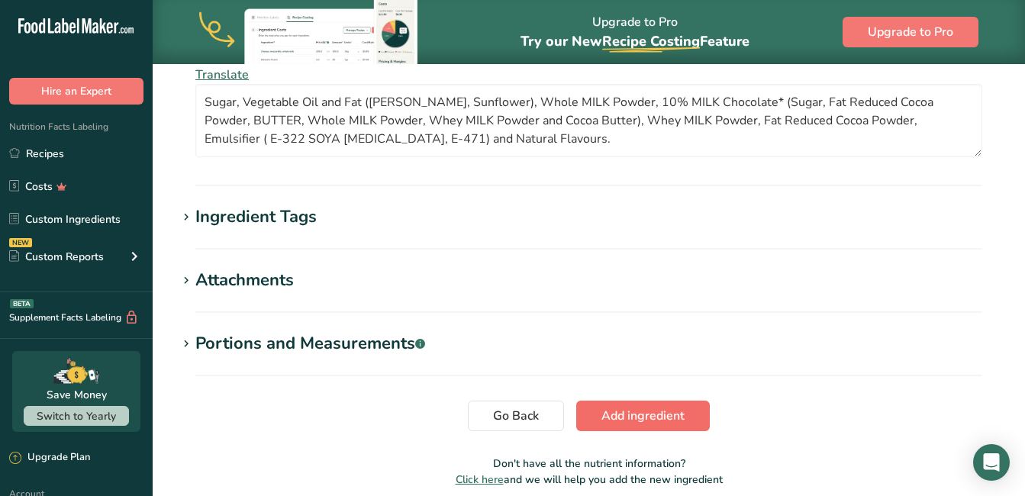
type input "milk chocolate spread"
click at [641, 414] on span "Add ingredient" at bounding box center [642, 416] width 83 height 18
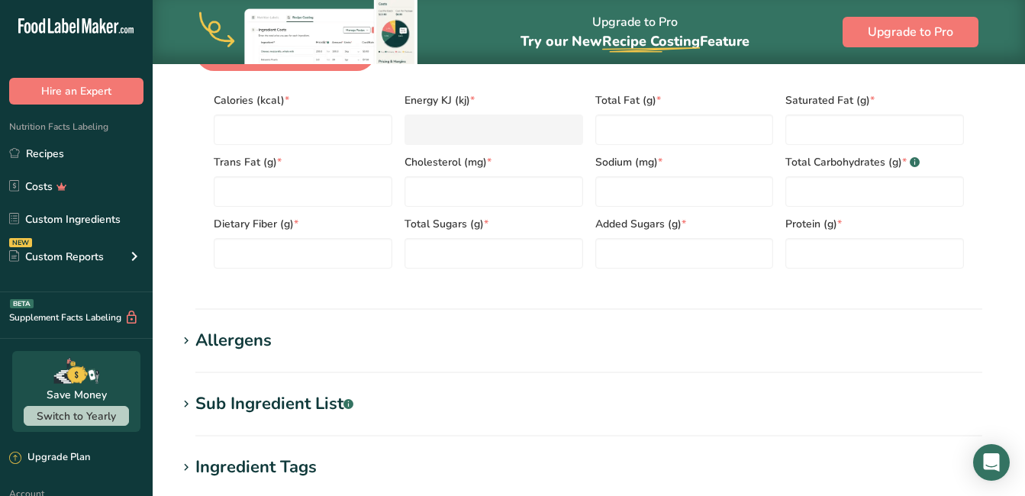
scroll to position [286, 0]
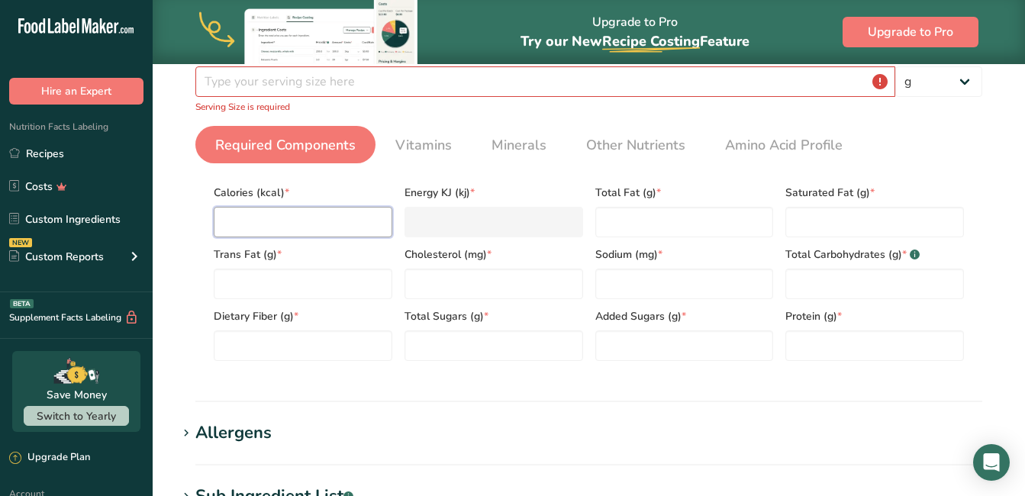
click at [317, 215] on input "number" at bounding box center [303, 222] width 179 height 31
type input "5"
type KJ "20.9"
type input "577"
type KJ "2414.2"
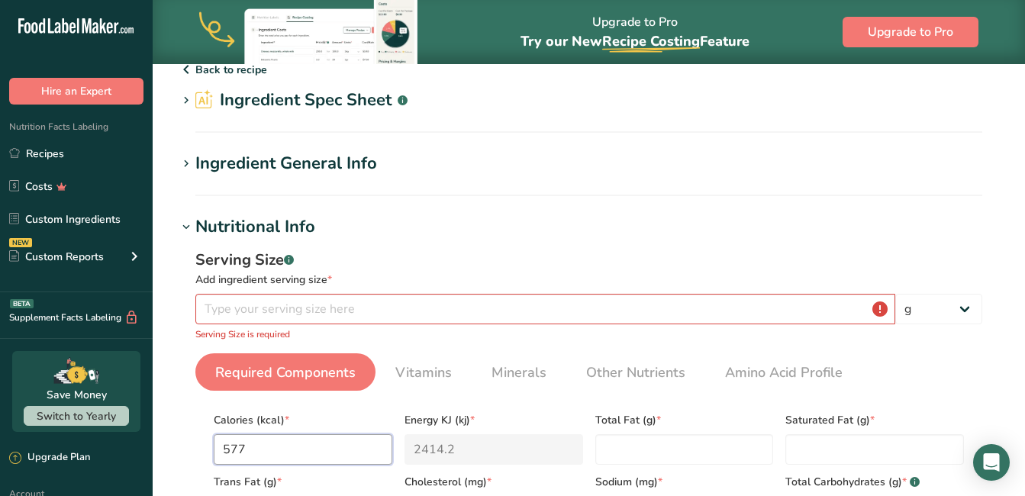
scroll to position [57, 0]
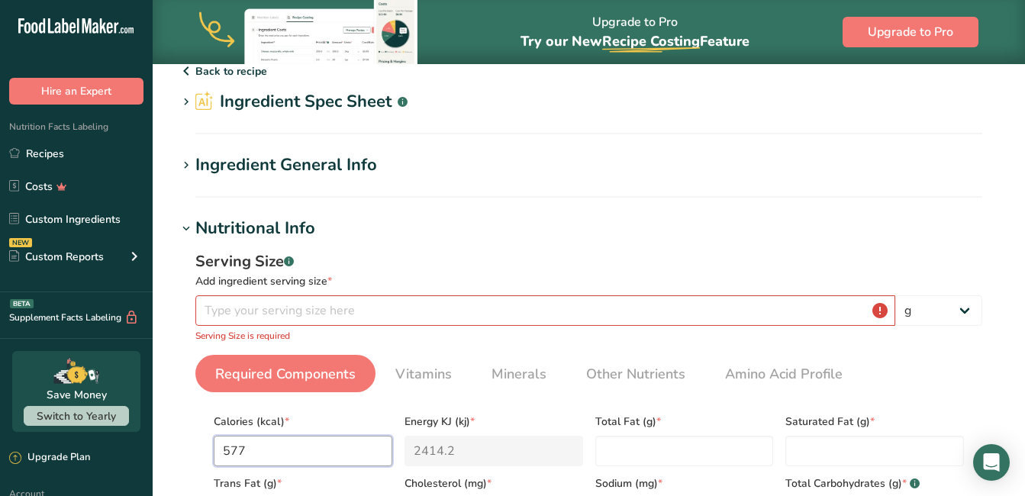
type input "577"
click at [458, 304] on input "number" at bounding box center [545, 310] width 700 height 31
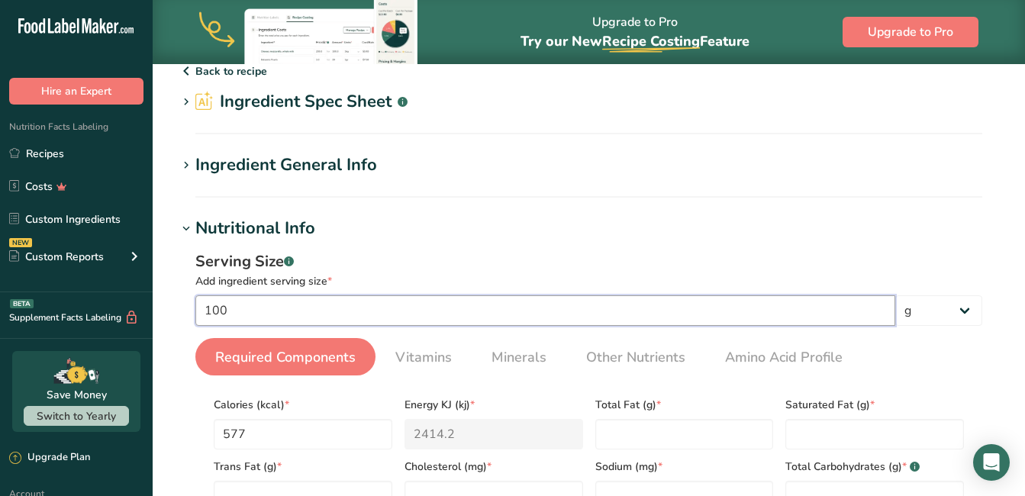
type input "100"
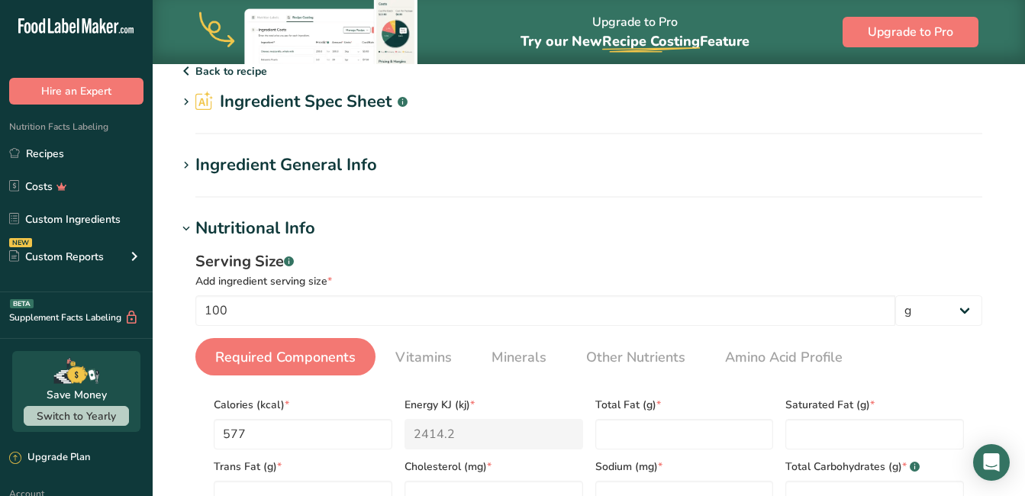
click at [513, 268] on div "Serving Size .a-a{fill:#347362;}.b-a{fill:#fff;}" at bounding box center [588, 261] width 787 height 23
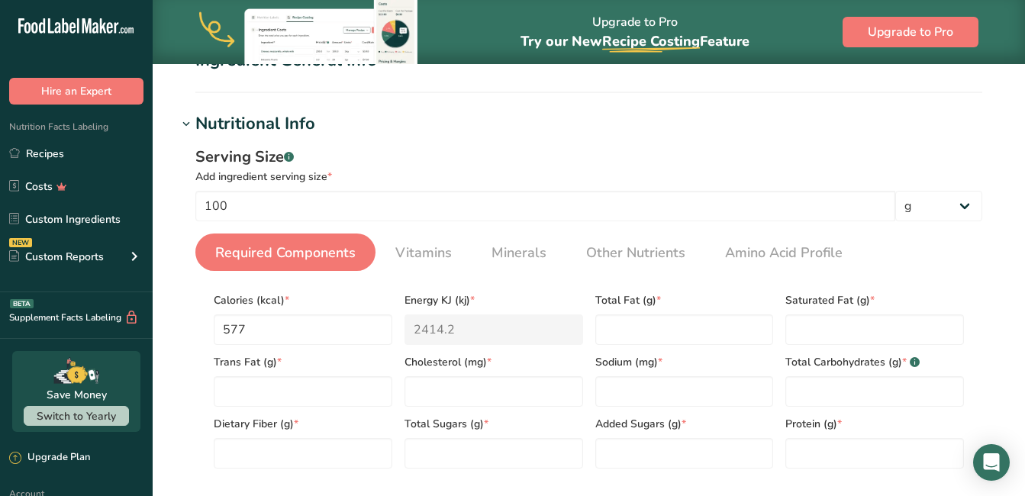
scroll to position [210, 0]
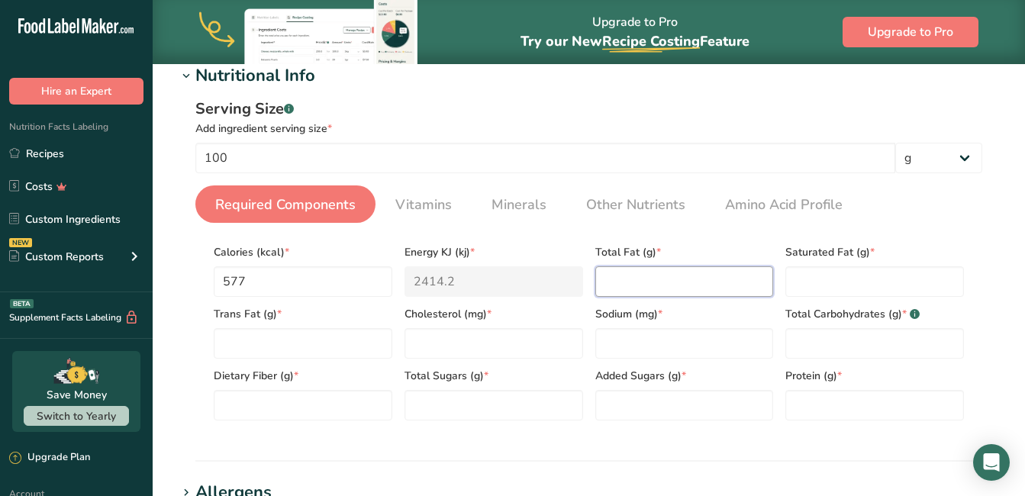
click at [626, 279] on Fat "number" at bounding box center [684, 281] width 179 height 31
type Fat "37.9"
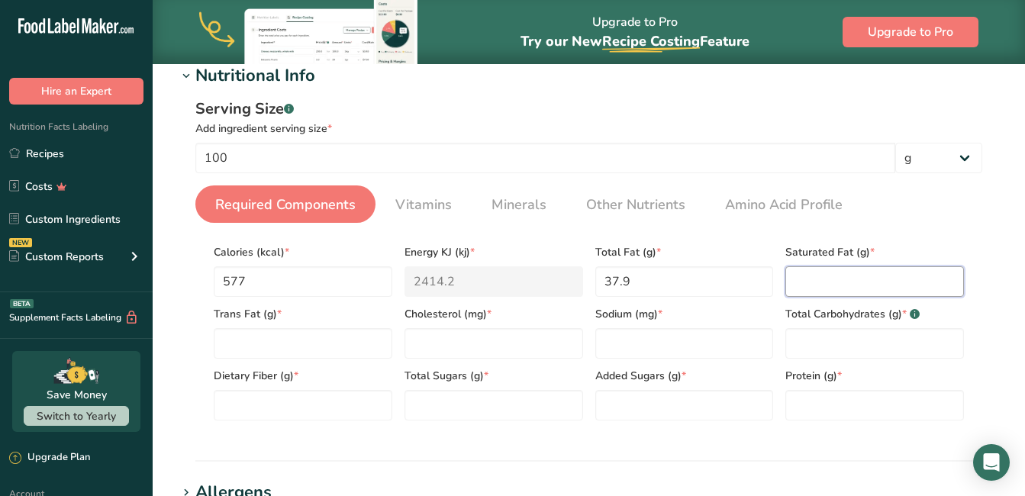
click at [825, 275] on Fat "number" at bounding box center [874, 281] width 179 height 31
type Fat "13.4"
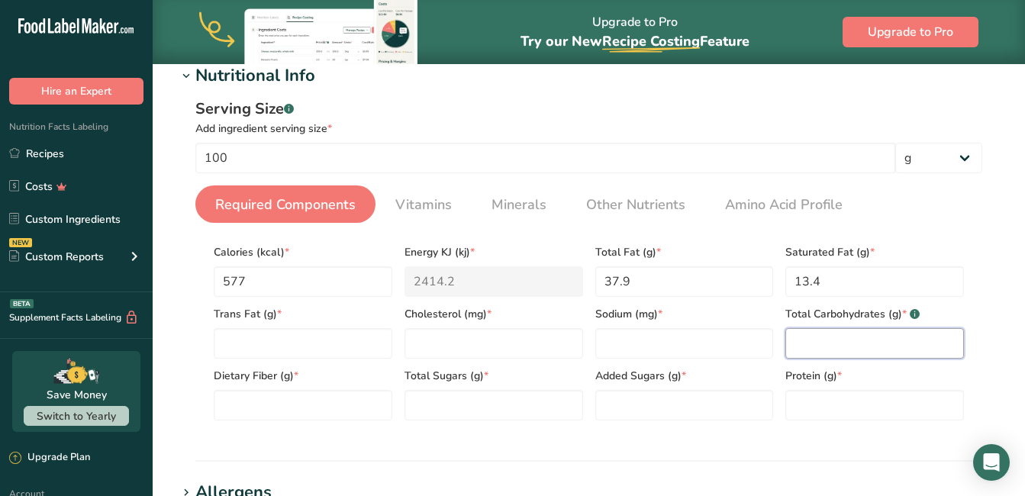
click at [898, 331] on Carbohydrates "number" at bounding box center [874, 343] width 179 height 31
type Carbohydrates "51.4"
click at [632, 404] on Sugars "number" at bounding box center [684, 405] width 179 height 31
type Sugars "51.4"
click at [265, 403] on Fiber "number" at bounding box center [303, 405] width 179 height 31
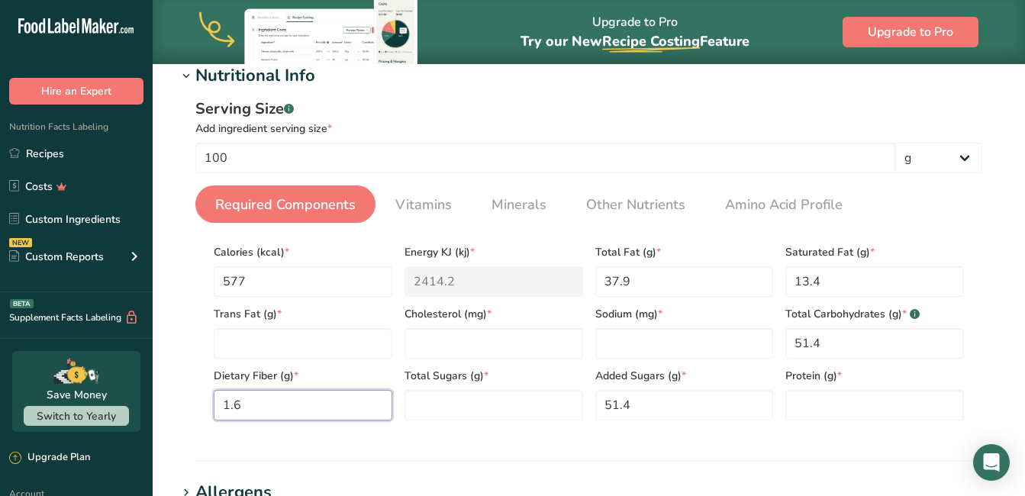
type Fiber "1.6"
click at [621, 338] on input "number" at bounding box center [684, 343] width 179 height 31
type input "0.29"
click at [298, 340] on Fat "number" at bounding box center [303, 343] width 179 height 31
type Fat "0"
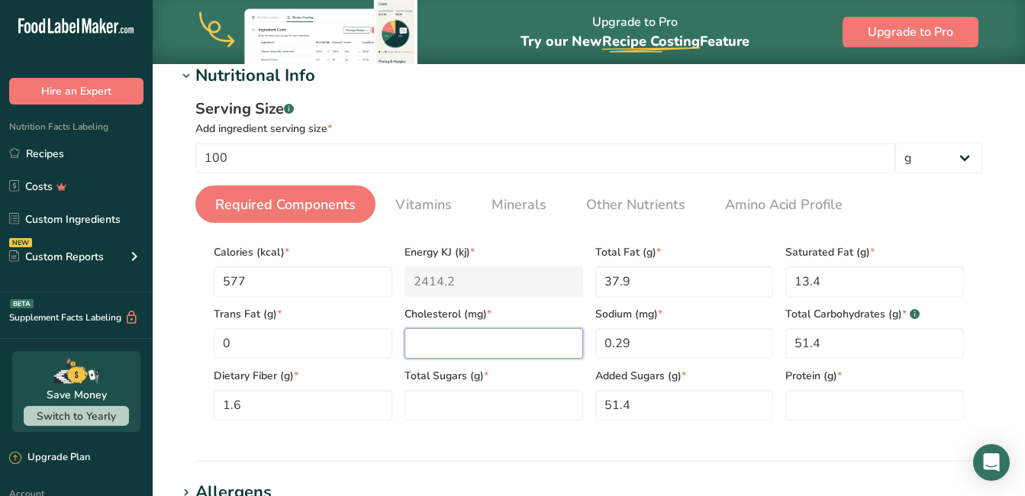
click at [439, 339] on input "number" at bounding box center [493, 343] width 179 height 31
type input "0"
click at [542, 402] on Sugars "number" at bounding box center [493, 405] width 179 height 31
type Sugars "50.5"
drag, startPoint x: 640, startPoint y: 404, endPoint x: 545, endPoint y: 395, distance: 95.0
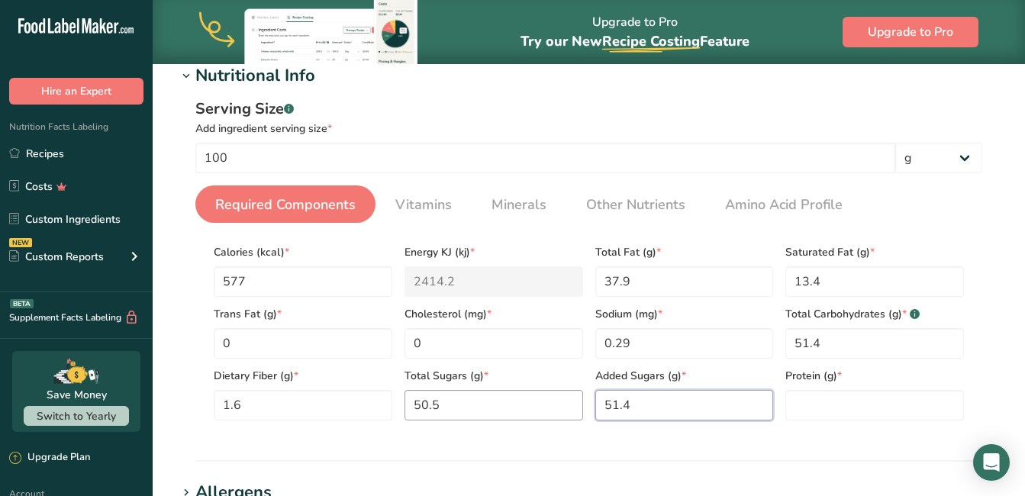
click at [545, 395] on div "Calories (kcal) * 577 Energy KJ (kj) * 2414.2 Total Fat (g) * 37.9 Saturated Fa…" at bounding box center [588, 327] width 762 height 185
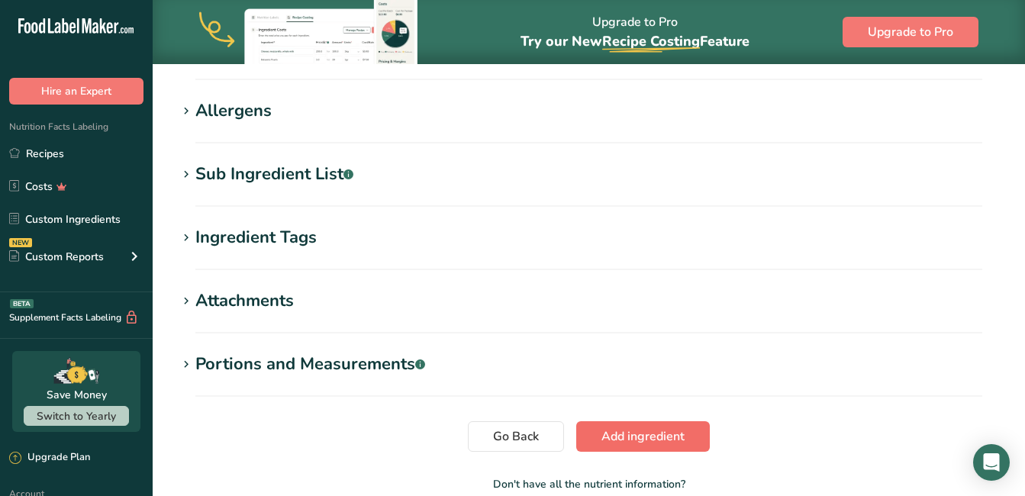
type Sugars "0"
click at [634, 436] on span "Add ingredient" at bounding box center [642, 436] width 83 height 18
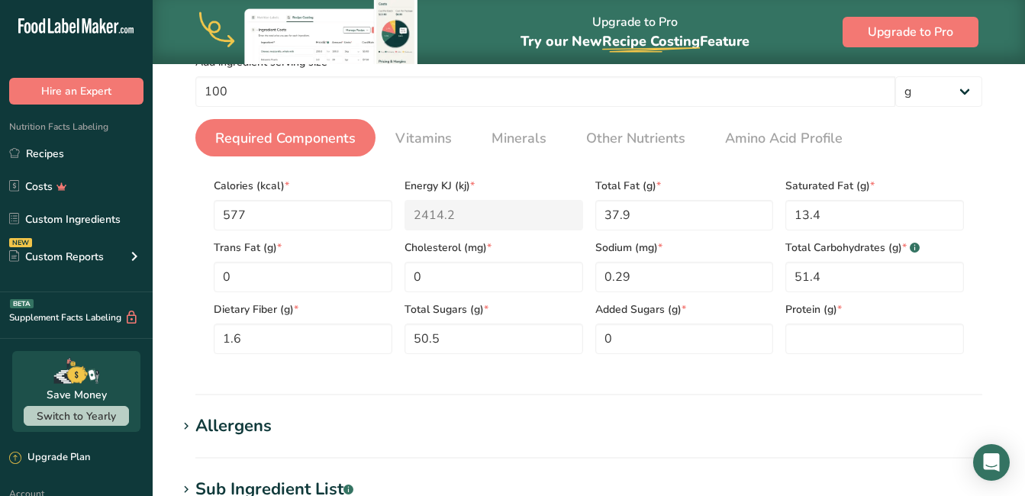
scroll to position [273, 0]
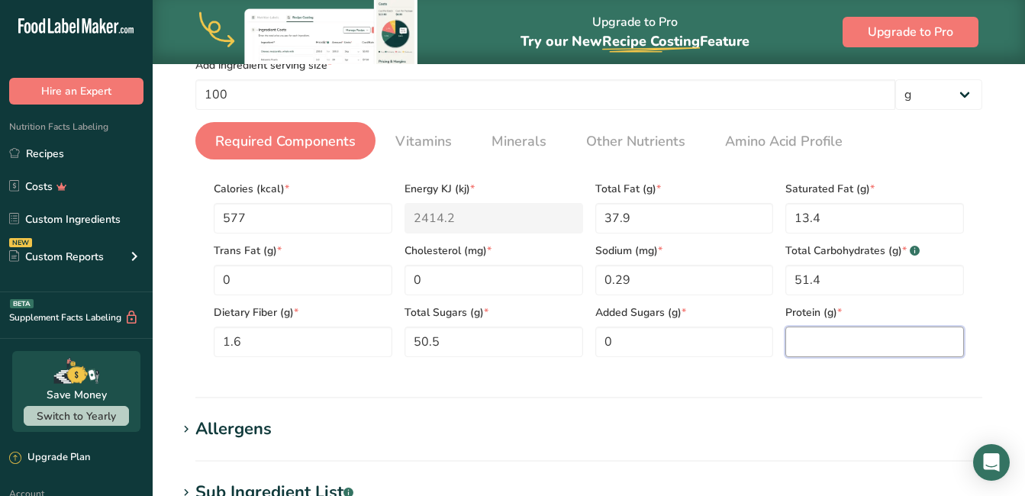
click at [832, 346] on input "number" at bounding box center [874, 342] width 179 height 31
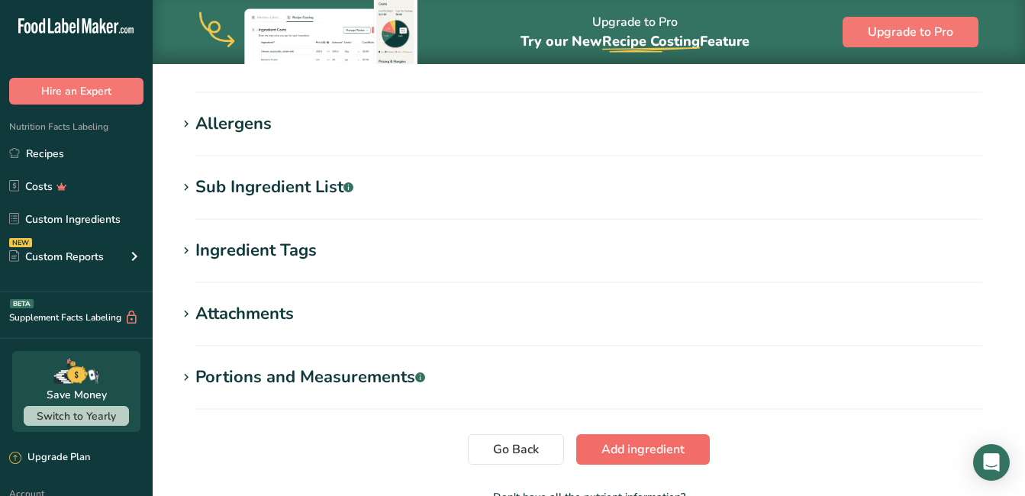
type input "0"
click at [616, 453] on span "Add ingredient" at bounding box center [642, 449] width 83 height 18
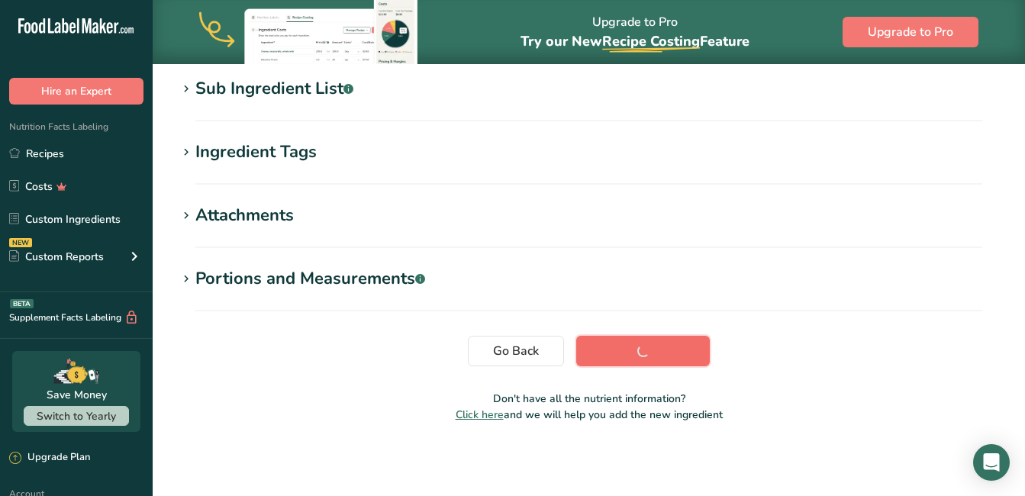
scroll to position [323, 0]
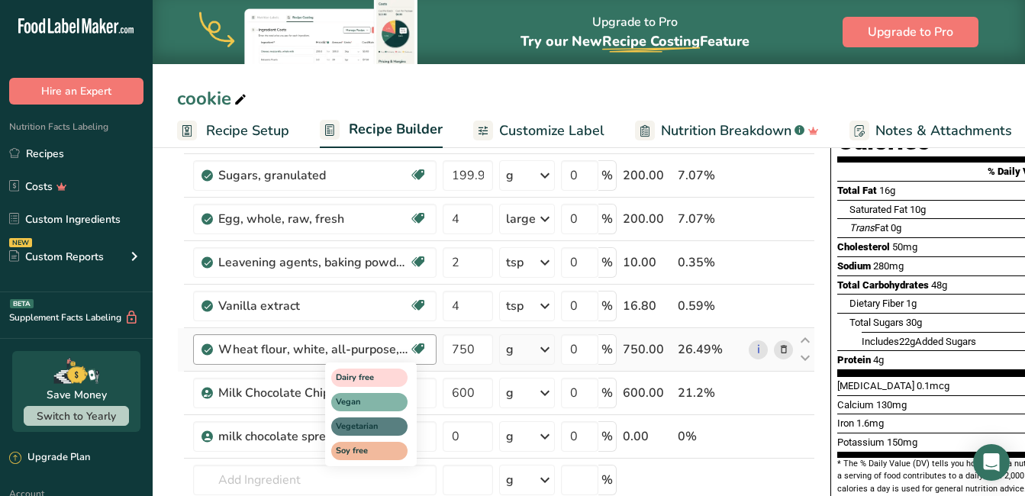
scroll to position [305, 0]
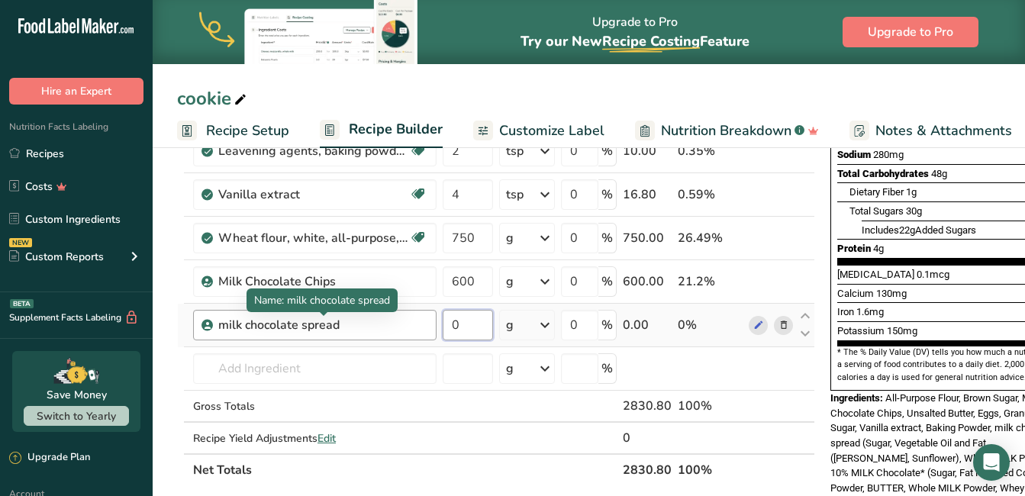
drag, startPoint x: 481, startPoint y: 323, endPoint x: 396, endPoint y: 320, distance: 85.5
click at [396, 320] on tr "milk chocolate spread 0 g Weight Units g kg mg See more Volume Units l Volume u…" at bounding box center [496, 325] width 636 height 43
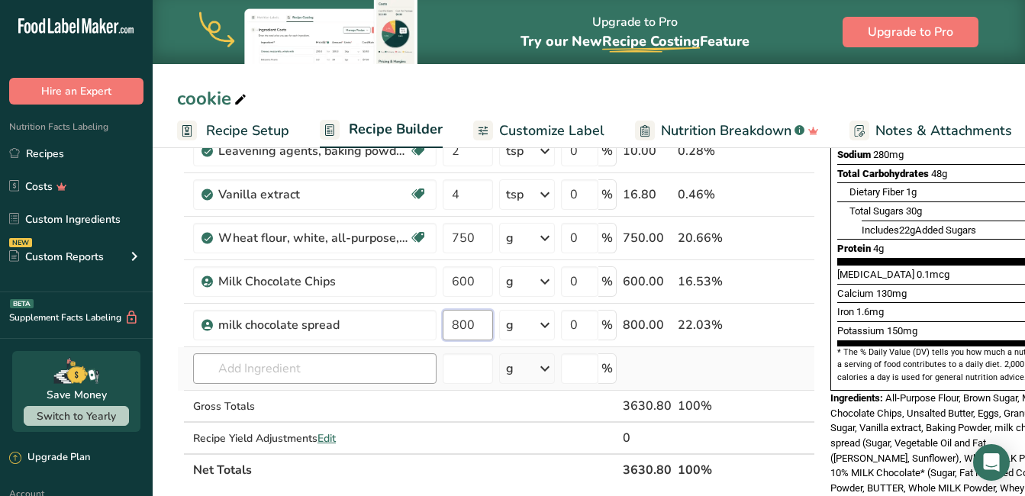
type input "800"
click at [338, 371] on div "Ingredient * Amount * Unit * Waste * .a-a{fill:#347362;}.b-a{fill:#fff;} Grams …" at bounding box center [496, 204] width 638 height 563
click at [760, 281] on link "i" at bounding box center [757, 281] width 19 height 19
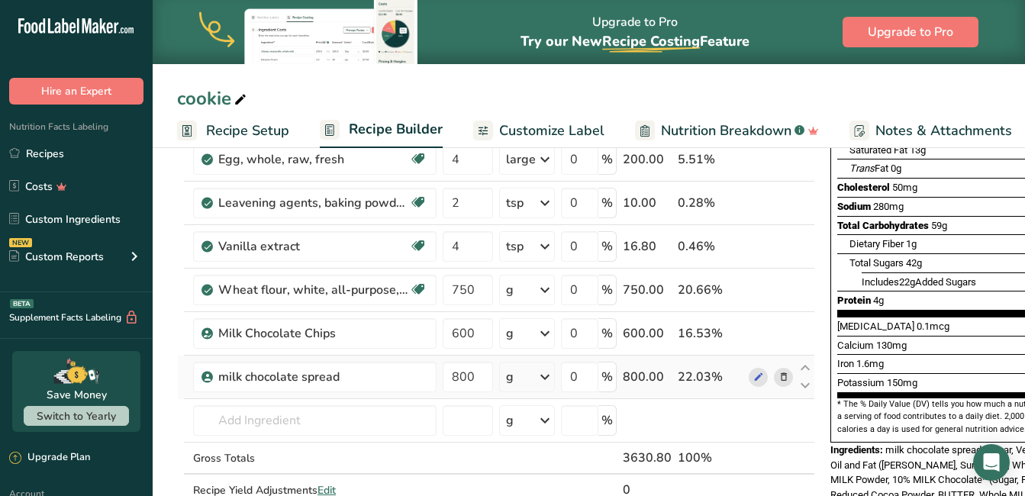
scroll to position [229, 0]
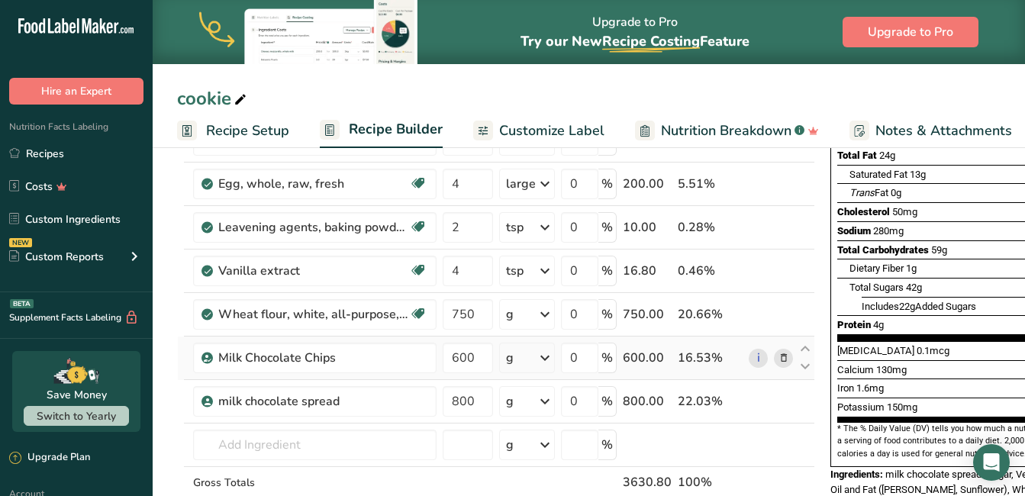
click at [783, 355] on icon at bounding box center [783, 358] width 11 height 16
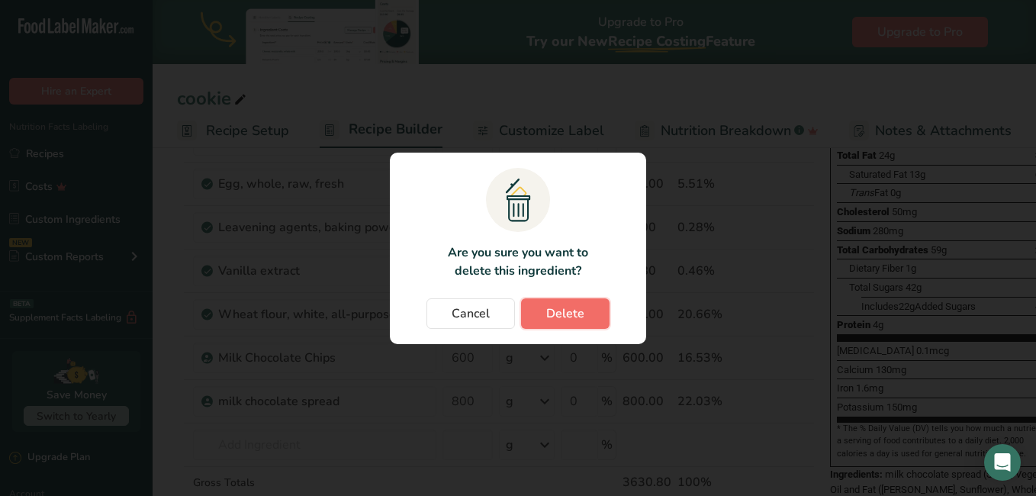
click at [540, 314] on button "Delete" at bounding box center [565, 313] width 88 height 31
type input "800"
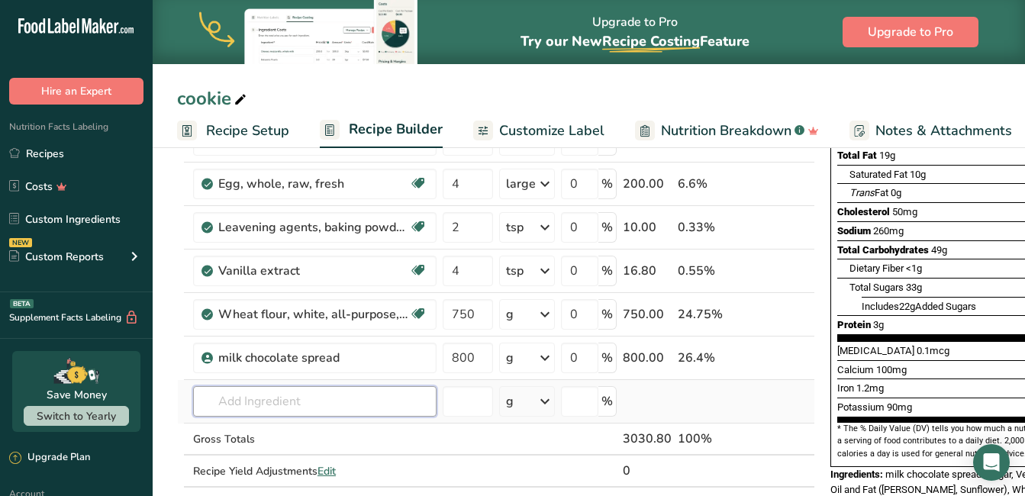
click at [375, 401] on input "text" at bounding box center [314, 401] width 243 height 31
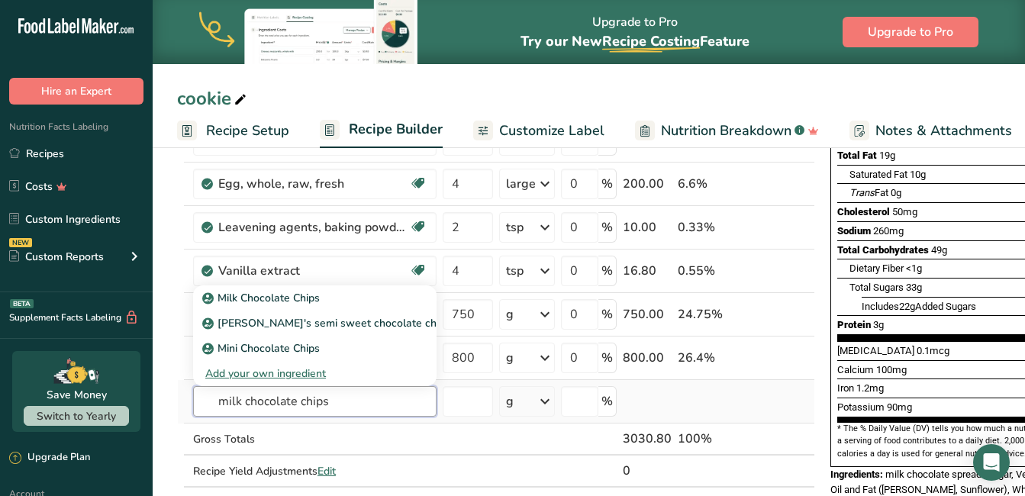
type input "milk chocolate chips"
click at [302, 368] on div "Add your own ingredient" at bounding box center [314, 373] width 219 height 16
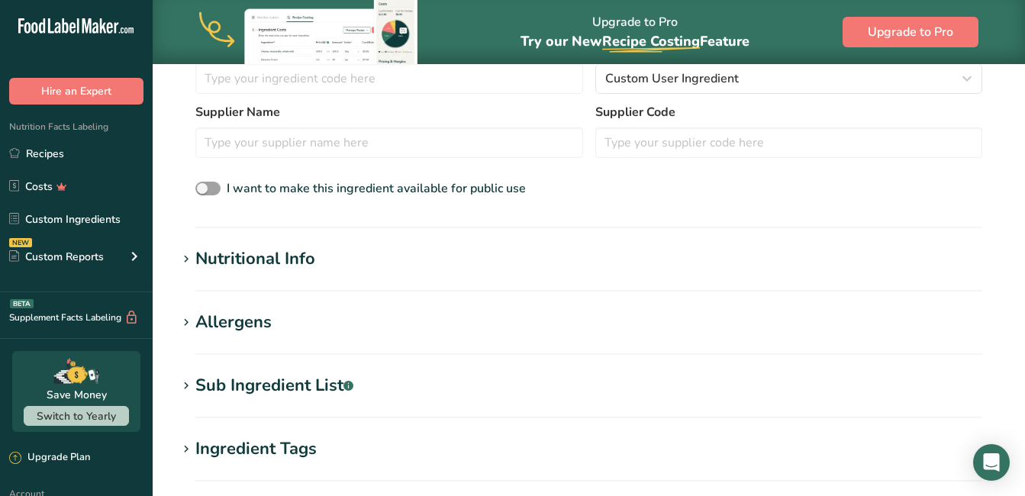
scroll to position [458, 0]
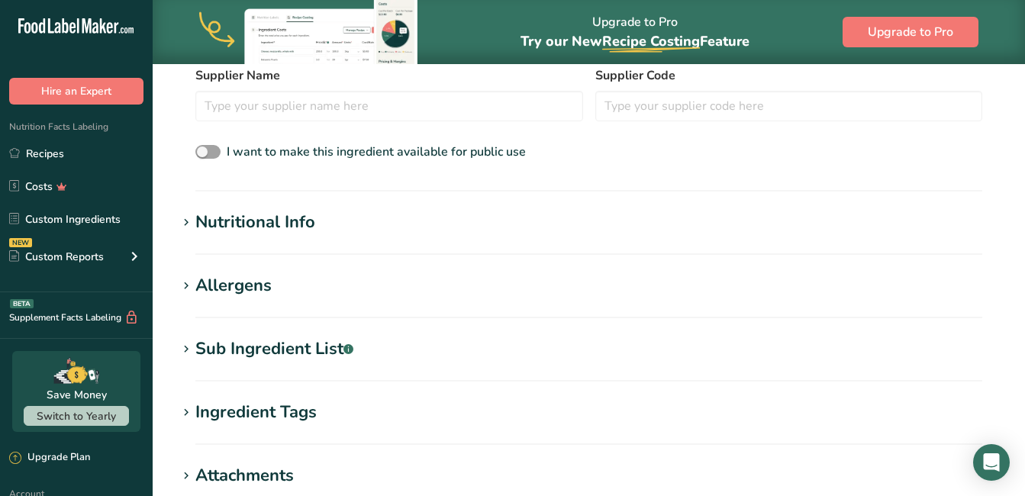
click at [294, 346] on div "Sub Ingredient List .a-a{fill:#347362;}.b-a{fill:#fff;}" at bounding box center [274, 348] width 158 height 25
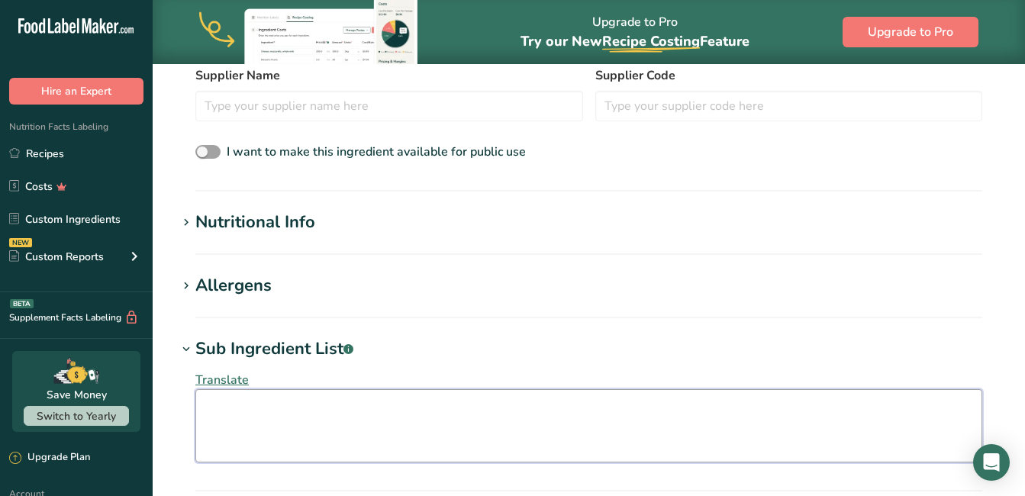
click at [223, 409] on textarea at bounding box center [588, 425] width 787 height 73
paste textarea "Sugar, Cocoa Butter, Whole MILK Powder, Cocoa Mass, Dextrose, Concentrated BUTT…"
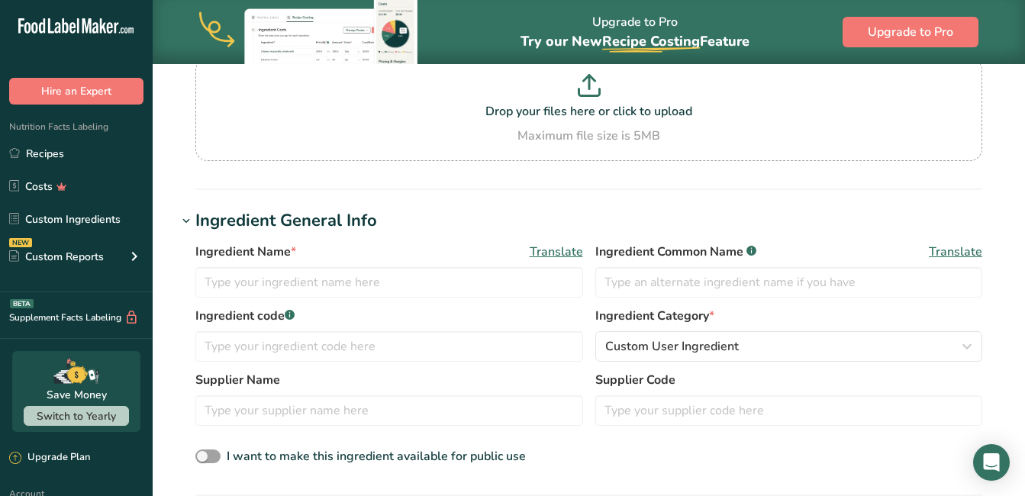
scroll to position [153, 0]
type textarea "Sugar, Cocoa Butter, Whole MILK Powder, Cocoa Mass, Dextrose, Concentrated BUTT…"
click at [267, 288] on input "text" at bounding box center [389, 283] width 388 height 31
type input "c"
type input "milk chocolate chips"
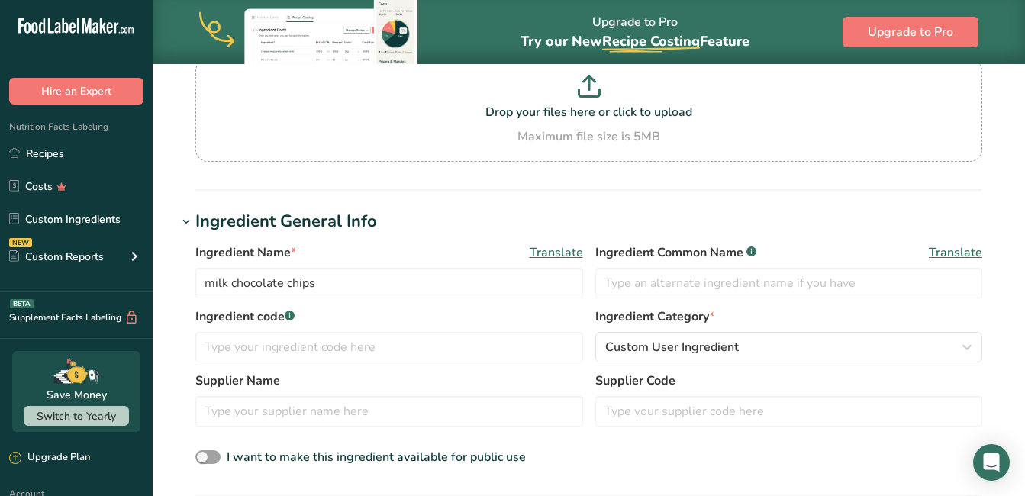
click at [520, 362] on div "Ingredient code .a-a{fill:#347362;}.b-a{fill:#fff;} Ingredient Category * Custo…" at bounding box center [588, 339] width 787 height 64
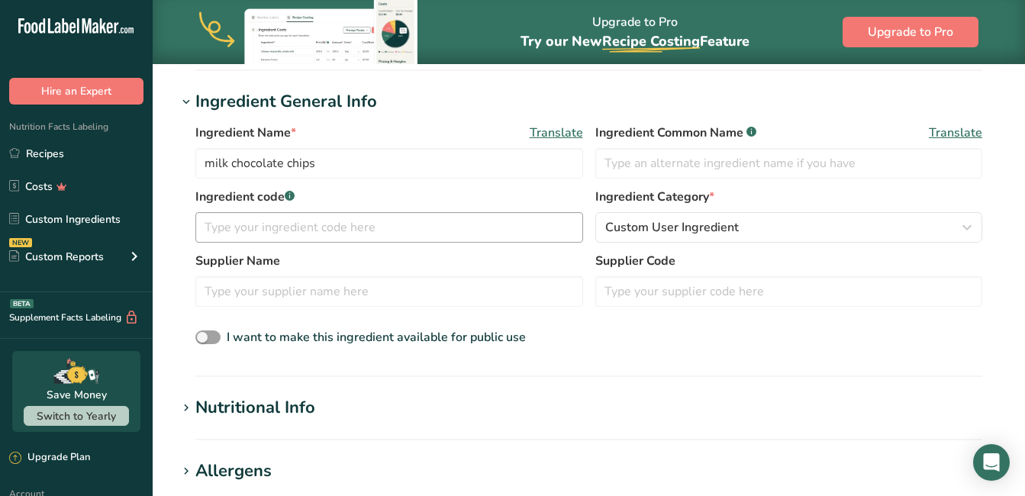
scroll to position [305, 0]
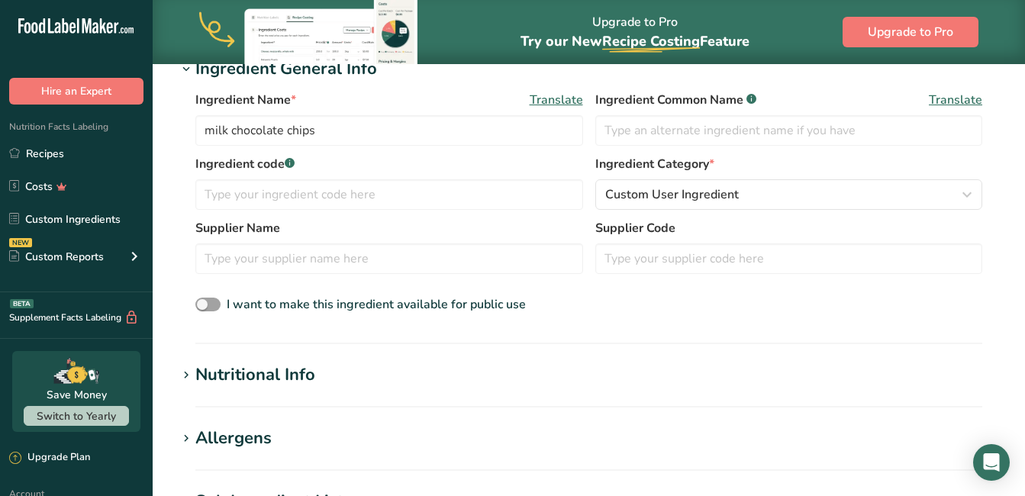
click at [433, 241] on div "Supplier Name" at bounding box center [389, 246] width 388 height 55
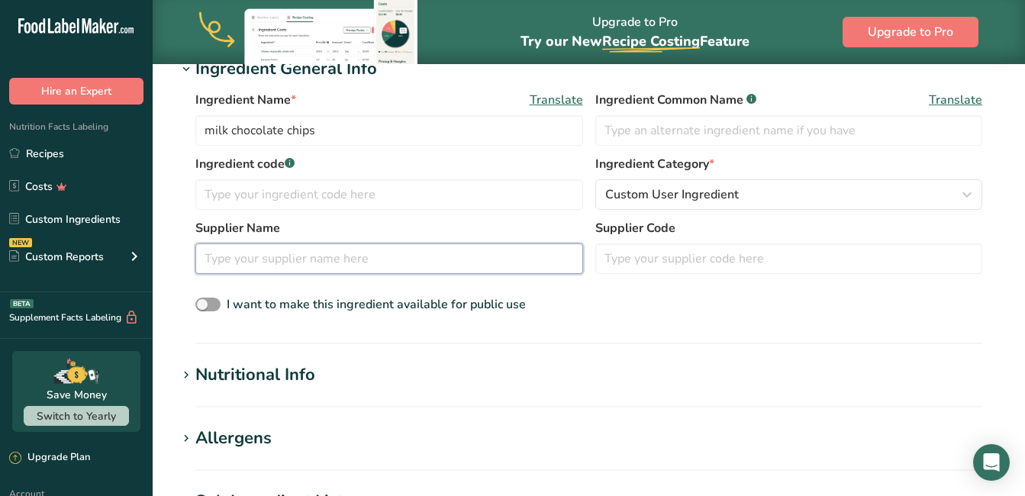
click at [439, 260] on input "text" at bounding box center [389, 258] width 388 height 31
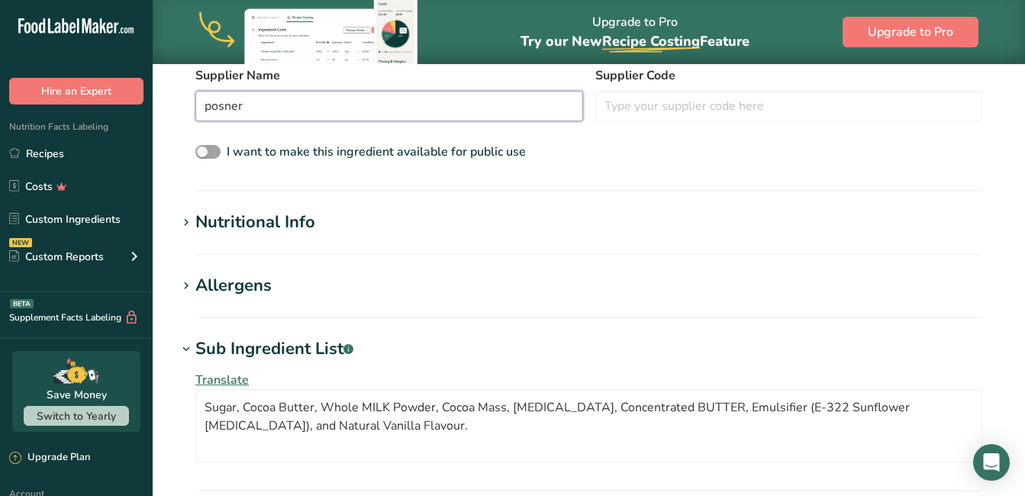
scroll to position [381, 0]
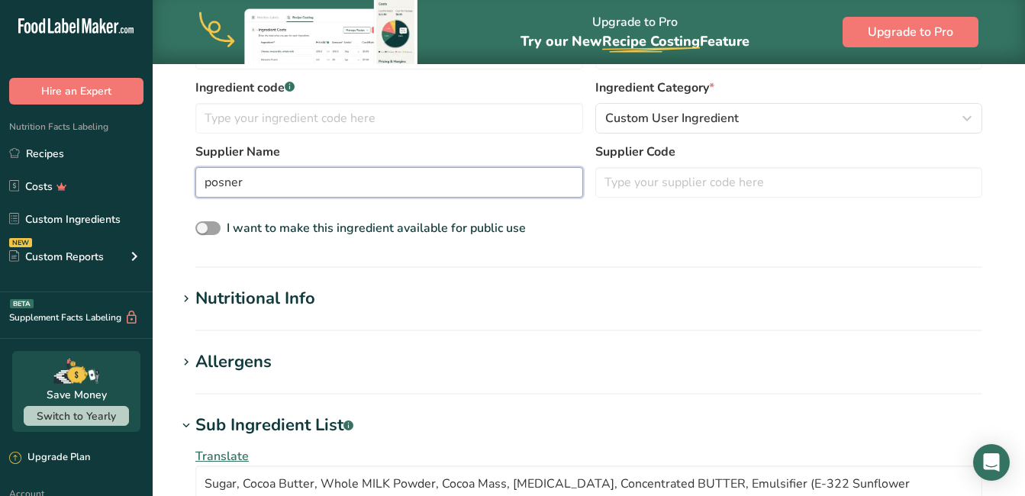
type input "posner"
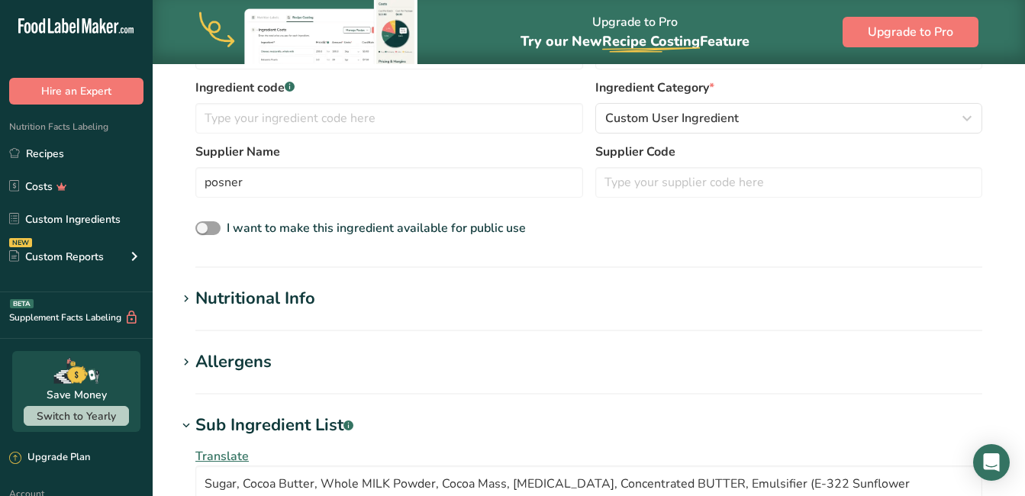
click at [288, 294] on div "Nutritional Info" at bounding box center [255, 298] width 120 height 25
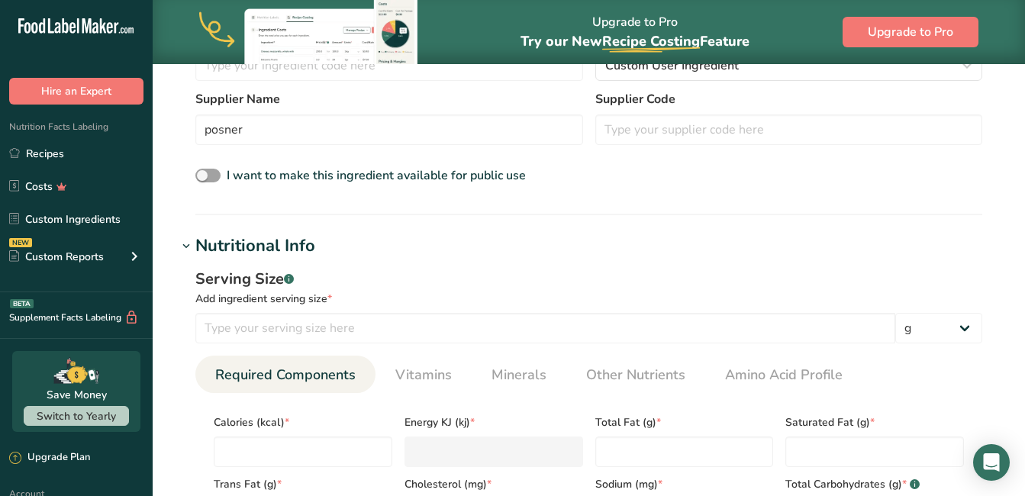
scroll to position [458, 0]
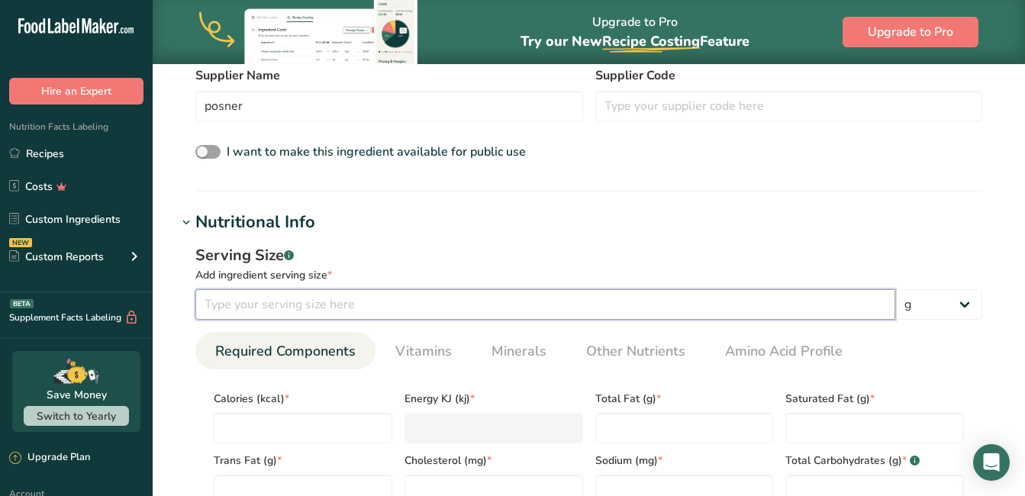
click at [395, 303] on input "number" at bounding box center [545, 304] width 700 height 31
type input "100"
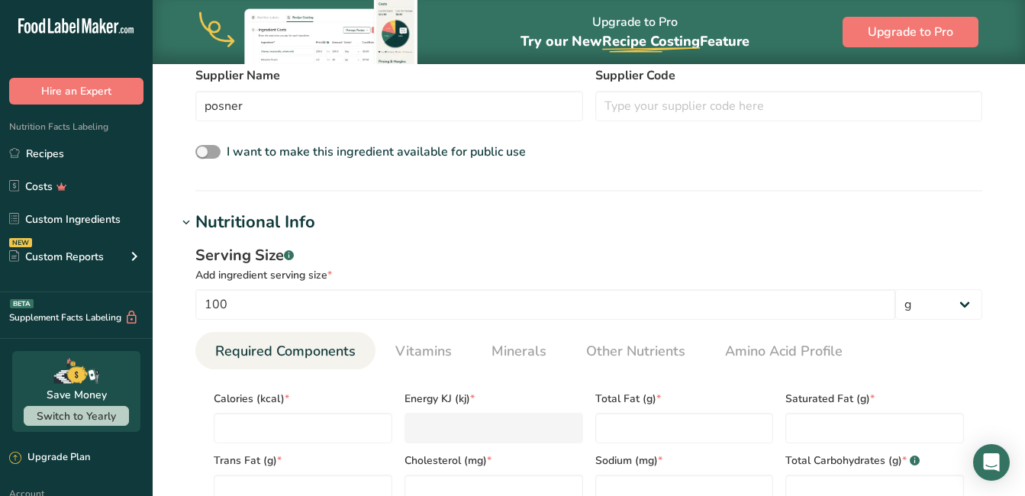
click at [648, 252] on div "Serving Size .a-a{fill:#347362;}.b-a{fill:#fff;}" at bounding box center [588, 255] width 787 height 23
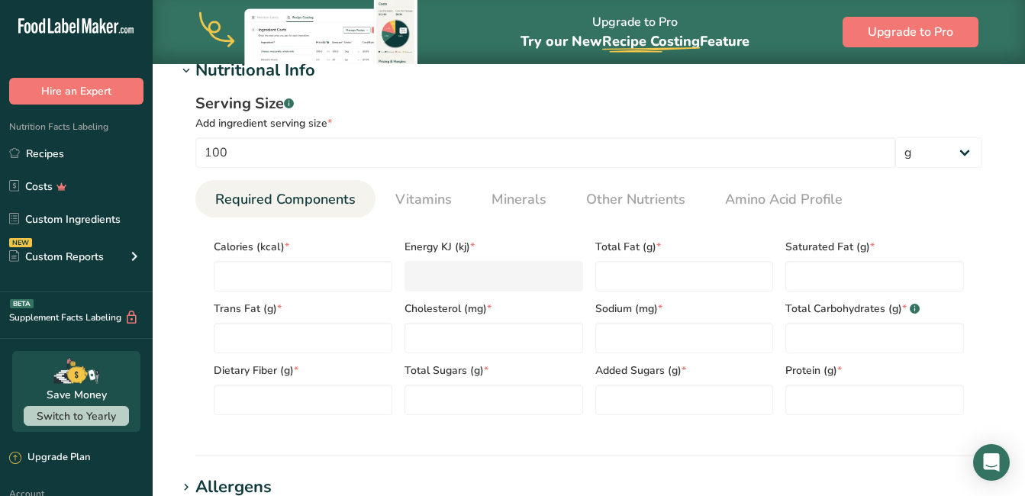
scroll to position [610, 0]
click at [344, 275] on input "number" at bounding box center [303, 275] width 179 height 31
type input "5"
type KJ "20.9"
type input "51"
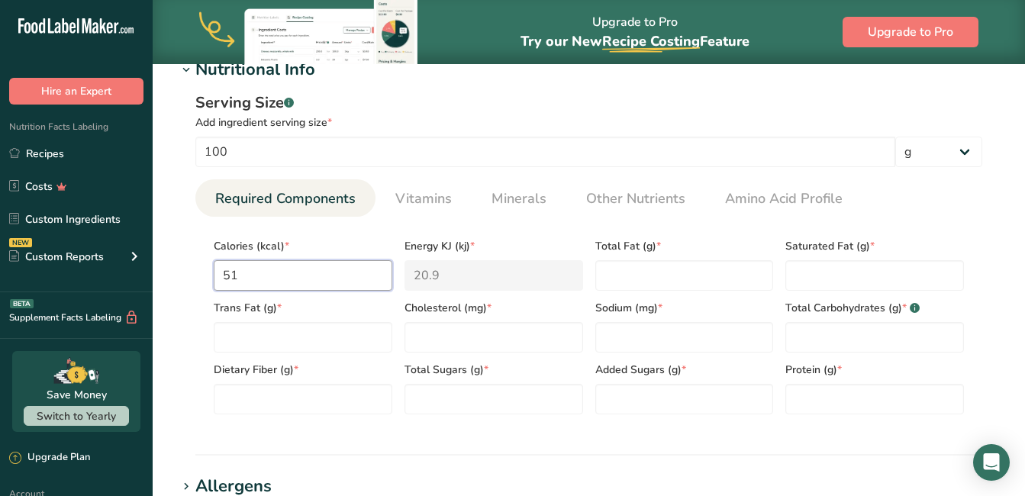
type KJ "213.4"
type input "518"
type KJ "2167.3"
type input "518"
click at [658, 281] on Fat "number" at bounding box center [684, 275] width 179 height 31
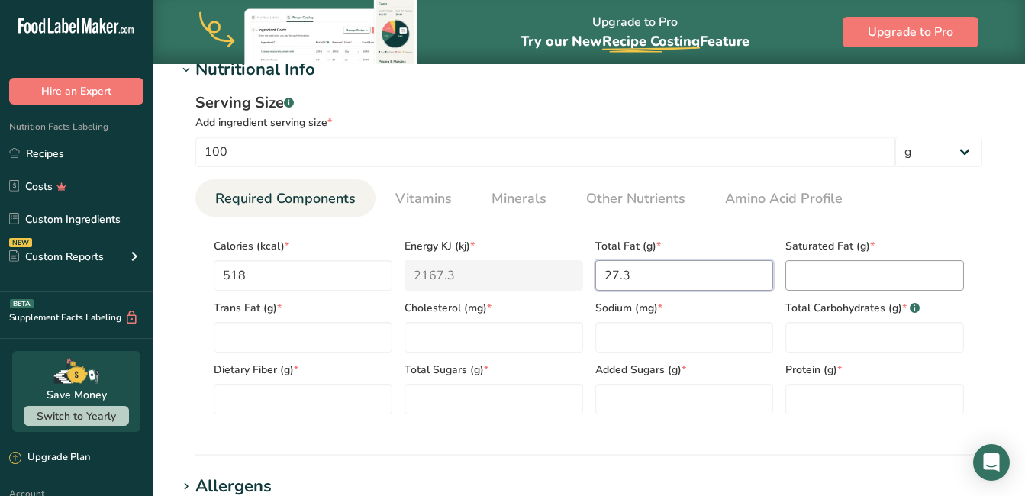
type Fat "27.3"
click at [861, 274] on Fat "number" at bounding box center [874, 275] width 179 height 31
type Fat "17.1"
drag, startPoint x: 818, startPoint y: 330, endPoint x: 829, endPoint y: 325, distance: 12.3
click at [821, 330] on Carbohydrates "number" at bounding box center [874, 337] width 179 height 31
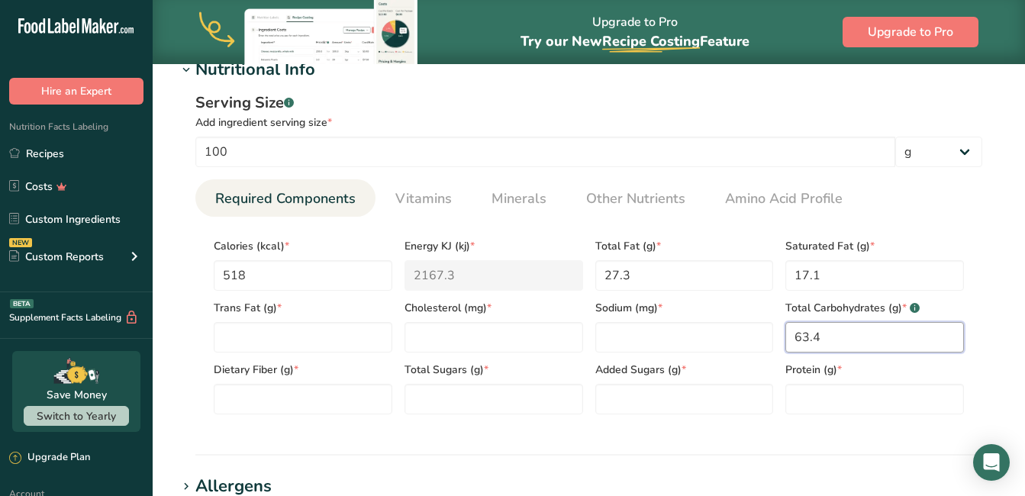
type Carbohydrates "63.4"
click at [510, 397] on Sugars "number" at bounding box center [493, 399] width 179 height 31
type Sugars "62.4"
click at [281, 404] on Fiber "number" at bounding box center [303, 399] width 179 height 31
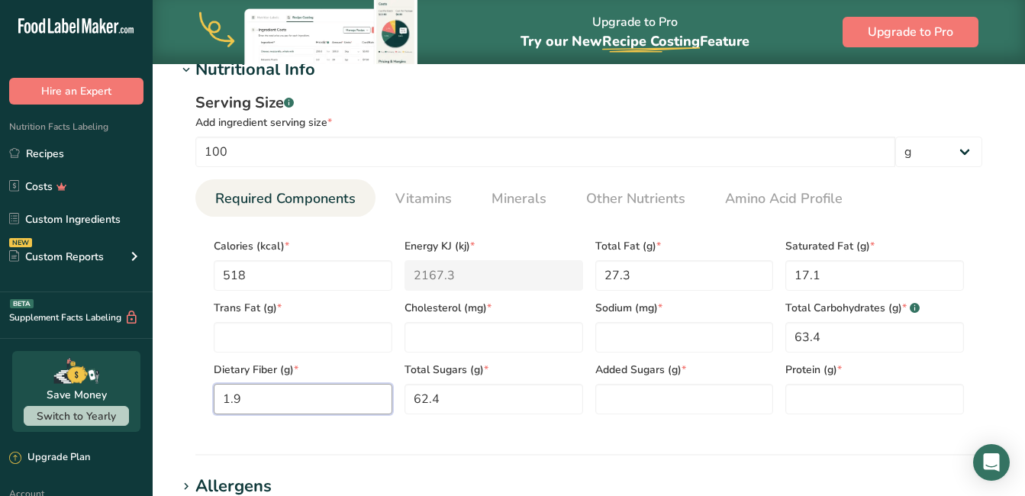
type Fiber "1.9"
click at [680, 340] on input "number" at bounding box center [684, 337] width 179 height 31
type input "0.11"
click at [335, 342] on Fat "number" at bounding box center [303, 337] width 179 height 31
type Fat "0"
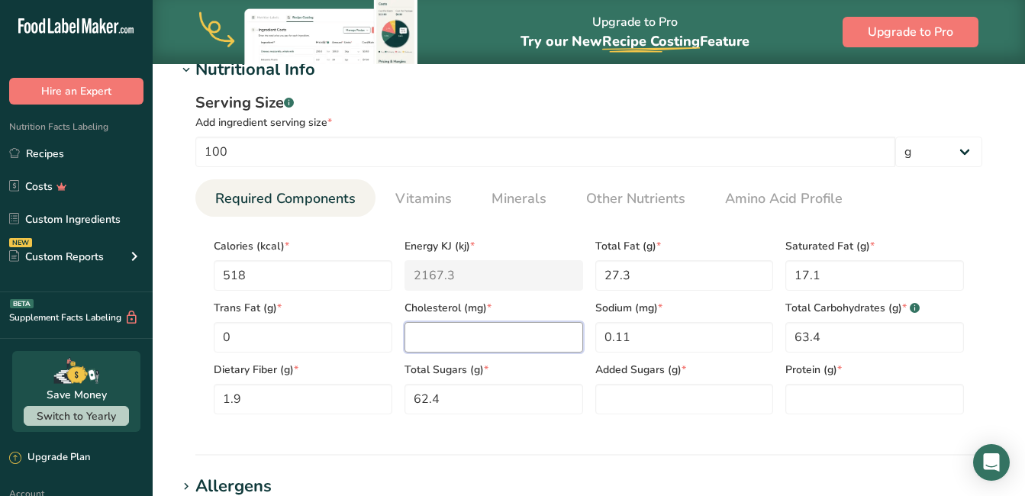
click at [453, 335] on input "number" at bounding box center [493, 337] width 179 height 31
type input "0"
click at [704, 401] on Sugars "number" at bounding box center [684, 399] width 179 height 31
type Sugars "0"
click at [869, 395] on input "number" at bounding box center [874, 399] width 179 height 31
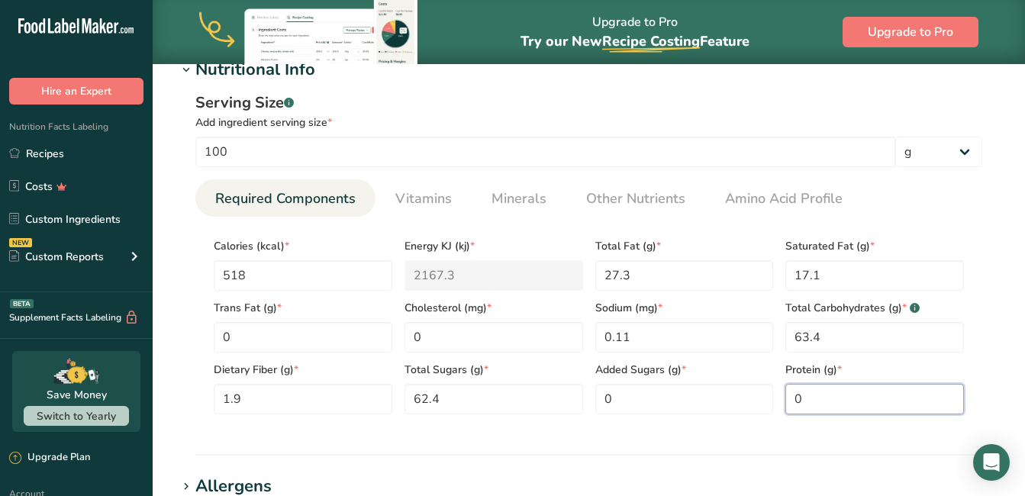
type input "0"
click at [760, 458] on section "Add new ingredient Back to recipe Ingredient Spec Sheet .a-a{fill:#347362;}.b-a…" at bounding box center [589, 235] width 872 height 1565
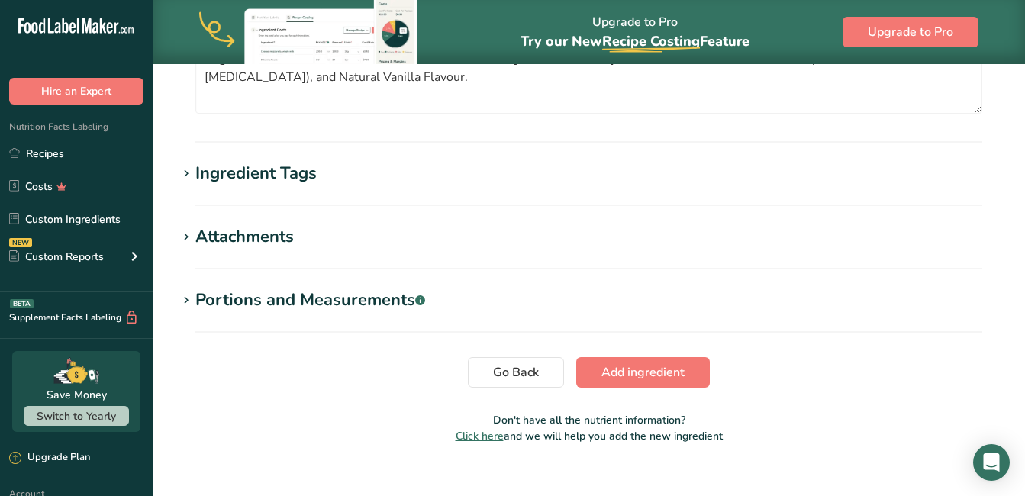
scroll to position [1181, 0]
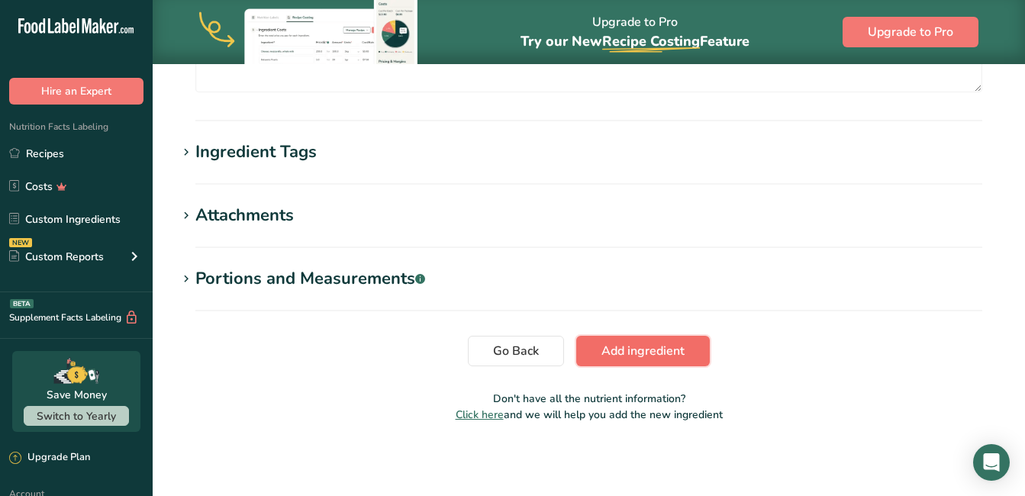
click at [640, 352] on span "Add ingredient" at bounding box center [642, 351] width 83 height 18
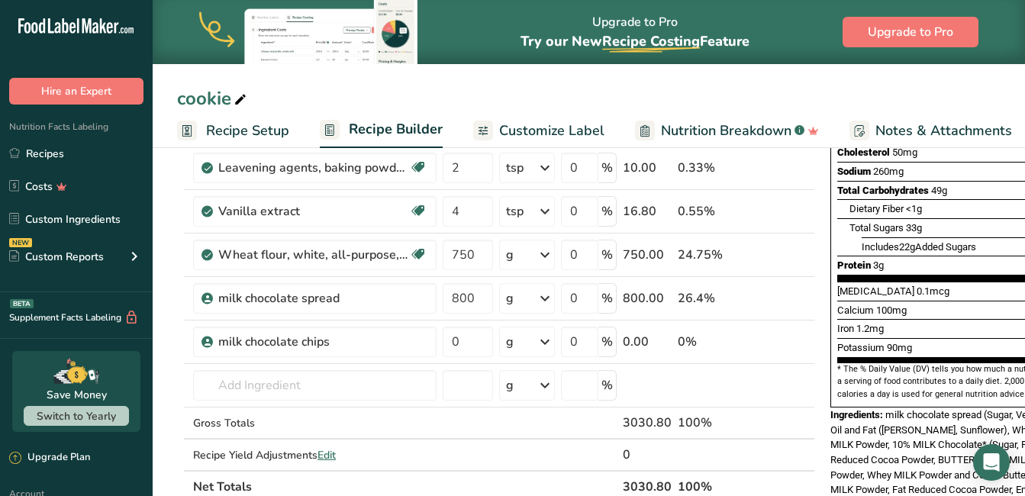
scroll to position [293, 0]
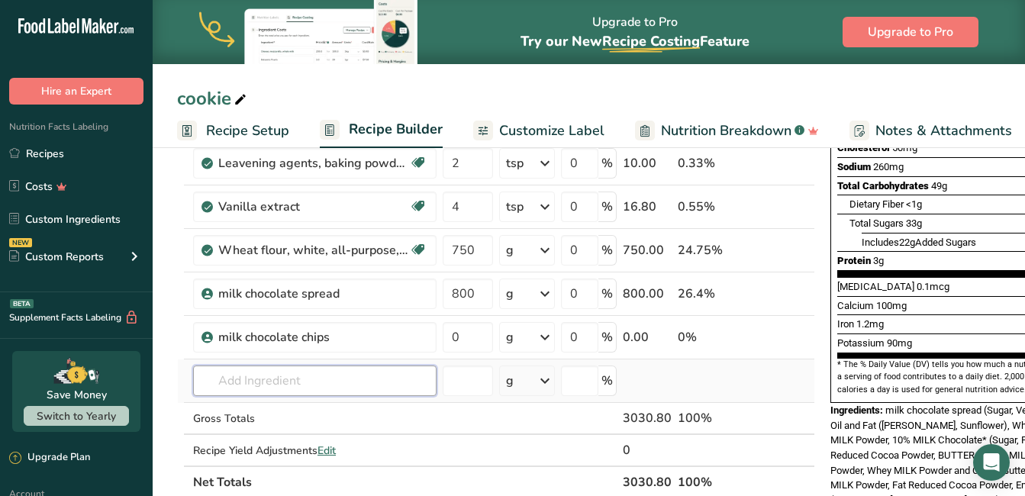
click at [426, 375] on input "text" at bounding box center [314, 380] width 243 height 31
type input "dairy milk"
click at [298, 352] on div "Add your own ingredient" at bounding box center [314, 353] width 219 height 16
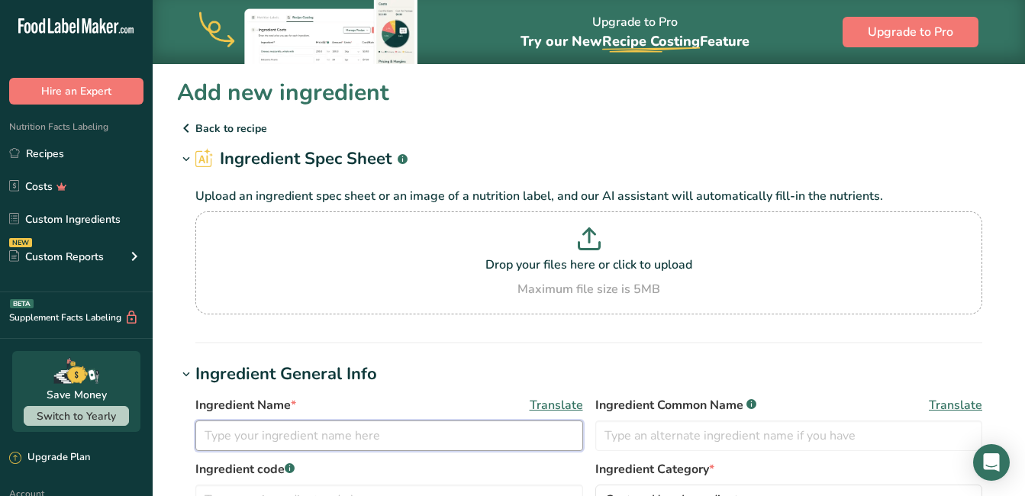
click at [375, 428] on input "text" at bounding box center [389, 435] width 388 height 31
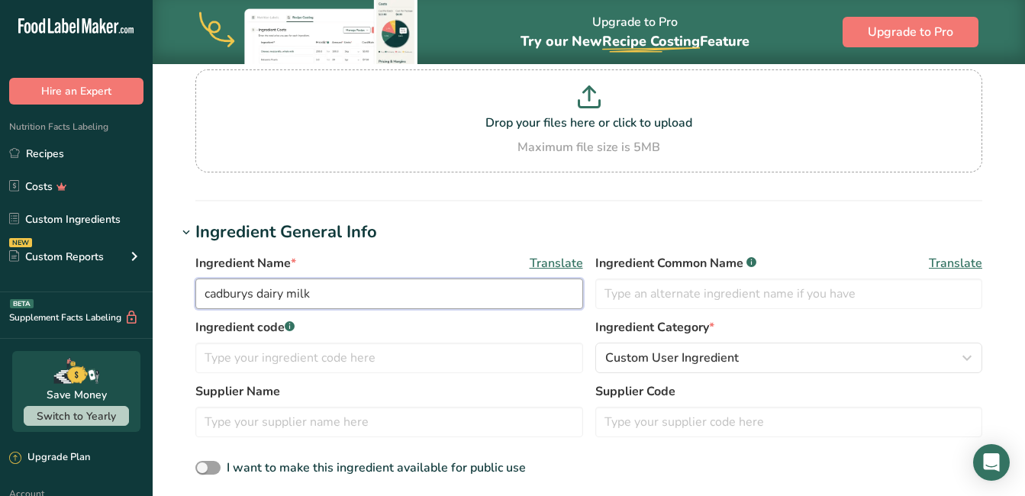
scroll to position [153, 0]
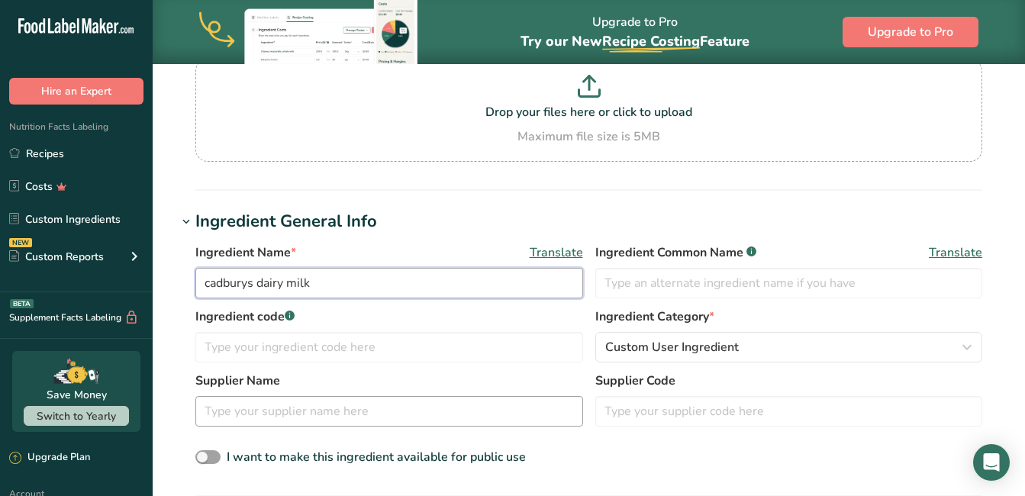
type input "cadburys dairy milk"
click at [388, 410] on input "text" at bounding box center [389, 411] width 388 height 31
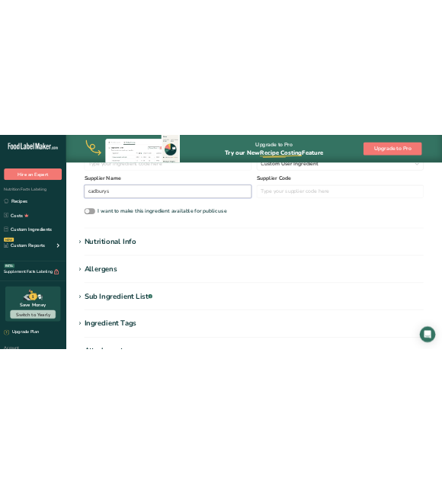
scroll to position [458, 0]
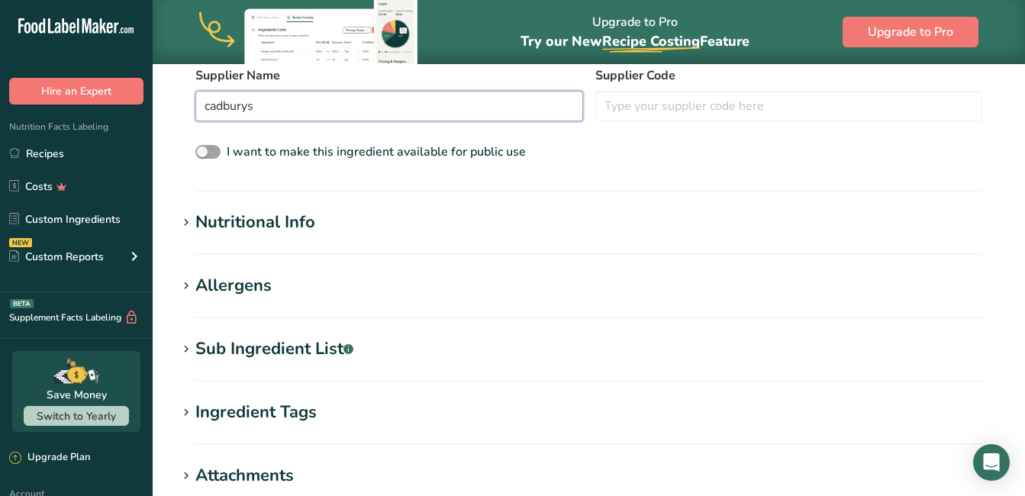
type input "cadburys"
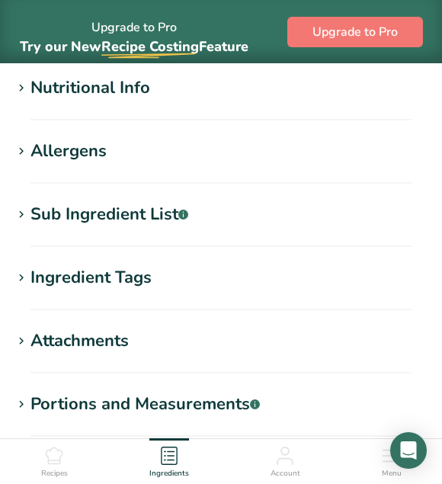
scroll to position [687, 0]
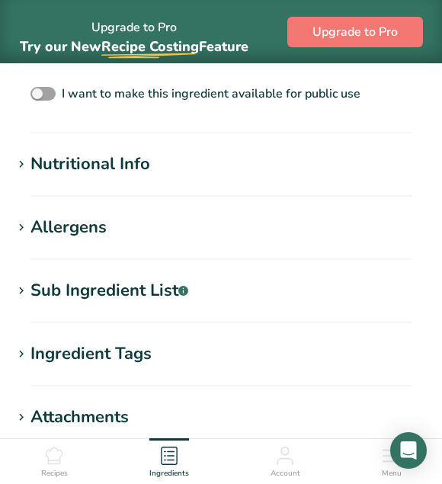
click at [127, 162] on div "Nutritional Info" at bounding box center [91, 164] width 120 height 25
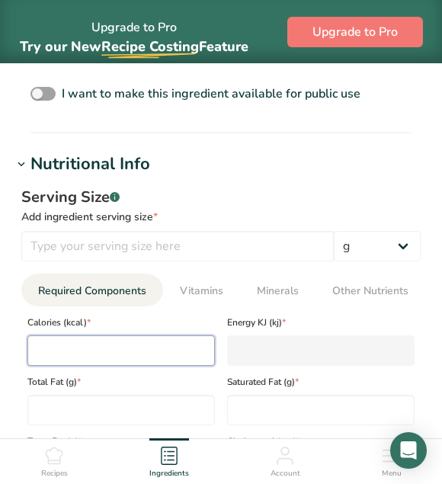
click at [105, 352] on input "number" at bounding box center [121, 351] width 188 height 31
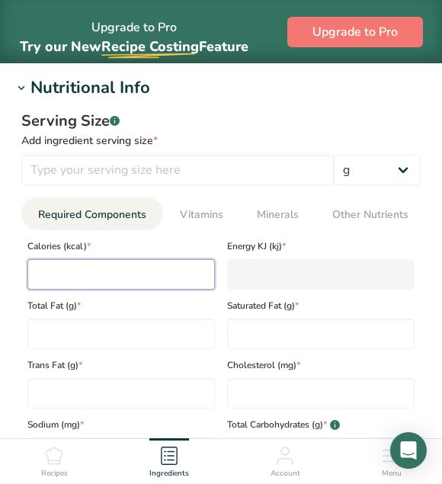
scroll to position [839, 0]
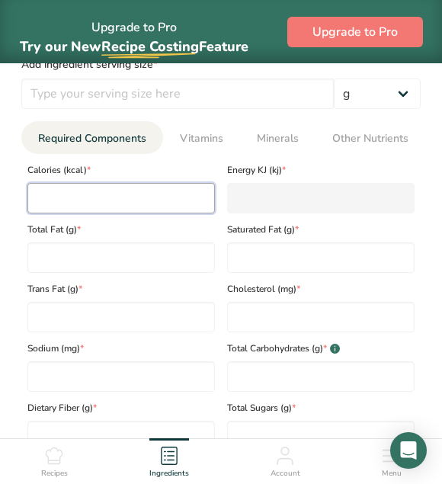
click at [143, 206] on input "number" at bounding box center [121, 198] width 188 height 31
type input "5"
type KJ "20.9"
type input "53"
type KJ "221.8"
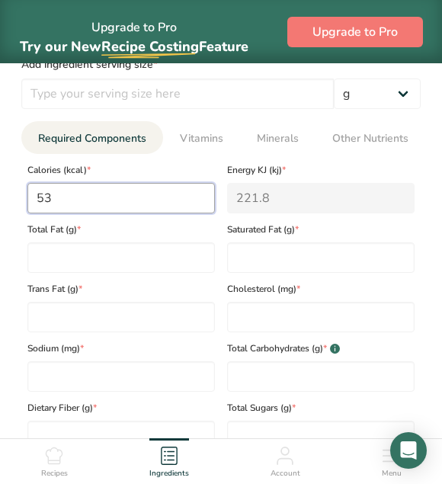
type input "534"
type KJ "2234.3"
type input "534"
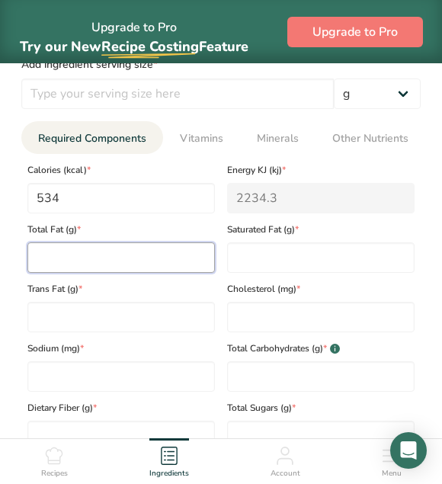
click at [117, 269] on Fat "number" at bounding box center [121, 258] width 188 height 31
type Fat "30"
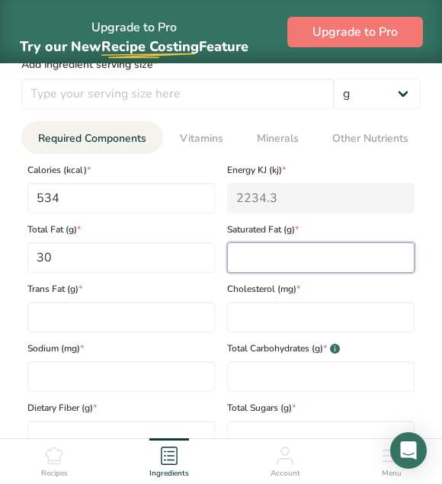
click at [259, 265] on Fat "number" at bounding box center [321, 258] width 188 height 31
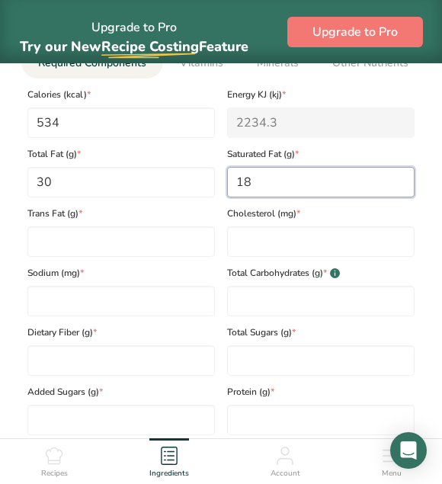
scroll to position [915, 0]
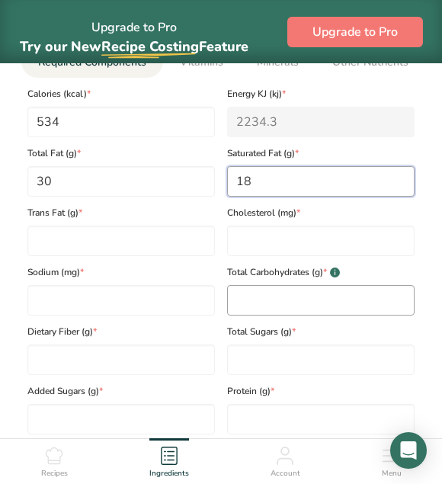
type Fat "18"
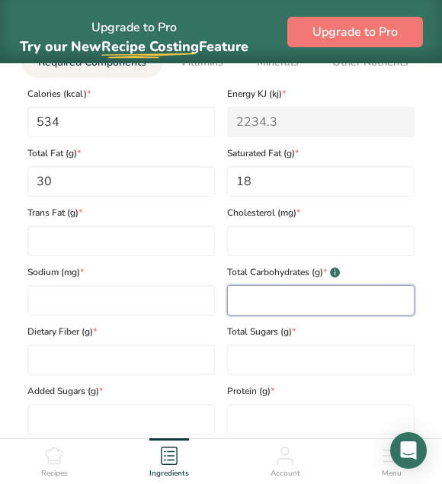
click at [270, 305] on Carbohydrates "number" at bounding box center [321, 300] width 188 height 31
type Carbohydrates "57"
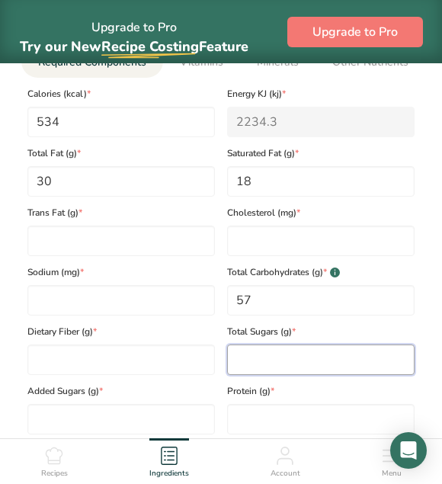
click at [272, 363] on Sugars "number" at bounding box center [321, 360] width 188 height 31
type Sugars "56"
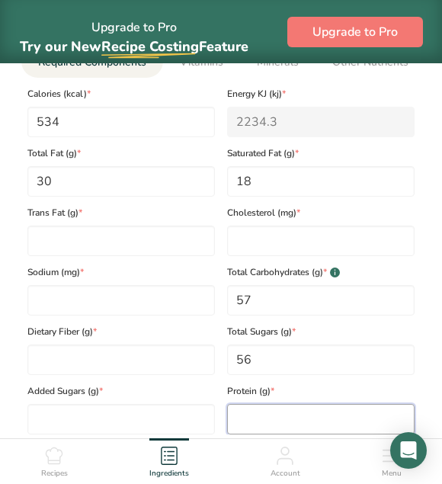
click at [245, 423] on input "number" at bounding box center [321, 419] width 188 height 31
type input "7.4001"
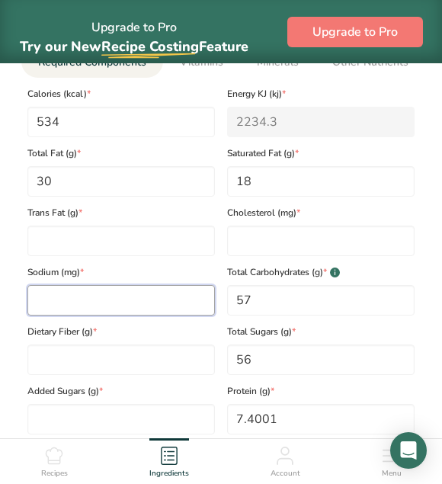
click at [90, 295] on input "number" at bounding box center [121, 300] width 188 height 31
type input "0.24"
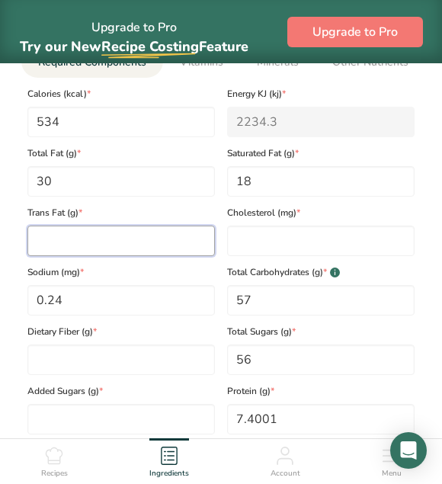
click at [140, 246] on Fat "number" at bounding box center [121, 241] width 188 height 31
type Fat "0"
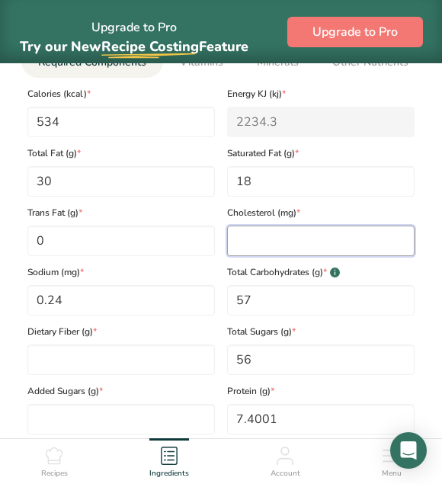
click at [289, 251] on input "number" at bounding box center [321, 241] width 188 height 31
click at [294, 255] on input "0" at bounding box center [321, 241] width 188 height 31
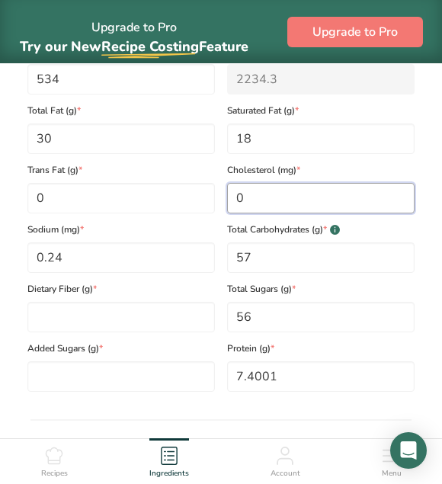
scroll to position [992, 0]
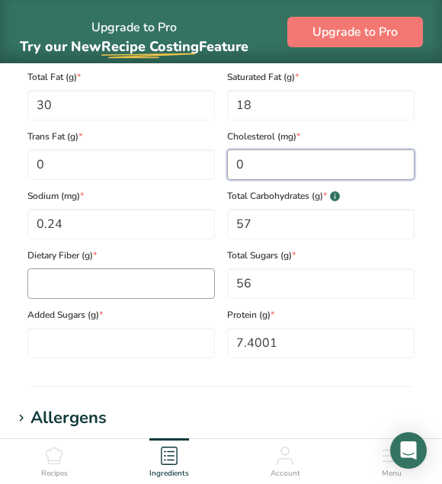
type input "0"
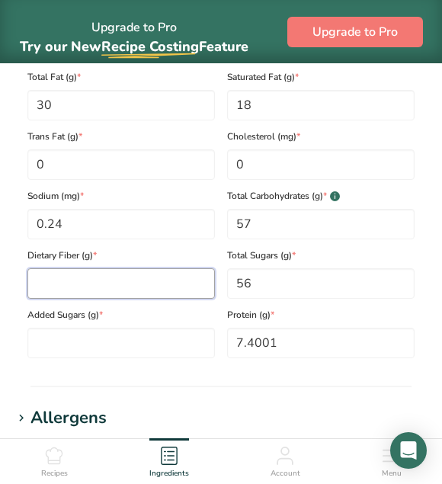
click at [117, 283] on Fiber "number" at bounding box center [121, 284] width 188 height 31
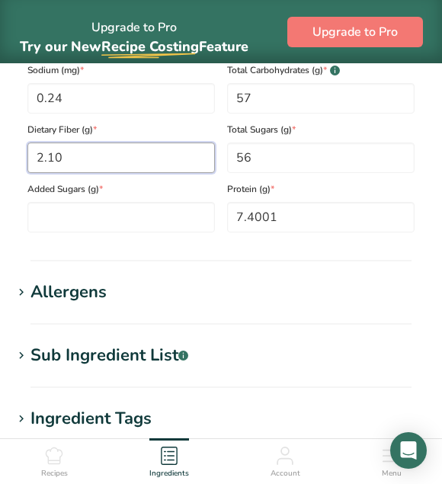
scroll to position [1144, 0]
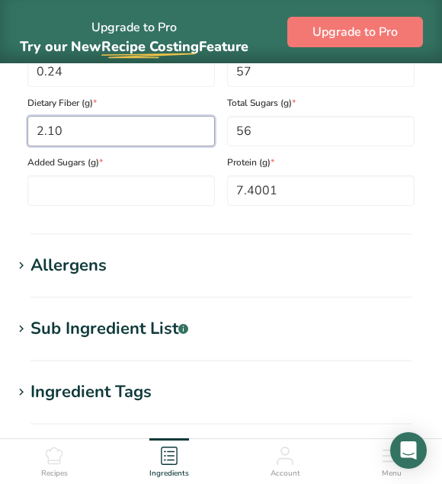
type Fiber "2.10"
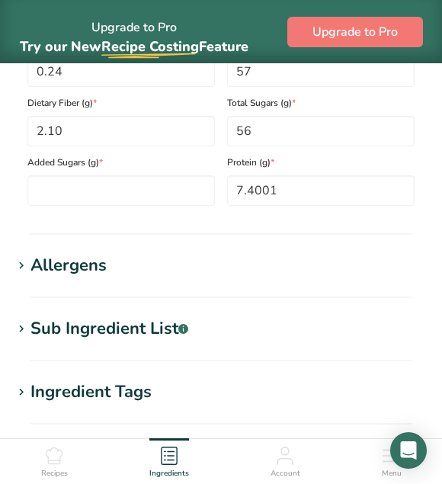
click at [129, 337] on div "Sub Ingredient List .a-a{fill:#347362;}.b-a{fill:#fff;}" at bounding box center [110, 329] width 158 height 25
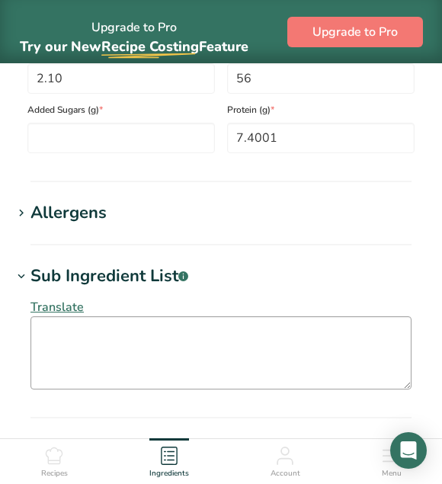
scroll to position [1221, 0]
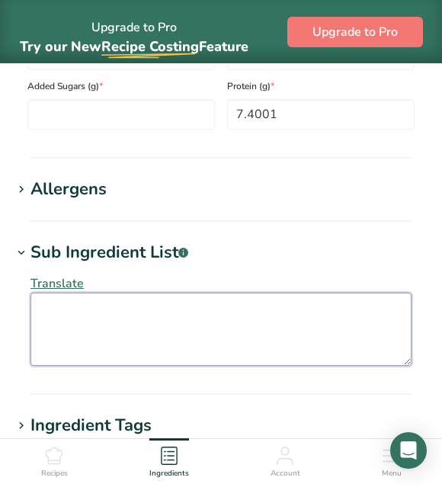
click at [76, 331] on textarea at bounding box center [221, 329] width 381 height 73
paste textarea "MILK**, sugar, cocoa butter, cocoa mass, vegetable fats (palm, shea), emulsifie…"
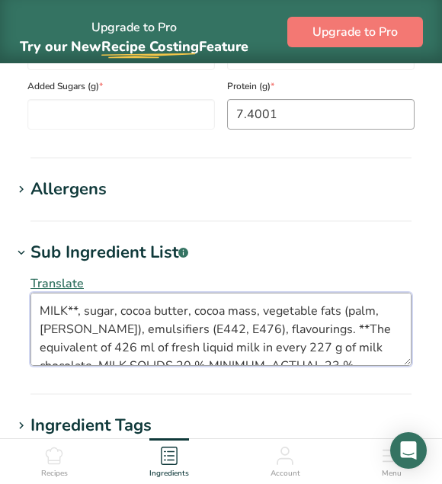
scroll to position [47, 0]
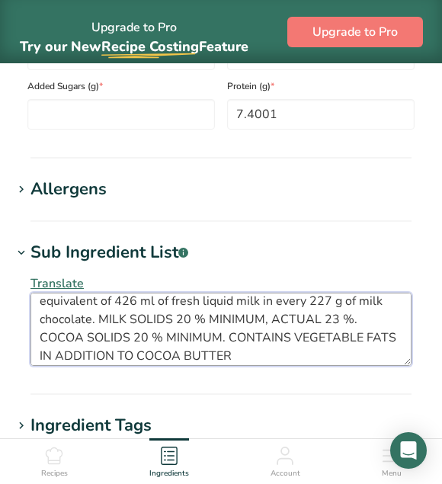
type textarea "MILK**, sugar, cocoa butter, cocoa mass, vegetable fats (palm, shea), emulsifie…"
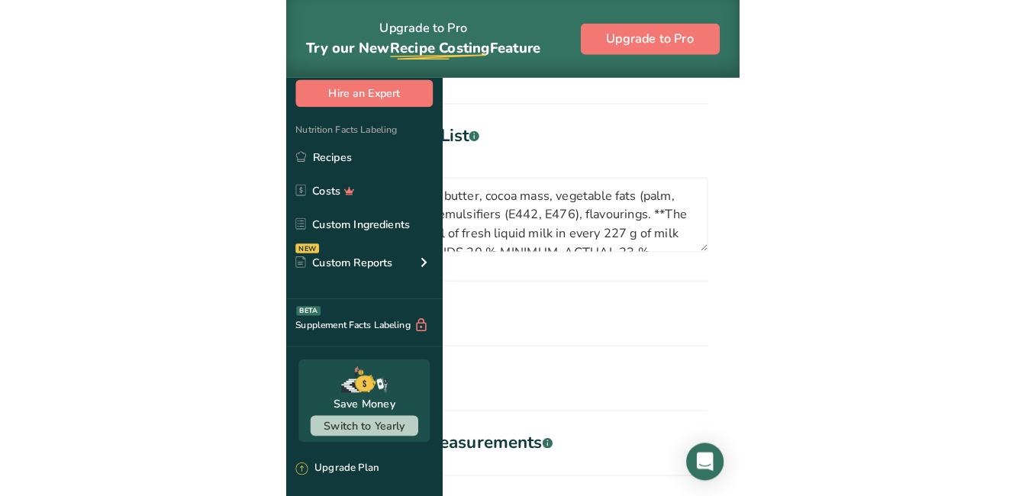
scroll to position [1182, 0]
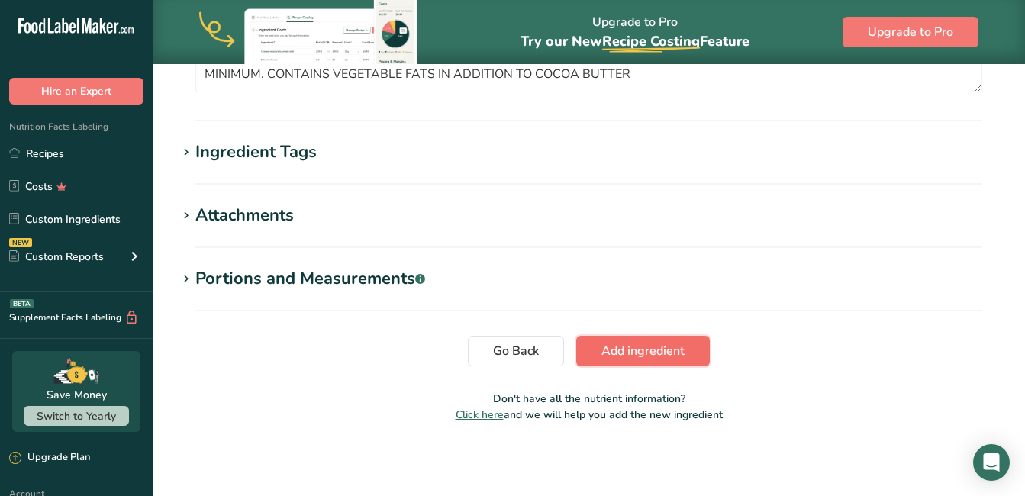
click at [656, 347] on span "Add ingredient" at bounding box center [642, 351] width 83 height 18
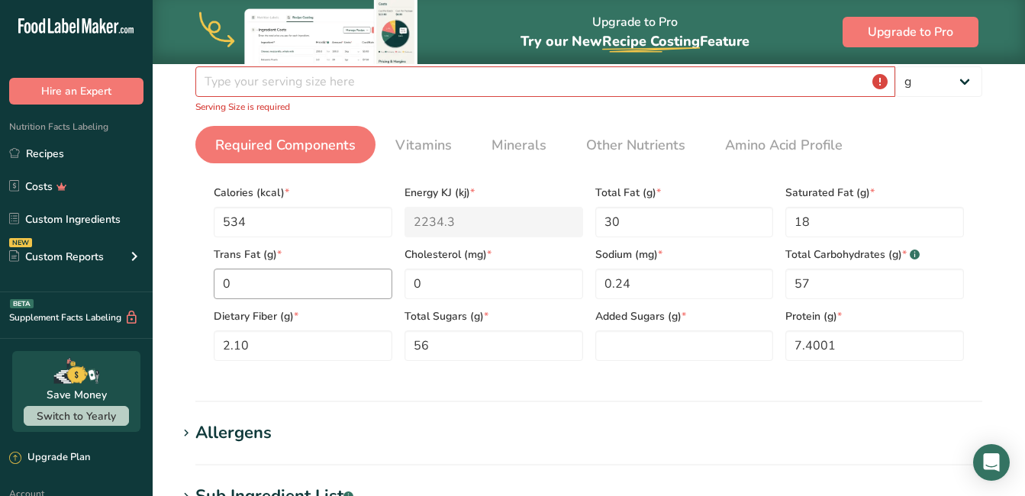
scroll to position [211, 0]
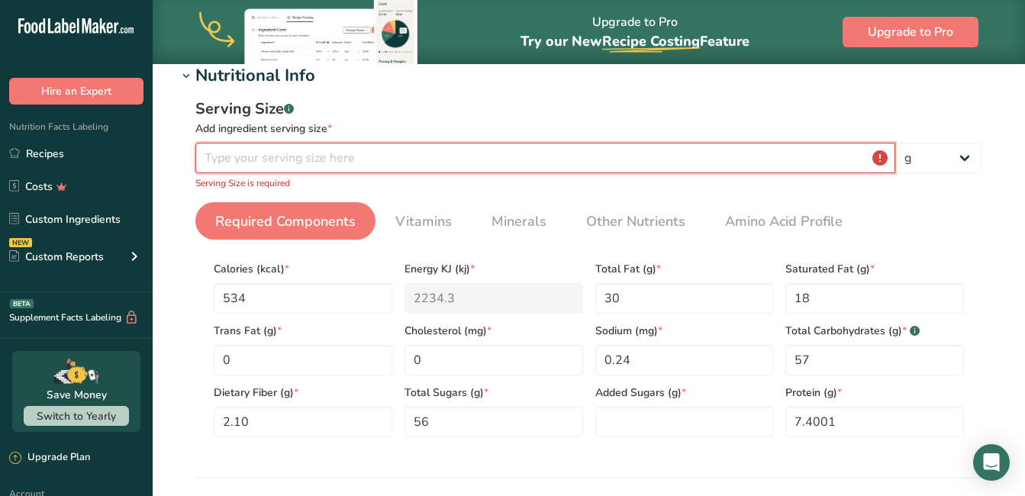
click at [392, 164] on input "number" at bounding box center [545, 158] width 700 height 31
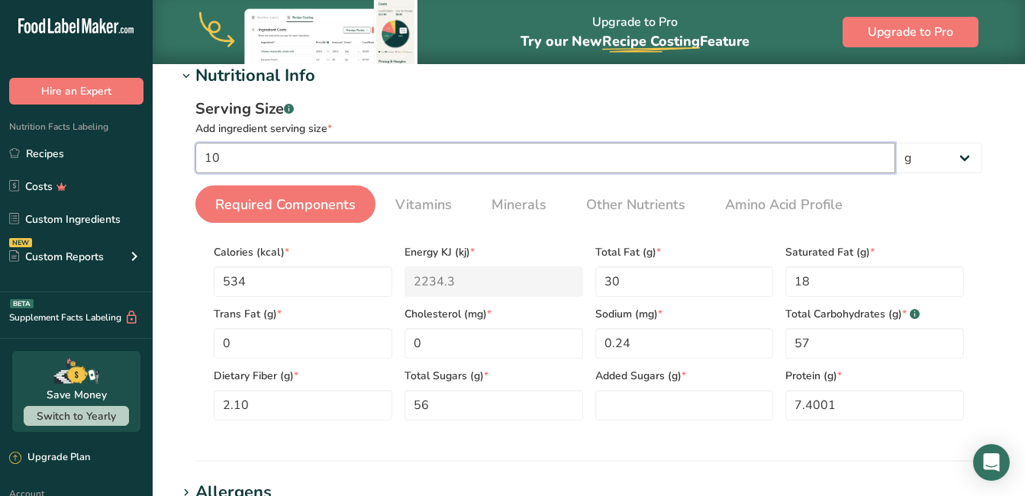
type input "100"
type Sugars "0"
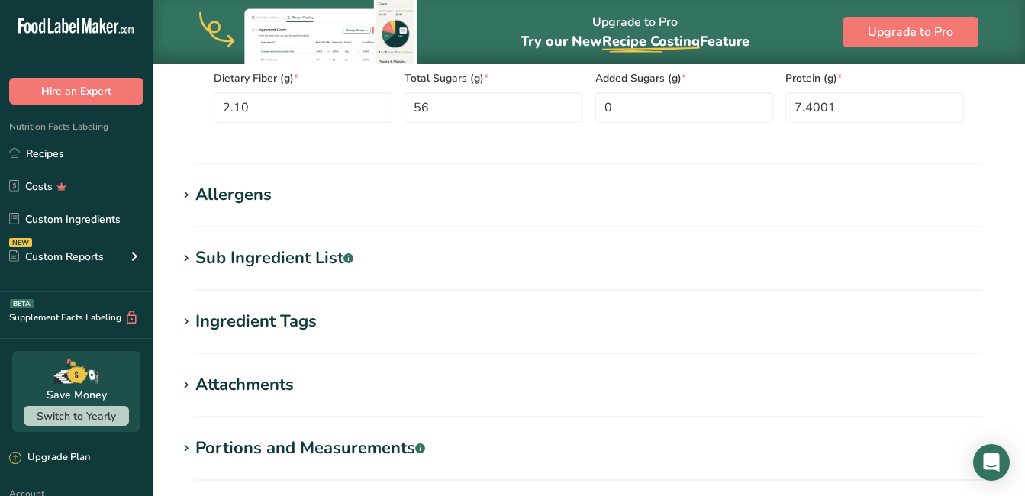
scroll to position [668, 0]
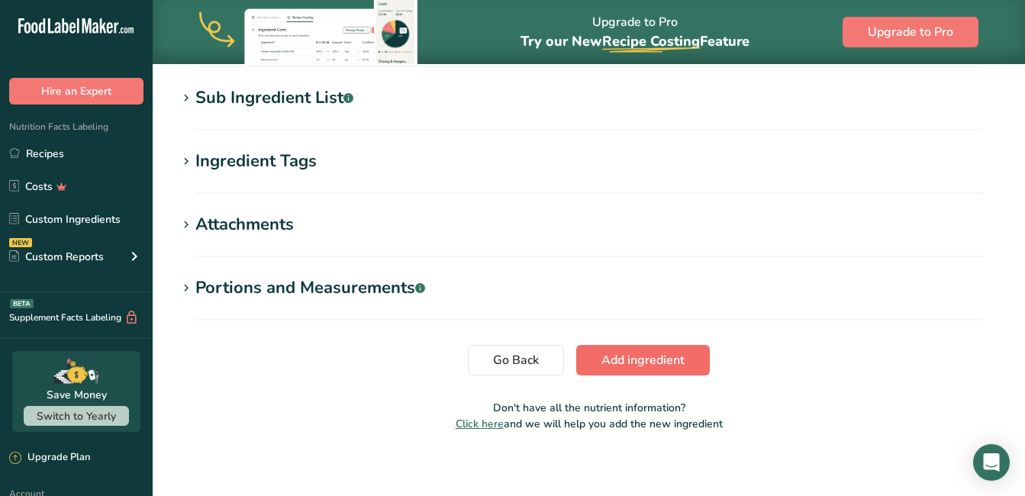
type input "100"
click at [643, 358] on span "Add ingredient" at bounding box center [642, 360] width 83 height 18
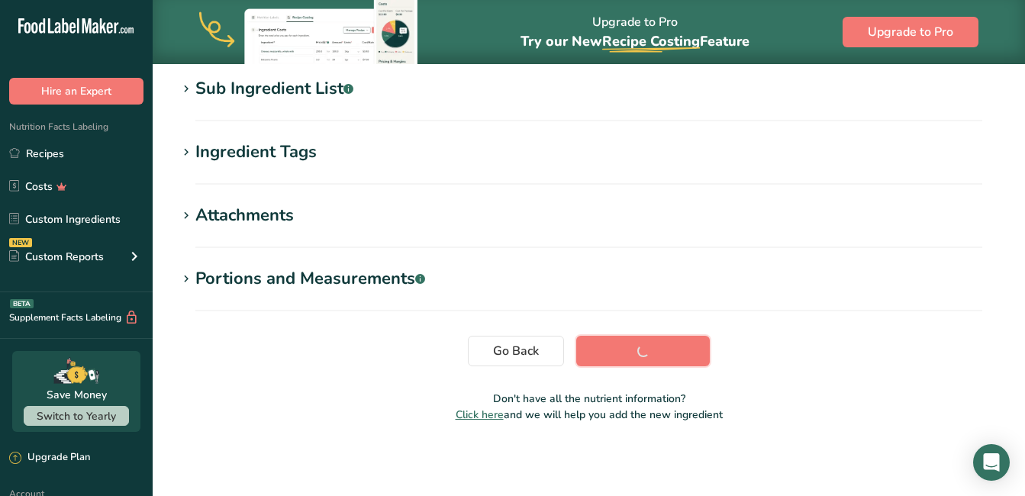
scroll to position [315, 0]
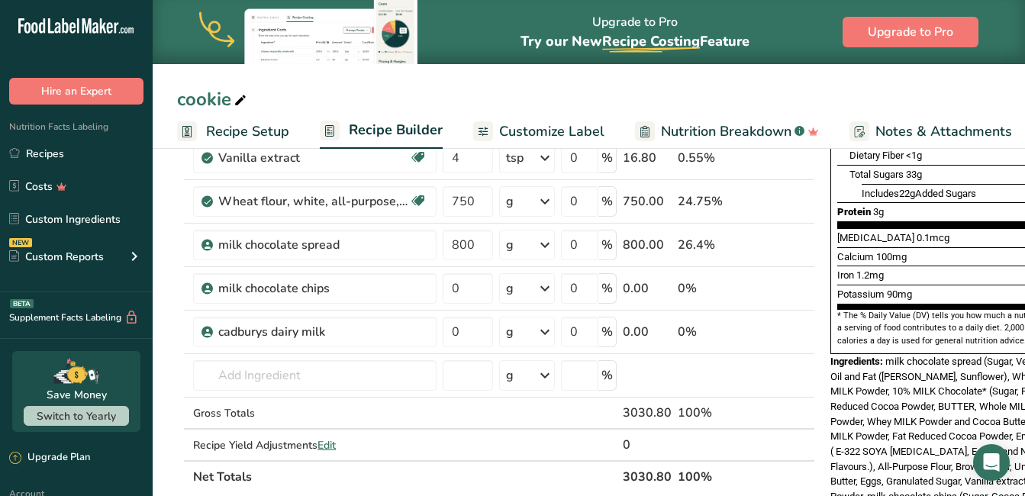
scroll to position [381, 0]
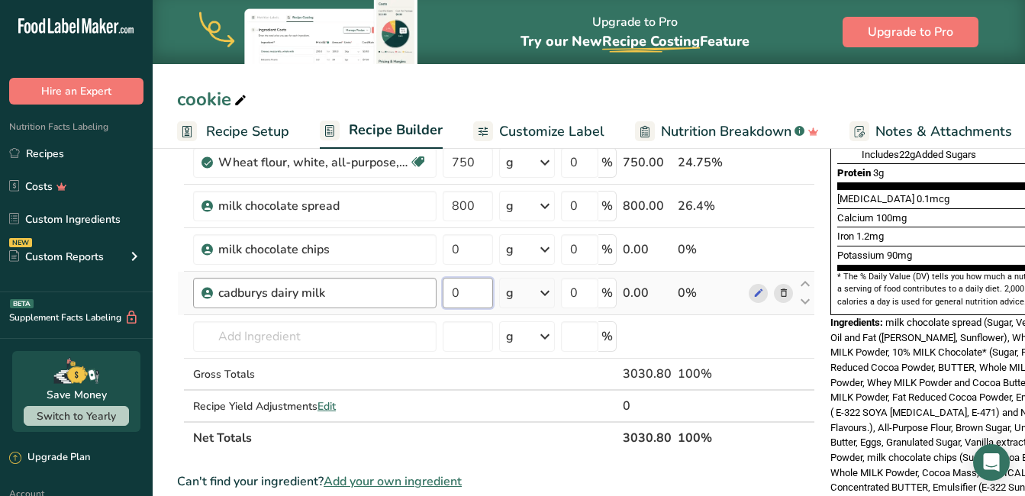
drag, startPoint x: 476, startPoint y: 294, endPoint x: 429, endPoint y: 292, distance: 46.6
click at [429, 292] on tr "cadburys dairy milk 0 g Weight Units g kg mg See more Volume Units l Volume uni…" at bounding box center [496, 293] width 636 height 43
type input "400"
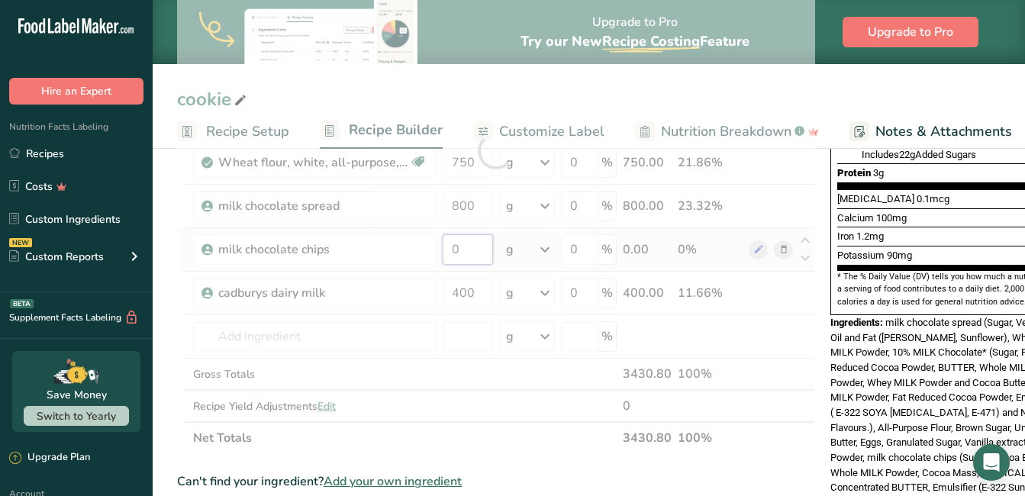
click at [478, 244] on div "Ingredient * Amount * Unit * Waste * .a-a{fill:#347362;}.b-a{fill:#fff;} Grams …" at bounding box center [496, 150] width 638 height 606
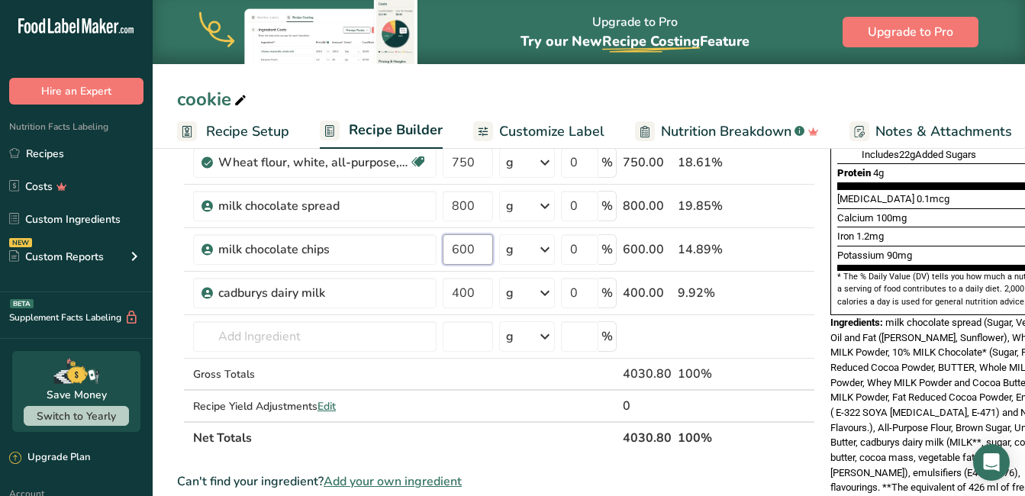
type input "600"
click at [796, 469] on section "Ingredient * Amount * Unit * Waste * .a-a{fill:#347362;}.b-a{fill:#fff;} Grams …" at bounding box center [496, 395] width 638 height 1097
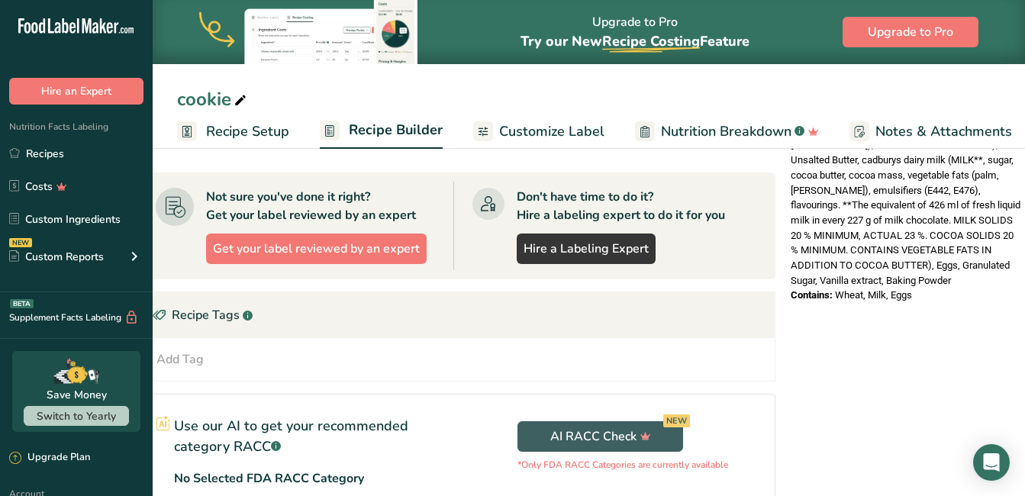
scroll to position [822, 0]
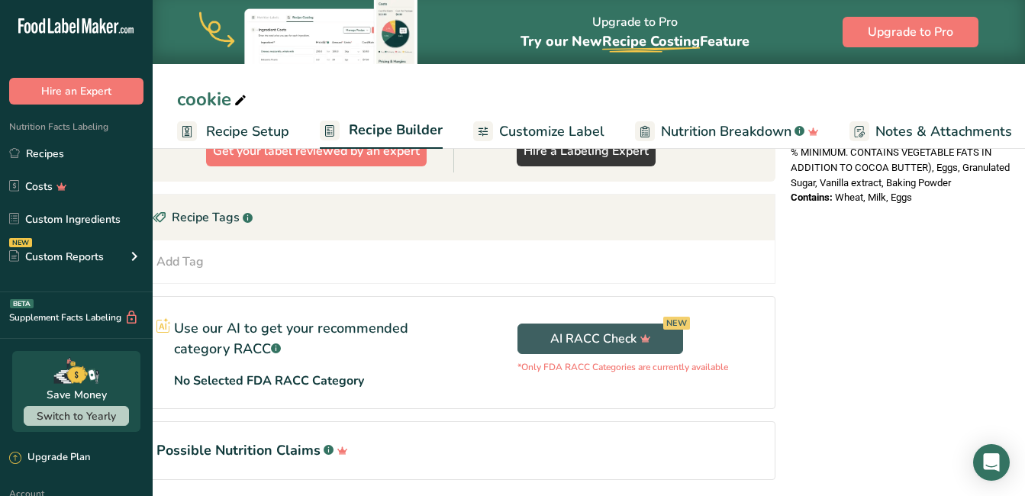
drag, startPoint x: 787, startPoint y: 209, endPoint x: 967, endPoint y: 181, distance: 182.2
drag, startPoint x: 967, startPoint y: 181, endPoint x: 885, endPoint y: 165, distance: 83.9
copy div "Ingredients: milk chocolate spread (Sugar, Vegetable Oil and Fat (Shea, Sunflow…"
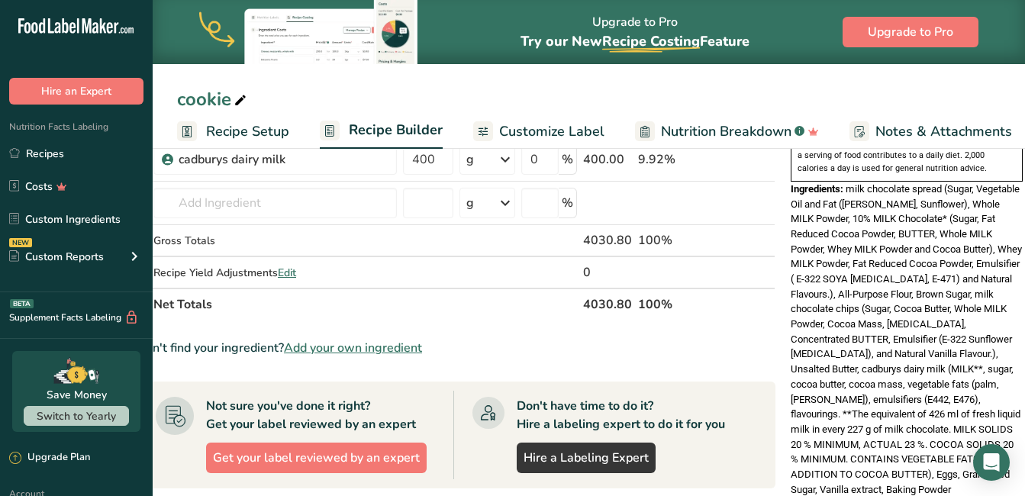
scroll to position [440, 0]
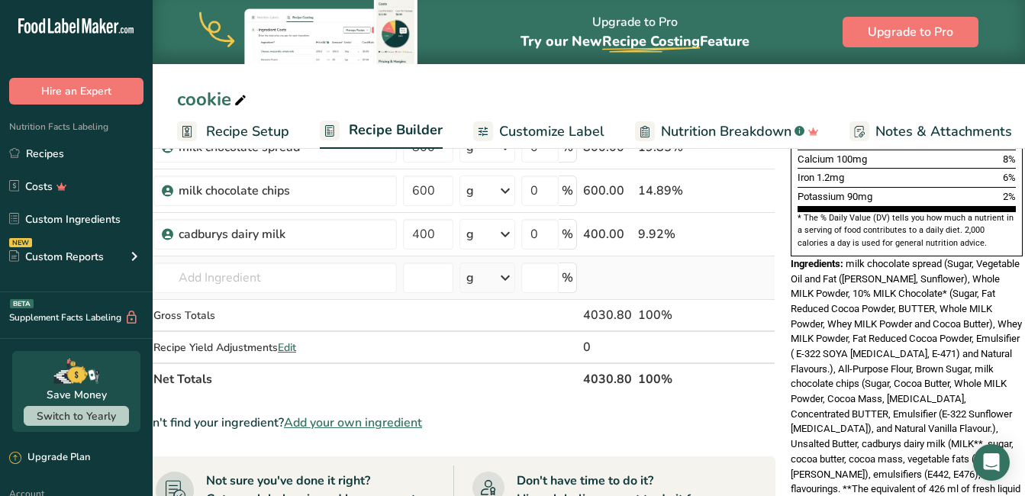
click at [761, 280] on td at bounding box center [765, 277] width 18 height 43
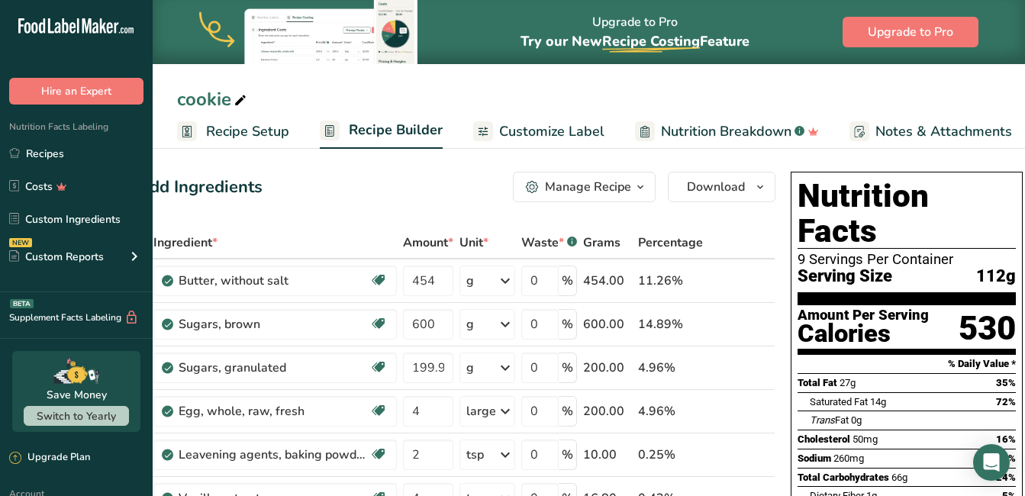
scroll to position [0, 0]
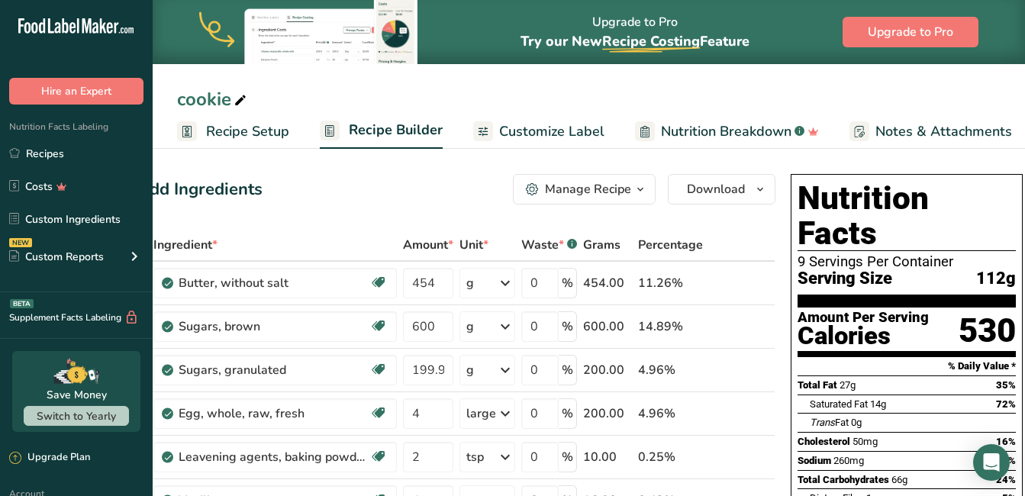
click at [732, 124] on span "Nutrition Breakdown" at bounding box center [726, 131] width 130 height 21
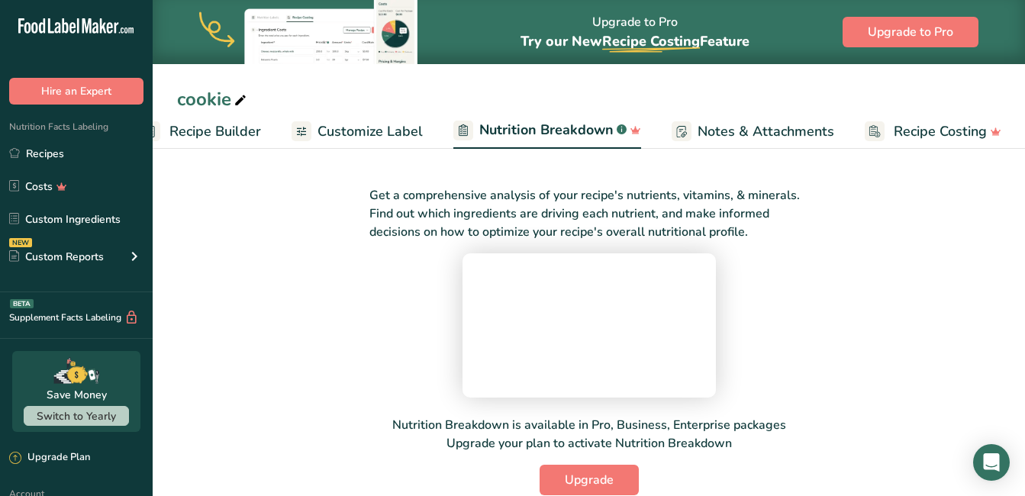
click at [225, 129] on span "Recipe Builder" at bounding box center [215, 131] width 92 height 21
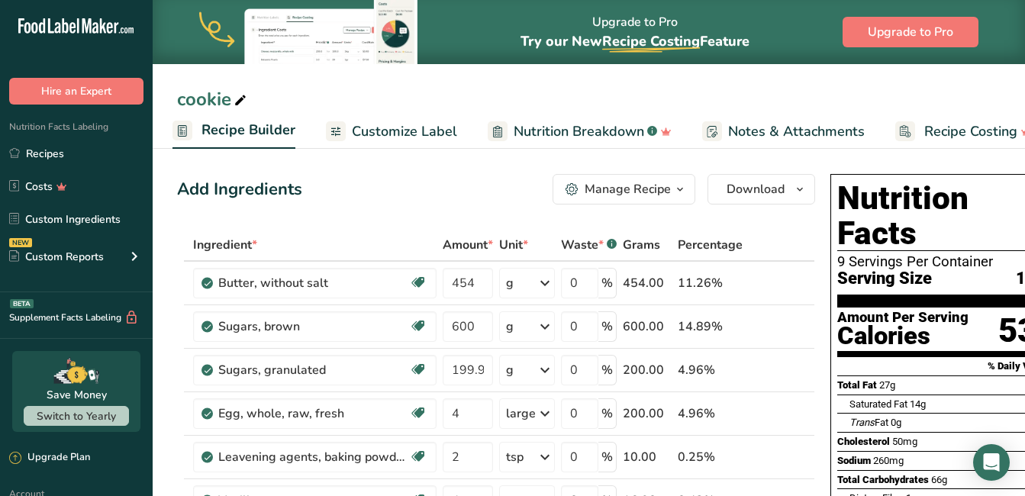
click at [243, 95] on icon at bounding box center [240, 100] width 14 height 21
click at [175, 98] on div "cookie" at bounding box center [589, 98] width 872 height 27
click at [177, 98] on div "cookie" at bounding box center [213, 98] width 72 height 27
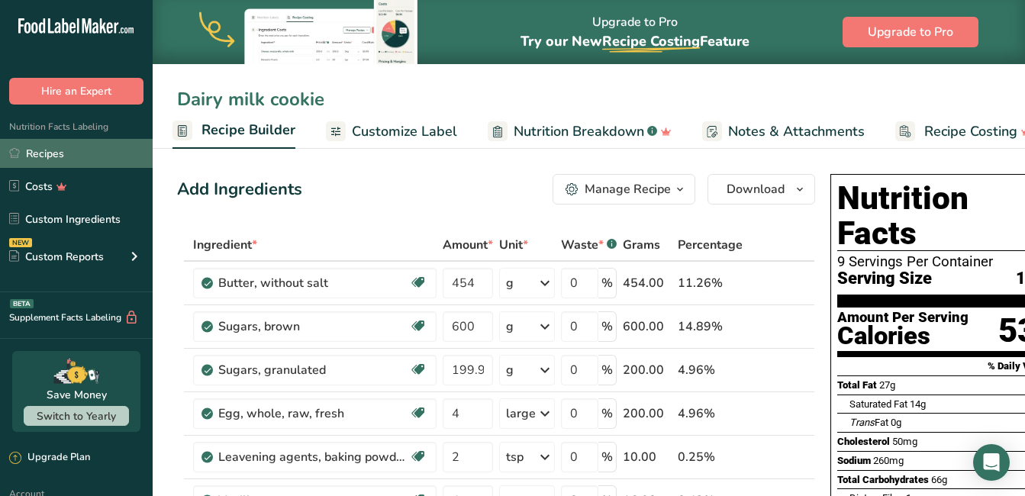
type input "Dairy milk cookie"
click at [57, 149] on link "Recipes" at bounding box center [76, 153] width 153 height 29
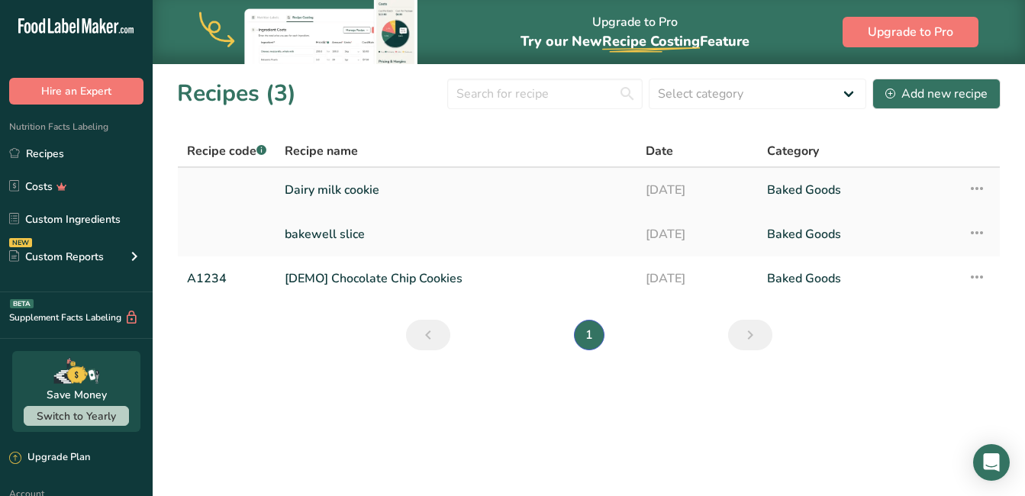
click at [345, 188] on link "Dairy milk cookie" at bounding box center [456, 190] width 343 height 32
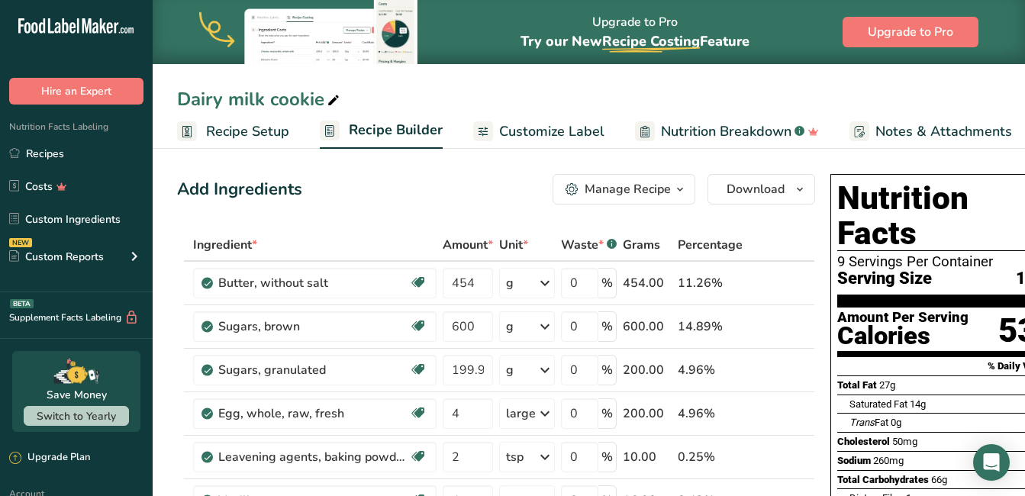
click at [680, 187] on icon "button" at bounding box center [680, 189] width 12 height 19
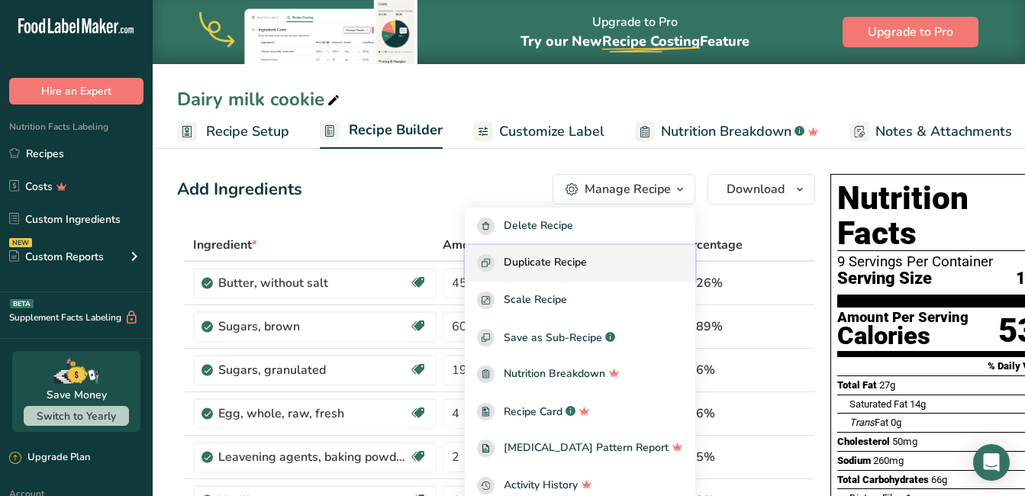
click at [587, 261] on span "Duplicate Recipe" at bounding box center [544, 263] width 83 height 18
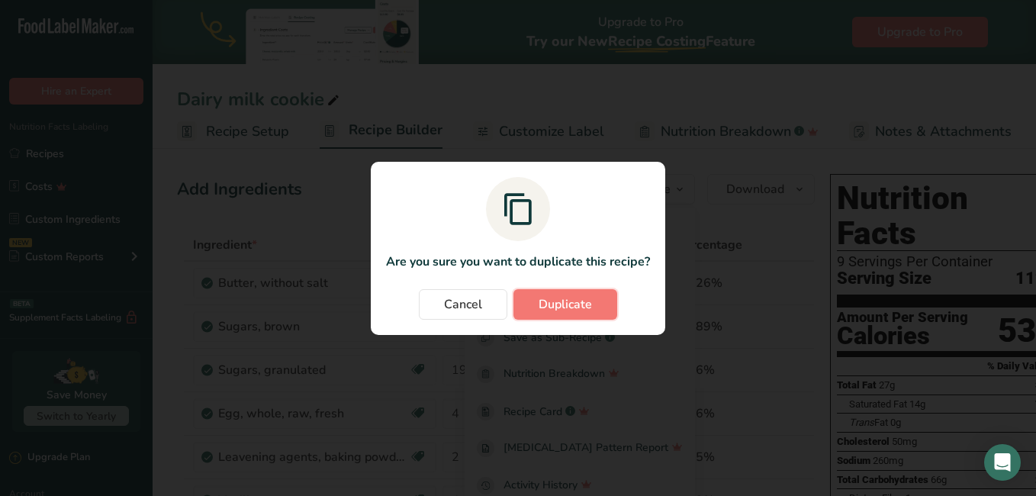
click at [565, 300] on span "Duplicate" at bounding box center [565, 304] width 53 height 18
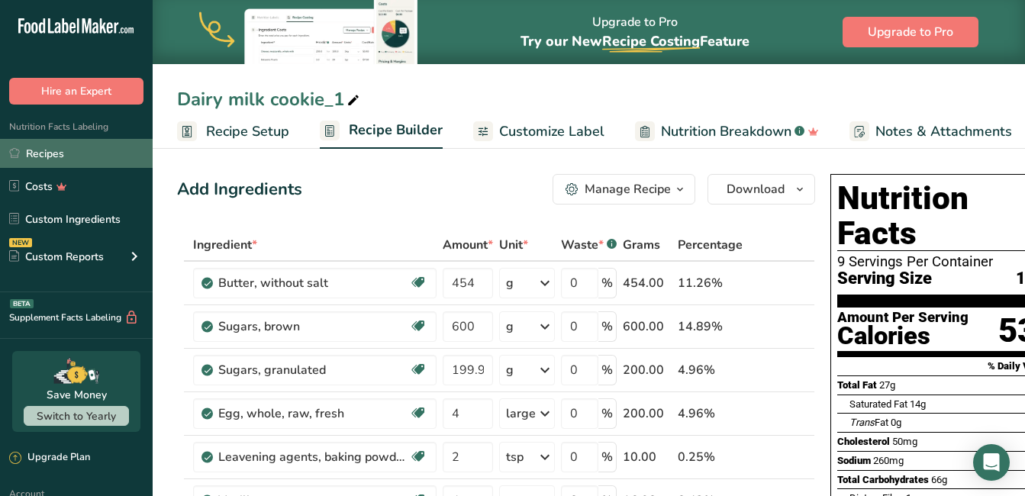
click at [49, 152] on link "Recipes" at bounding box center [76, 153] width 153 height 29
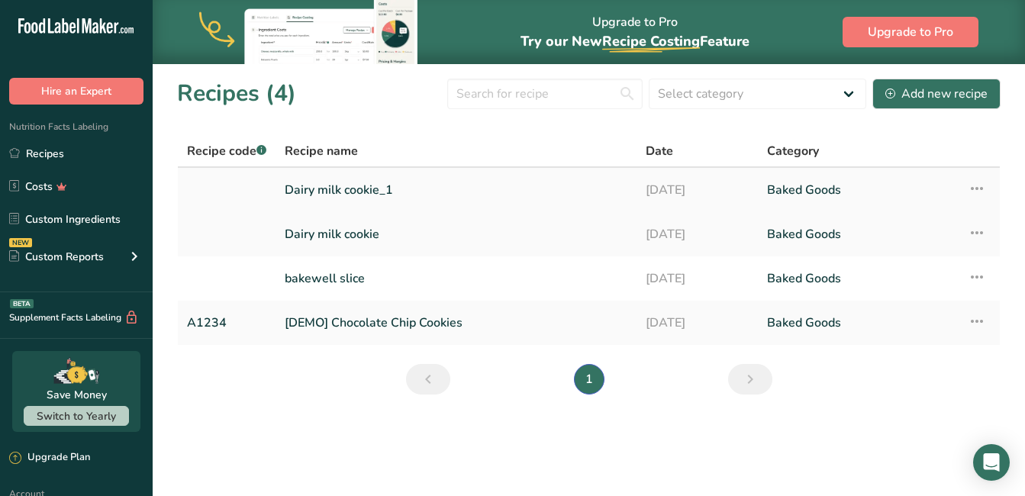
click at [356, 184] on link "Dairy milk cookie_1" at bounding box center [456, 190] width 343 height 32
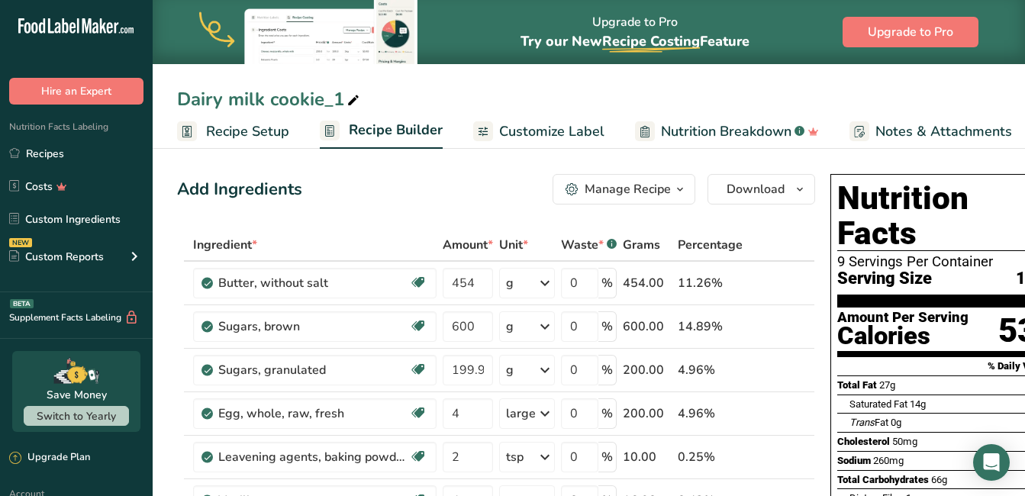
click at [352, 98] on icon at bounding box center [353, 100] width 14 height 21
click at [355, 101] on input "Dairy milk cookie_1" at bounding box center [588, 98] width 823 height 27
drag, startPoint x: 262, startPoint y: 98, endPoint x: 167, endPoint y: 92, distance: 95.6
click at [167, 92] on div "Dairy milk cookie" at bounding box center [589, 98] width 872 height 27
click at [448, 101] on input "cadburys caramel cookie" at bounding box center [588, 98] width 823 height 27
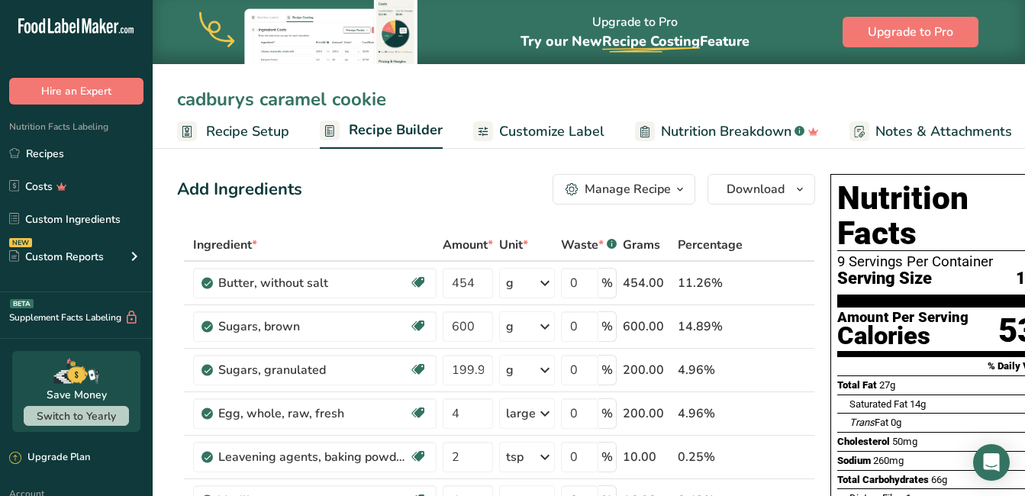
type input "cadburys caramel cookie"
click at [345, 182] on div "Add Ingredients Manage Recipe Delete Recipe Duplicate Recipe Scale Recipe Save …" at bounding box center [496, 189] width 638 height 31
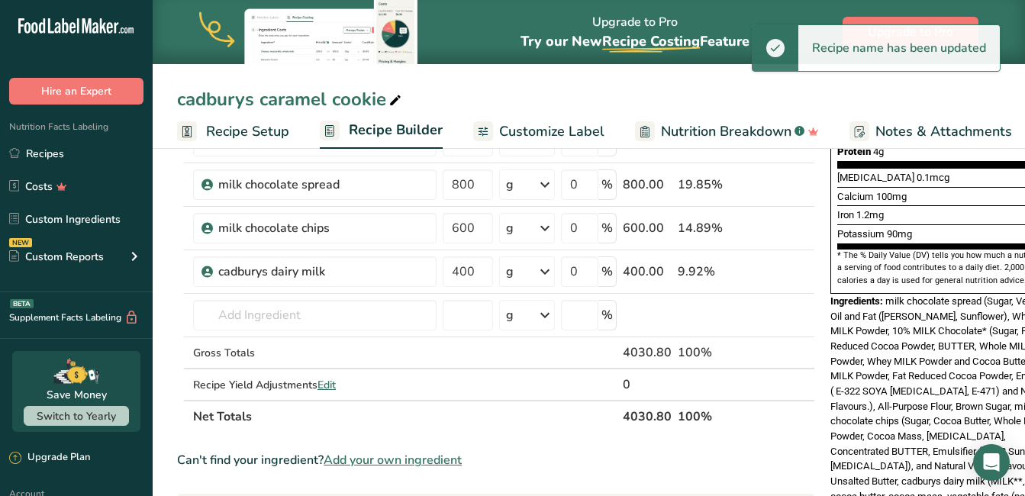
scroll to position [305, 0]
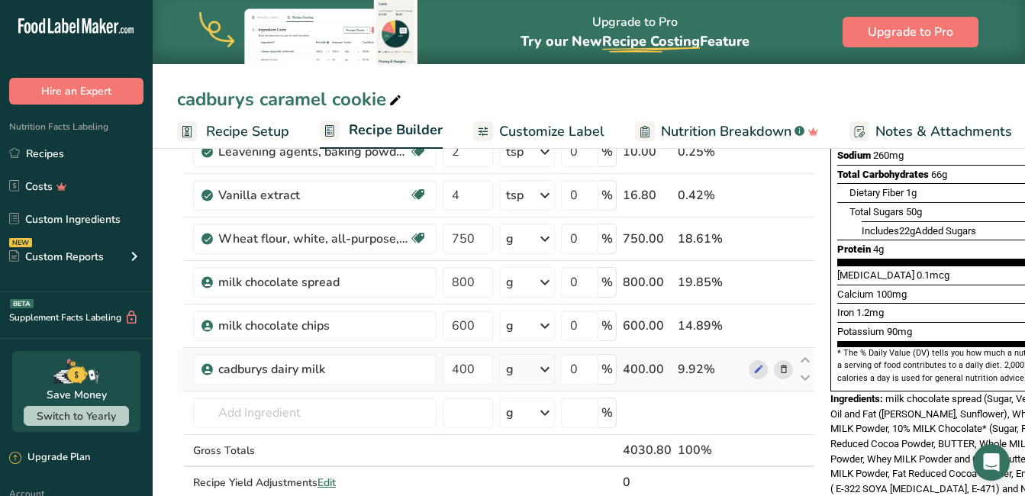
click at [780, 370] on icon at bounding box center [783, 370] width 11 height 16
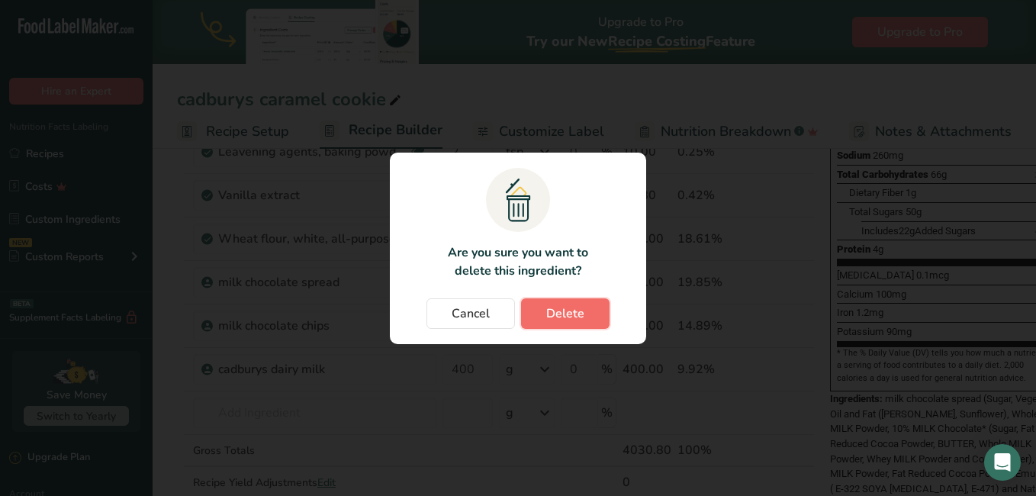
click at [568, 316] on span "Delete" at bounding box center [565, 313] width 38 height 18
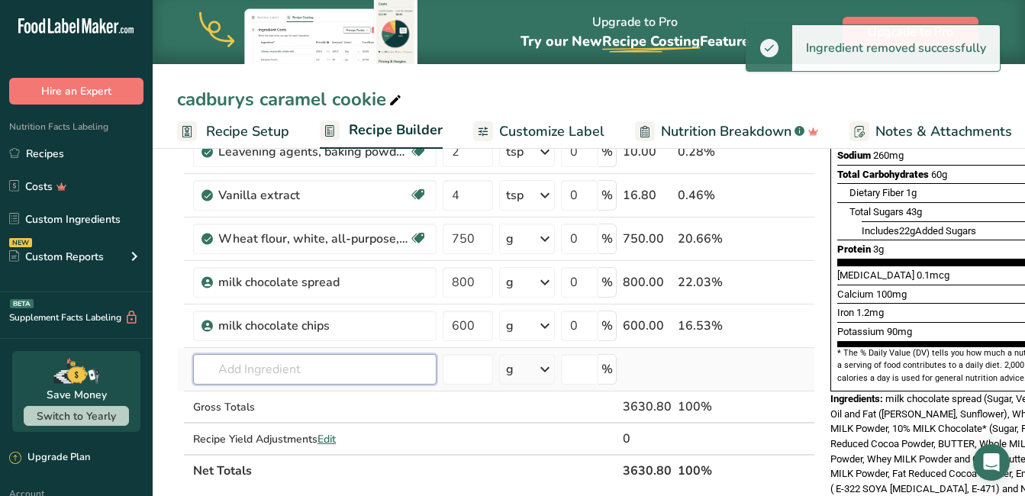
click at [261, 365] on input "text" at bounding box center [314, 369] width 243 height 31
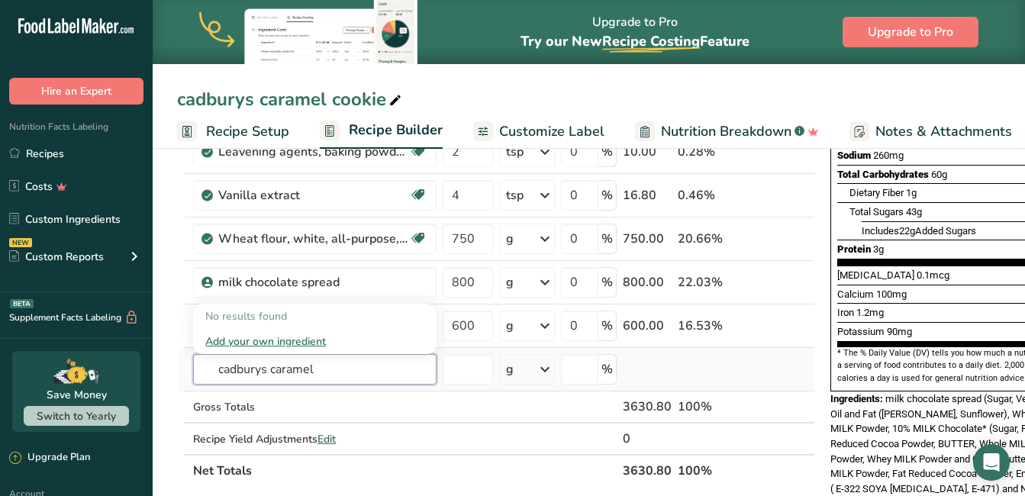
type input "cadburys caramel"
click at [298, 340] on div "Add your own ingredient" at bounding box center [314, 341] width 219 height 16
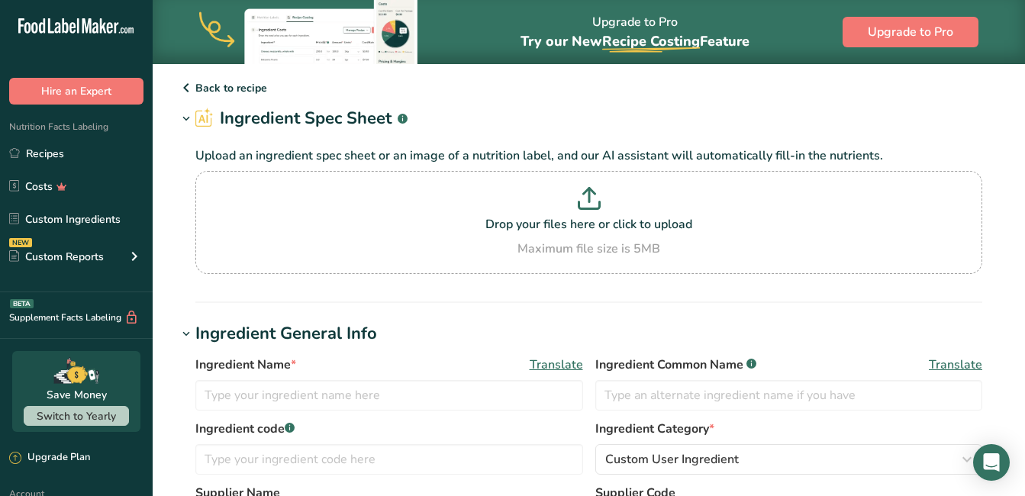
scroll to position [76, 0]
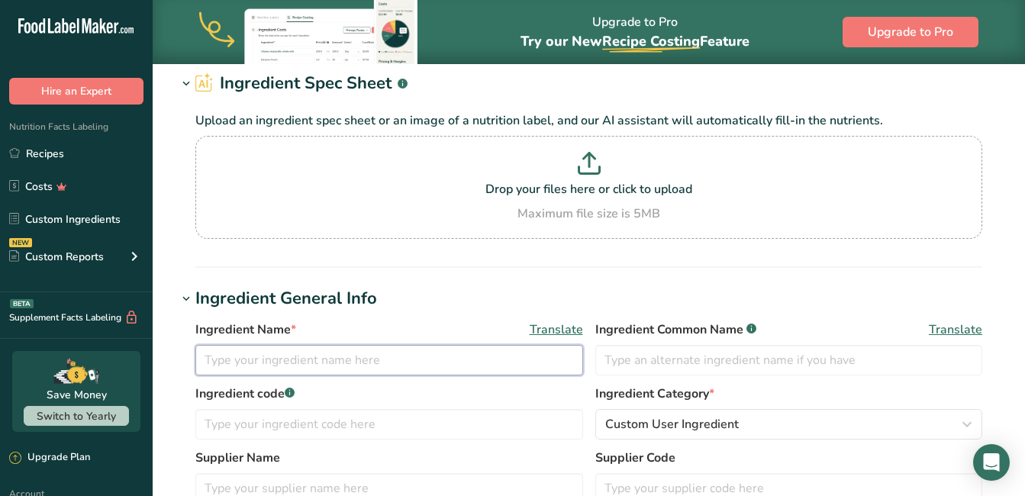
click at [367, 349] on input "text" at bounding box center [389, 360] width 388 height 31
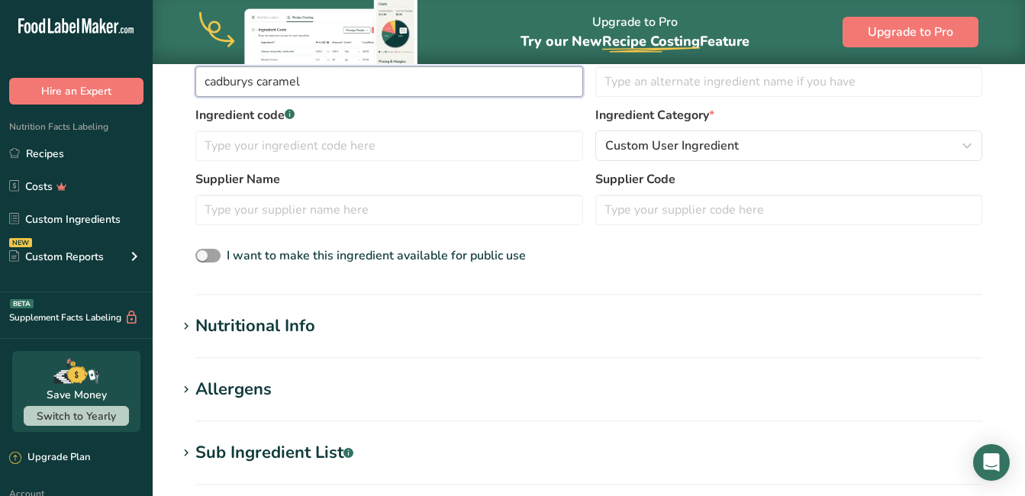
scroll to position [381, 0]
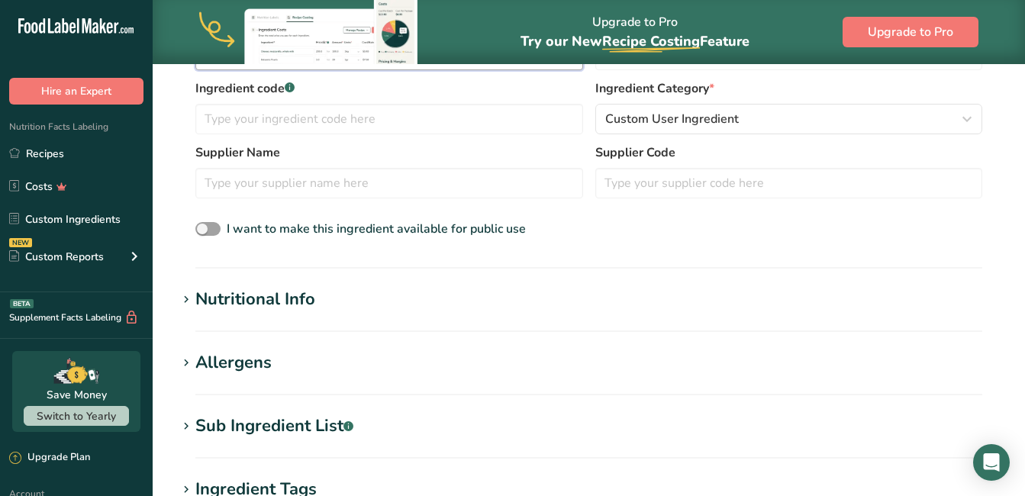
type input "cadburys caramel"
click at [371, 298] on h1 "Nutritional Info" at bounding box center [588, 299] width 823 height 25
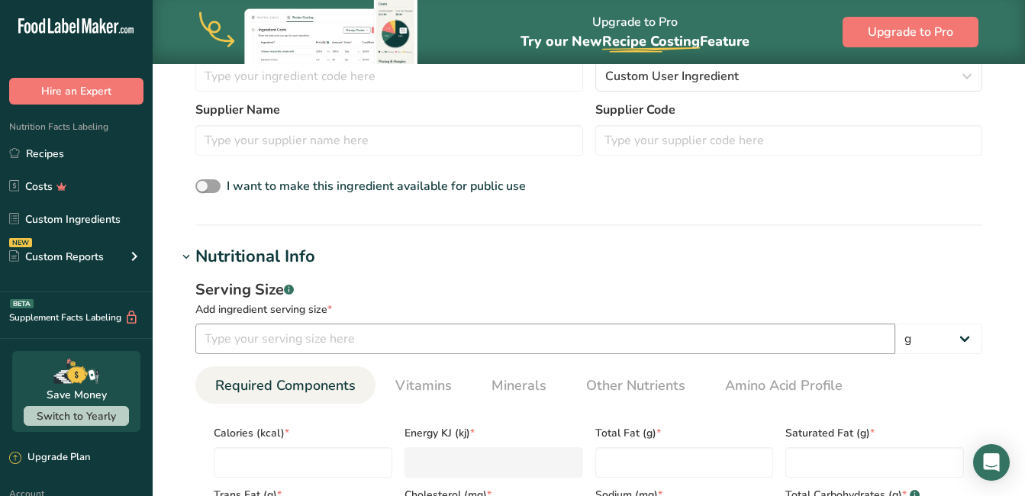
scroll to position [458, 0]
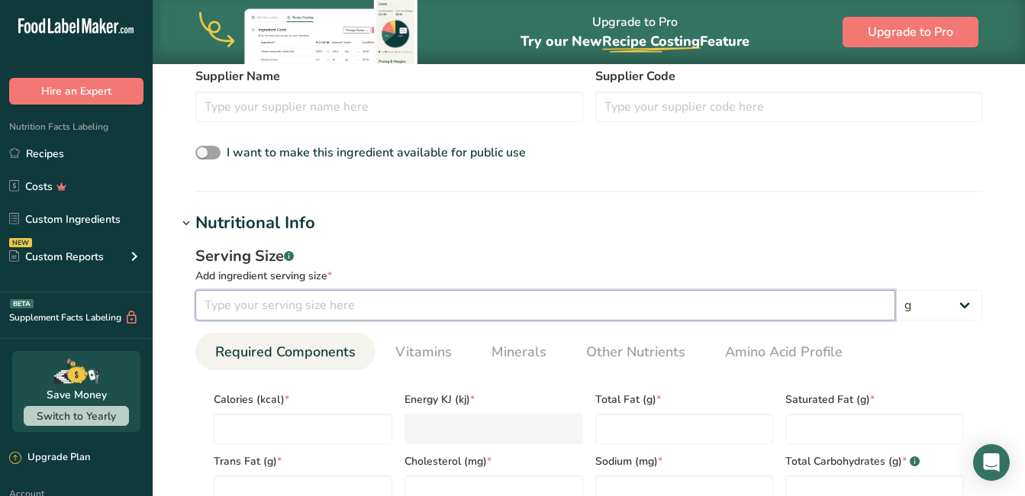
click at [484, 302] on input "number" at bounding box center [545, 305] width 700 height 31
type input "100"
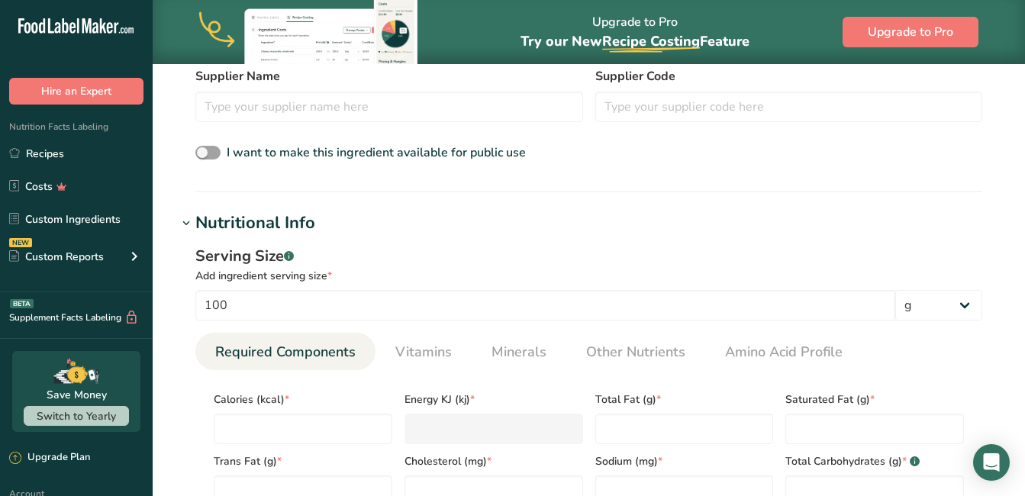
click at [516, 256] on div "Serving Size .a-a{fill:#347362;}.b-a{fill:#fff;}" at bounding box center [588, 256] width 787 height 23
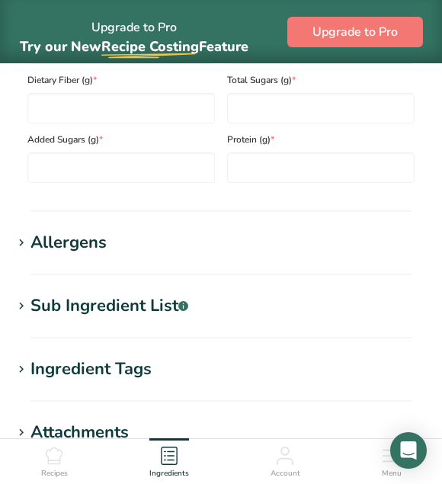
scroll to position [1243, 0]
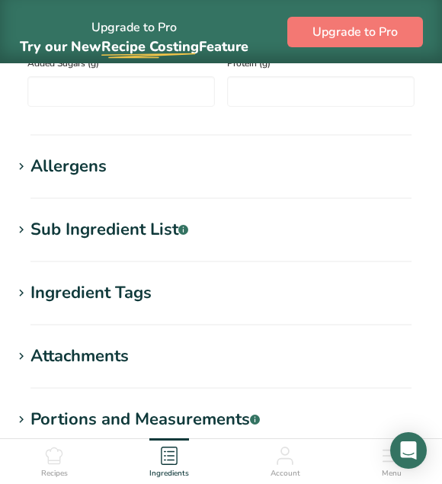
click at [168, 236] on div "Sub Ingredient List .a-a{fill:#347362;}.b-a{fill:#fff;}" at bounding box center [110, 229] width 158 height 25
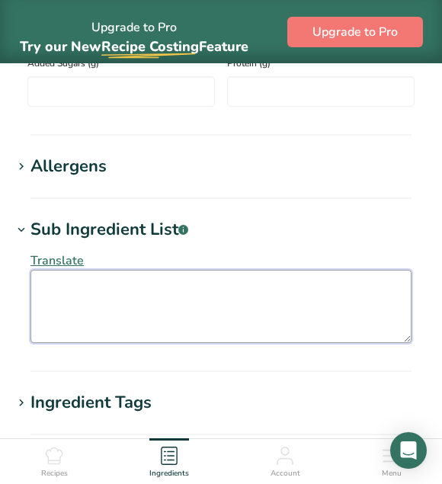
click at [53, 290] on textarea at bounding box center [221, 306] width 381 height 73
paste textarea "MILK**, sugar, glucose syrup, cocoa mass, cocoa butter, vegetable fats (palm, s…"
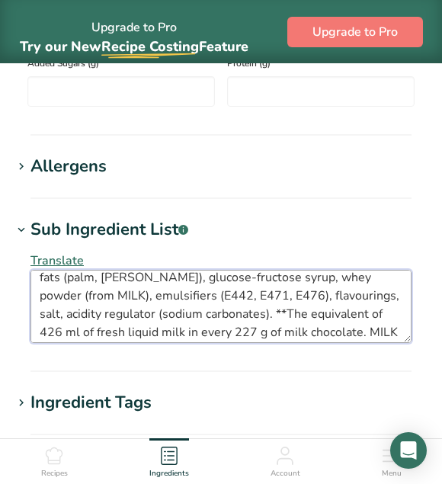
scroll to position [0, 0]
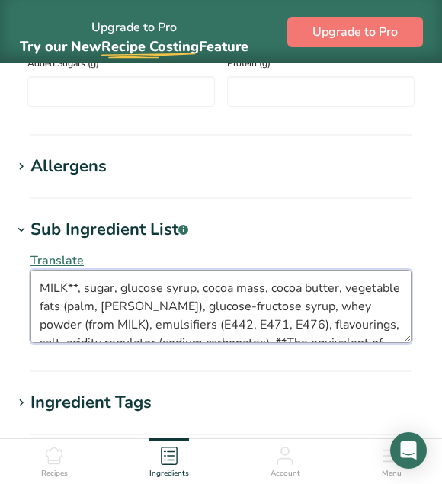
drag, startPoint x: 65, startPoint y: 290, endPoint x: 38, endPoint y: 286, distance: 27.0
click at [38, 286] on textarea "MILK**, sugar, glucose syrup, cocoa mass, cocoa butter, vegetable fats (palm, s…" at bounding box center [221, 306] width 381 height 73
type textarea "MILK**, sugar, glucose syrup, cocoa mass, cocoa butter, vegetable fats (palm, s…"
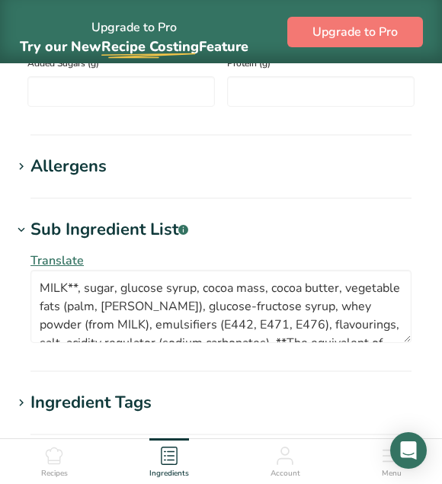
click at [211, 268] on div "Translate MILK**, sugar, glucose syrup, cocoa mass, cocoa butter, vegetable fat…" at bounding box center [221, 298] width 418 height 110
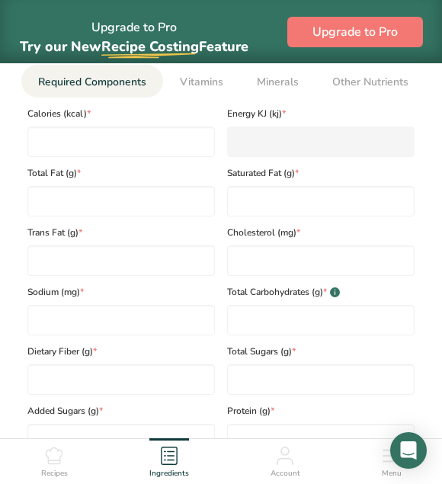
scroll to position [862, 0]
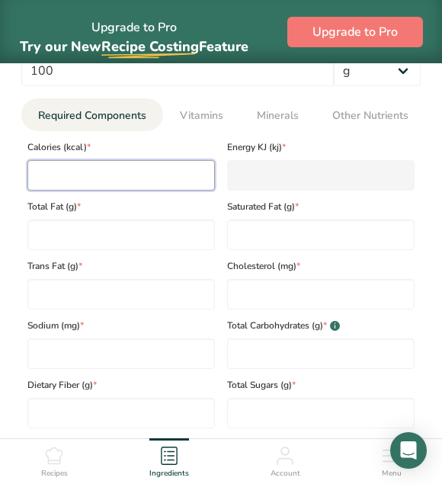
click at [113, 181] on input "number" at bounding box center [121, 175] width 188 height 31
type input "5"
type KJ "20.9"
type input "50"
type KJ "209.2"
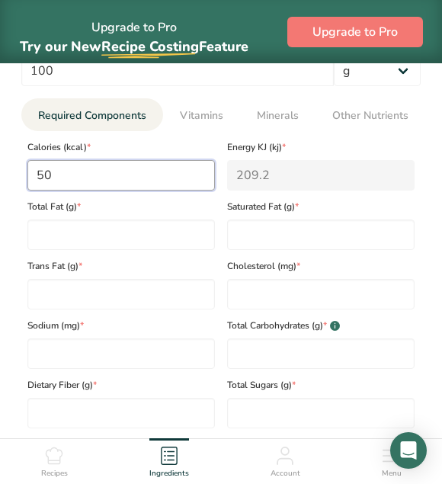
type input "500"
type KJ "2092"
type input "500"
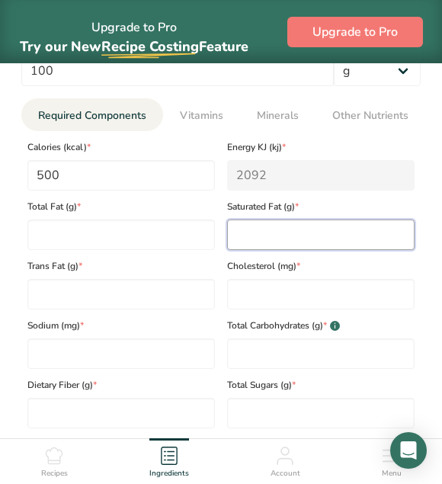
click at [268, 245] on Fat "number" at bounding box center [321, 235] width 188 height 31
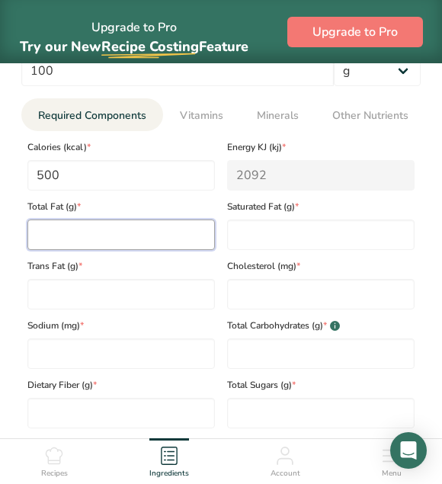
click at [153, 244] on Fat "number" at bounding box center [121, 235] width 188 height 31
type Fat "26"
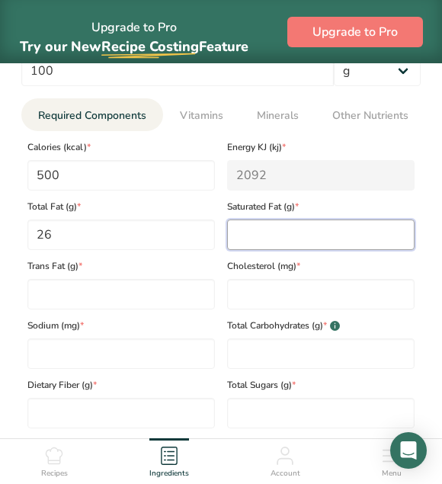
click at [307, 246] on Fat "number" at bounding box center [321, 235] width 188 height 31
type Fat "15"
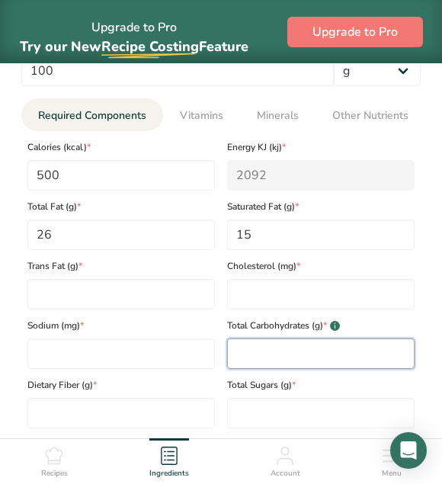
click at [272, 364] on Carbohydrates "number" at bounding box center [321, 354] width 188 height 31
type Carbohydrates "560"
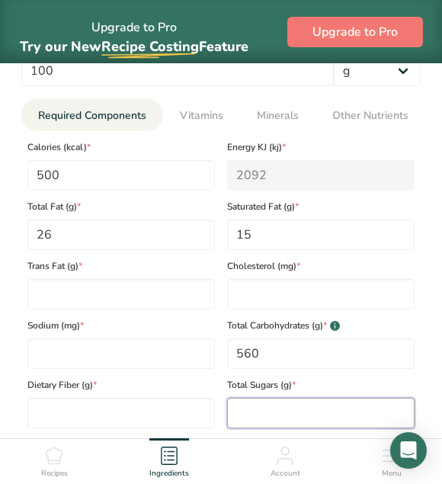
click at [281, 412] on Sugars "number" at bounding box center [321, 413] width 188 height 31
type Sugars "51"
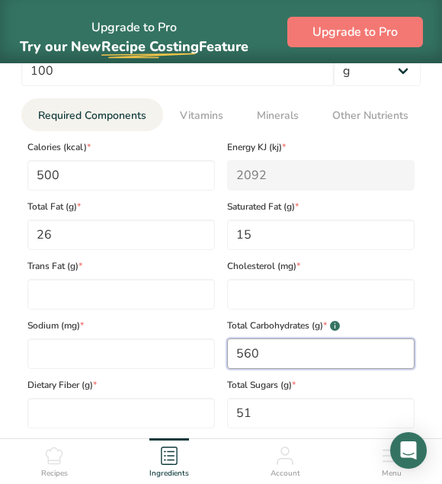
click at [274, 361] on Carbohydrates "560" at bounding box center [321, 354] width 188 height 31
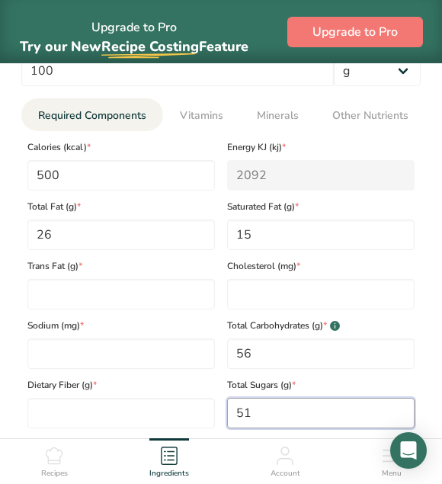
click at [283, 423] on Sugars "51" at bounding box center [321, 413] width 188 height 31
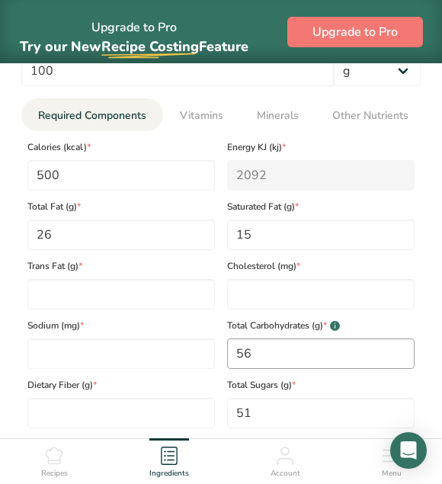
drag, startPoint x: 284, startPoint y: 336, endPoint x: 273, endPoint y: 346, distance: 14.6
click at [275, 345] on div "Total Carbohydrates (g) * .a-a{fill:#347362;}.b-a{fill:#fff;} 56" at bounding box center [321, 340] width 200 height 60
drag, startPoint x: 266, startPoint y: 357, endPoint x: 198, endPoint y: 338, distance: 70.5
click at [196, 348] on div "Calories (kcal) * 500 Energy KJ (kj) * 2092 Total Fat (g) * 26 Saturated Fat (g…" at bounding box center [221, 309] width 400 height 357
type Carbohydrates "60"
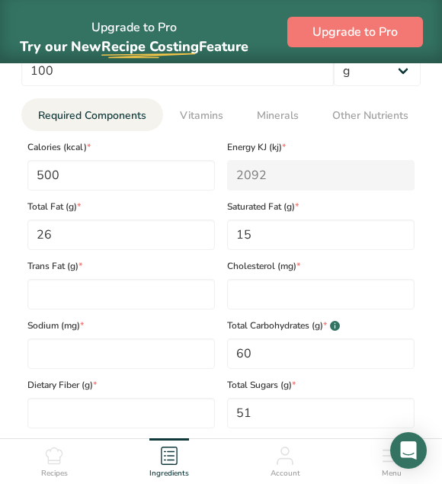
click at [375, 390] on span "Total Sugars (g) *" at bounding box center [321, 385] width 188 height 14
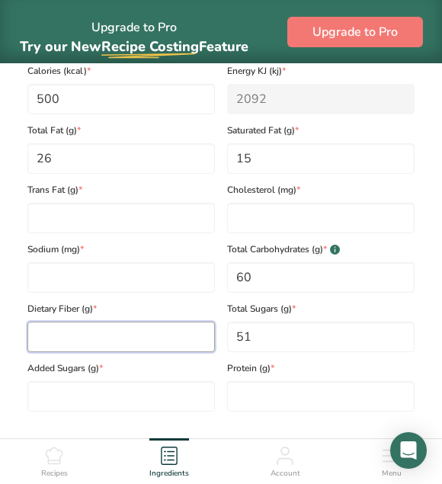
click at [108, 339] on Fiber "number" at bounding box center [121, 337] width 188 height 31
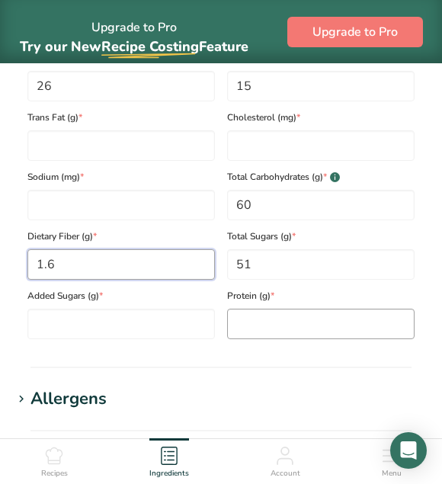
type Fiber "1.6"
click at [338, 324] on input "number" at bounding box center [321, 324] width 188 height 31
type input "5.70"
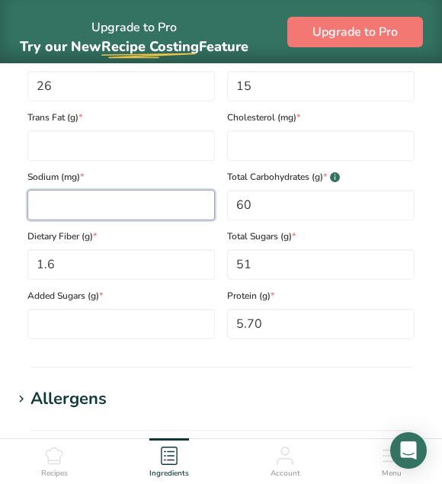
click at [80, 206] on input "number" at bounding box center [121, 205] width 188 height 31
type input "0.34"
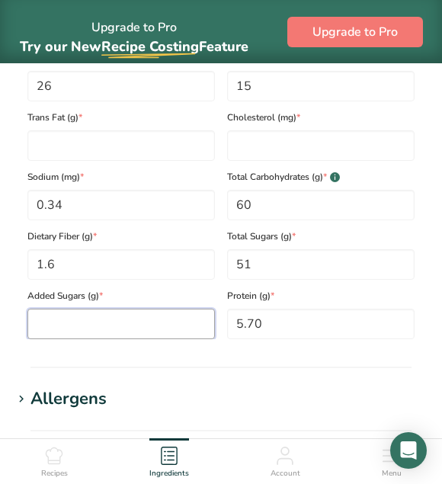
click at [161, 337] on Sugars "number" at bounding box center [121, 324] width 188 height 31
type Sugars "0"
type input "posner"
type Fat "0"
type input "0"
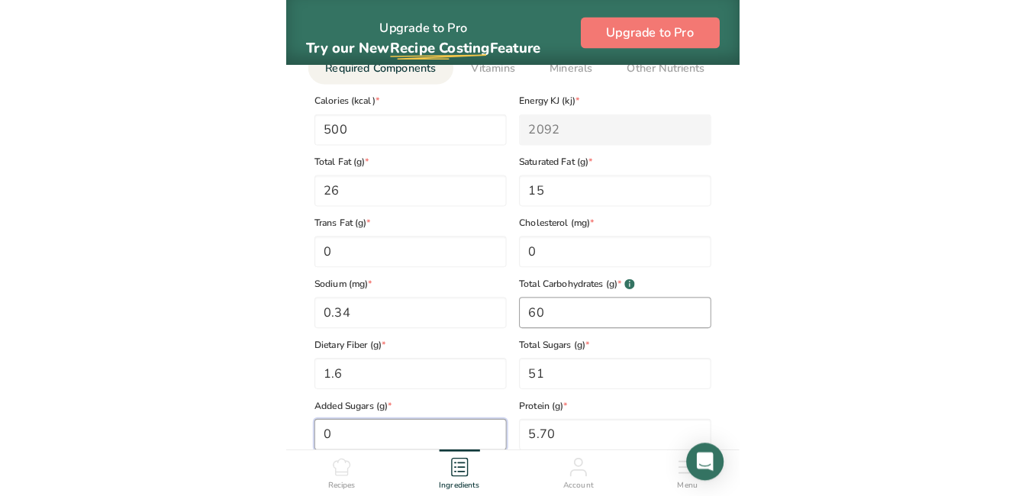
scroll to position [935, 0]
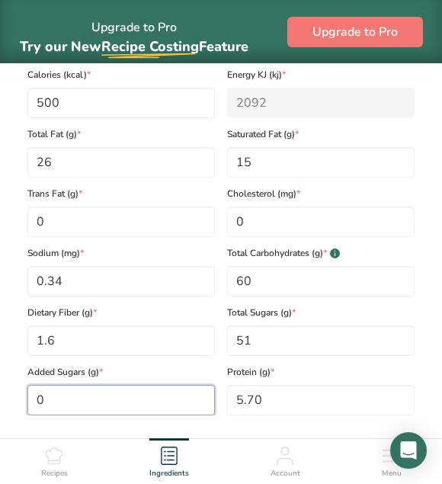
type Sugars "0"
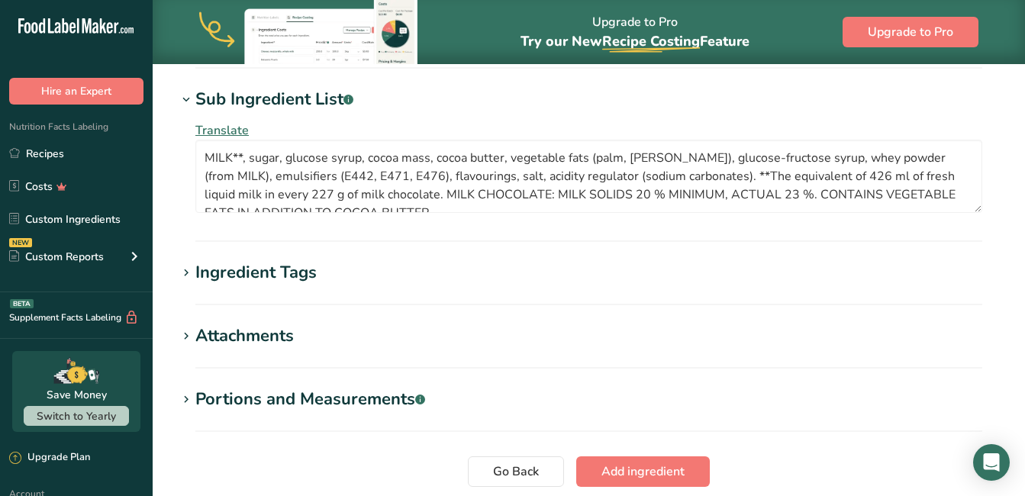
scroll to position [1182, 0]
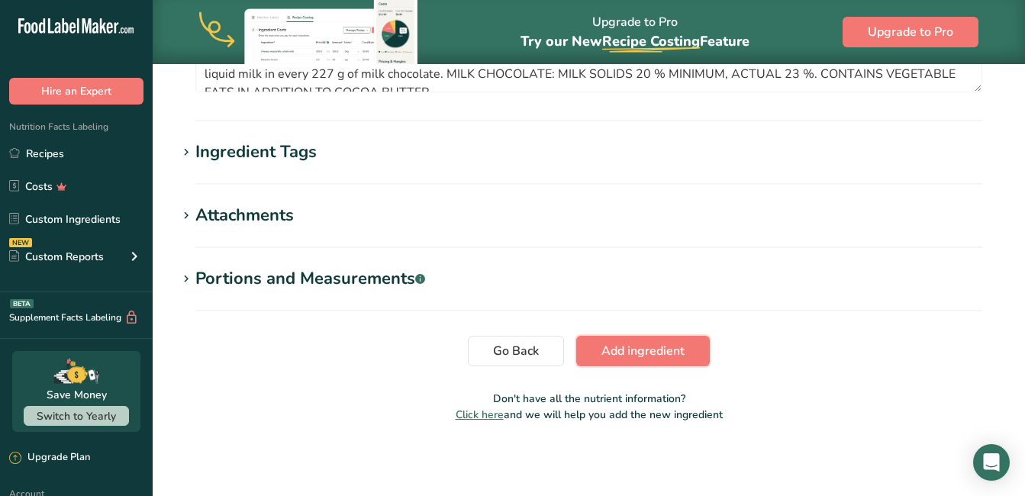
click at [679, 352] on span "Add ingredient" at bounding box center [642, 351] width 83 height 18
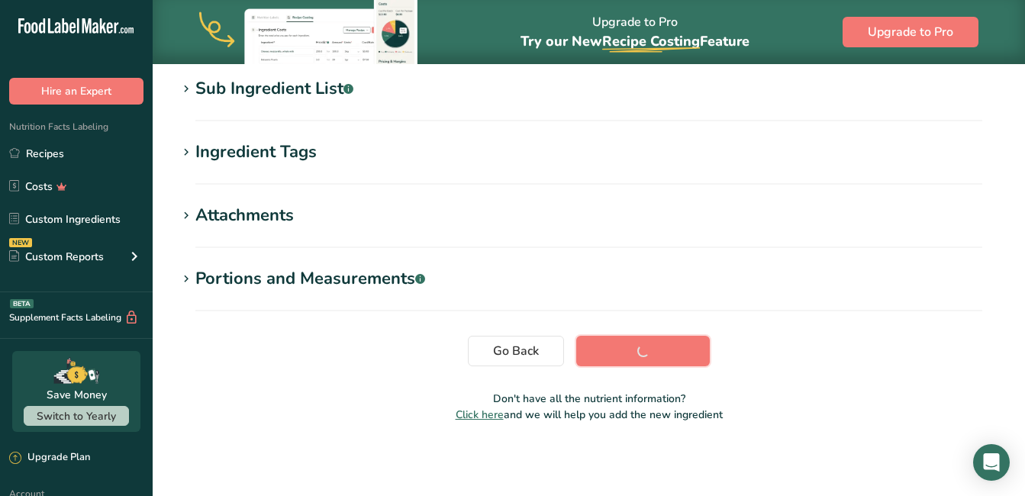
scroll to position [324, 0]
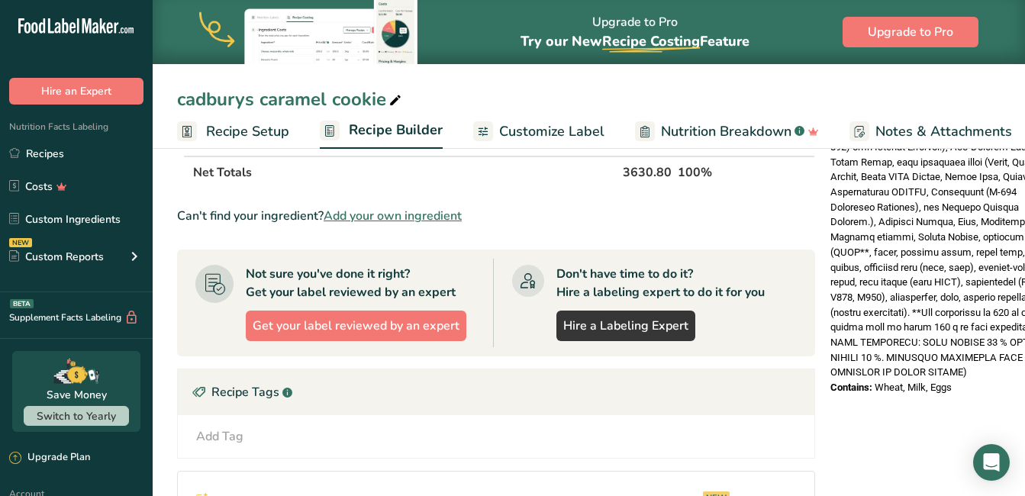
scroll to position [770, 0]
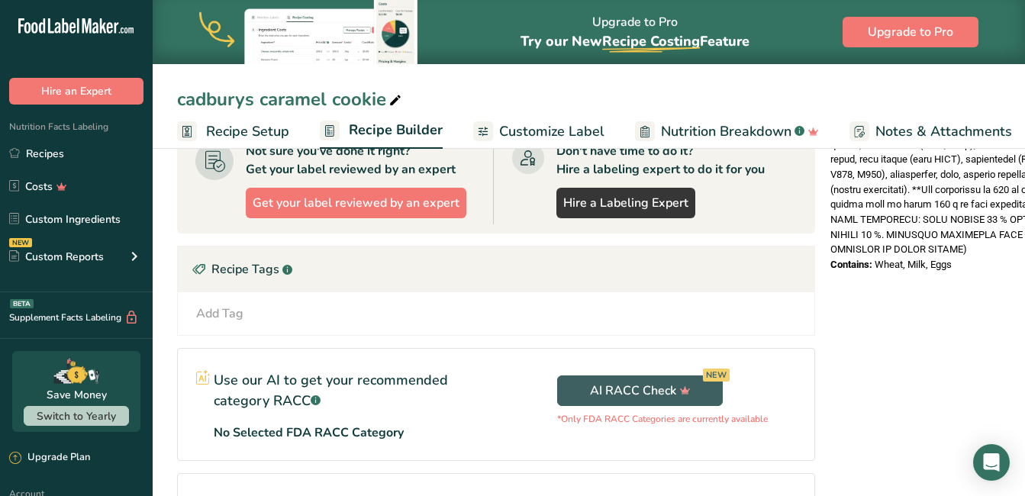
drag, startPoint x: 827, startPoint y: 288, endPoint x: 954, endPoint y: 237, distance: 136.3
drag, startPoint x: 954, startPoint y: 237, endPoint x: 842, endPoint y: 244, distance: 111.6
copy div "Ingredients: milk chocolate spread (Sugar, Vegetable Oil and Fat (Shea, Sunflow…"
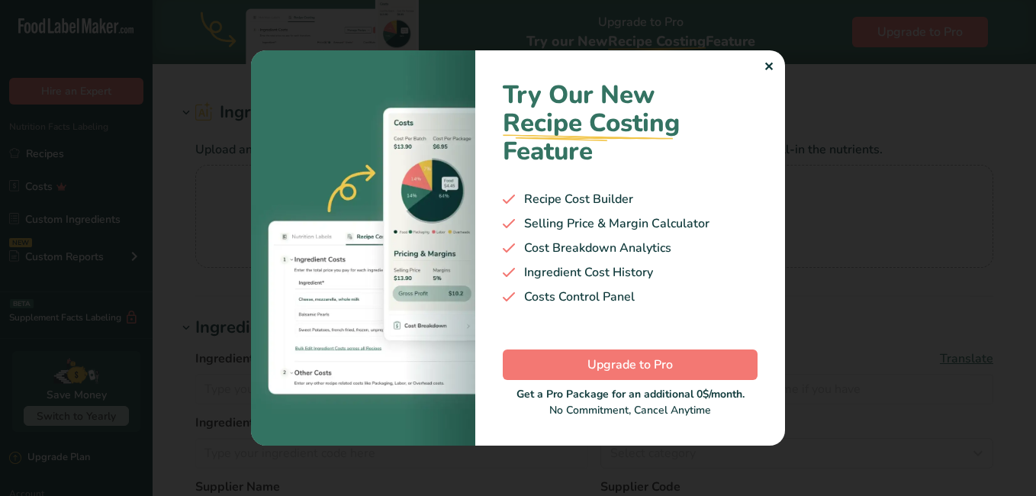
type input "Milk Chocolate Chips"
